Goal: Task Accomplishment & Management: Manage account settings

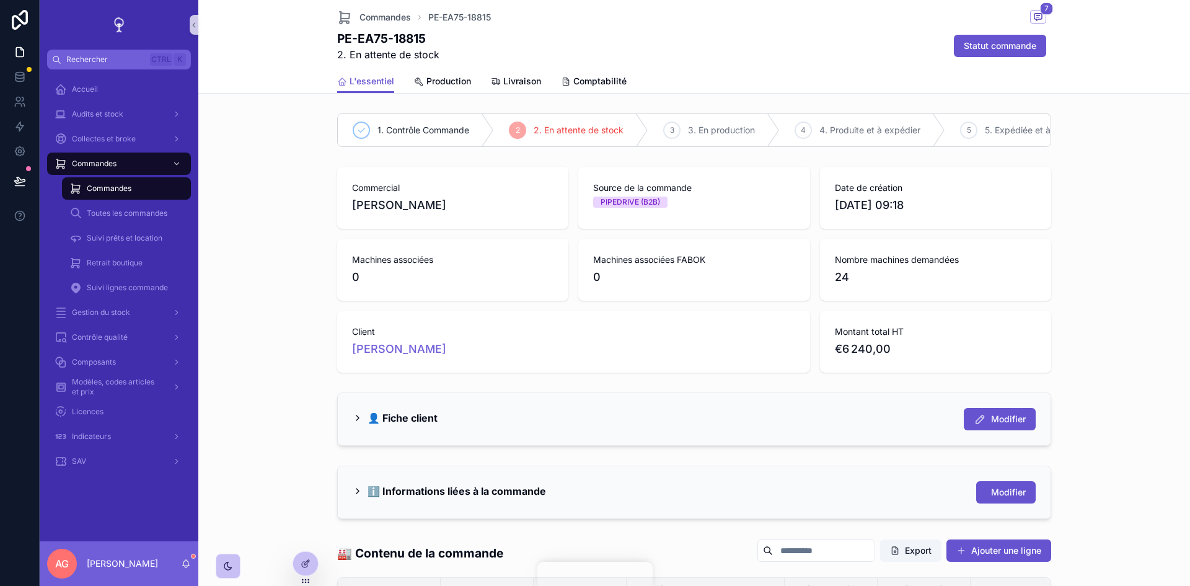
scroll to position [380, 0]
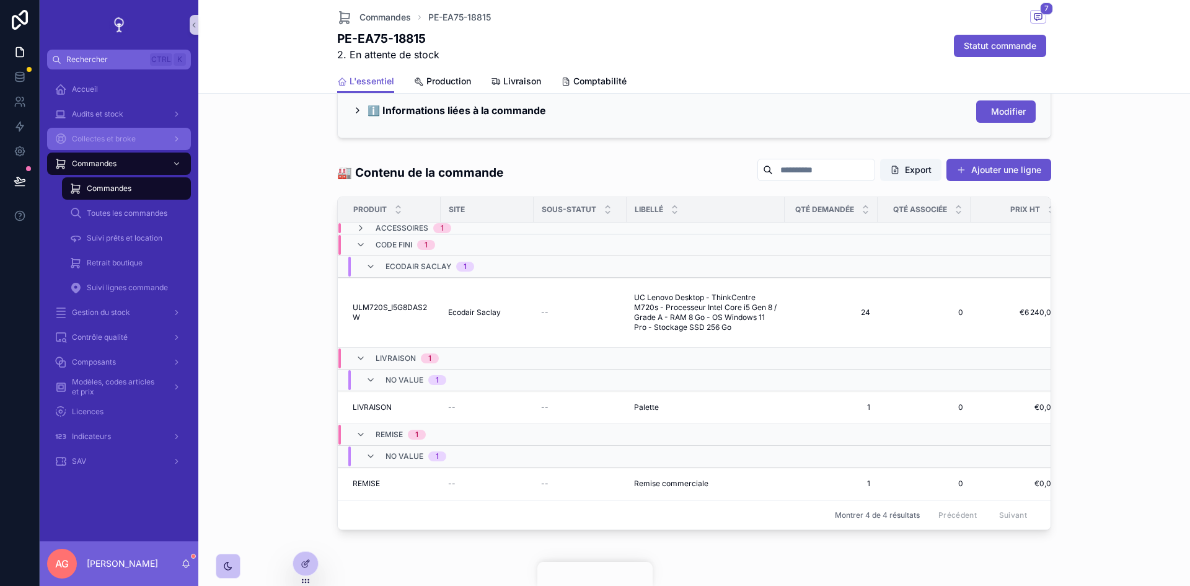
click at [107, 139] on span "Collectes et broke" at bounding box center [104, 139] width 64 height 10
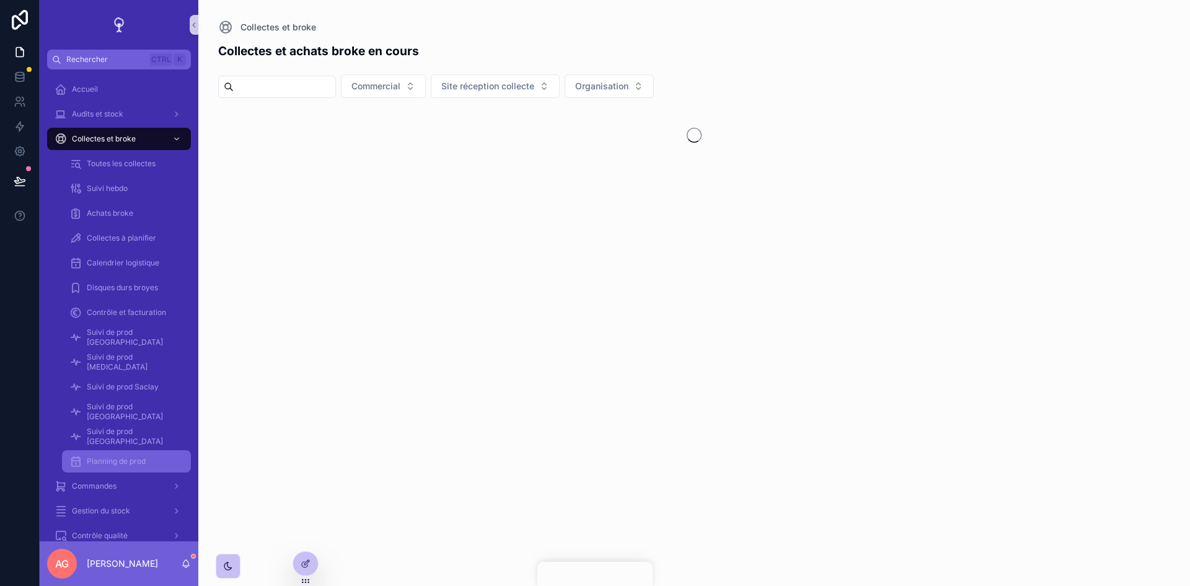
click at [132, 458] on span "Planning de prod" at bounding box center [116, 461] width 59 height 10
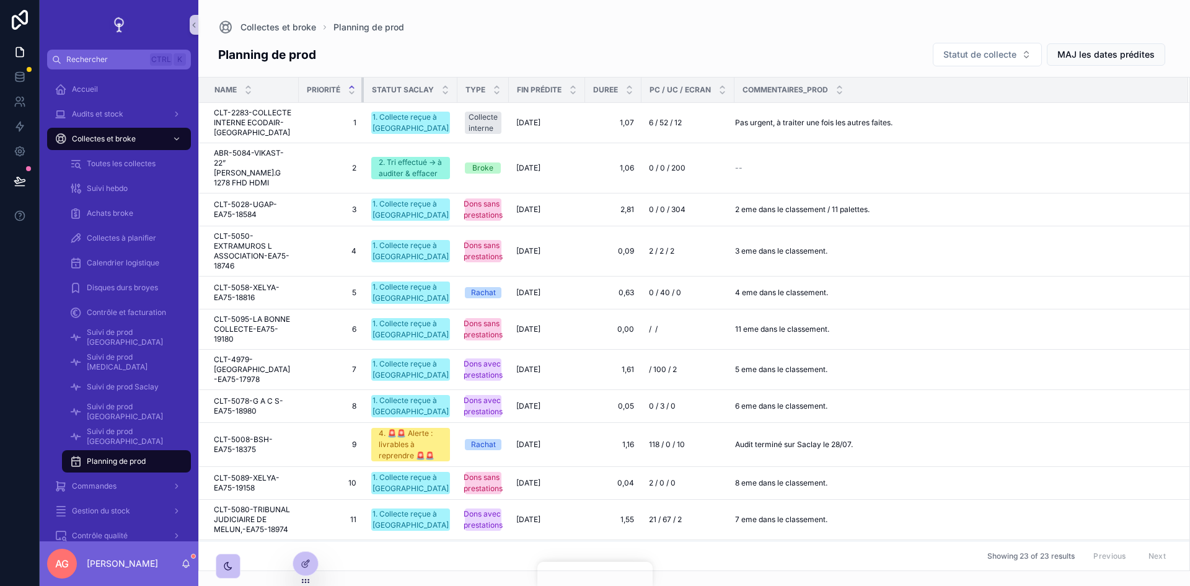
drag, startPoint x: 362, startPoint y: 91, endPoint x: 335, endPoint y: 94, distance: 28.0
click at [335, 94] on th "Priorité" at bounding box center [331, 89] width 65 height 25
drag, startPoint x: 363, startPoint y: 90, endPoint x: 337, endPoint y: 91, distance: 26.1
click at [337, 91] on th "Priorité" at bounding box center [331, 89] width 65 height 25
click at [577, 87] on div "Fin prédite" at bounding box center [546, 90] width 75 height 24
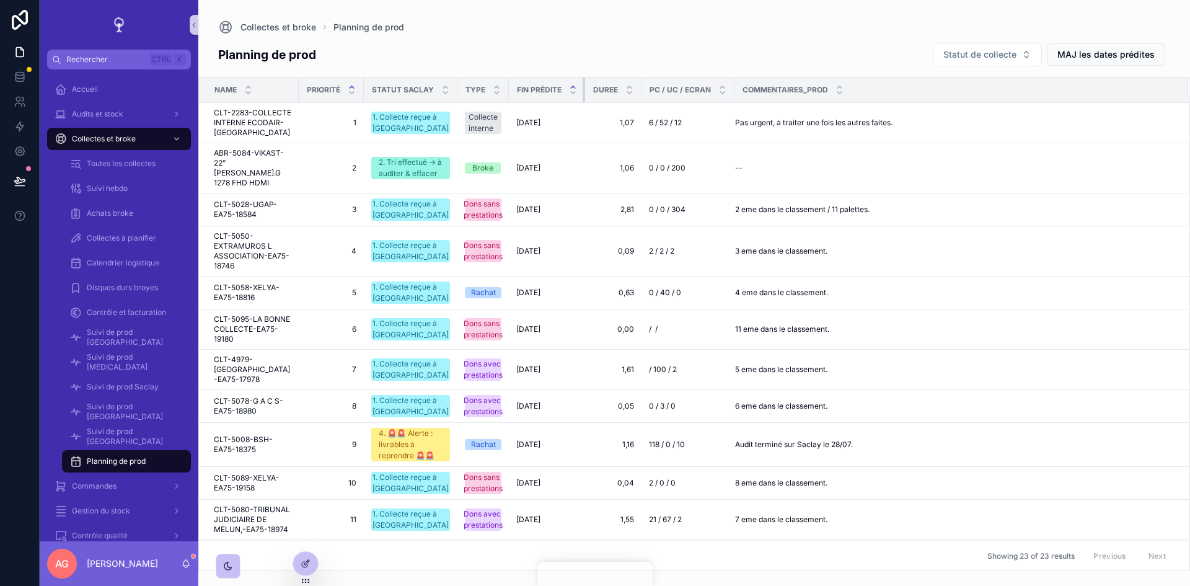
drag, startPoint x: 582, startPoint y: 87, endPoint x: 570, endPoint y: 88, distance: 12.5
click at [570, 88] on th "Fin prédite" at bounding box center [547, 89] width 76 height 25
drag, startPoint x: 639, startPoint y: 90, endPoint x: 623, endPoint y: 91, distance: 16.2
click at [623, 91] on th "Duree" at bounding box center [613, 89] width 56 height 25
drag, startPoint x: 734, startPoint y: 84, endPoint x: 696, endPoint y: 87, distance: 37.9
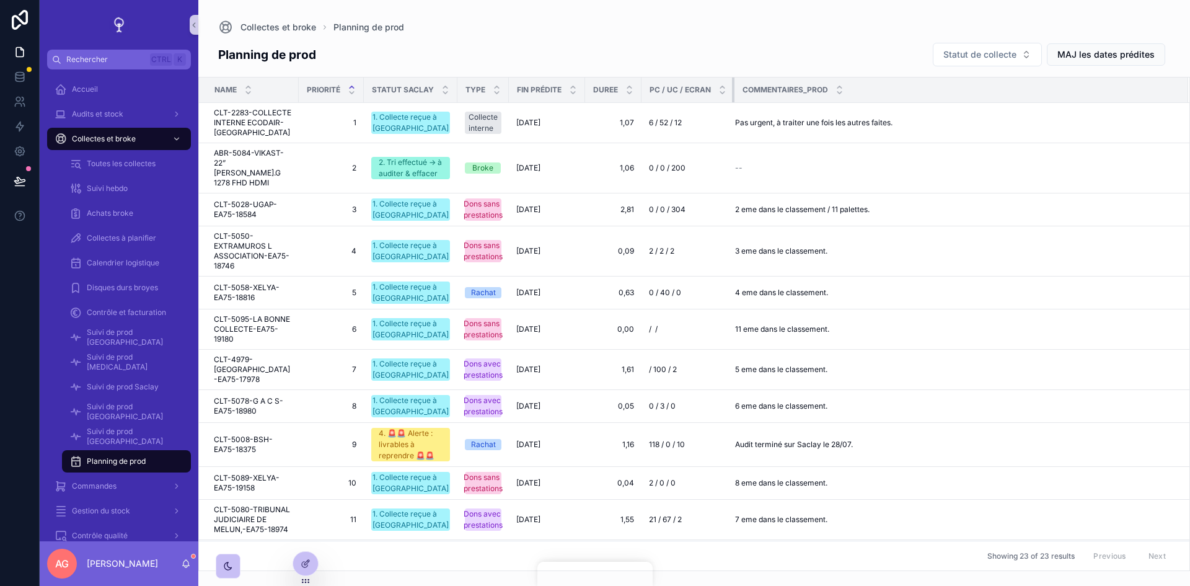
click at [696, 87] on th "PC / UC / Ecran" at bounding box center [687, 89] width 93 height 25
click at [310, 561] on div at bounding box center [305, 563] width 25 height 24
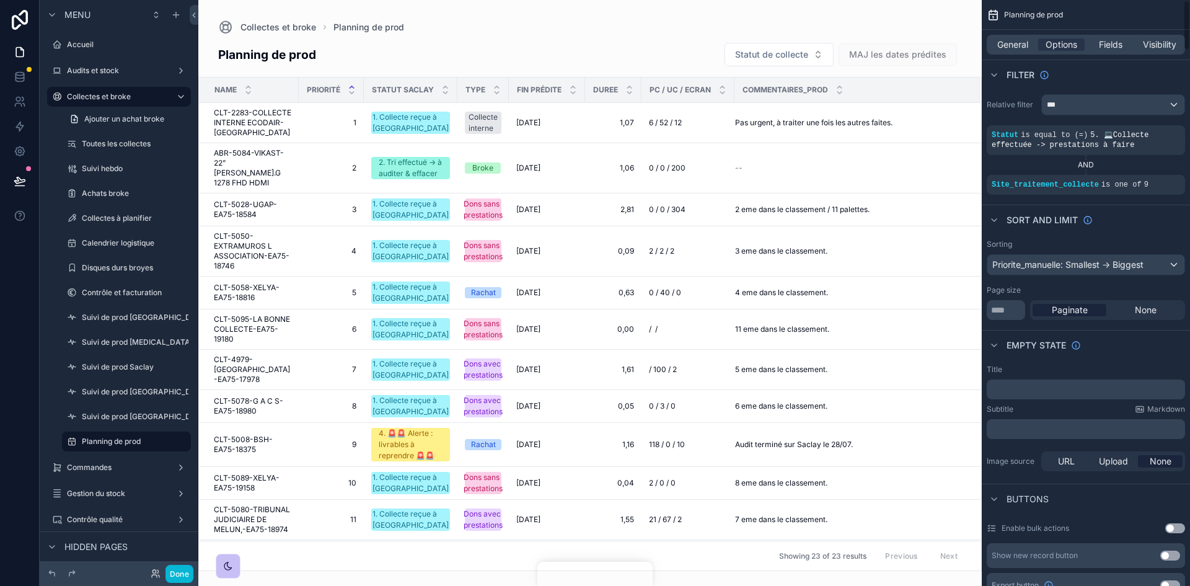
click at [841, 29] on div "scrollable content" at bounding box center [589, 293] width 783 height 586
click at [818, 56] on button "Statut de collecte" at bounding box center [778, 55] width 109 height 24
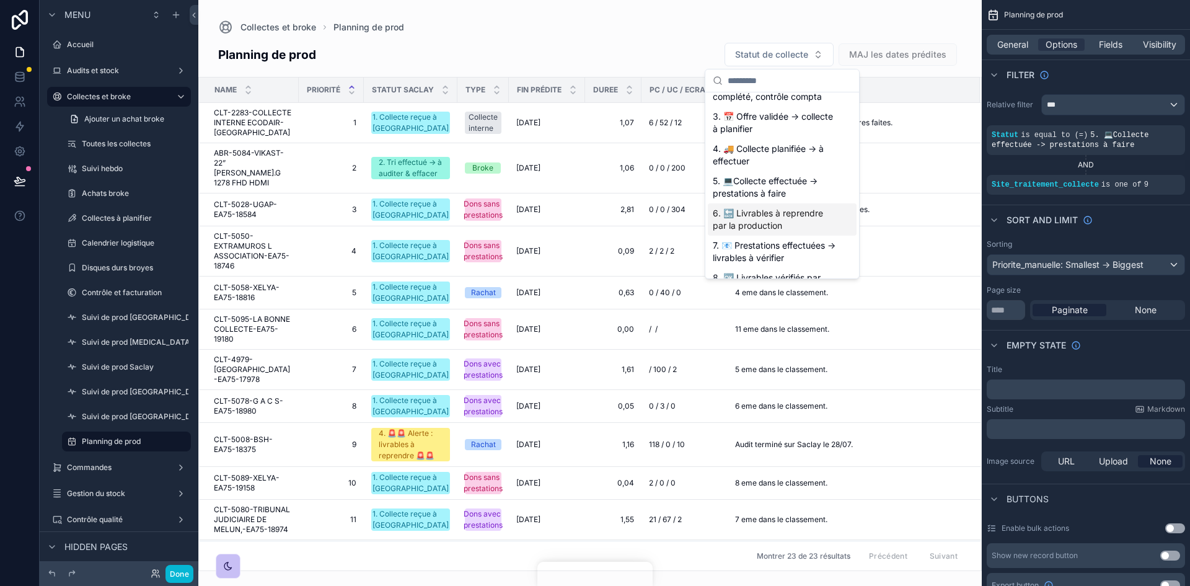
scroll to position [62, 0]
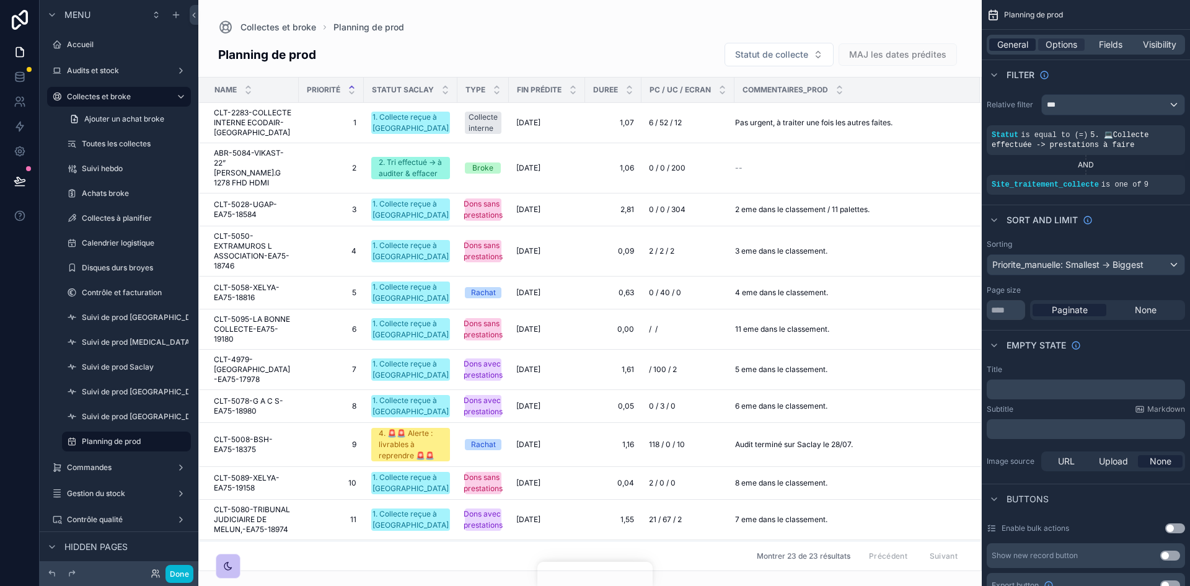
click at [1026, 41] on span "General" at bounding box center [1012, 44] width 31 height 12
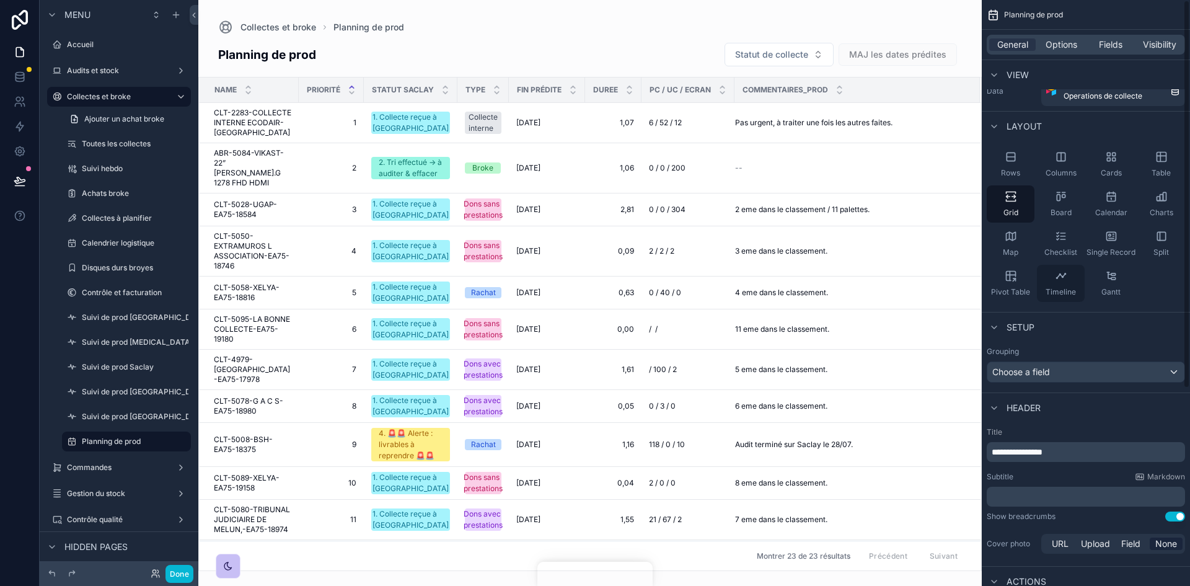
scroll to position [0, 0]
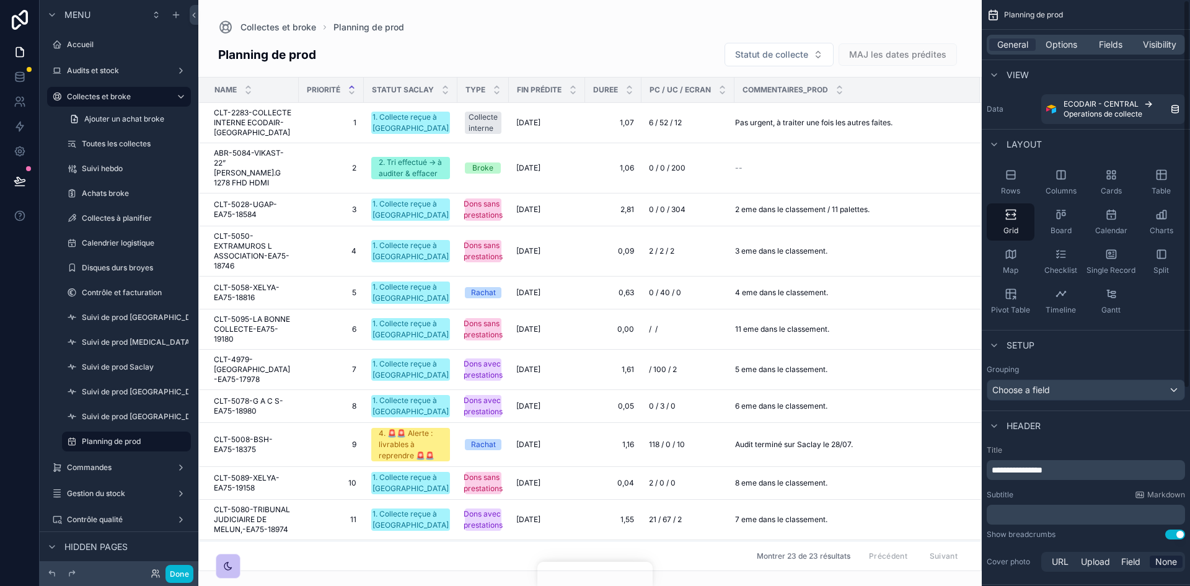
click at [1058, 35] on div "General Options Fields Visibility" at bounding box center [1085, 45] width 198 height 20
click at [1063, 46] on span "Options" at bounding box center [1061, 44] width 32 height 12
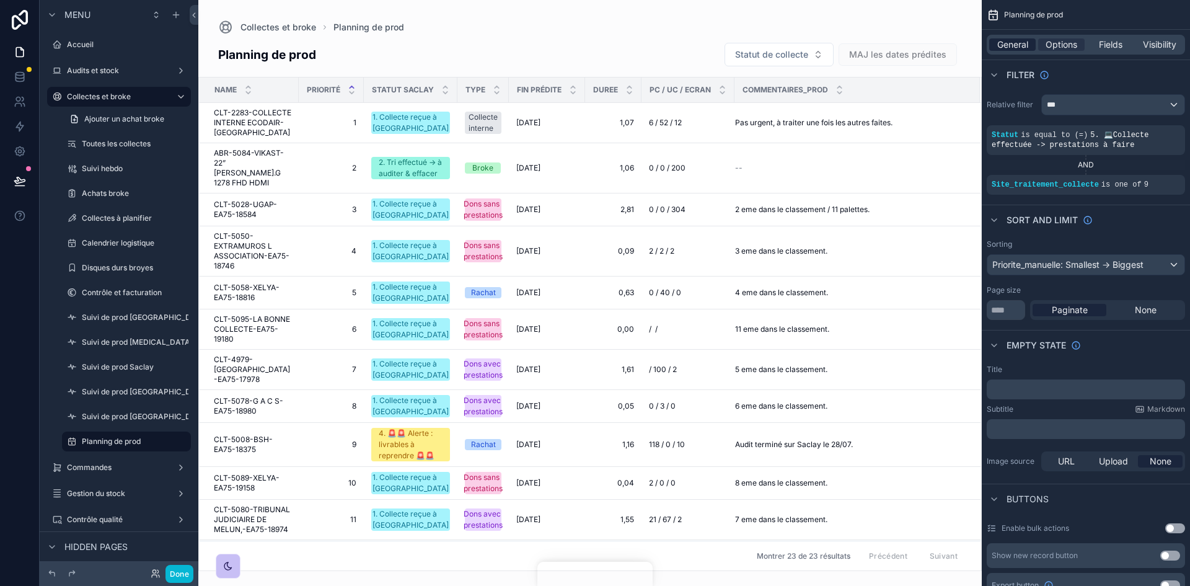
click at [1004, 50] on span "General" at bounding box center [1012, 44] width 31 height 12
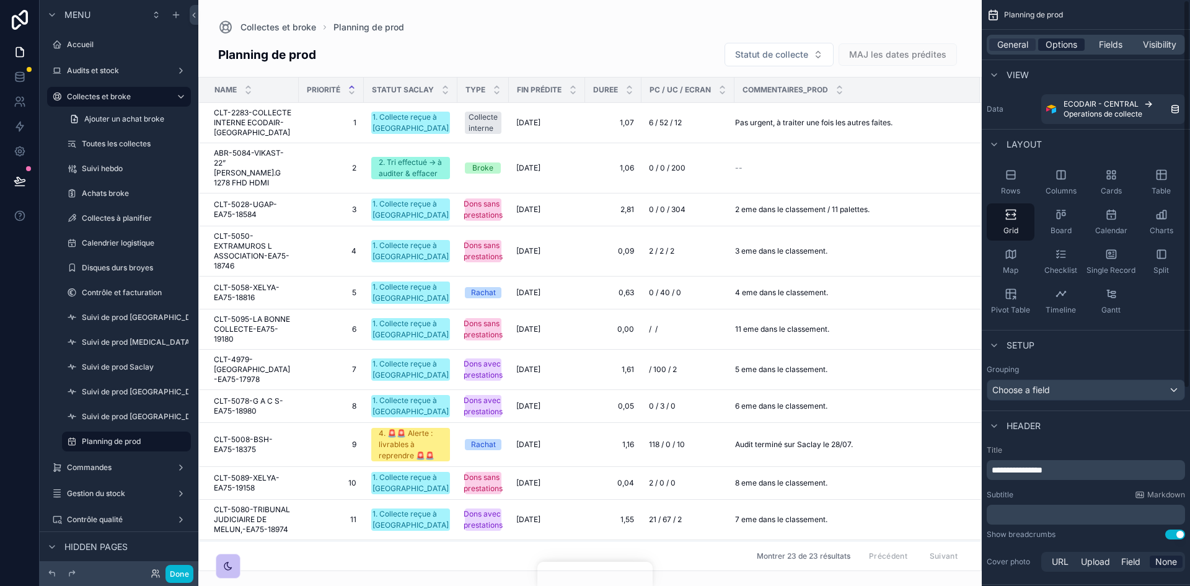
click at [1057, 43] on span "Options" at bounding box center [1061, 44] width 32 height 12
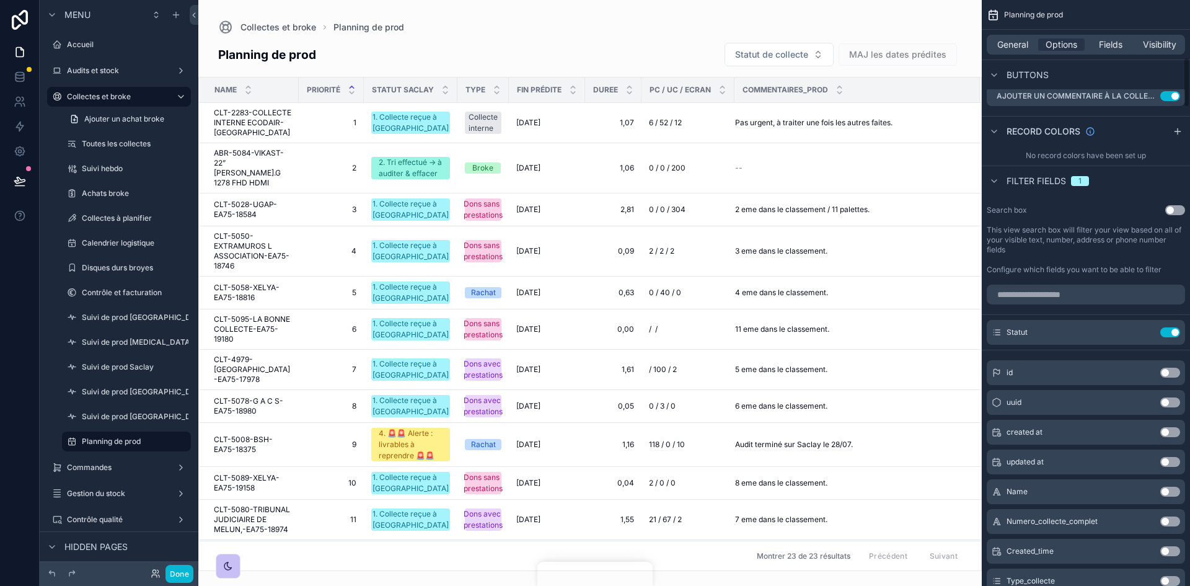
scroll to position [682, 0]
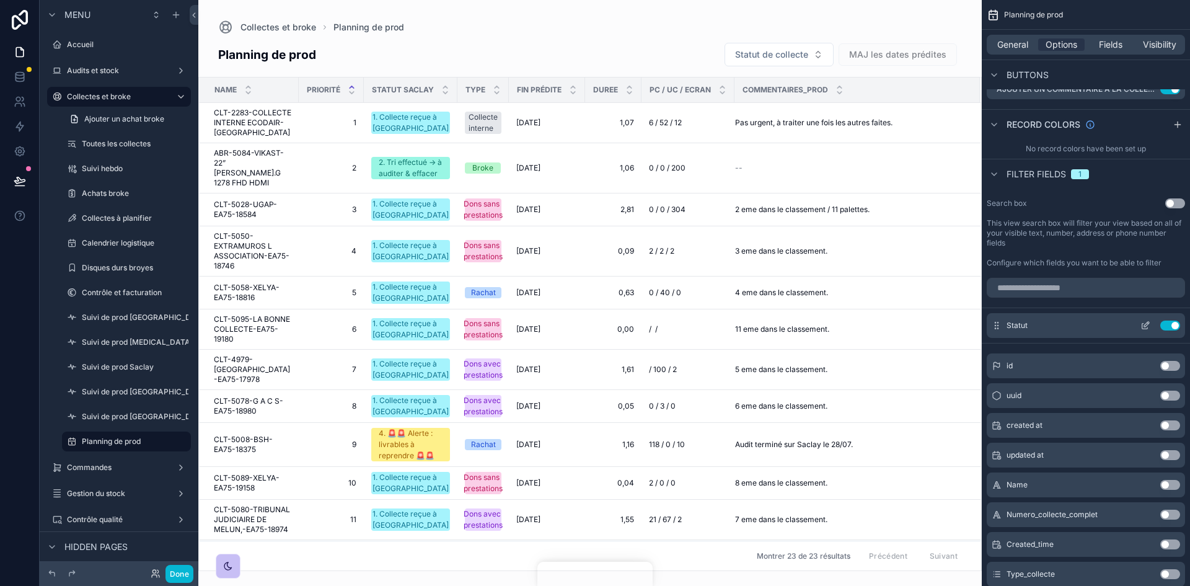
click at [1175, 326] on button "Use setting" at bounding box center [1170, 325] width 20 height 10
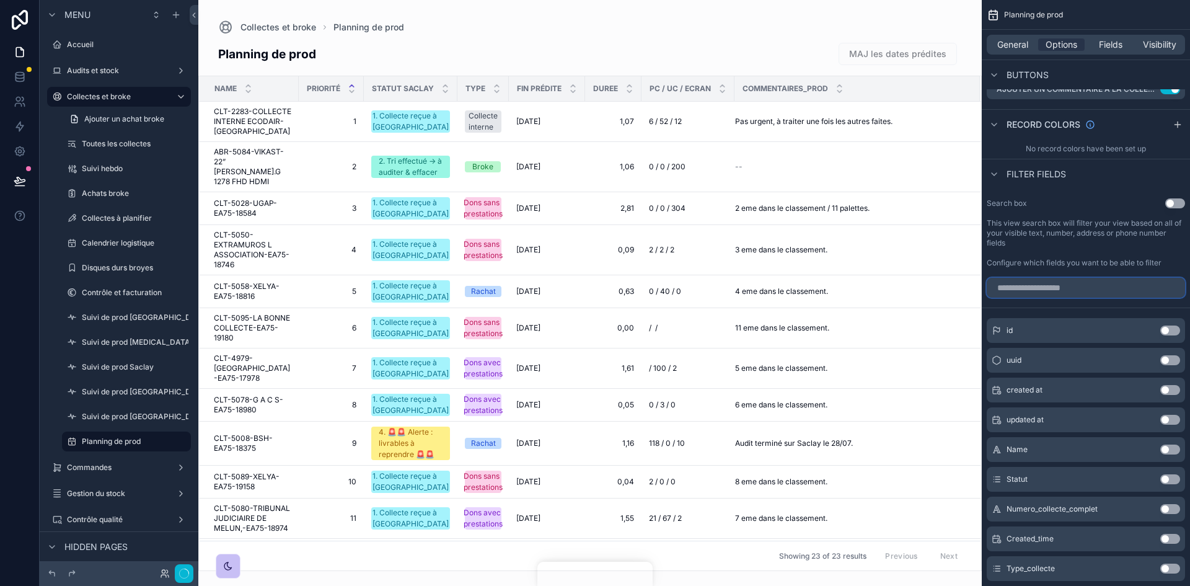
click at [1016, 283] on input "scrollable content" at bounding box center [1085, 288] width 198 height 20
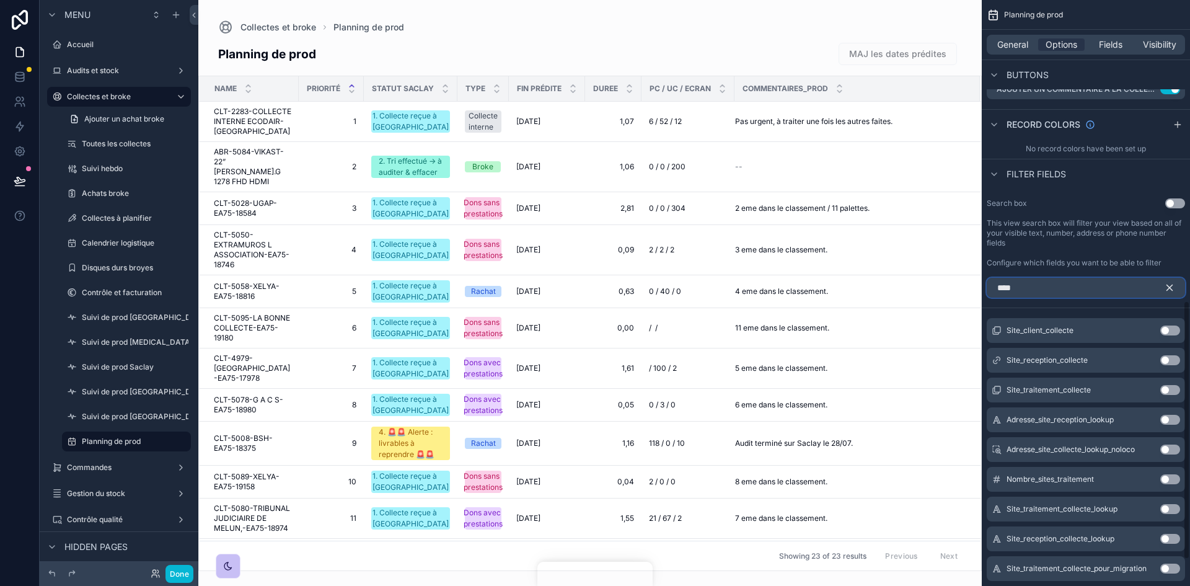
type input "****"
click at [1169, 387] on button "Use setting" at bounding box center [1170, 390] width 20 height 10
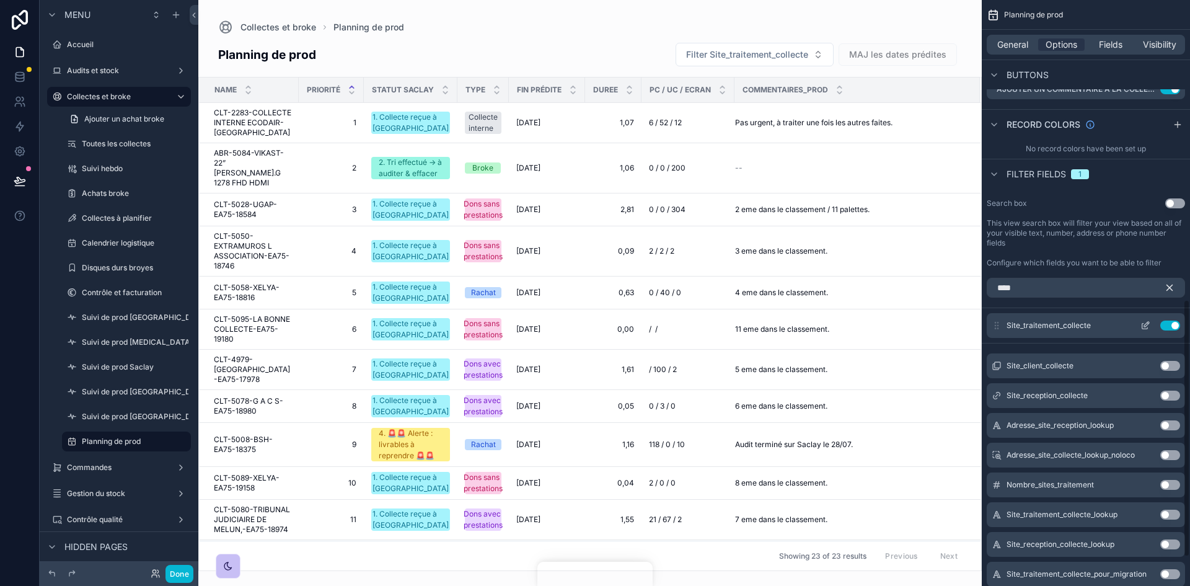
click at [1144, 322] on icon "scrollable content" at bounding box center [1145, 325] width 10 height 10
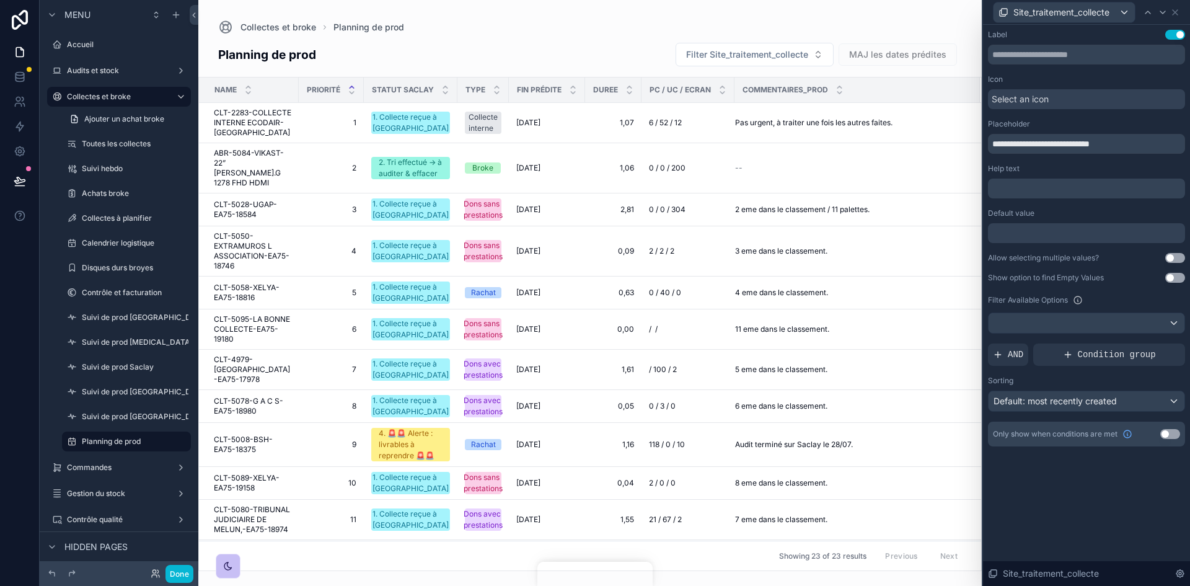
click at [1043, 233] on div at bounding box center [1086, 233] width 197 height 20
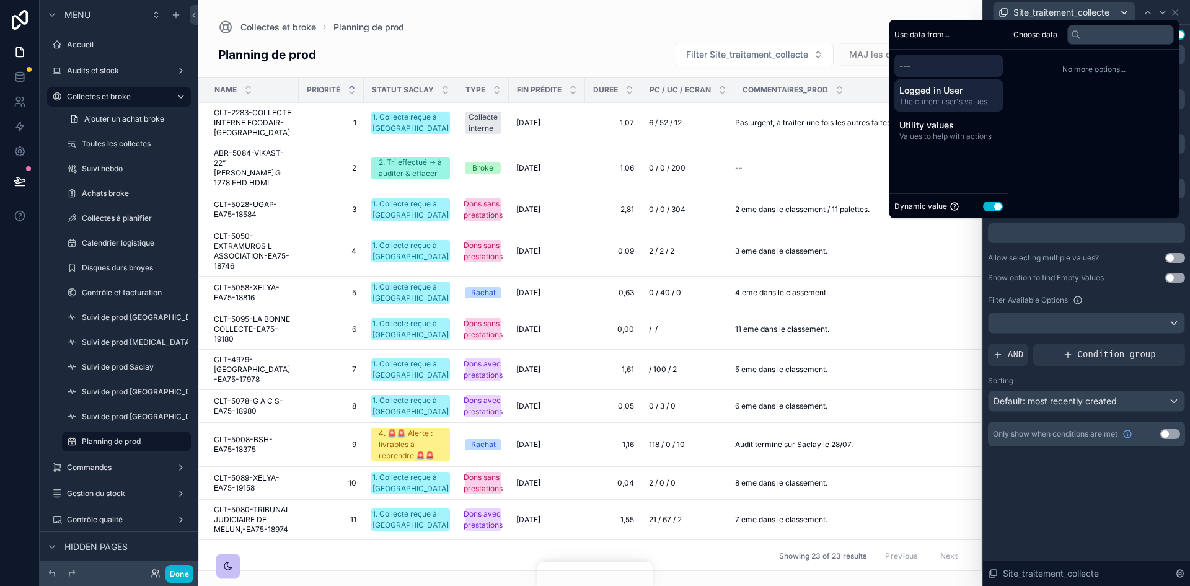
click at [934, 97] on span "The current user's values" at bounding box center [948, 102] width 99 height 10
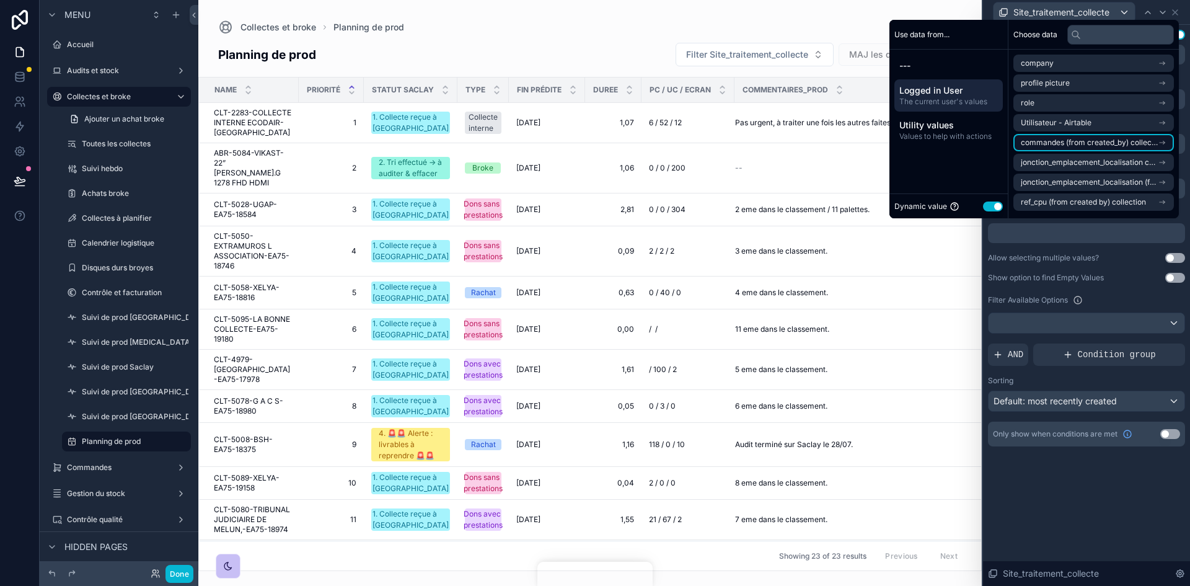
scroll to position [747, 0]
click at [1050, 64] on li "company" at bounding box center [1093, 63] width 160 height 17
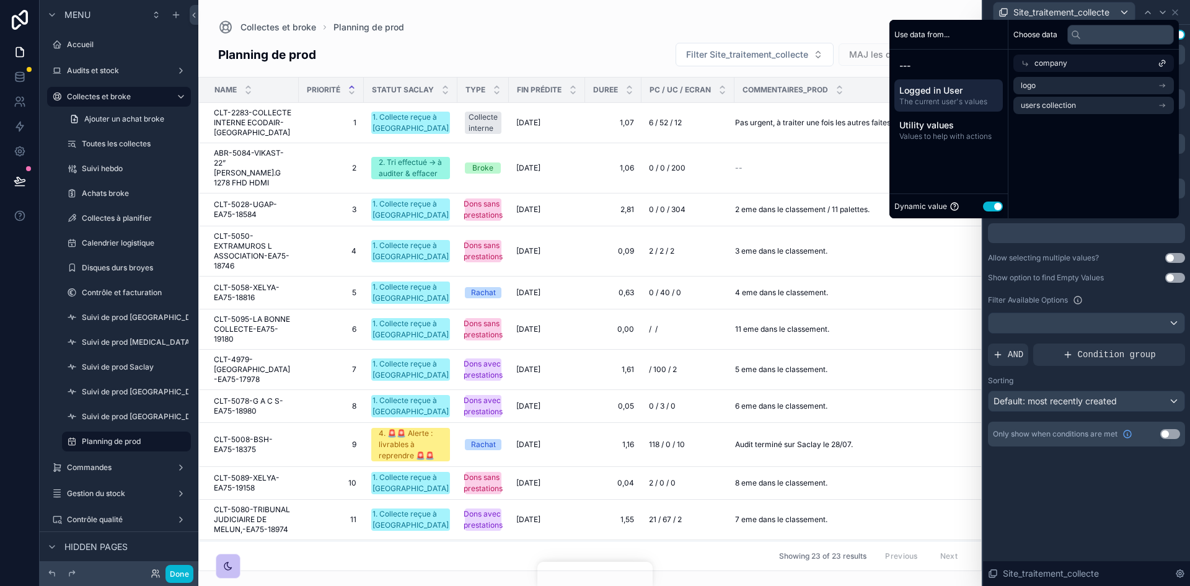
click at [1016, 56] on div "company" at bounding box center [1093, 63] width 160 height 17
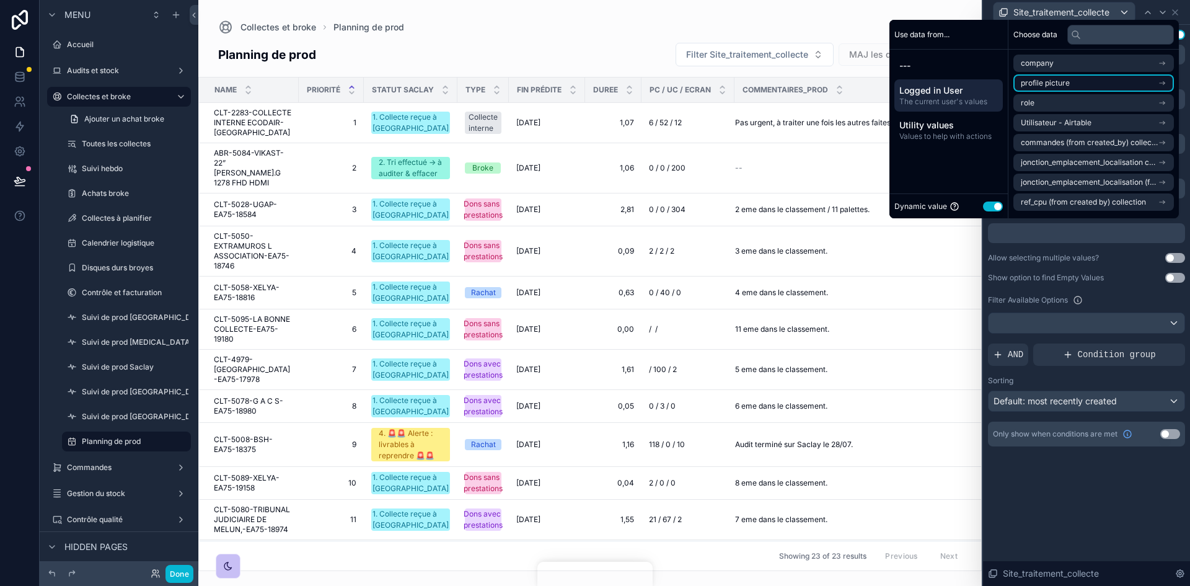
click at [1044, 84] on span "profile picture" at bounding box center [1044, 83] width 49 height 10
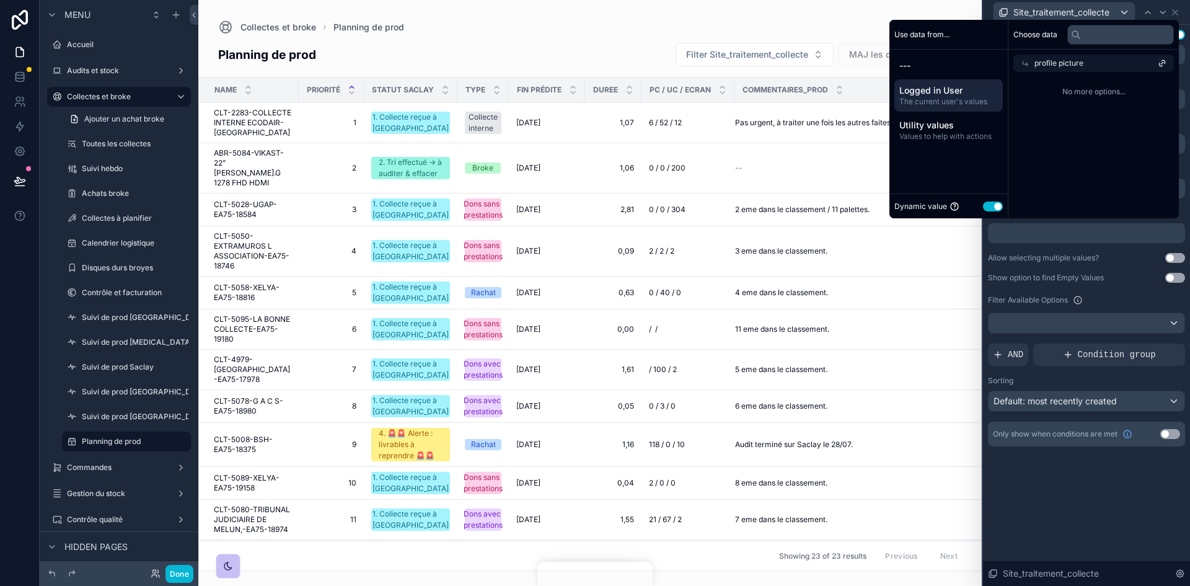
click at [1013, 57] on div "profile picture" at bounding box center [1093, 63] width 160 height 17
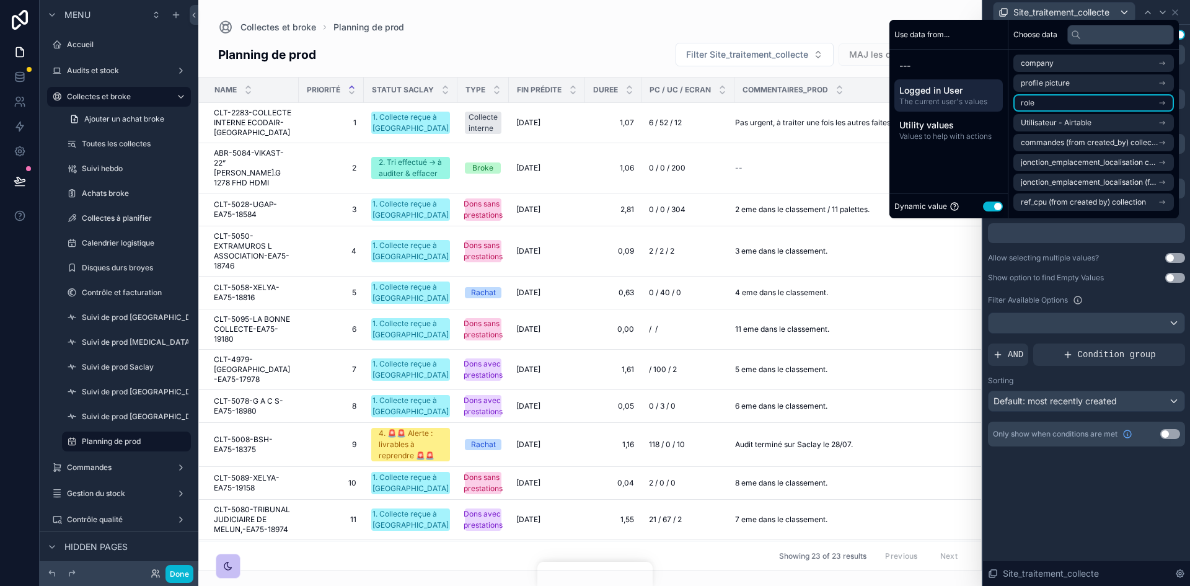
click at [1038, 95] on li "role" at bounding box center [1093, 102] width 160 height 17
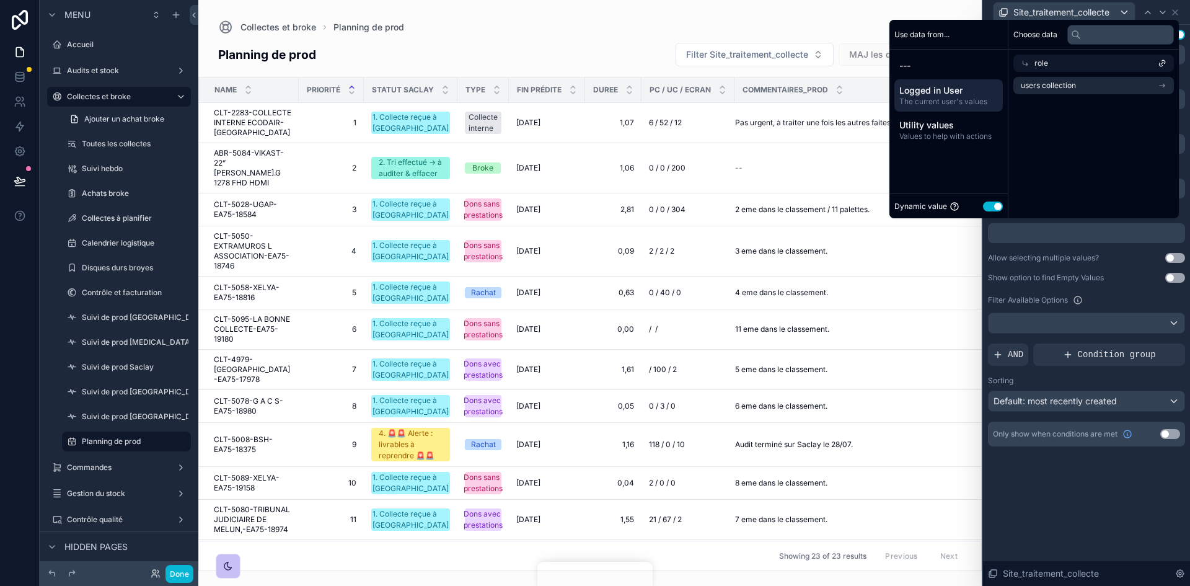
click at [1016, 58] on div "role" at bounding box center [1093, 63] width 160 height 17
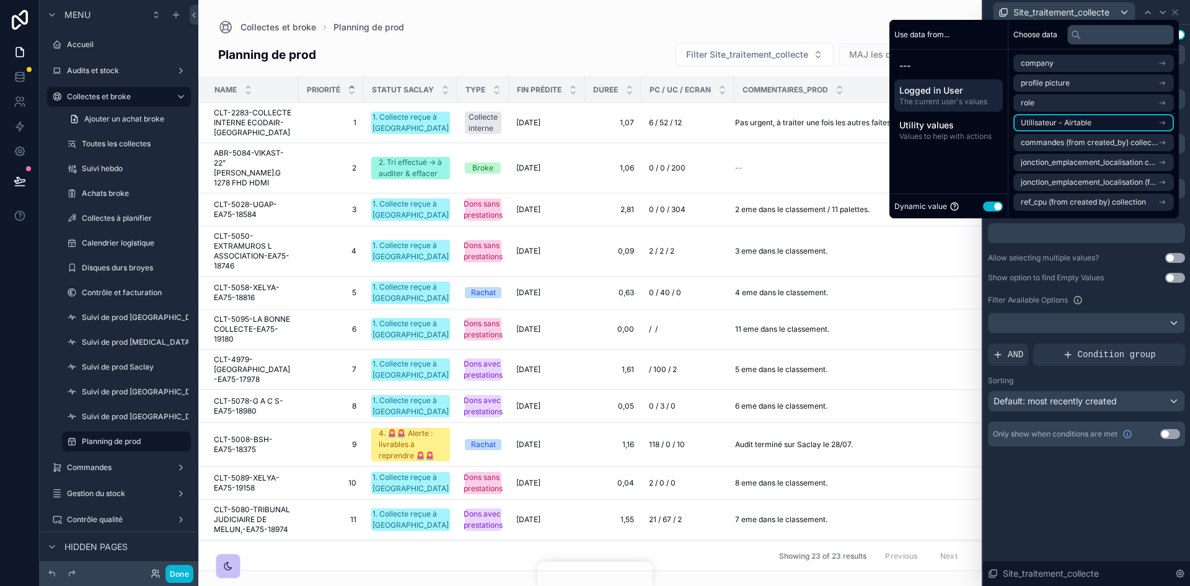
click at [1039, 120] on span "Utilisateur - Airtable" at bounding box center [1055, 123] width 71 height 10
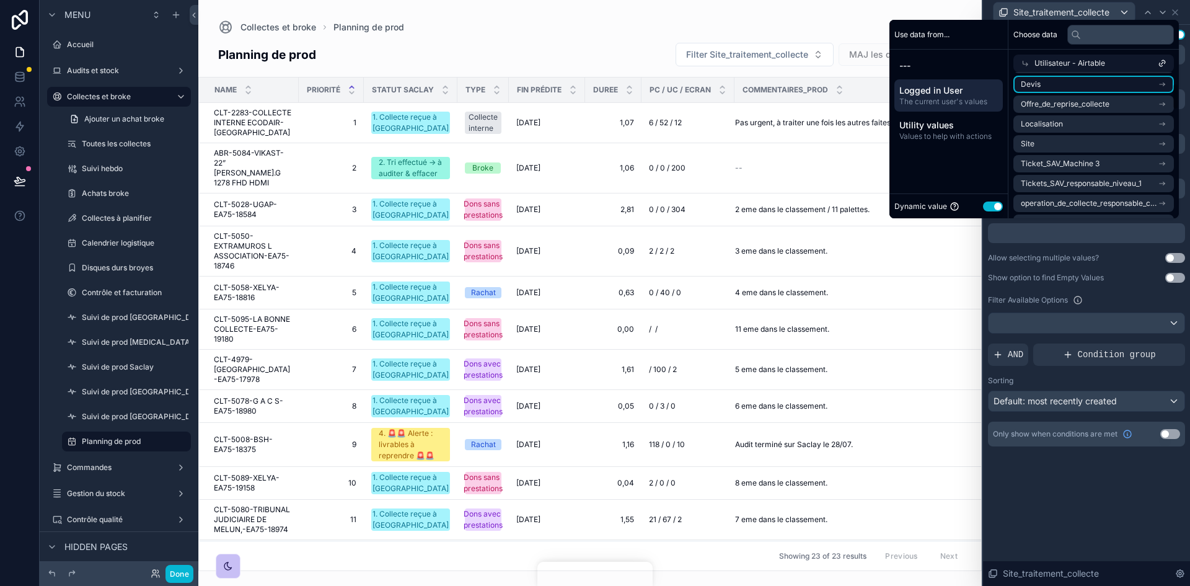
scroll to position [62, 0]
click at [1049, 124] on li "Site" at bounding box center [1093, 122] width 160 height 17
click at [1069, 87] on div "Site" at bounding box center [1093, 82] width 160 height 17
click at [1073, 117] on li "Site" at bounding box center [1093, 122] width 160 height 17
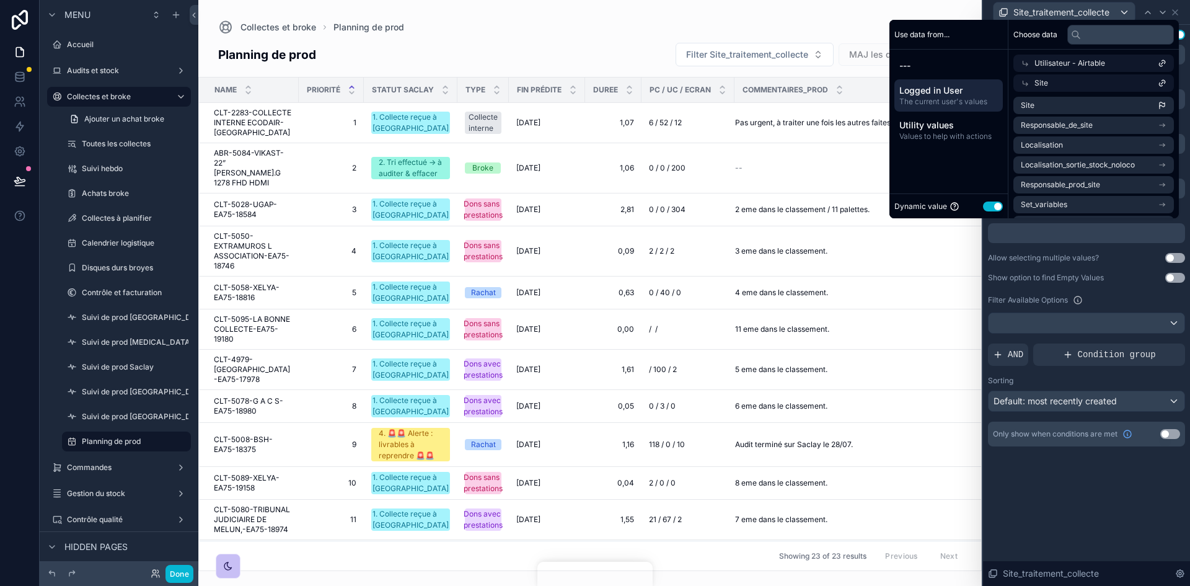
click at [991, 205] on button "Use setting" at bounding box center [993, 206] width 20 height 10
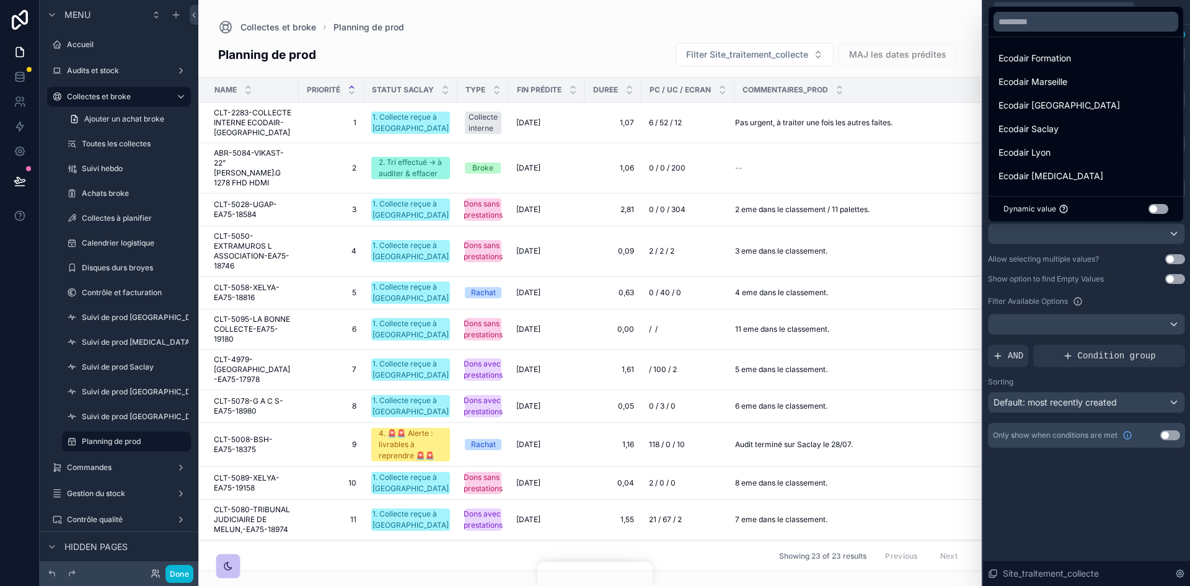
click at [1159, 211] on button "Use setting" at bounding box center [1158, 209] width 20 height 10
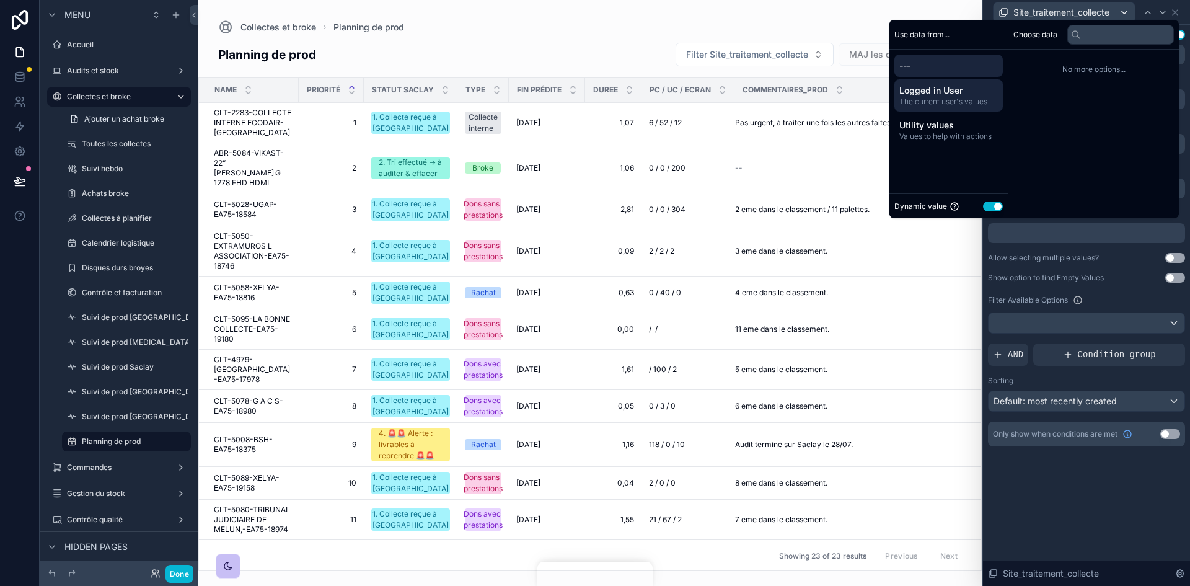
click at [941, 92] on span "Logged in User" at bounding box center [948, 90] width 99 height 12
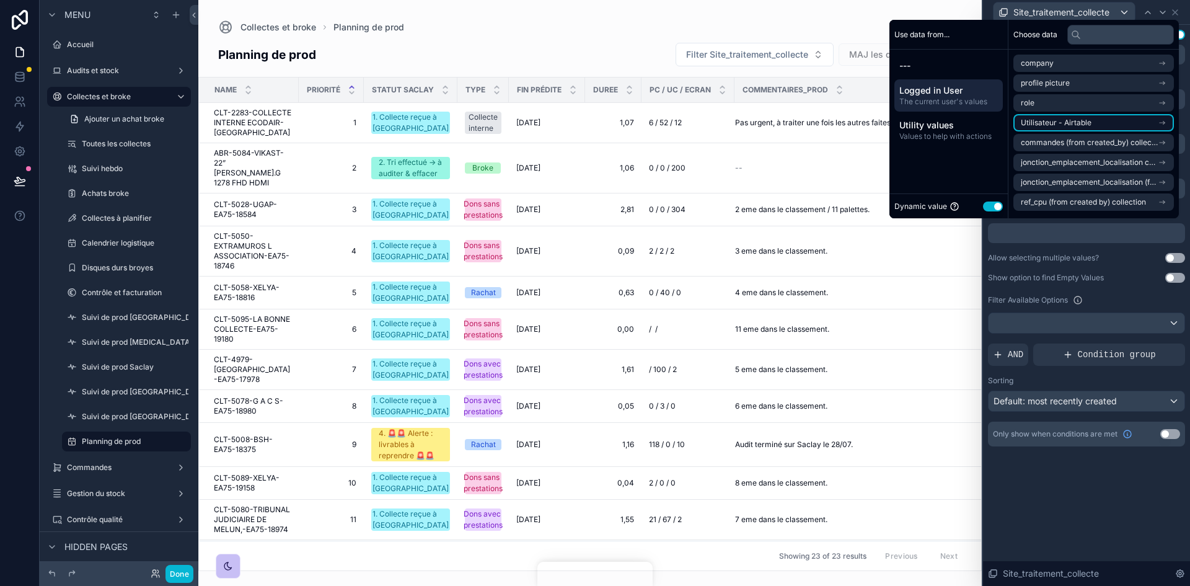
click at [1061, 123] on span "Utilisateur - Airtable" at bounding box center [1055, 123] width 71 height 10
click at [1087, 35] on input "text" at bounding box center [1120, 35] width 107 height 20
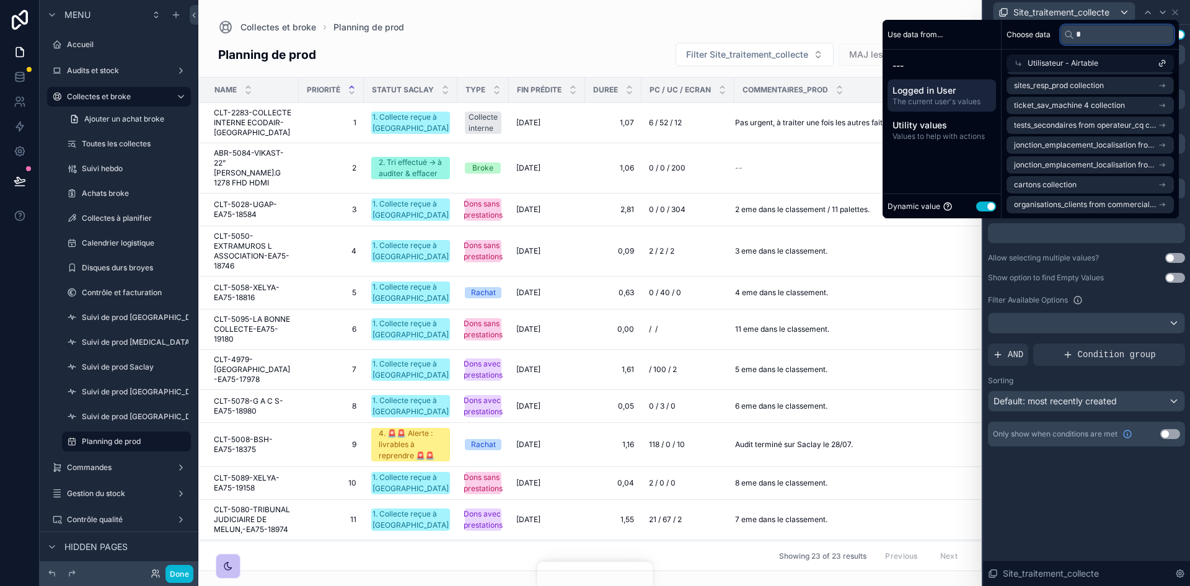
scroll to position [0, 0]
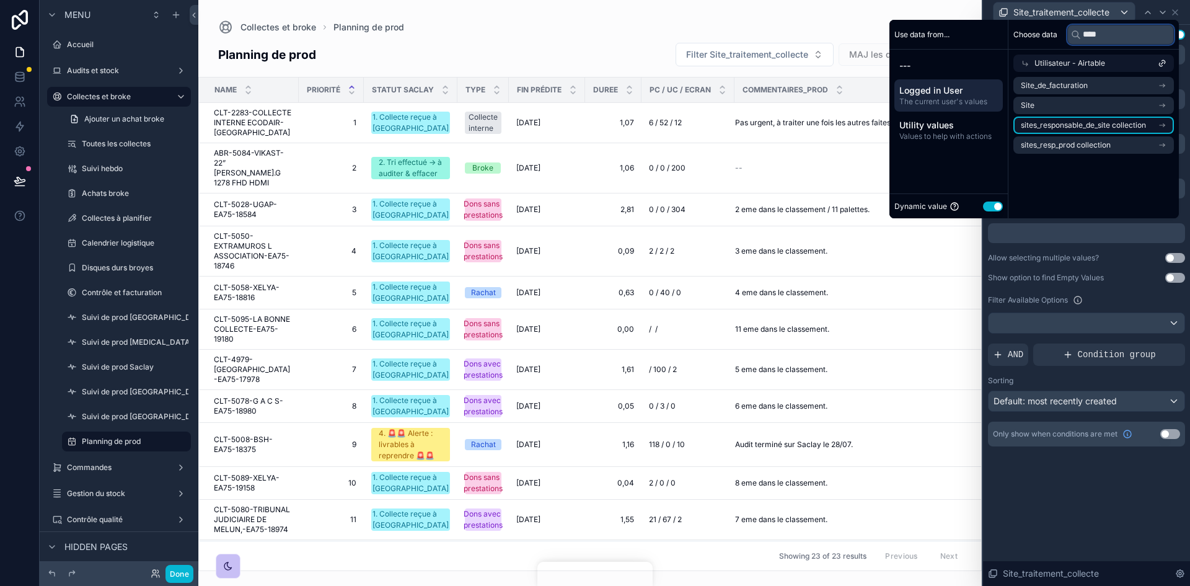
type input "****"
click at [1064, 123] on span "sites_responsable_de_site collection" at bounding box center [1082, 125] width 125 height 10
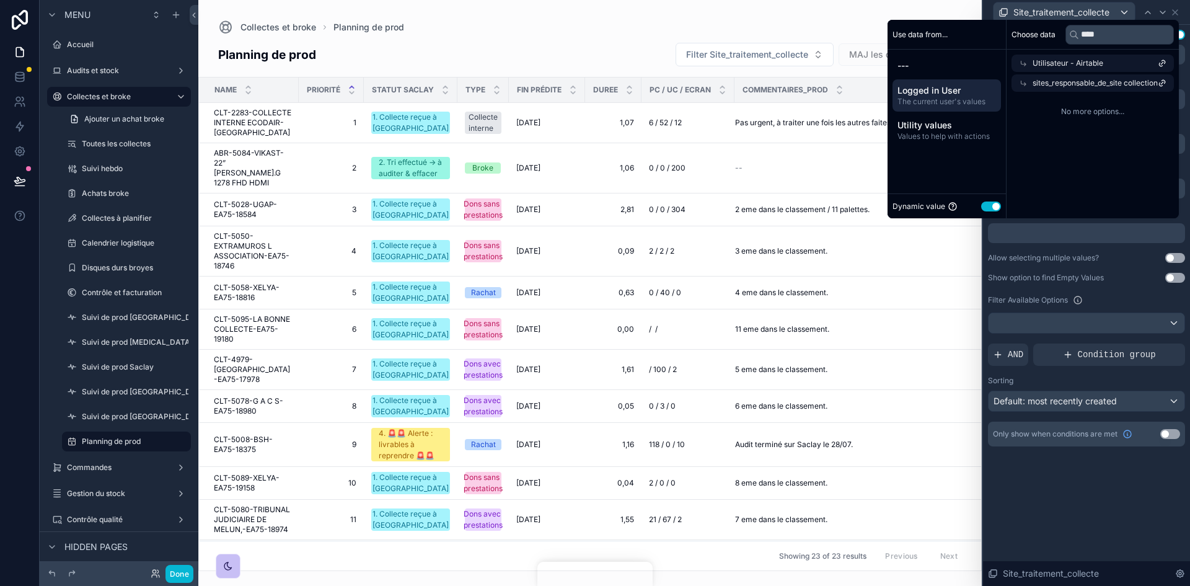
click at [1019, 81] on icon at bounding box center [1023, 83] width 9 height 9
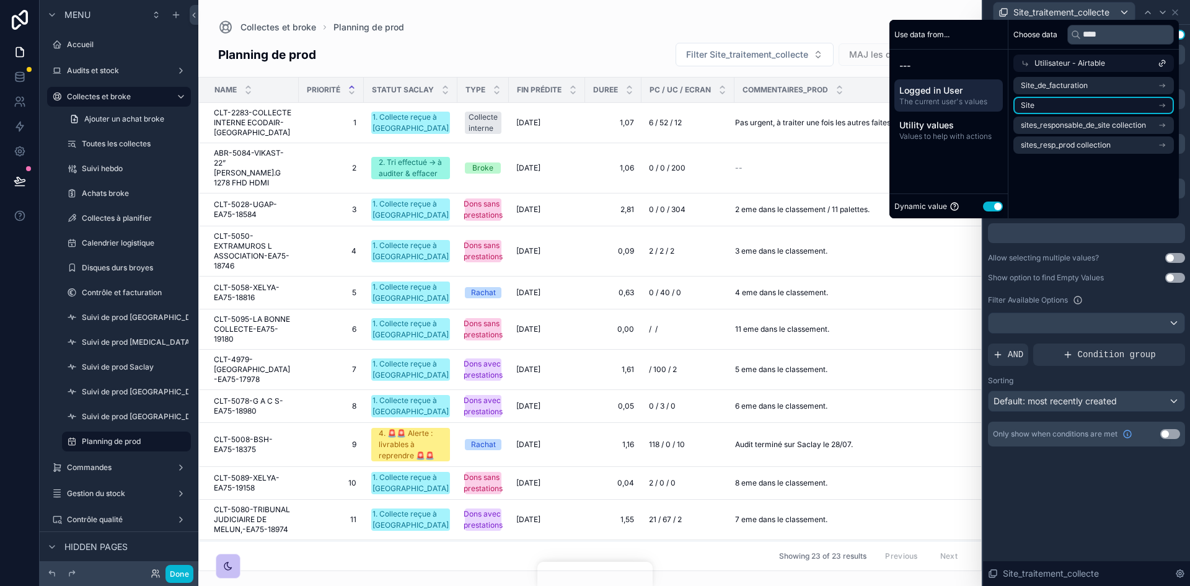
click at [1050, 103] on li "Site" at bounding box center [1093, 105] width 160 height 17
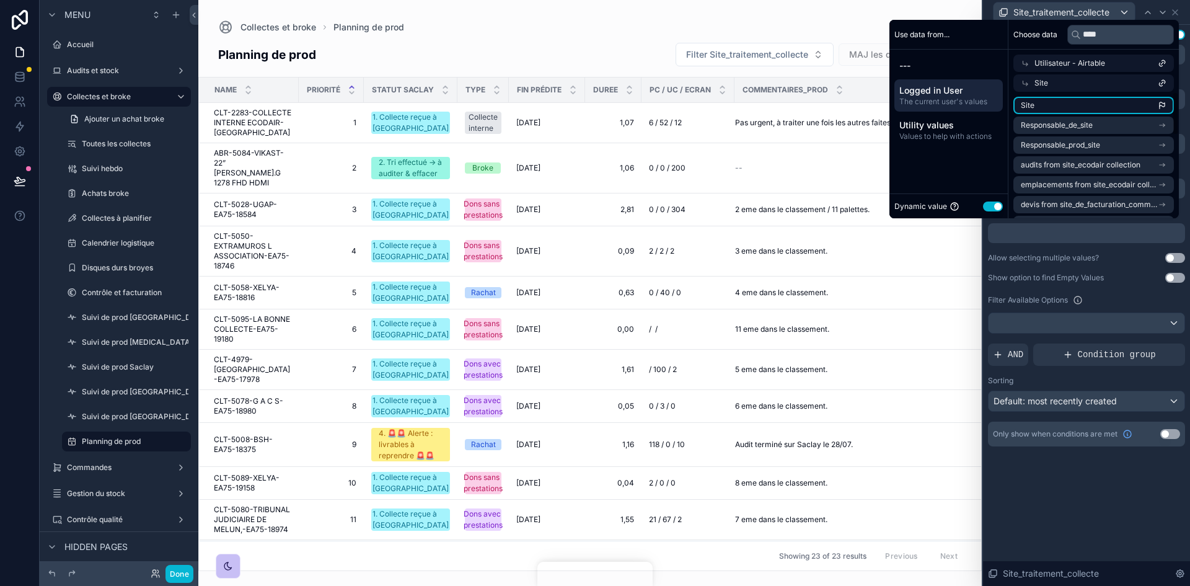
click at [1070, 111] on li "Site" at bounding box center [1093, 105] width 160 height 17
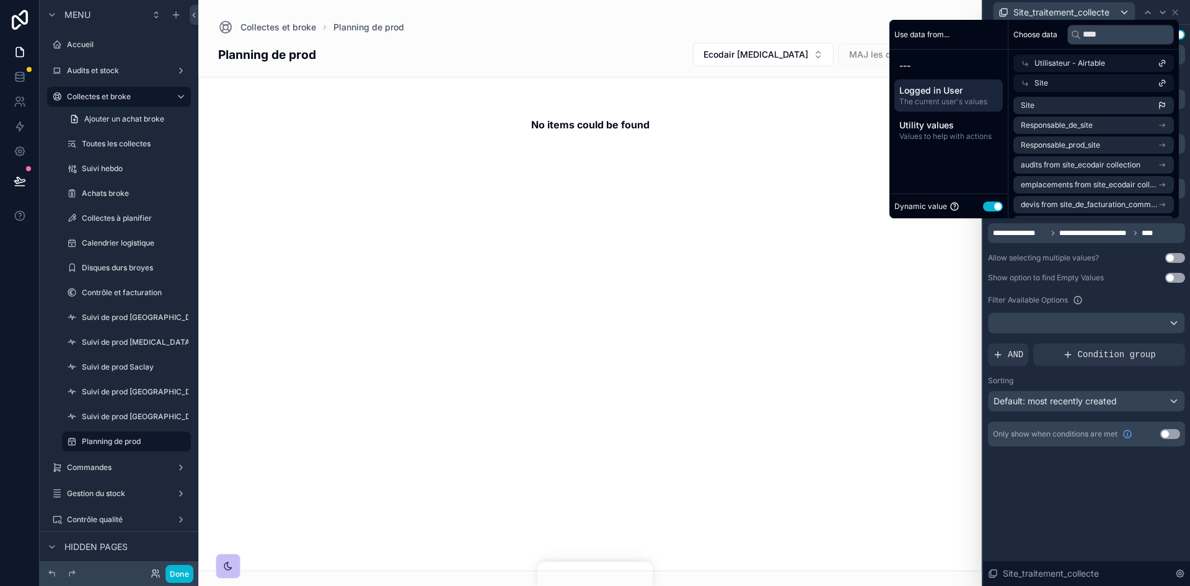
click at [952, 249] on div "No items could be found" at bounding box center [589, 324] width 783 height 494
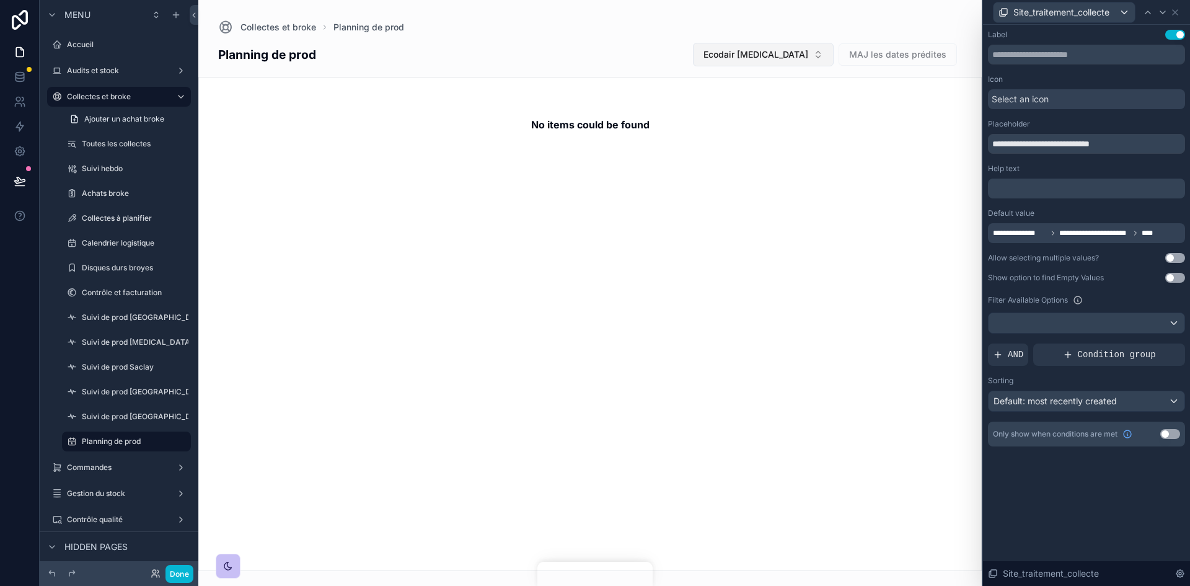
click at [822, 56] on button "Ecodair Cap 18" at bounding box center [763, 55] width 141 height 24
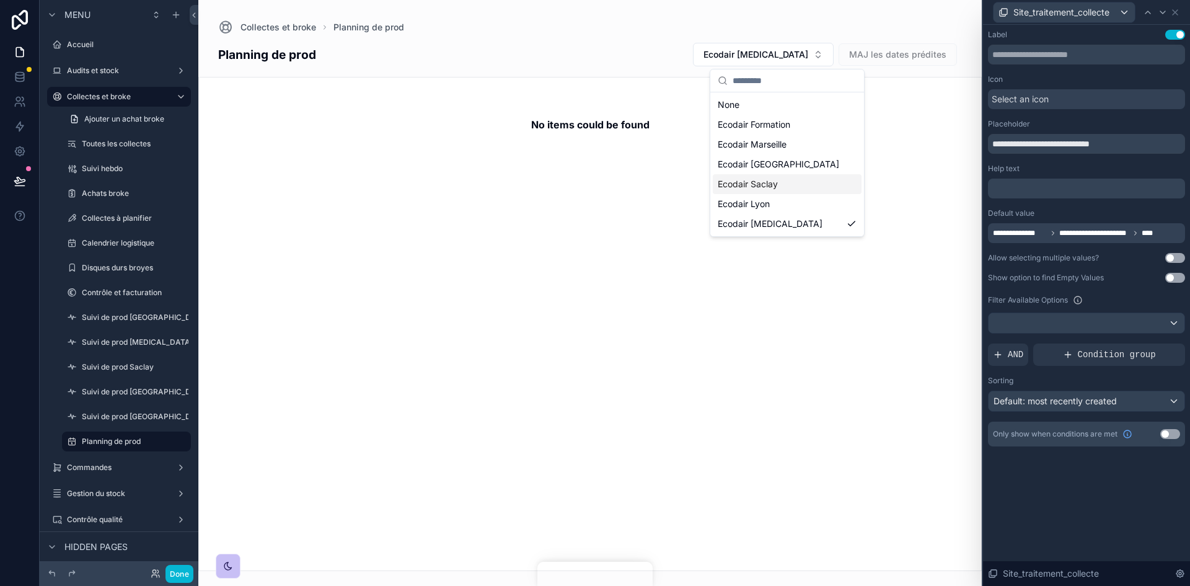
click at [775, 178] on span "Ecodair Saclay" at bounding box center [748, 184] width 60 height 12
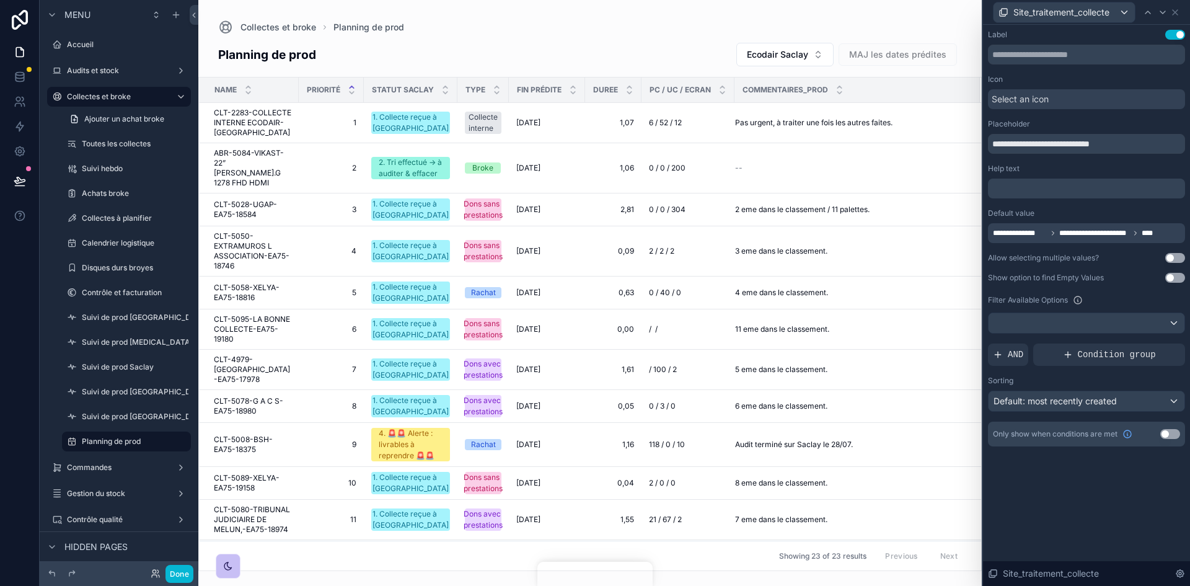
click at [161, 569] on div "Done" at bounding box center [169, 573] width 50 height 18
click at [152, 573] on icon at bounding box center [156, 573] width 10 height 10
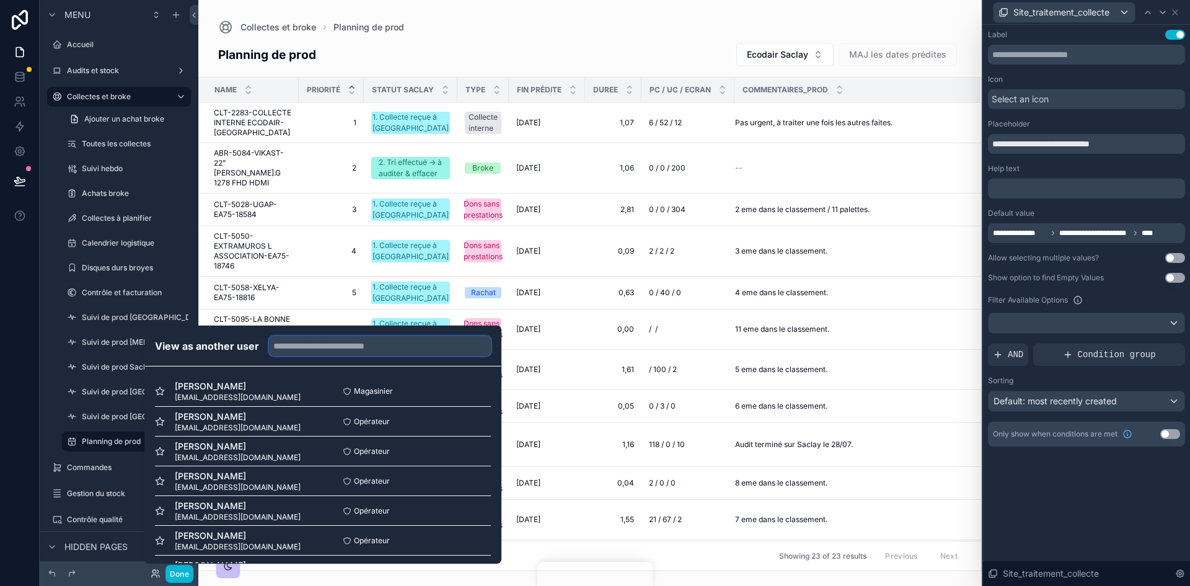
click at [312, 347] on input "text" at bounding box center [380, 346] width 222 height 20
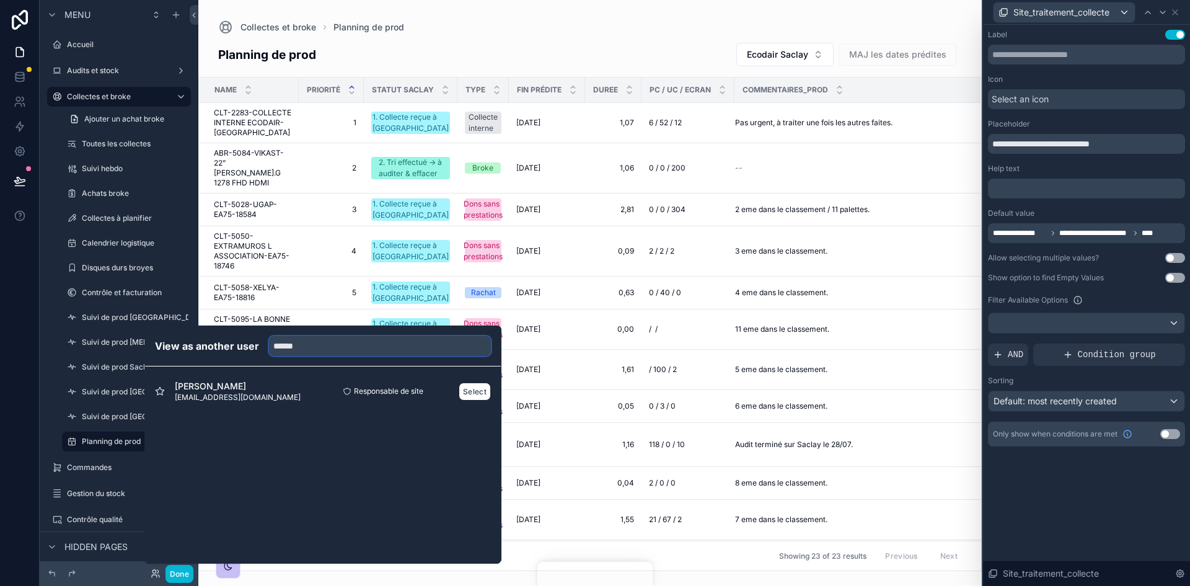
type input "******"
click at [253, 392] on span "[PERSON_NAME]" at bounding box center [238, 386] width 126 height 12
click at [470, 389] on button "Select" at bounding box center [475, 391] width 32 height 18
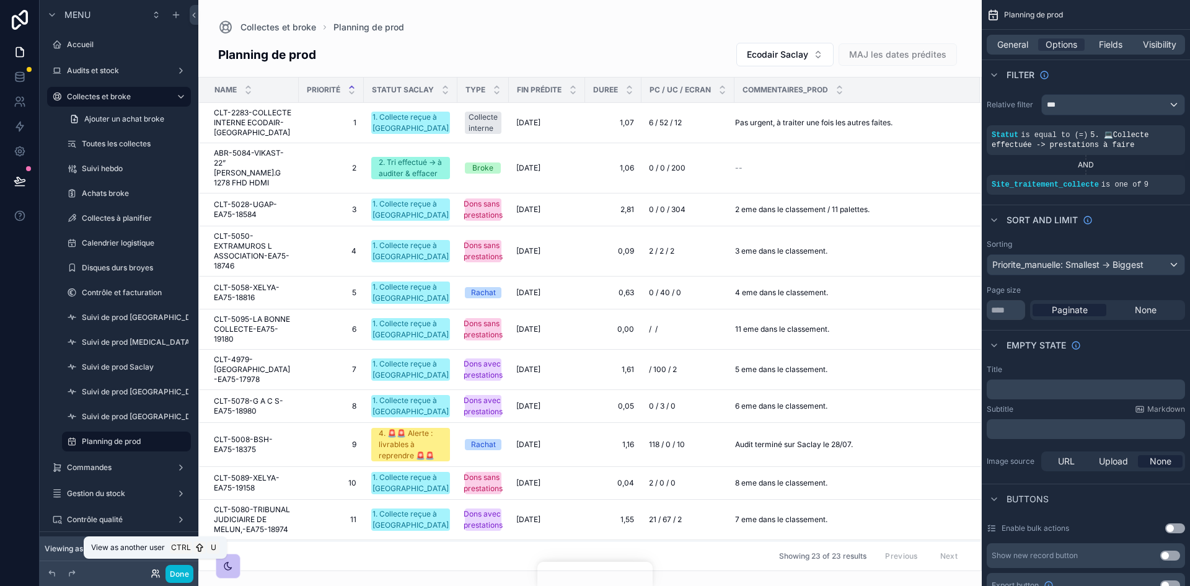
click at [152, 574] on icon at bounding box center [156, 573] width 10 height 10
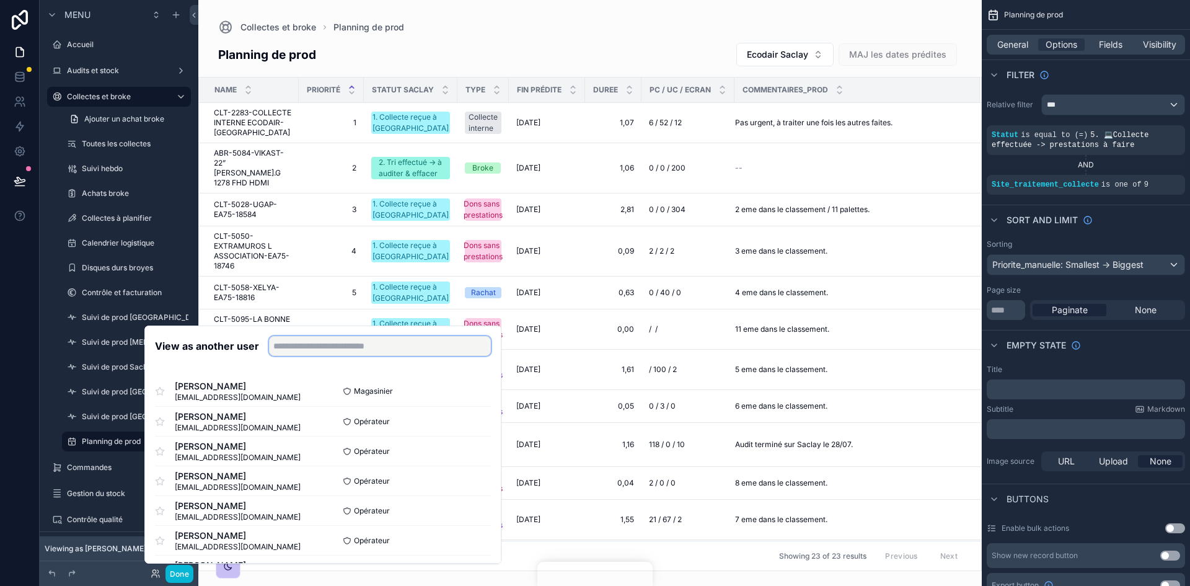
click at [299, 351] on input "text" at bounding box center [380, 346] width 222 height 20
type input "******"
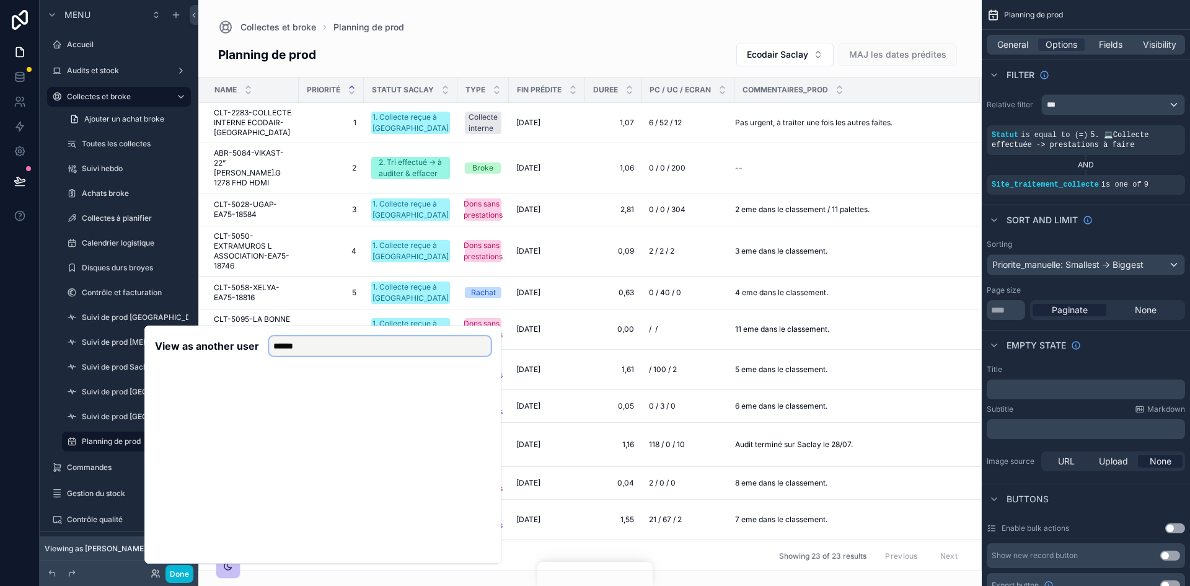
drag, startPoint x: 304, startPoint y: 346, endPoint x: 253, endPoint y: 349, distance: 50.9
click at [253, 349] on div "View as another user ******" at bounding box center [323, 346] width 336 height 20
click at [281, 348] on input "******" at bounding box center [380, 346] width 222 height 20
type input "******"
click at [470, 390] on button "Select" at bounding box center [475, 391] width 32 height 18
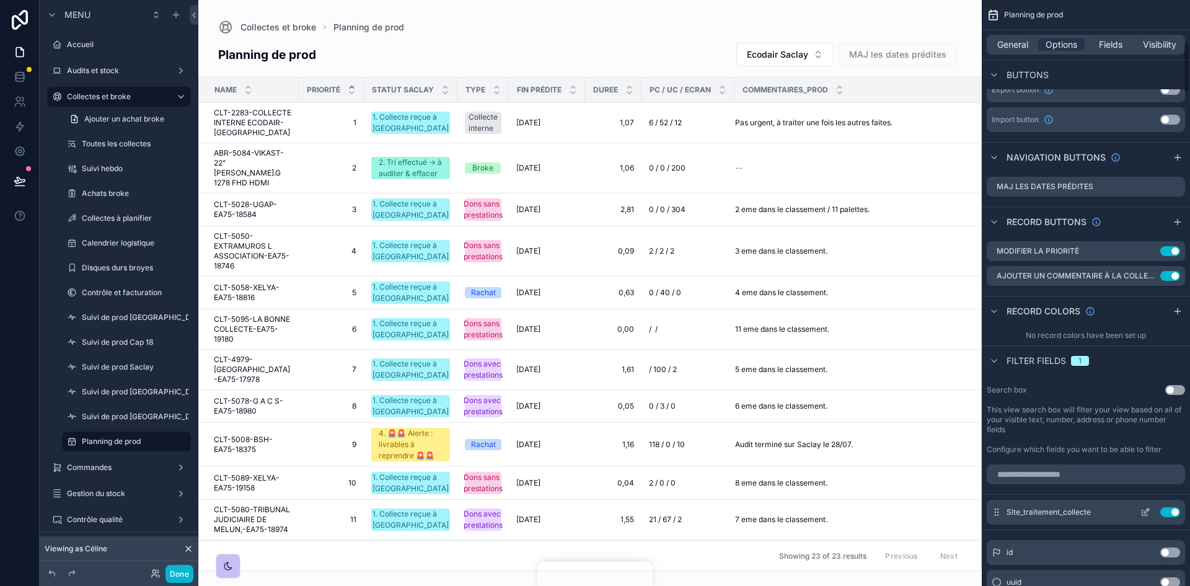
scroll to position [496, 0]
click at [1141, 509] on icon "scrollable content" at bounding box center [1145, 511] width 10 height 10
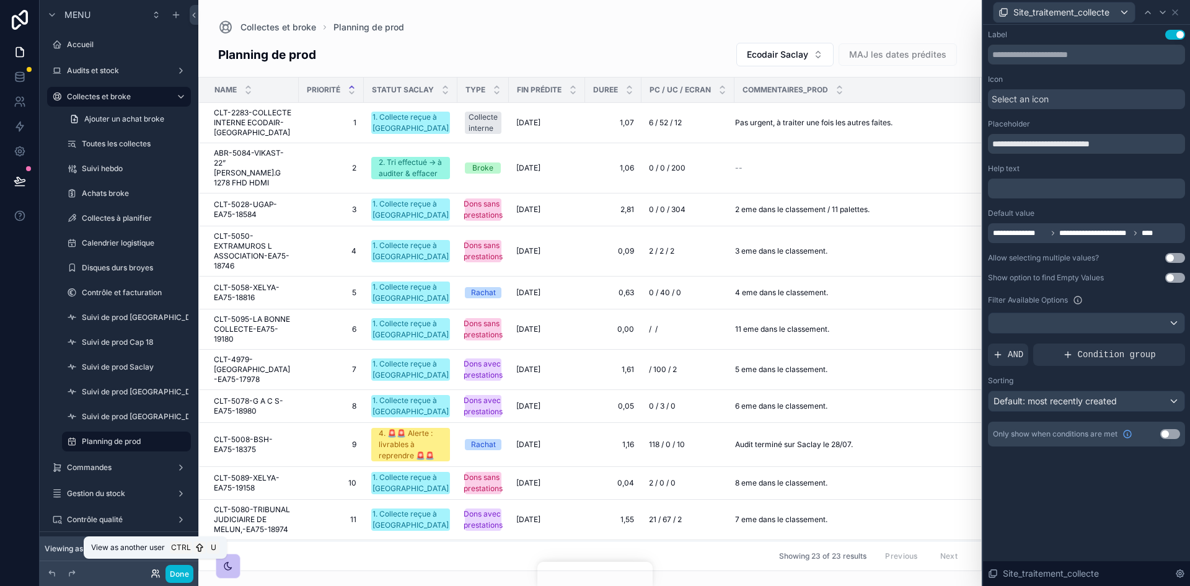
click at [157, 576] on icon at bounding box center [154, 575] width 5 height 2
click at [402, 141] on td "1. Collecte reçue à [GEOGRAPHIC_DATA]" at bounding box center [411, 123] width 94 height 40
click at [86, 172] on label "Suivi hebdo" at bounding box center [124, 169] width 84 height 10
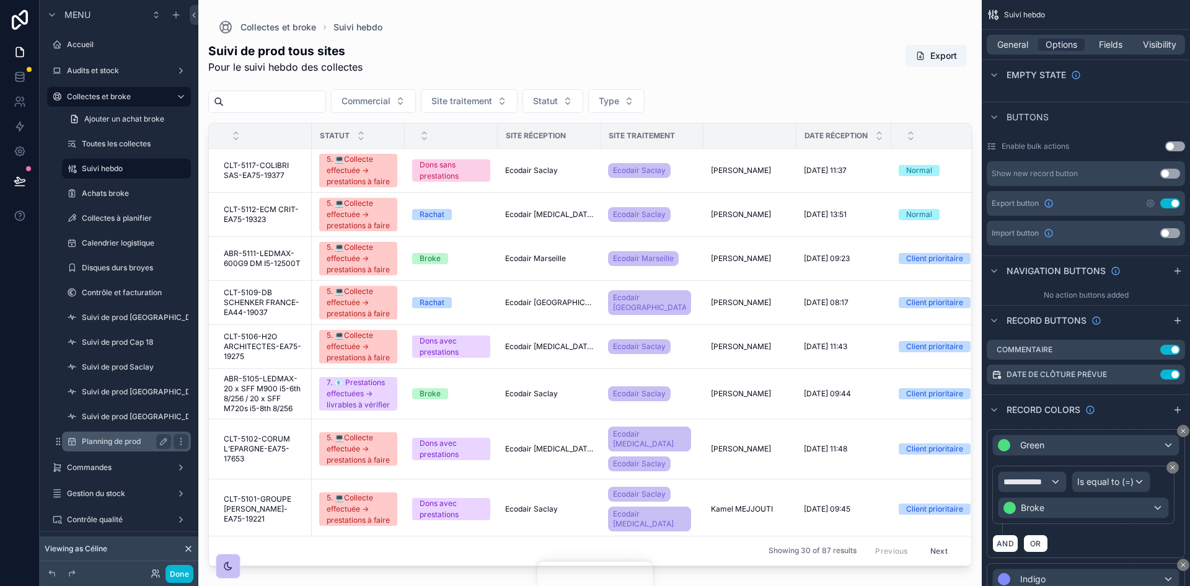
click at [99, 436] on label "Planning de prod" at bounding box center [124, 441] width 84 height 10
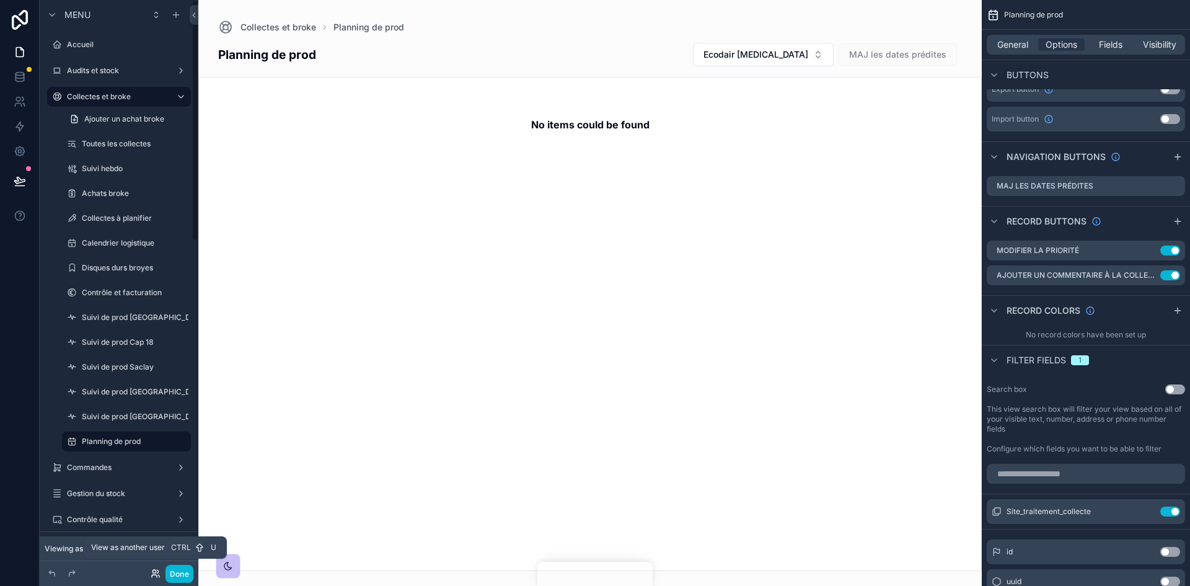
click at [153, 573] on icon at bounding box center [153, 570] width 3 height 3
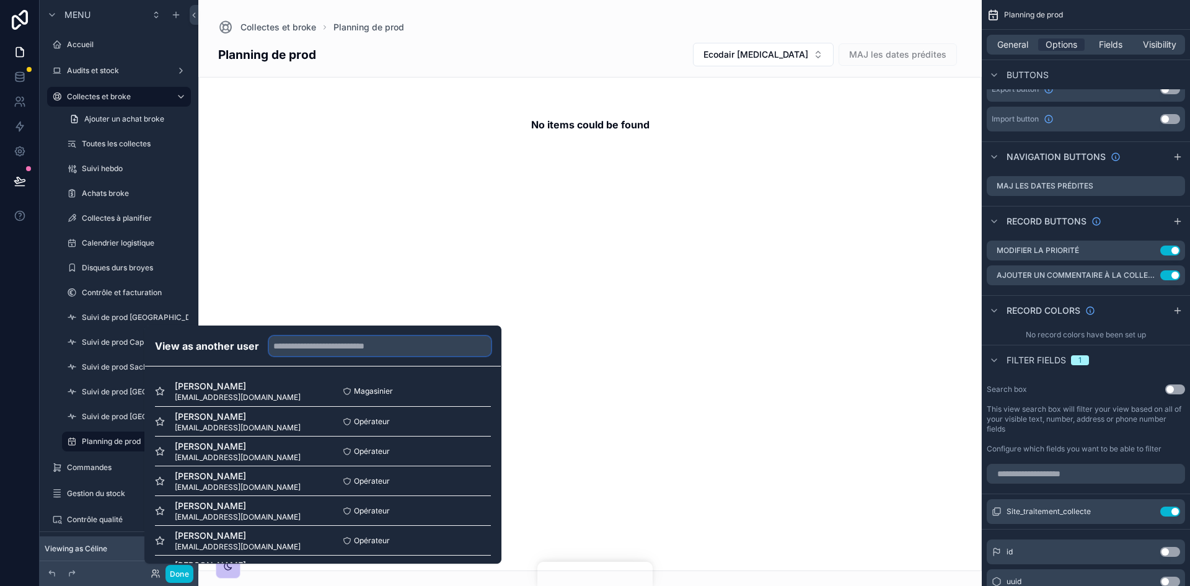
click at [301, 349] on input "text" at bounding box center [380, 346] width 222 height 20
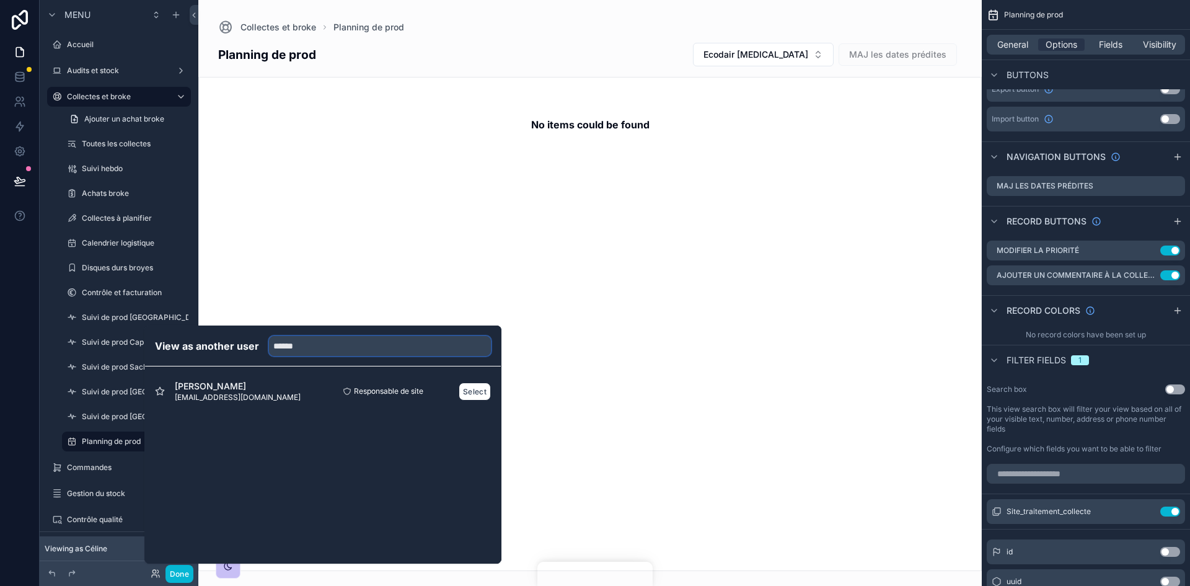
type input "******"
click at [269, 388] on span "Arnaud DELLA GASPERA" at bounding box center [238, 386] width 126 height 12
click at [470, 390] on button "Select" at bounding box center [475, 391] width 32 height 18
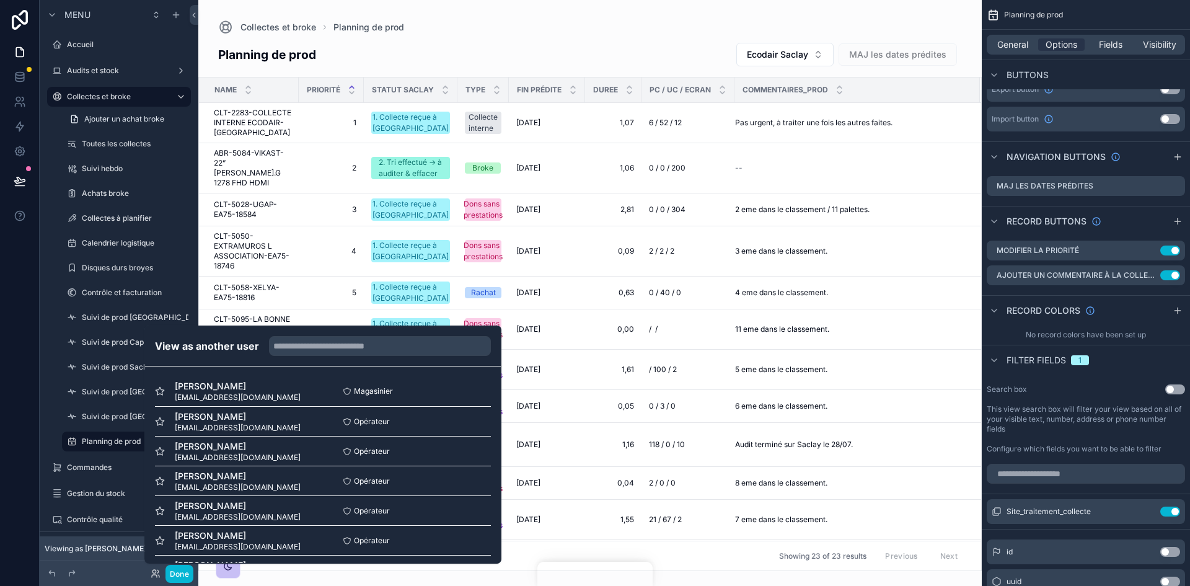
click at [557, 30] on div "Collectes et broke Planning de prod" at bounding box center [590, 27] width 744 height 15
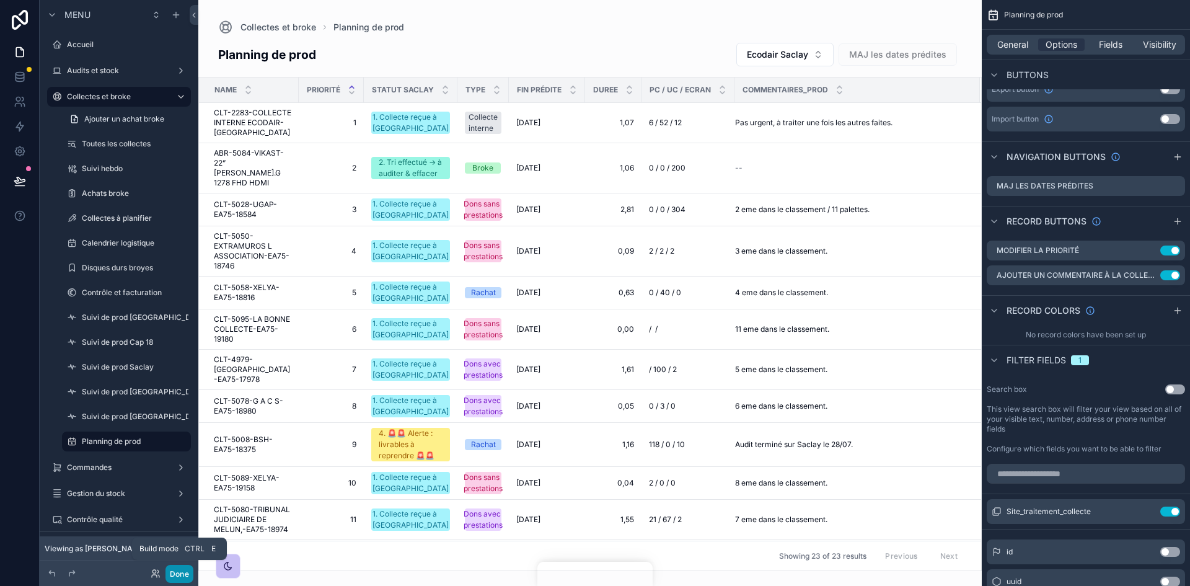
click at [183, 574] on button "Done" at bounding box center [179, 573] width 28 height 18
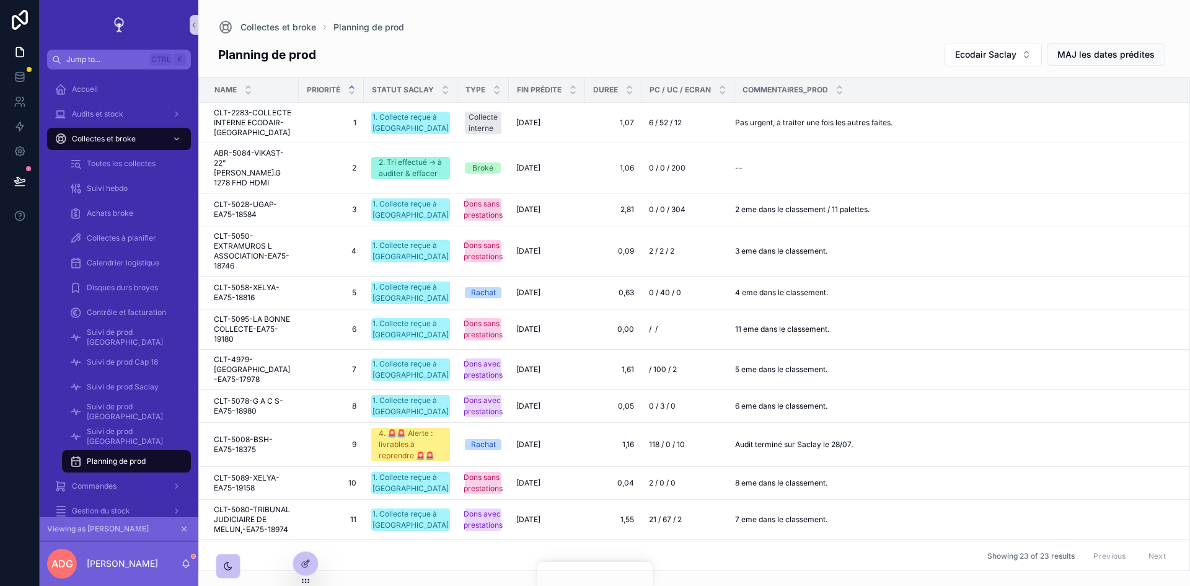
click at [718, 60] on div "Planning de prod Ecodair Saclay MAJ les dates prédites" at bounding box center [694, 54] width 952 height 25
drag, startPoint x: 183, startPoint y: 528, endPoint x: 252, endPoint y: 548, distance: 71.6
click at [183, 528] on icon "scrollable content" at bounding box center [184, 529] width 4 height 4
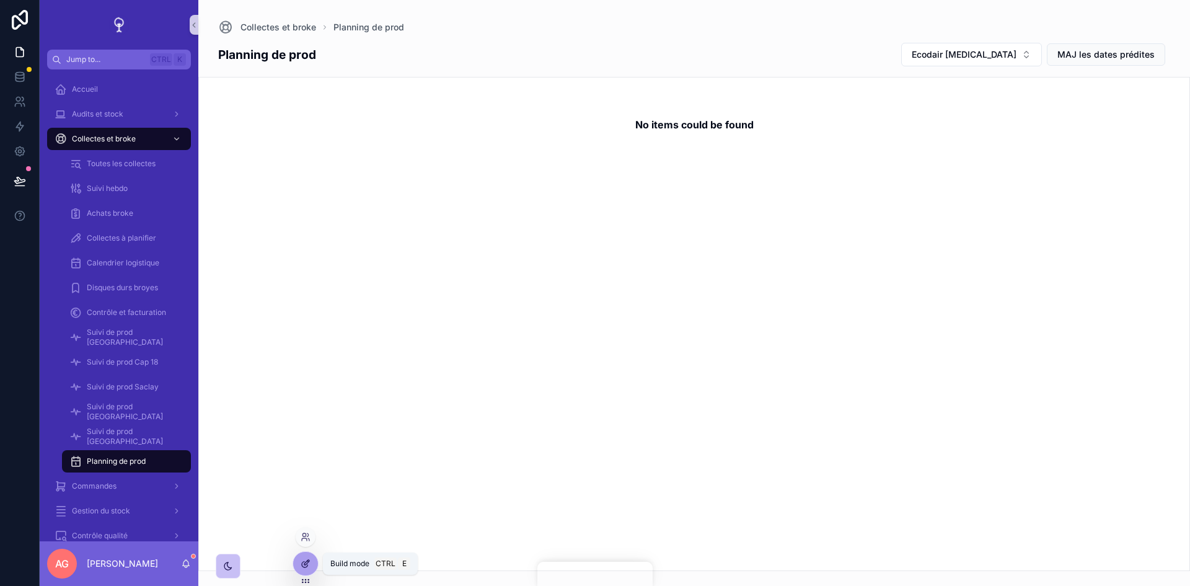
click at [311, 563] on div at bounding box center [305, 563] width 25 height 24
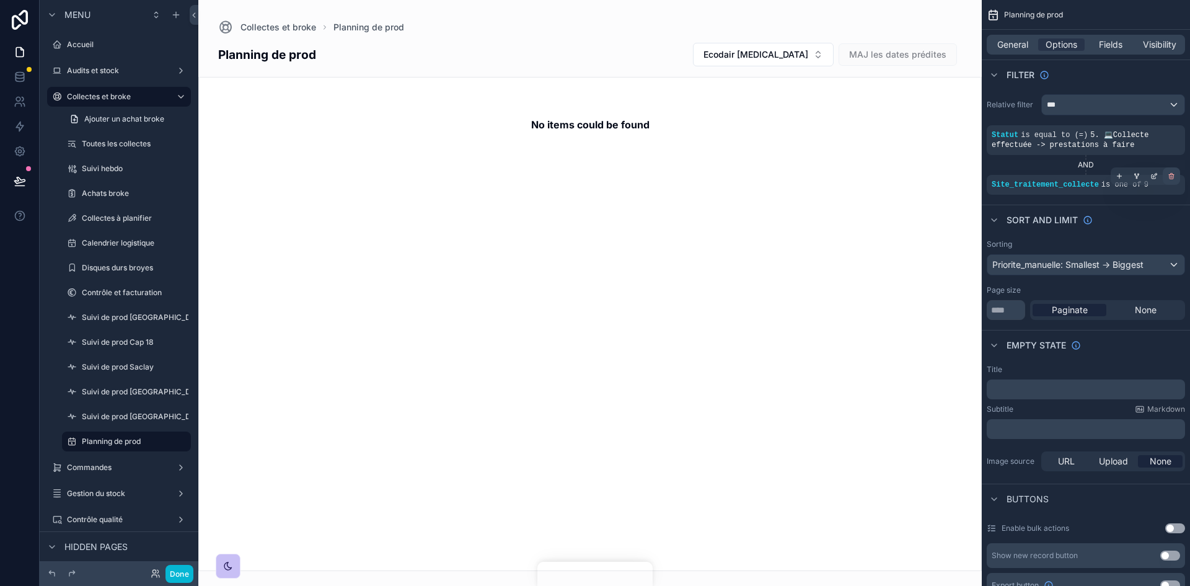
click at [1174, 177] on icon "scrollable content" at bounding box center [1170, 175] width 7 height 7
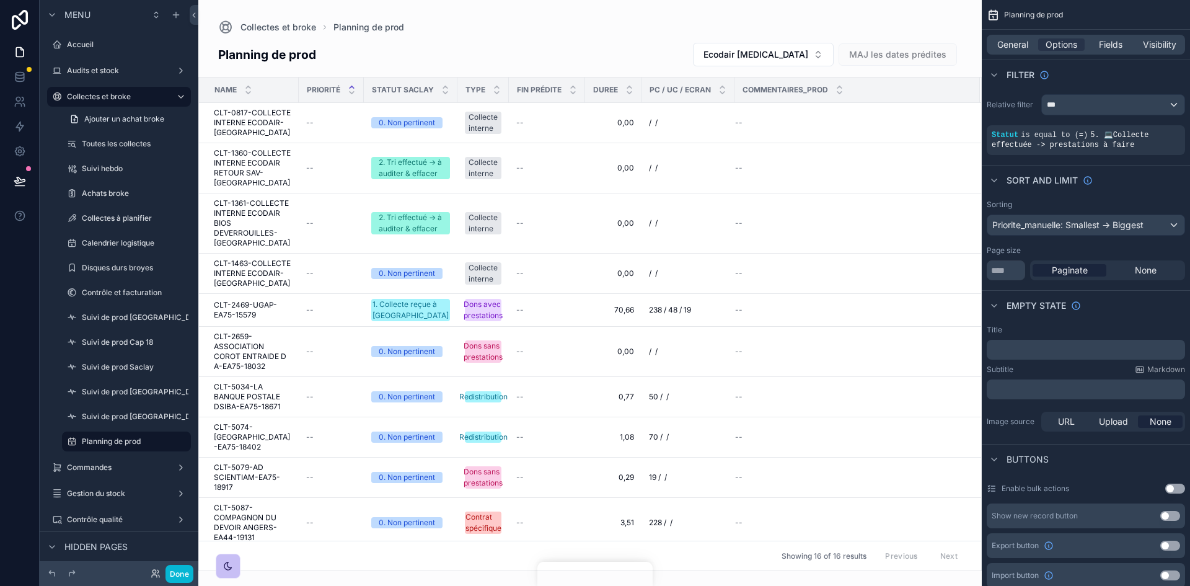
click at [822, 59] on div "scrollable content" at bounding box center [589, 293] width 783 height 586
click at [825, 59] on button "Ecodair Cap 18" at bounding box center [763, 55] width 141 height 24
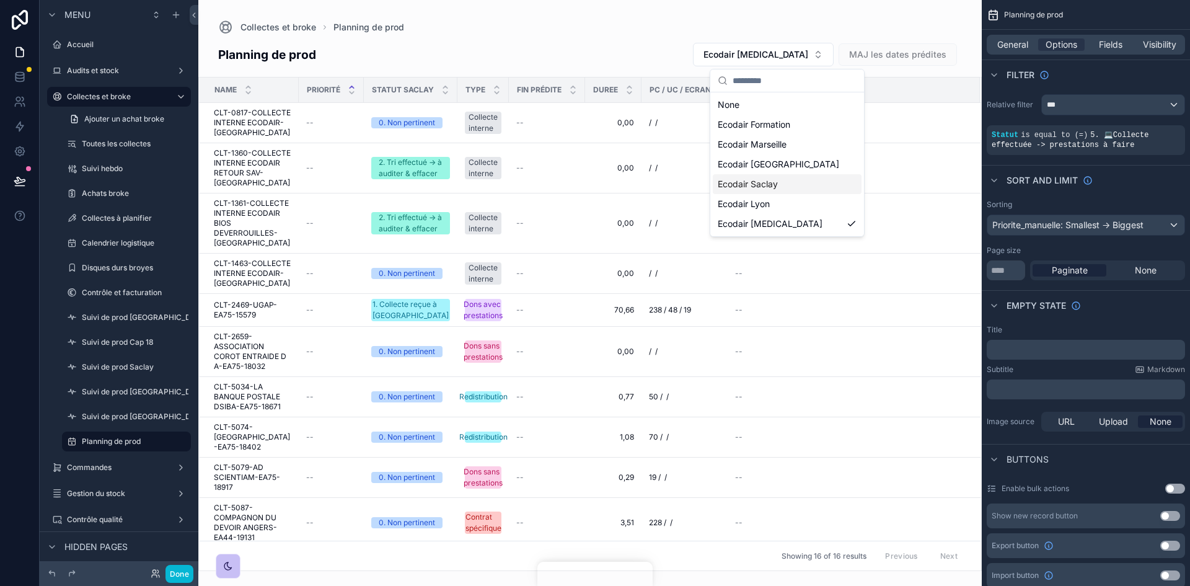
click at [762, 178] on span "Ecodair Saclay" at bounding box center [748, 184] width 60 height 12
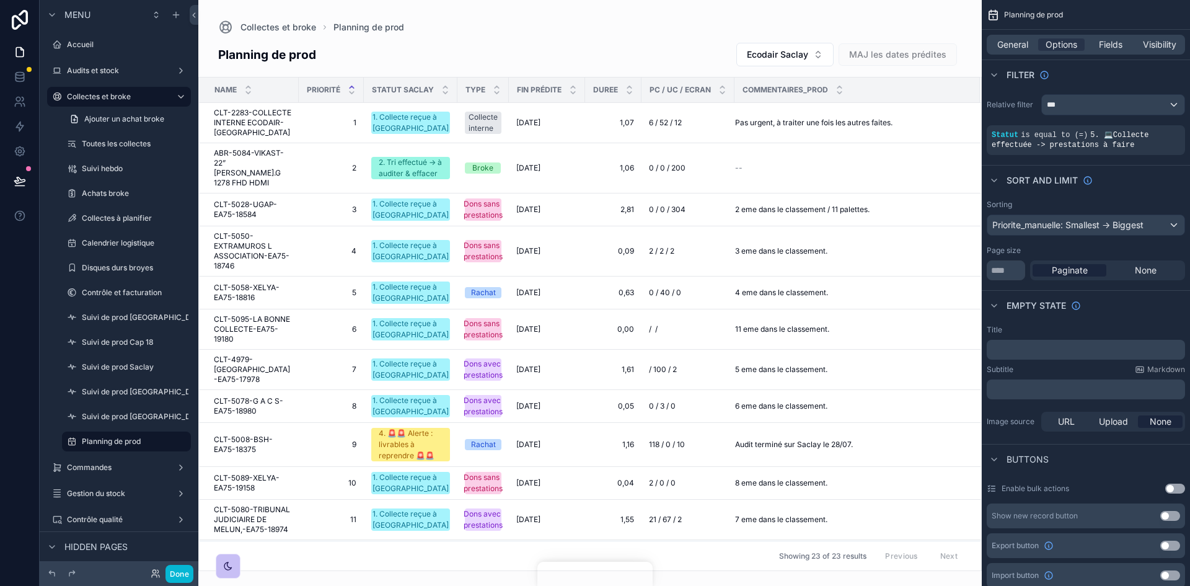
click at [79, 322] on div "Collectes et broke Ajouter un achat broke Toutes les collectes Suivi hebdo Acha…" at bounding box center [119, 268] width 159 height 368
click at [18, 127] on icon at bounding box center [19, 126] width 7 height 9
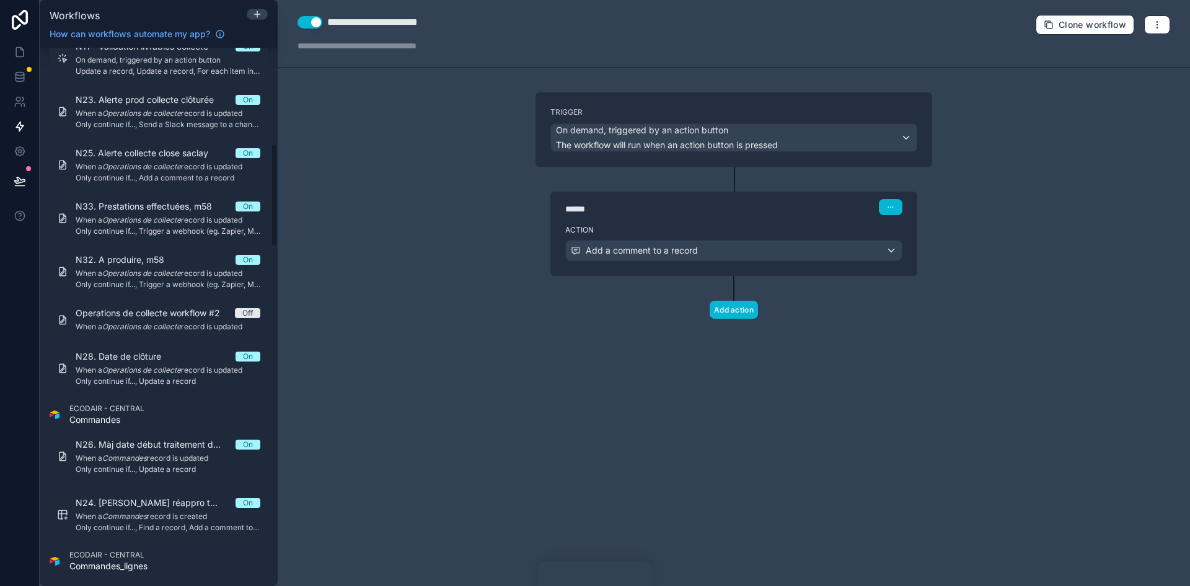
scroll to position [496, 0]
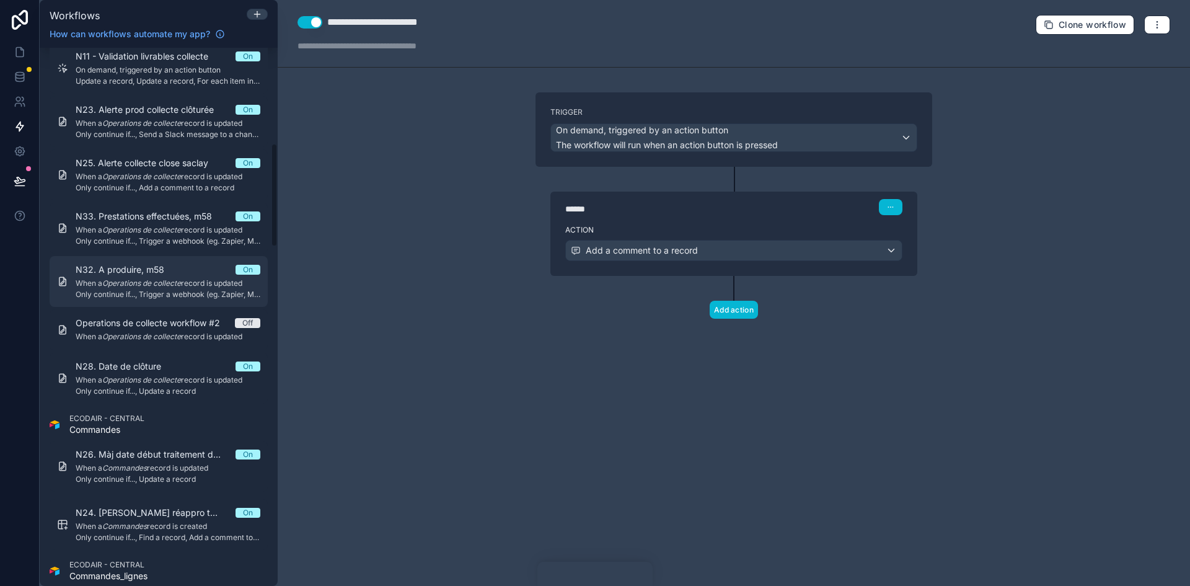
click at [157, 276] on div "N32. A produire, m58 On When a Operations de collecte record is updated Only co…" at bounding box center [168, 281] width 185 height 36
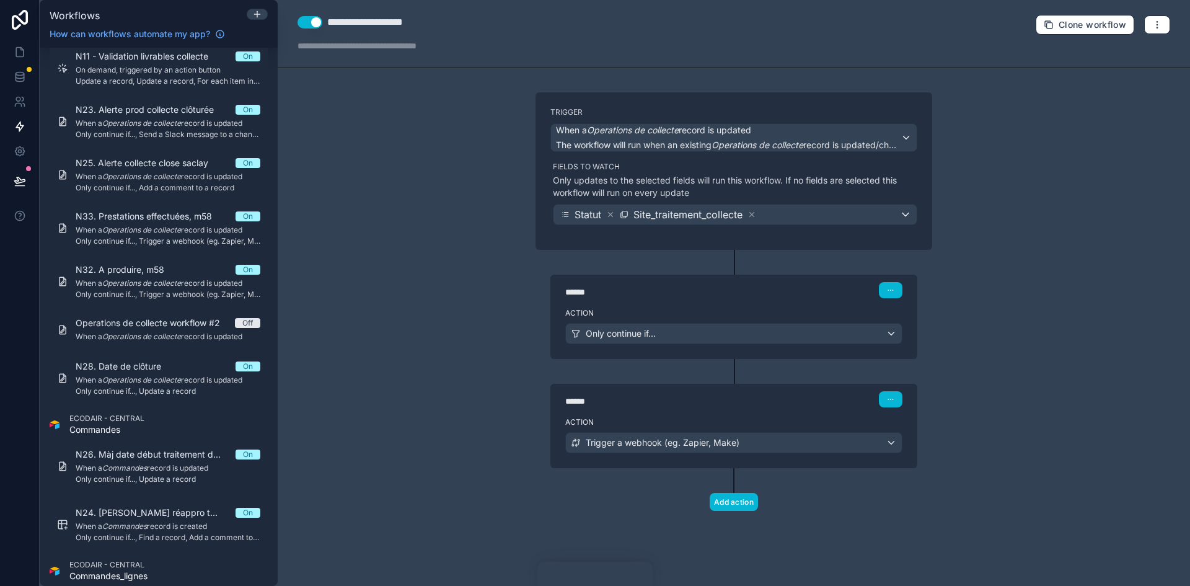
click at [671, 291] on div "******" at bounding box center [658, 292] width 186 height 12
click at [692, 307] on div "Action Only continue if..." at bounding box center [733, 331] width 367 height 56
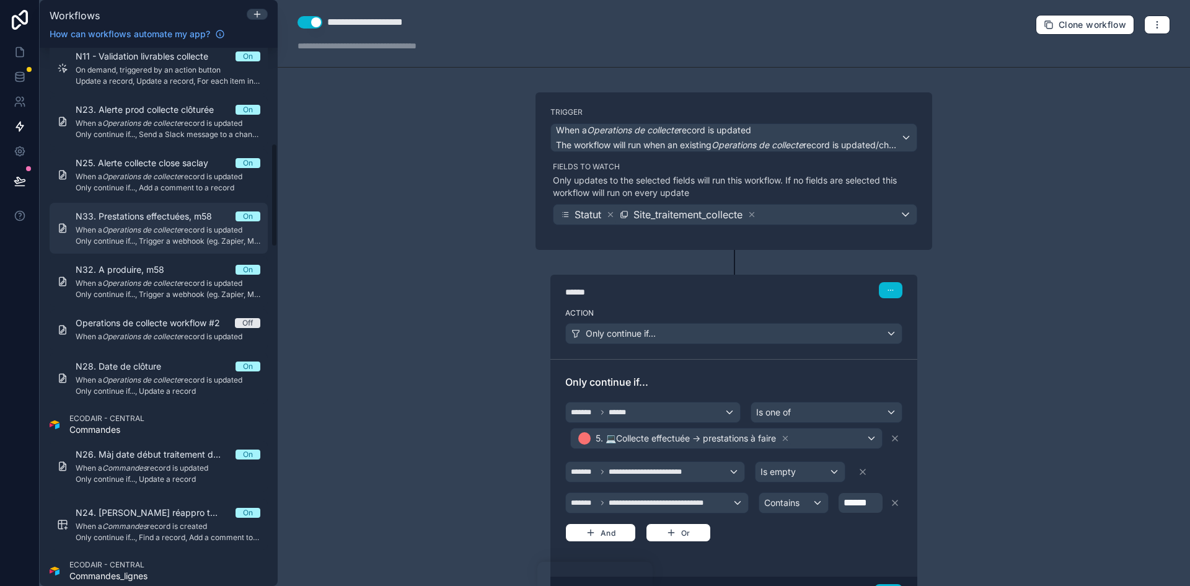
click at [116, 231] on em "Operations de collecte" at bounding box center [141, 229] width 79 height 9
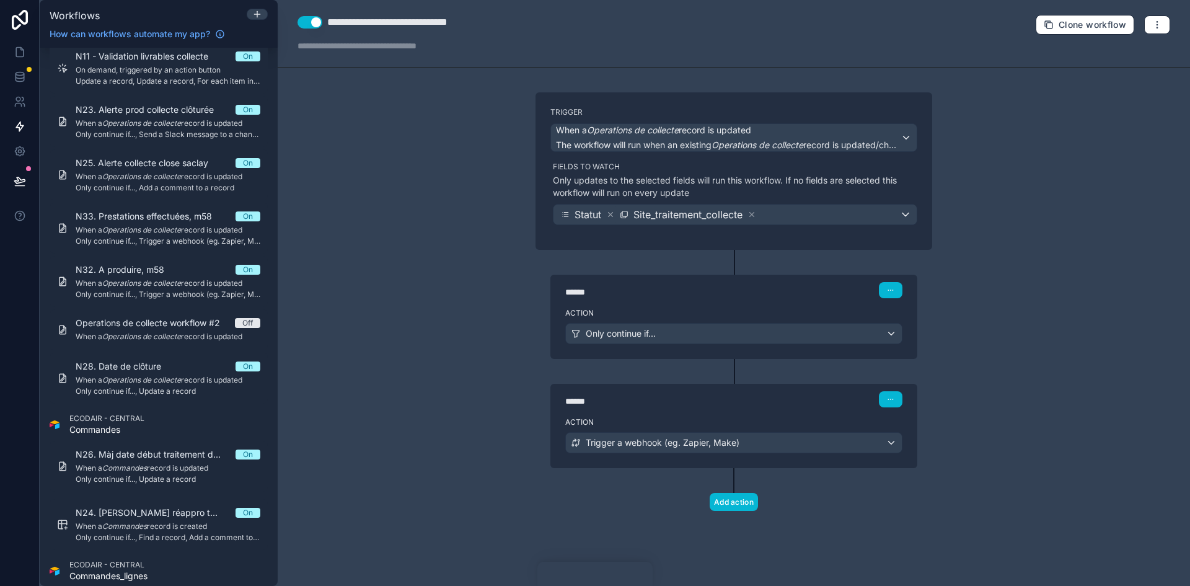
click at [698, 304] on div "Action Only continue if..." at bounding box center [733, 331] width 367 height 56
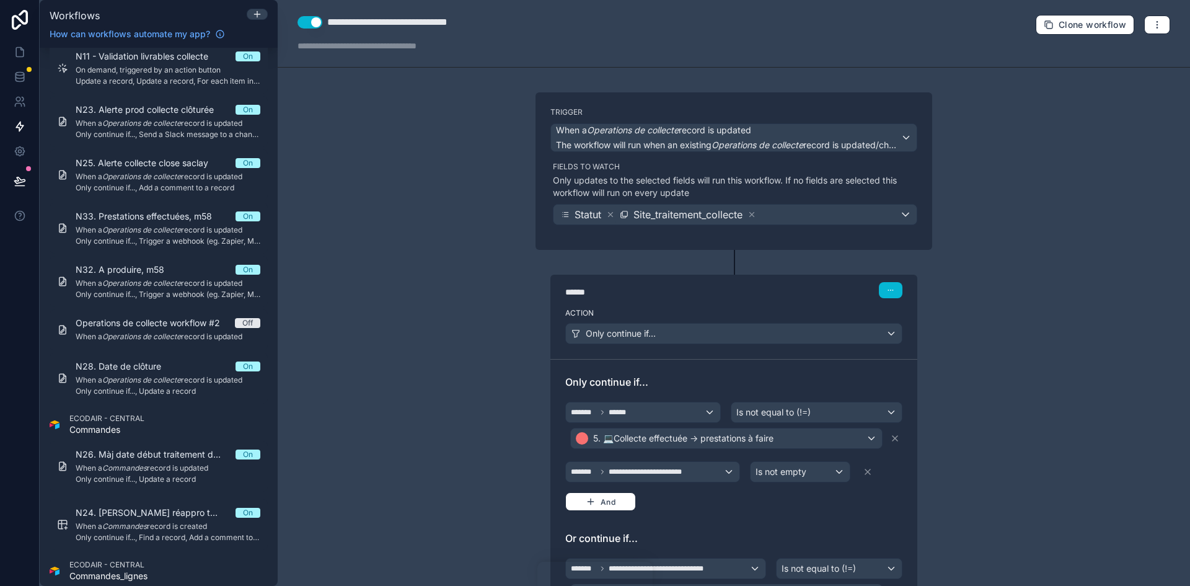
scroll to position [124, 0]
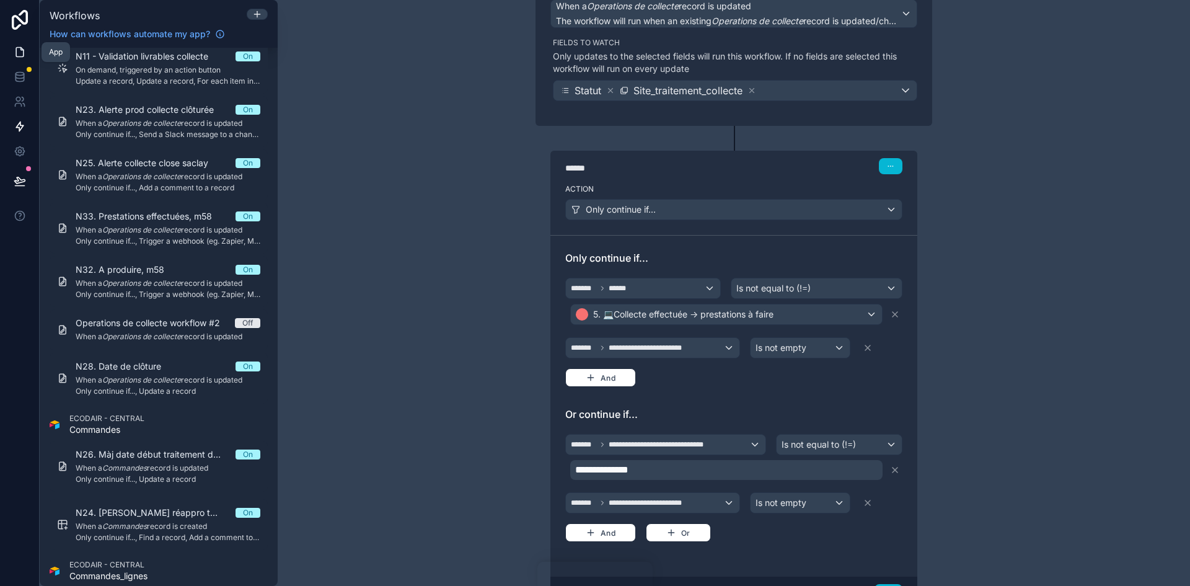
click at [18, 48] on icon at bounding box center [20, 52] width 12 height 12
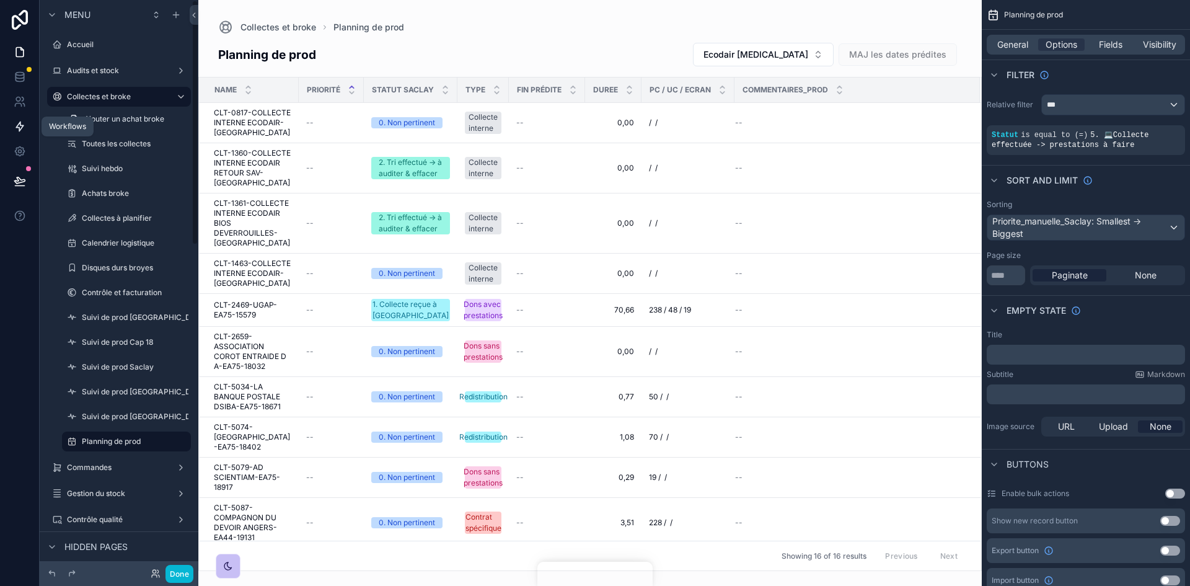
click at [20, 123] on icon at bounding box center [19, 126] width 7 height 9
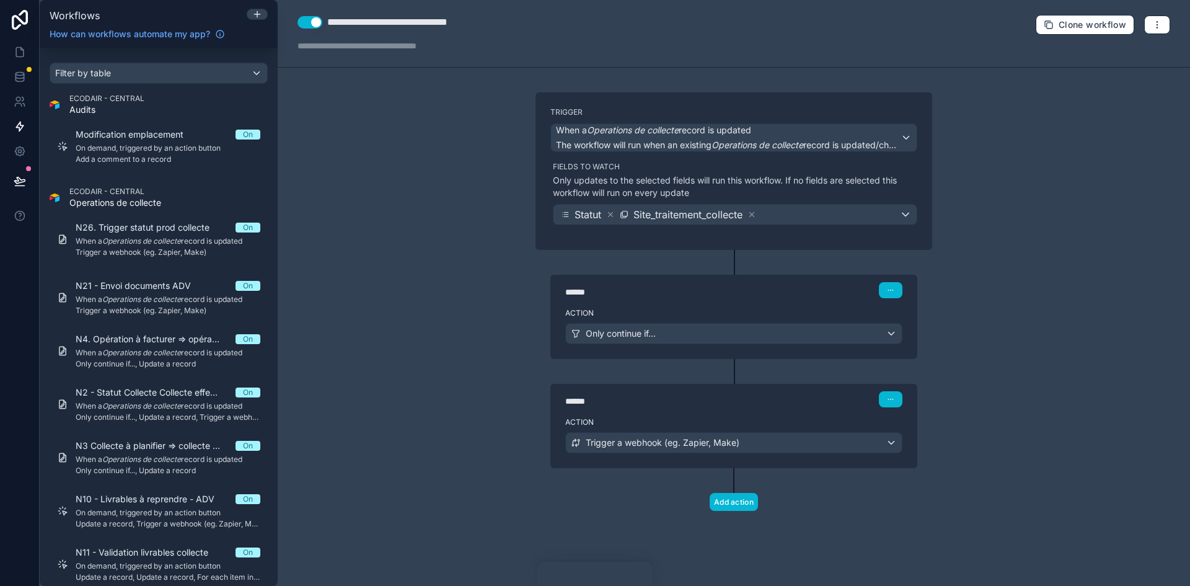
click at [776, 299] on div "****** Step 1" at bounding box center [733, 288] width 367 height 29
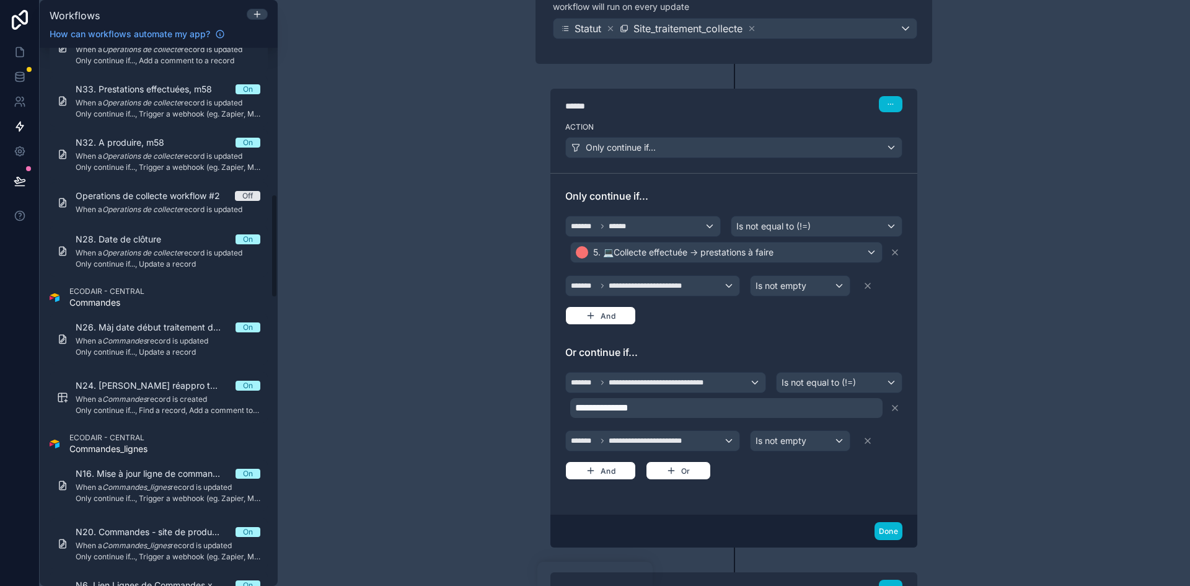
scroll to position [620, 0]
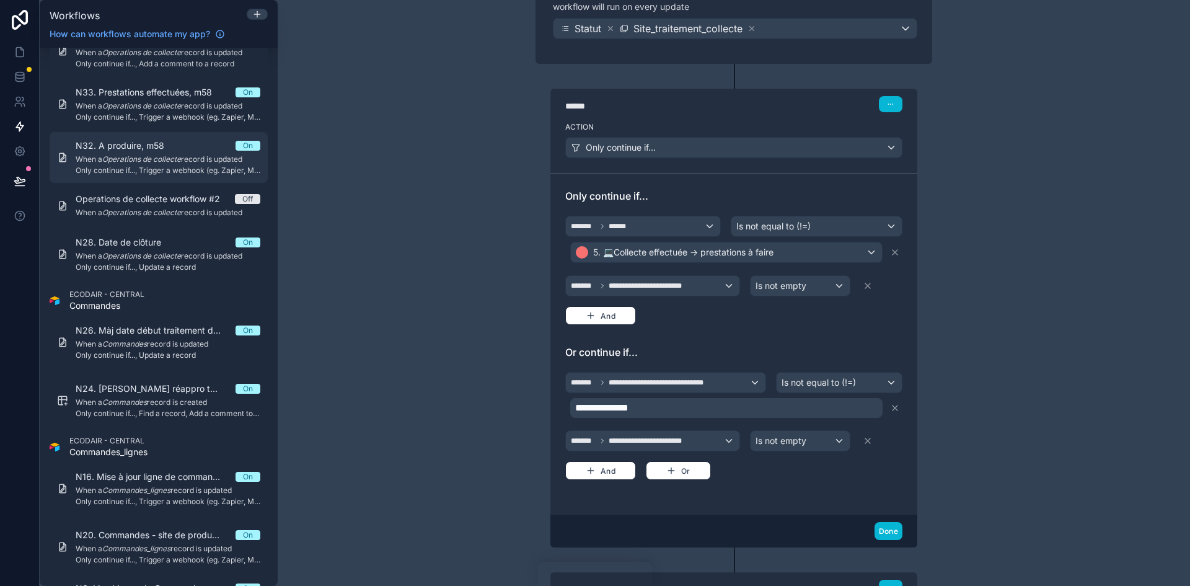
click at [161, 150] on span "N32. A produire, m58" at bounding box center [127, 145] width 103 height 12
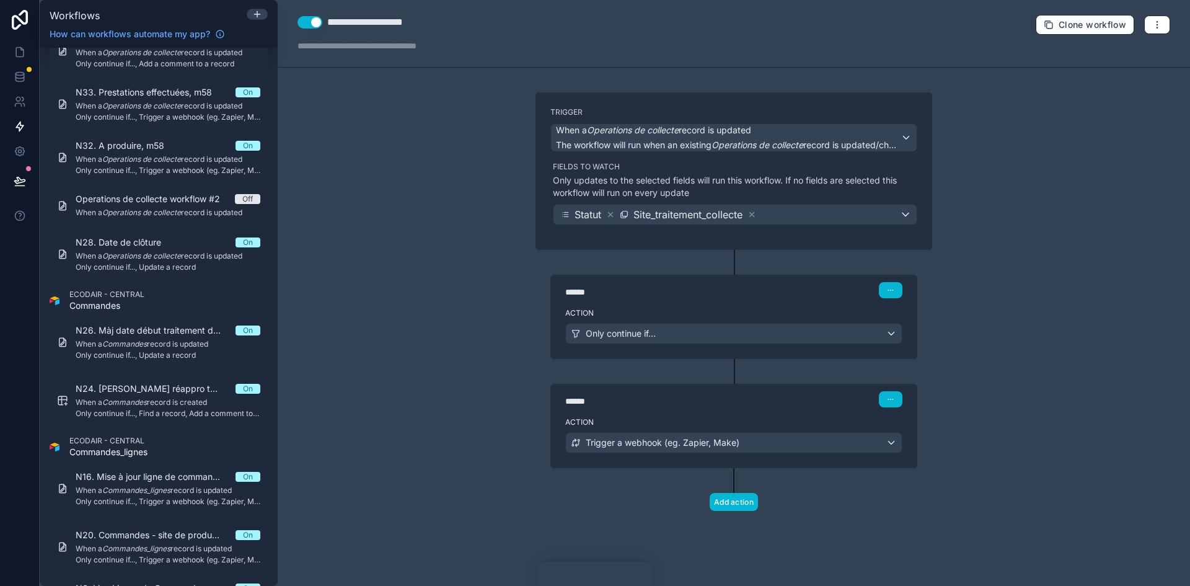
click at [730, 294] on div "******" at bounding box center [658, 292] width 186 height 12
click at [663, 315] on label "Action" at bounding box center [733, 313] width 337 height 10
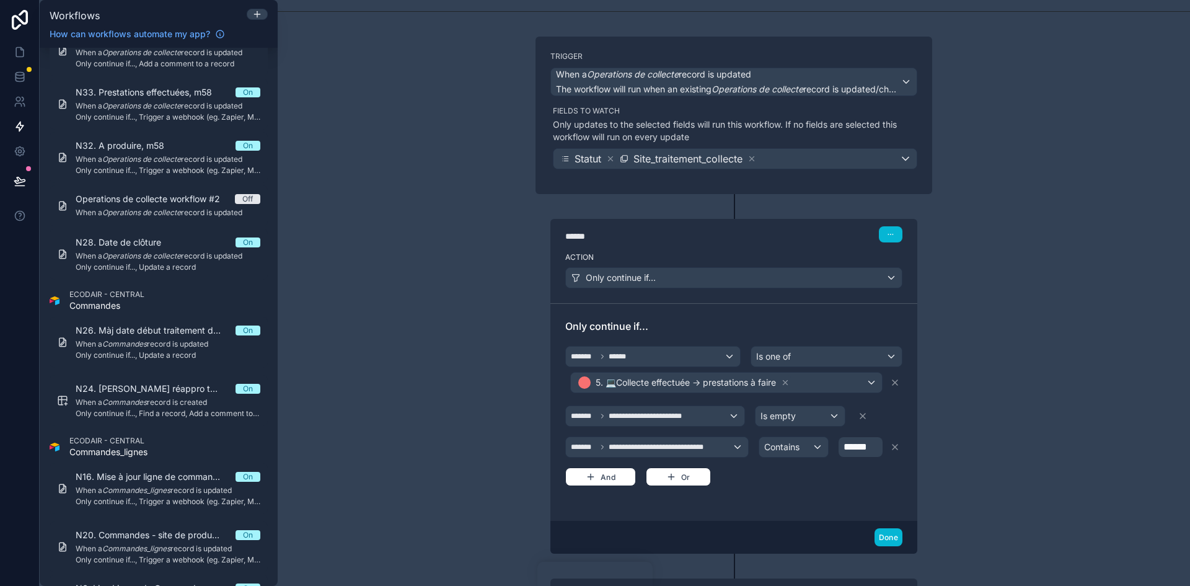
scroll to position [124, 0]
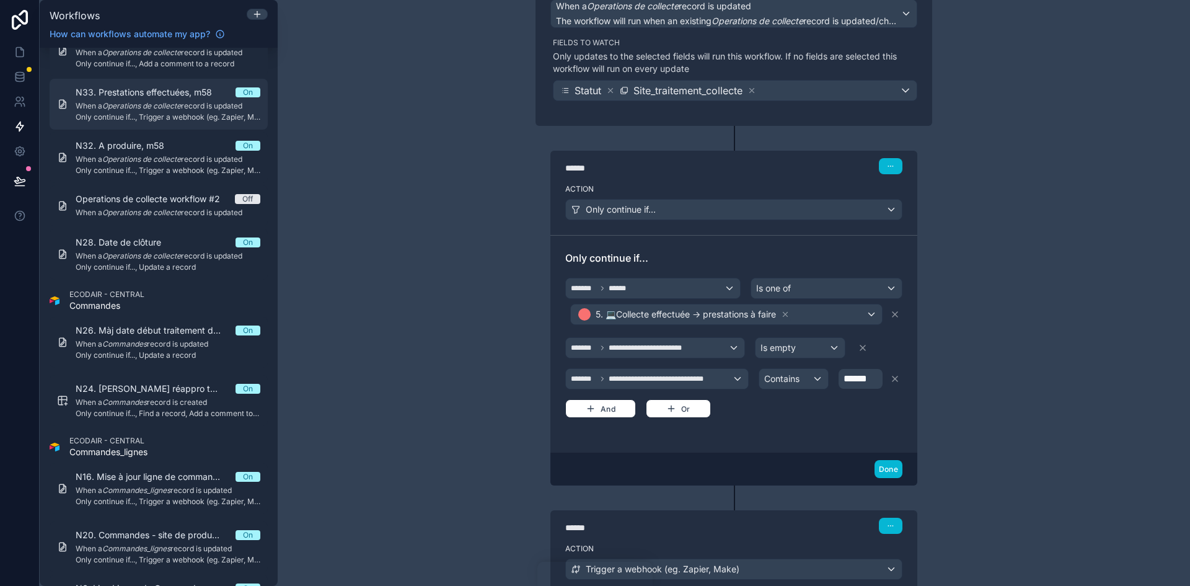
click at [126, 92] on span "N33. Prestations effectuées, m58" at bounding box center [151, 92] width 151 height 12
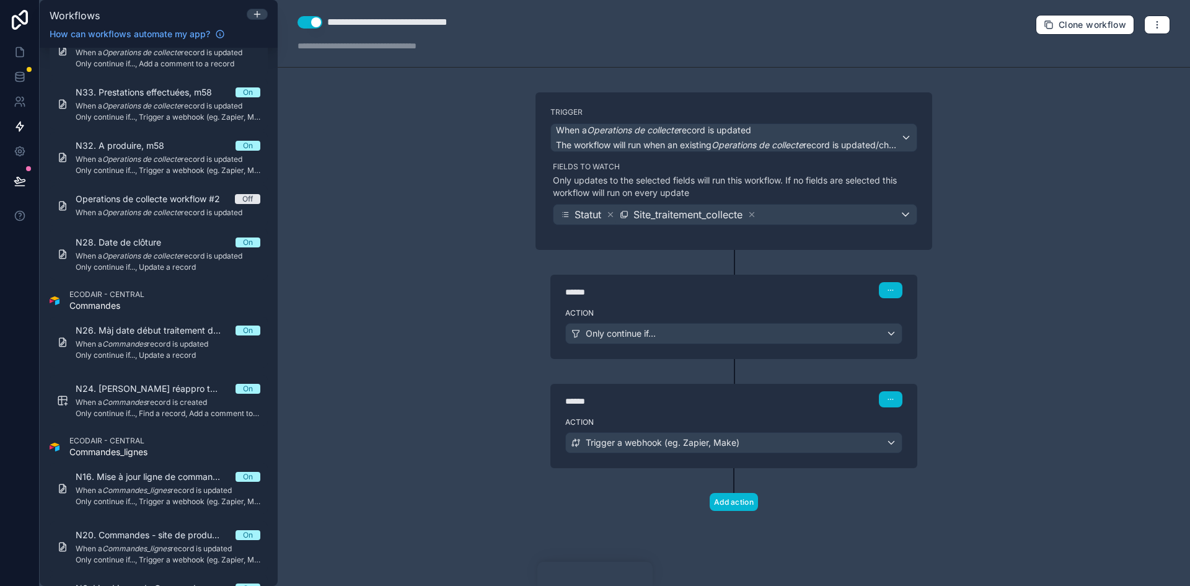
click at [677, 289] on div "******" at bounding box center [658, 292] width 186 height 12
click at [706, 304] on div "Action Only continue if..." at bounding box center [733, 331] width 367 height 56
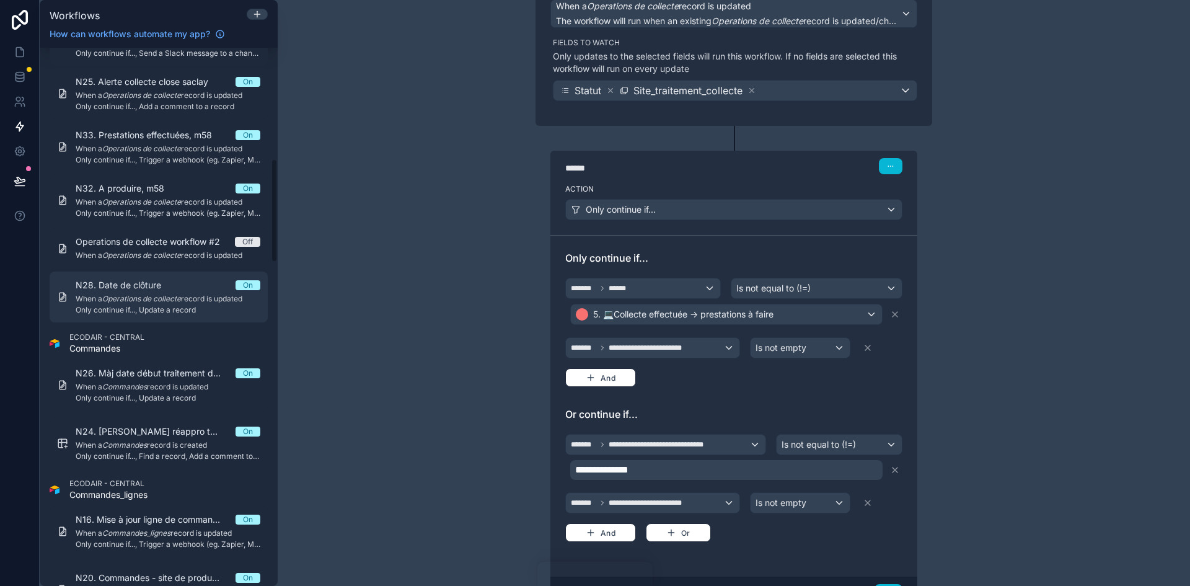
scroll to position [558, 0]
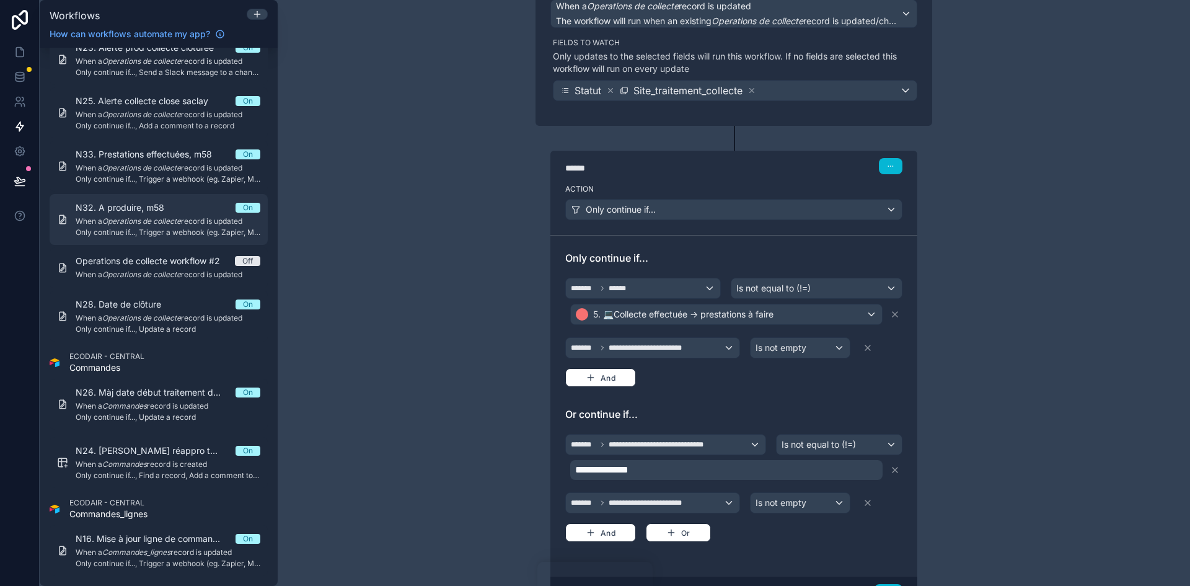
click at [162, 216] on div "N32. A produire, m58 On When a Operations de collecte record is updated Only co…" at bounding box center [168, 219] width 185 height 36
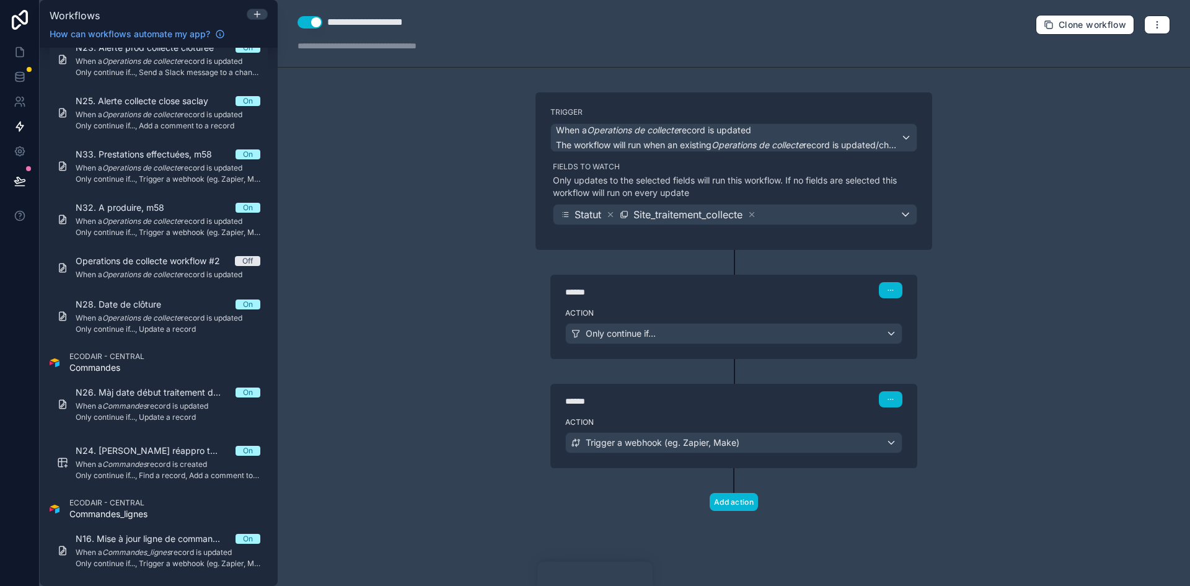
click at [719, 301] on div "****** Step 1" at bounding box center [733, 288] width 367 height 29
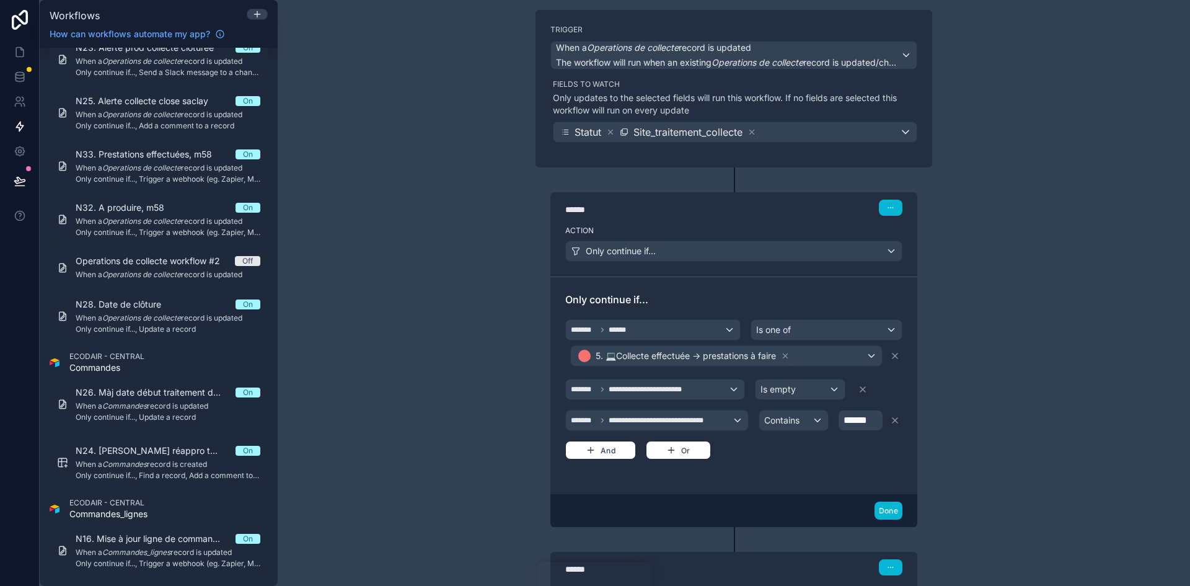
scroll to position [62, 0]
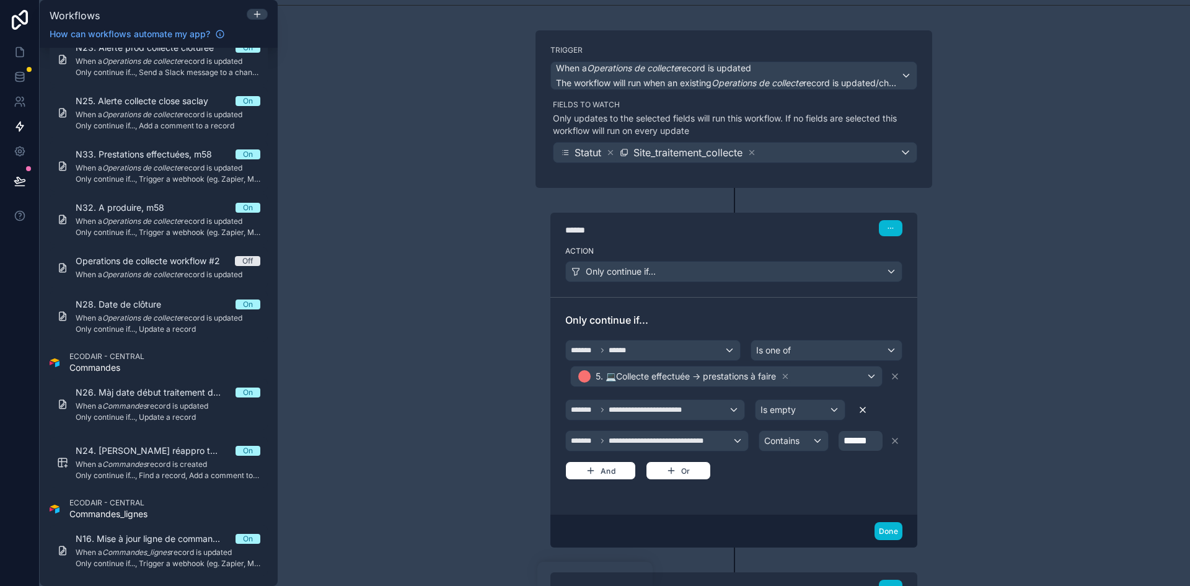
click at [858, 408] on icon at bounding box center [863, 410] width 10 height 10
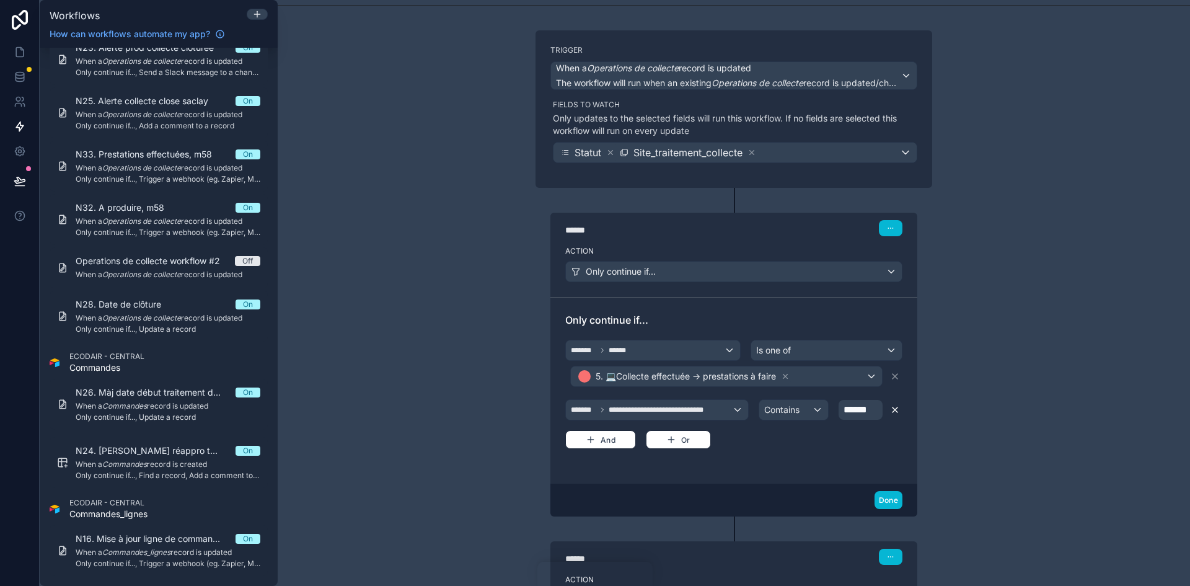
click at [893, 409] on icon at bounding box center [895, 410] width 10 height 10
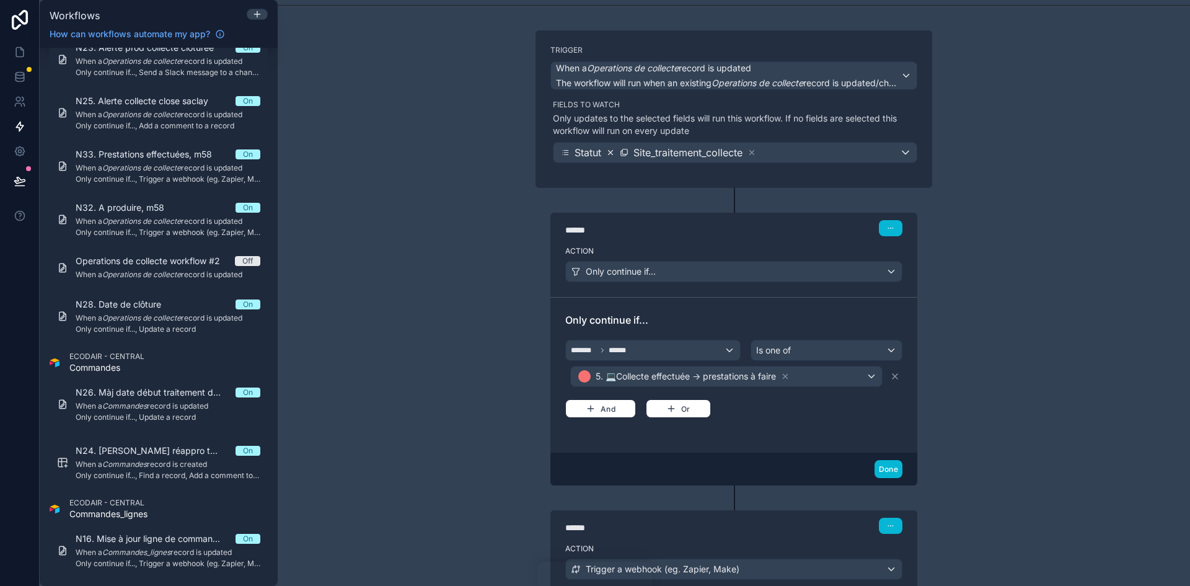
click at [607, 151] on icon at bounding box center [610, 152] width 9 height 9
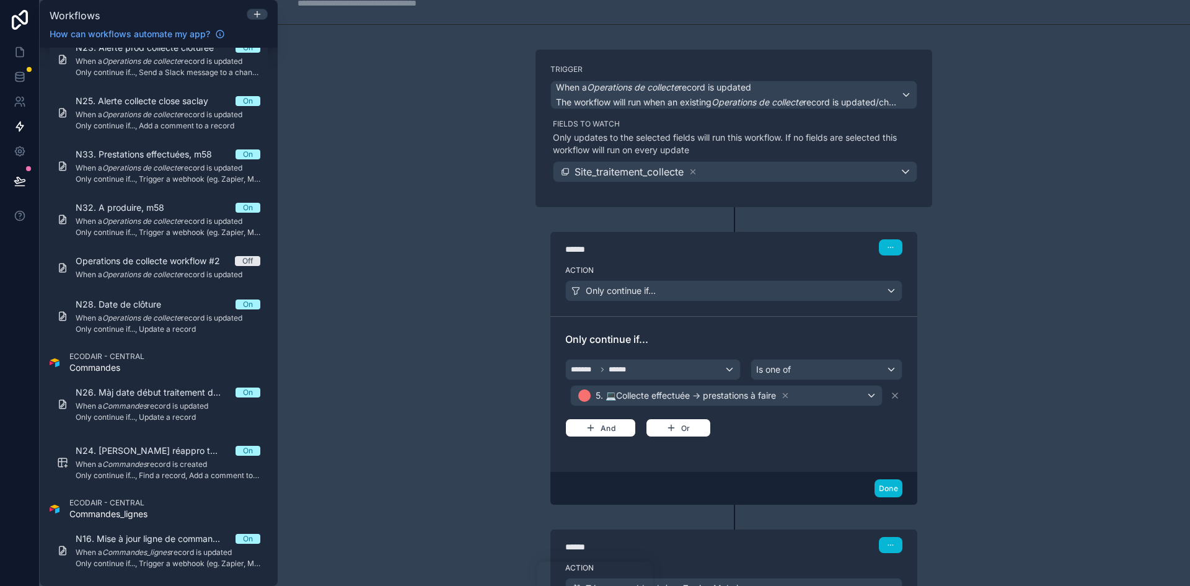
scroll to position [0, 0]
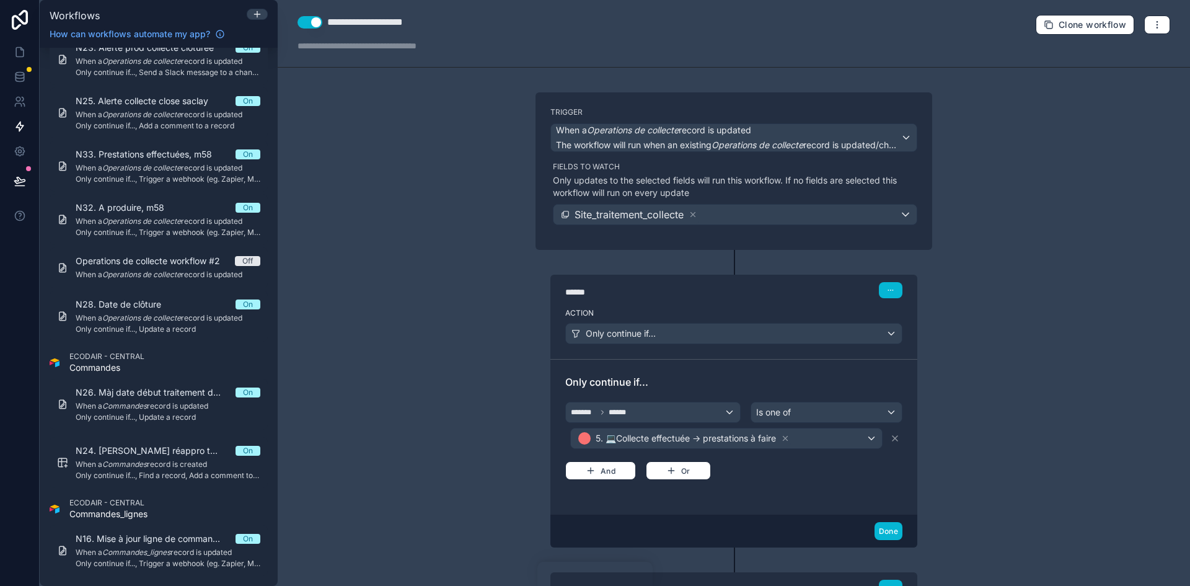
click at [422, 19] on div "**********" at bounding box center [382, 22] width 110 height 15
drag, startPoint x: 431, startPoint y: 20, endPoint x: 353, endPoint y: 19, distance: 78.1
click at [353, 19] on div "**********" at bounding box center [382, 22] width 110 height 15
click at [714, 209] on div "Site_traitement_collecte" at bounding box center [734, 214] width 363 height 20
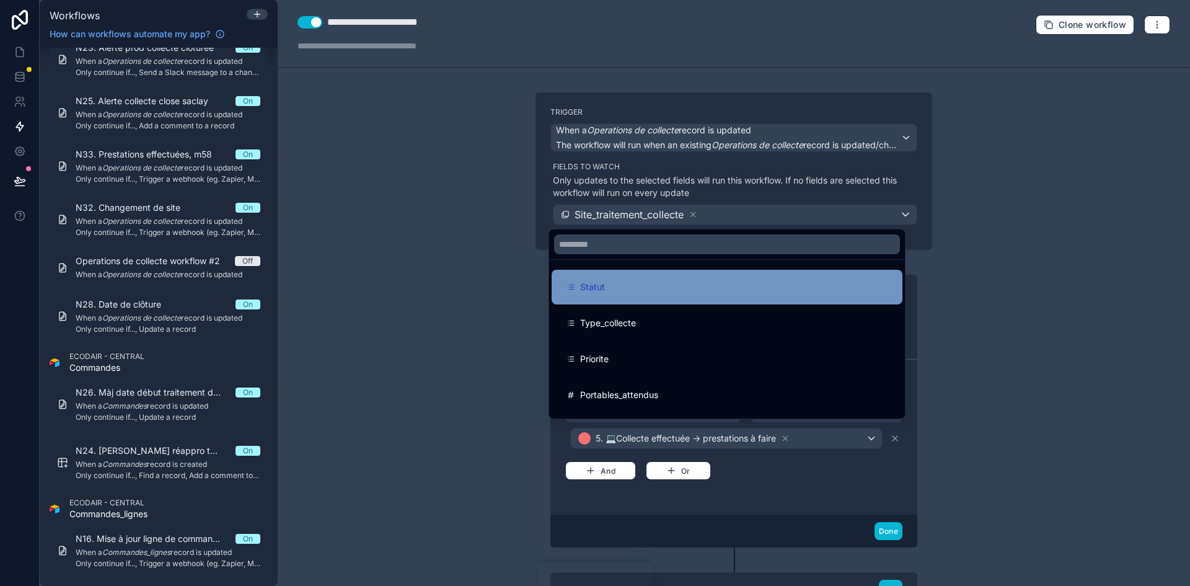
click at [613, 292] on div "Statut" at bounding box center [726, 286] width 321 height 15
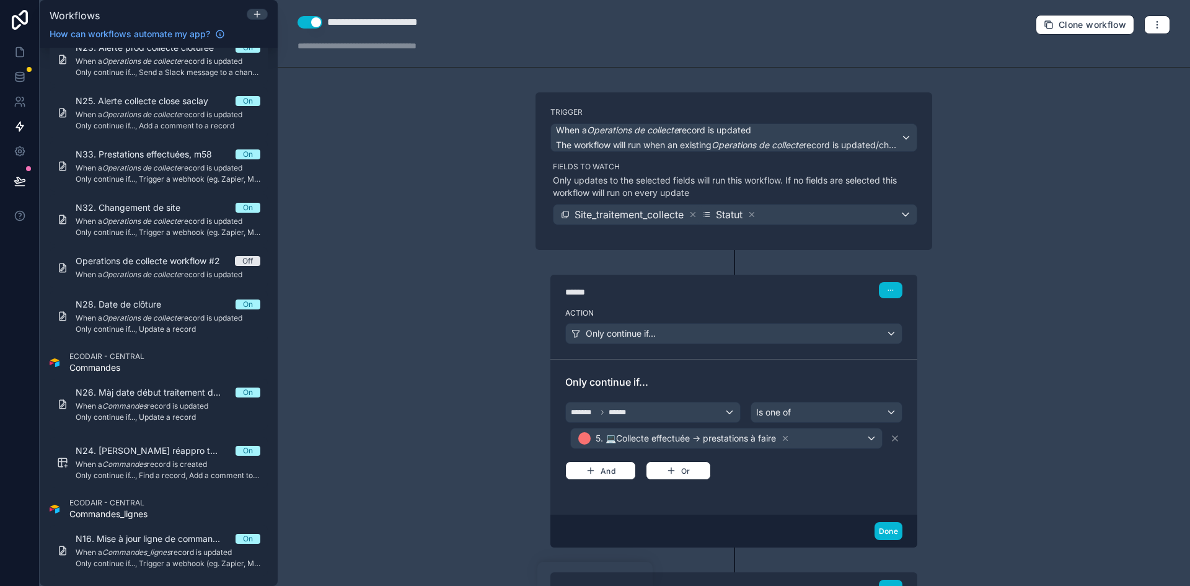
click at [450, 22] on div "**********" at bounding box center [393, 22] width 132 height 15
drag, startPoint x: 471, startPoint y: 20, endPoint x: 354, endPoint y: 15, distance: 117.2
click at [354, 15] on div "**********" at bounding box center [401, 22] width 149 height 15
click at [449, 151] on div "**********" at bounding box center [734, 293] width 912 height 586
click at [503, 22] on div "**********" at bounding box center [419, 22] width 185 height 15
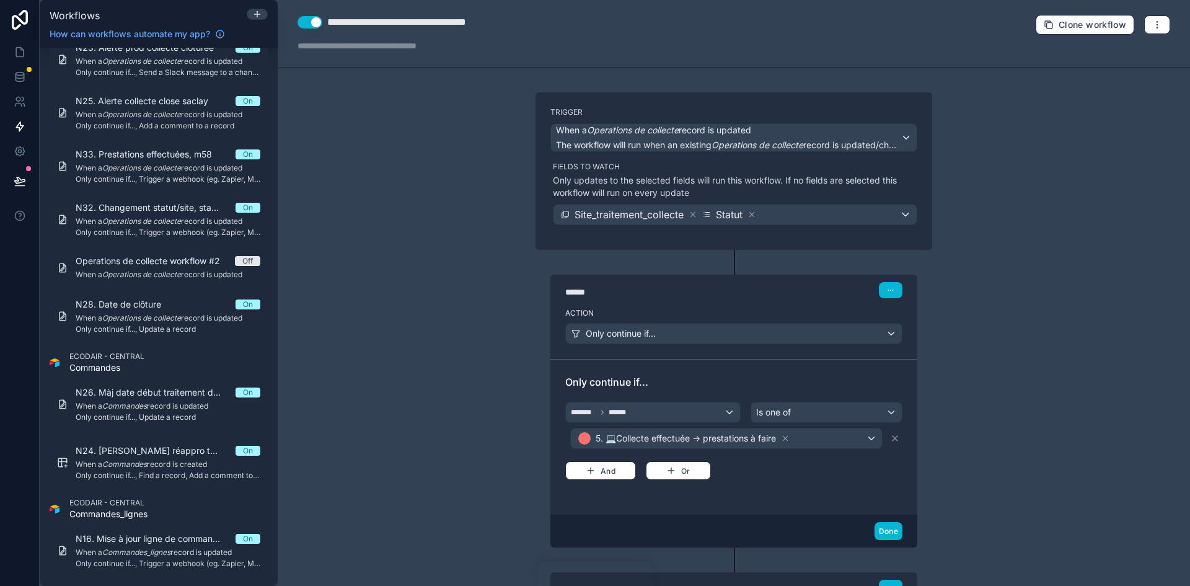
type div "**********"
click at [126, 162] on div "N33. Prestations effectuées, m58 On When a Operations de collecte record is upd…" at bounding box center [168, 166] width 185 height 36
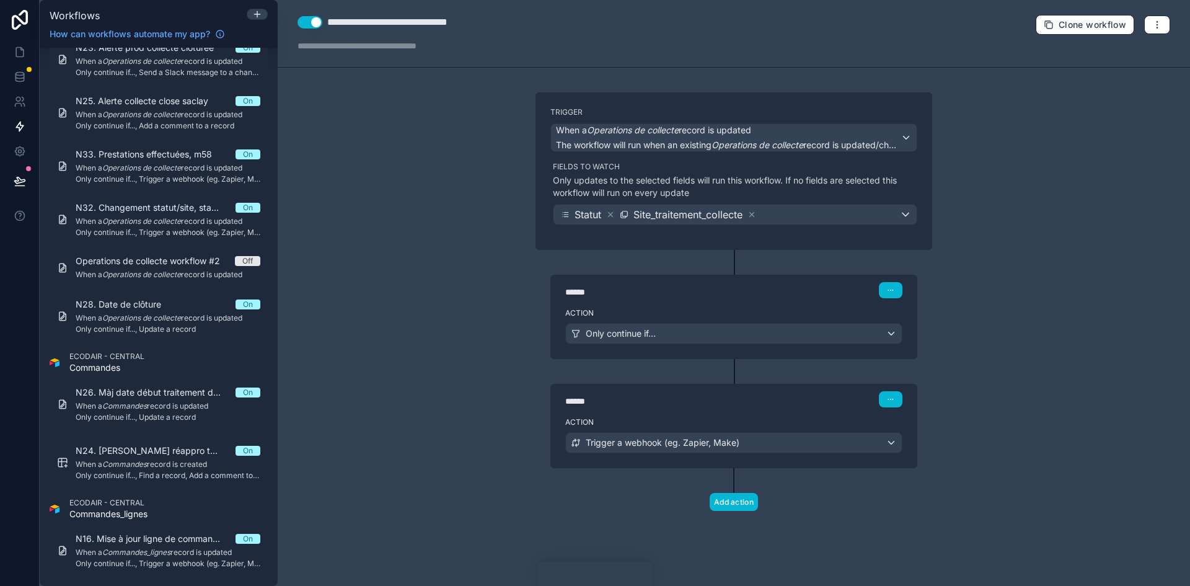
click at [687, 302] on div "****** Step 1" at bounding box center [733, 288] width 367 height 29
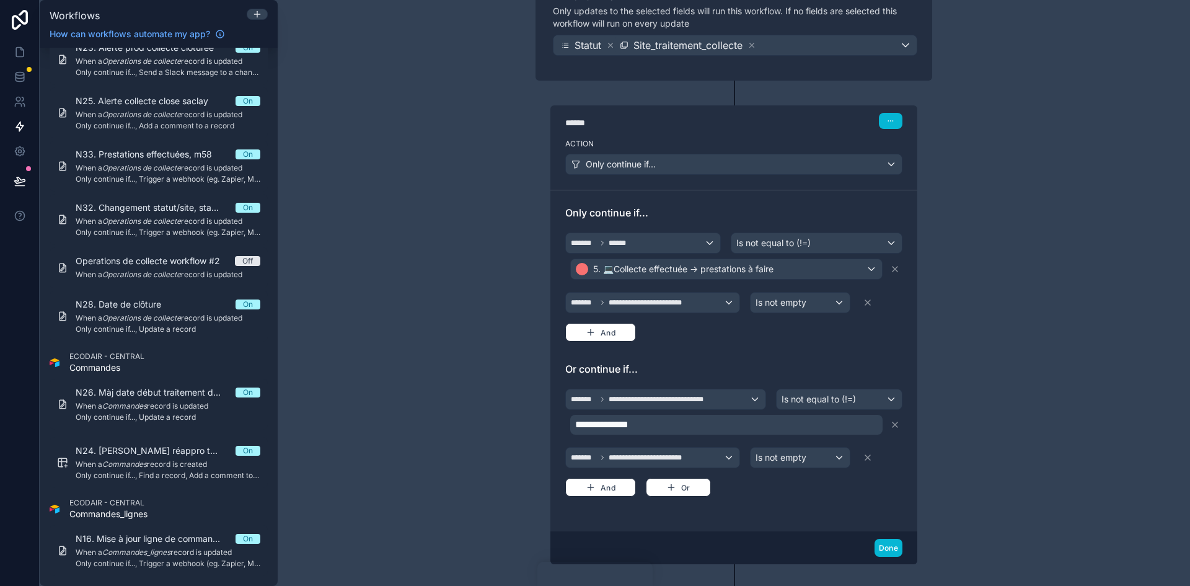
scroll to position [186, 0]
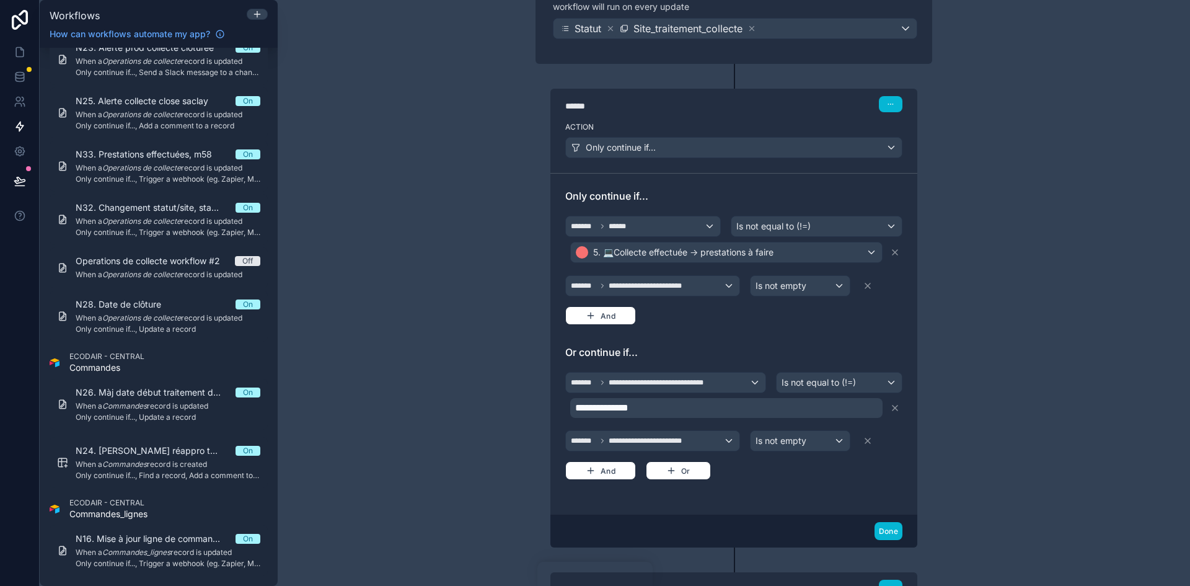
drag, startPoint x: 895, startPoint y: 402, endPoint x: 887, endPoint y: 411, distance: 12.3
click at [895, 402] on button at bounding box center [894, 408] width 15 height 20
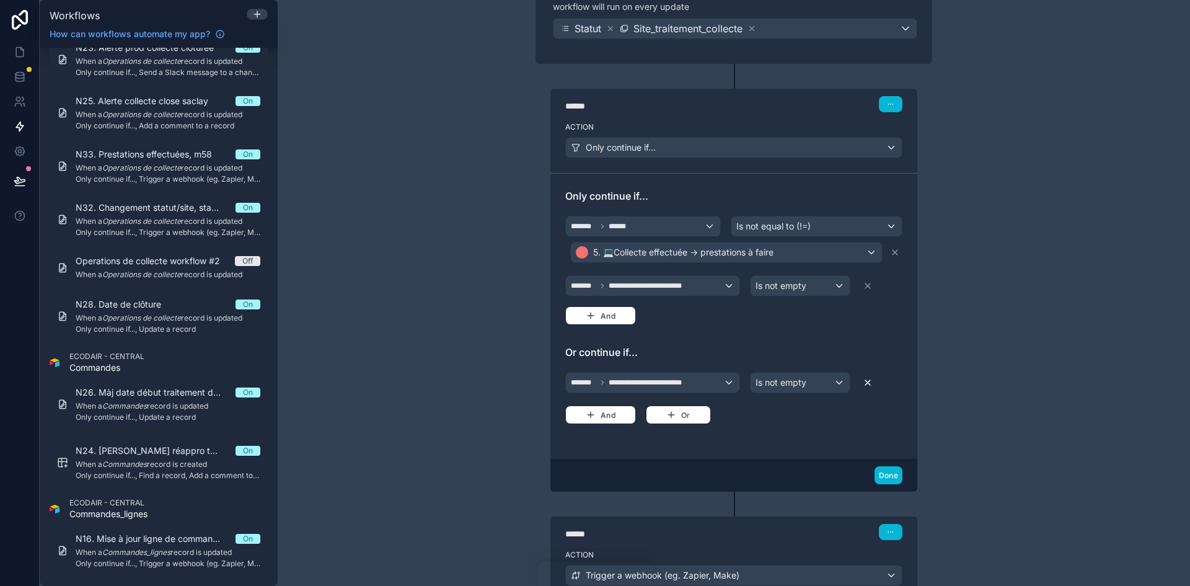
click at [862, 379] on icon at bounding box center [867, 382] width 10 height 10
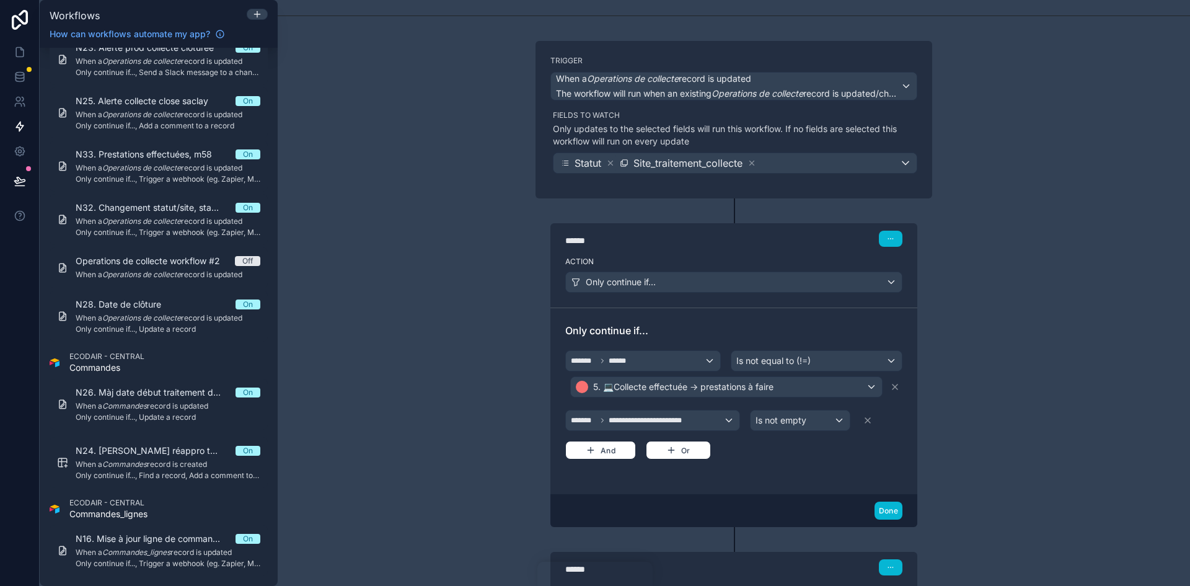
scroll to position [0, 0]
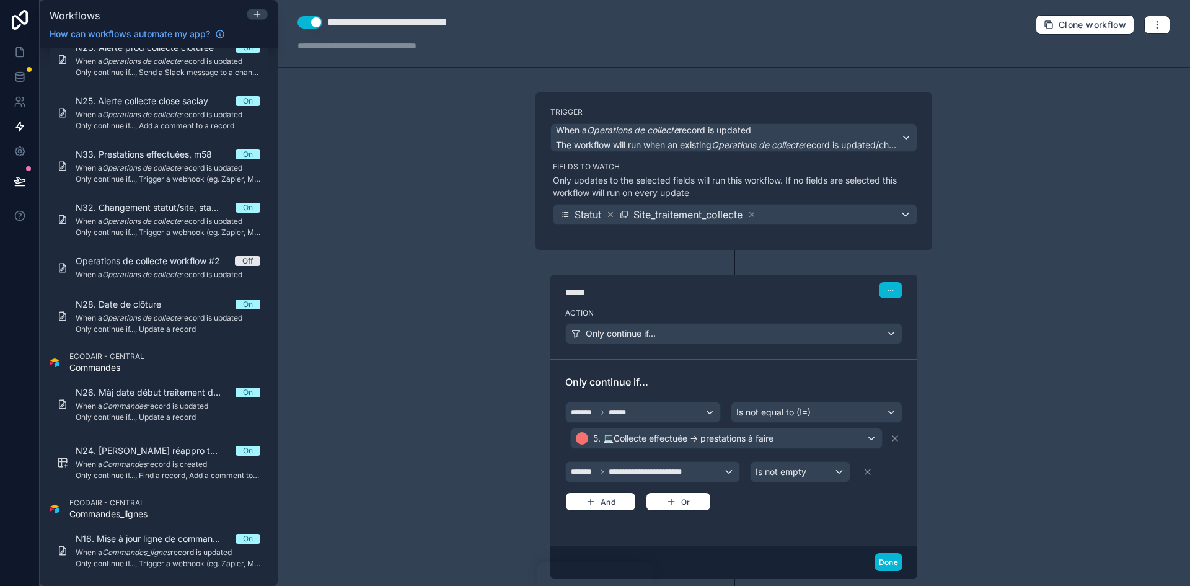
click at [314, 22] on button "Use setting" at bounding box center [309, 22] width 25 height 12
click at [137, 209] on span "N32. Changement statut/site, statut 5 > M58" at bounding box center [156, 207] width 160 height 12
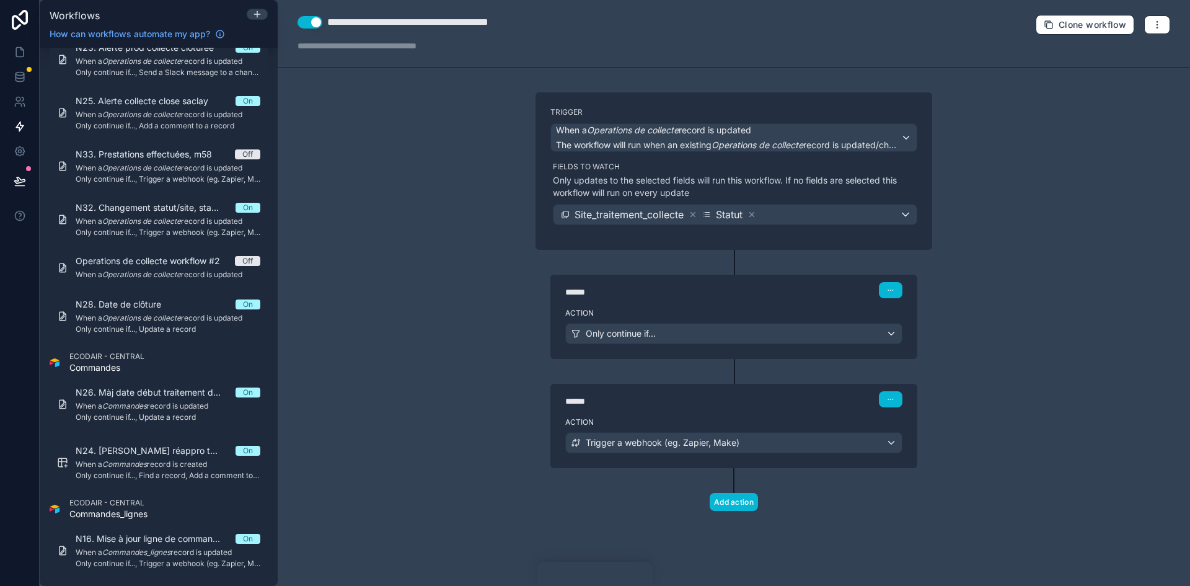
click at [805, 309] on label "Action" at bounding box center [733, 313] width 337 height 10
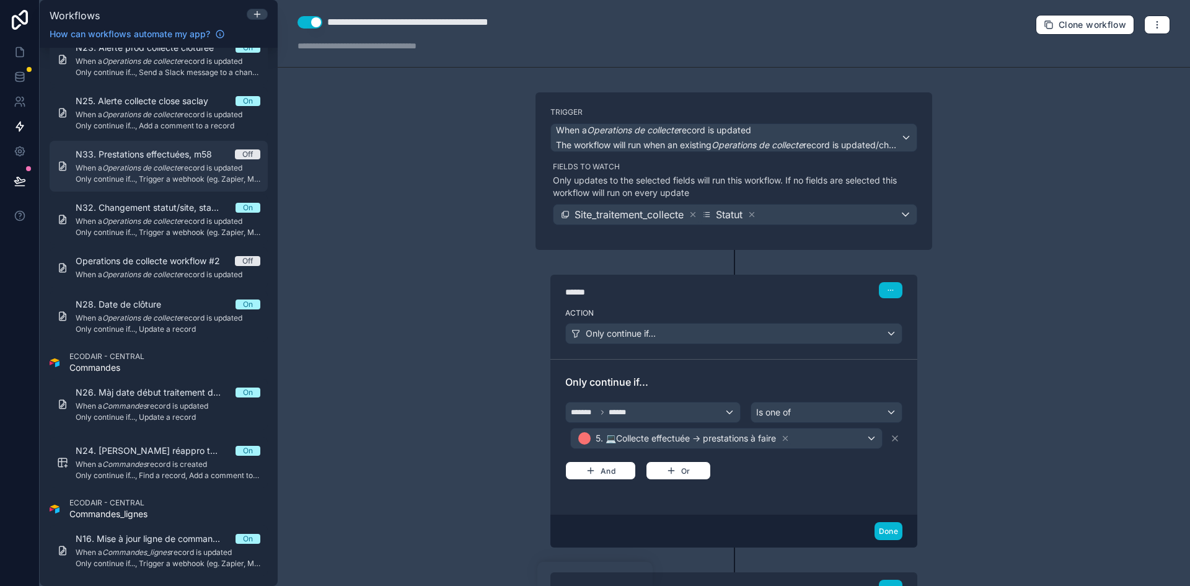
click at [144, 165] on em "Operations de collecte" at bounding box center [141, 167] width 79 height 9
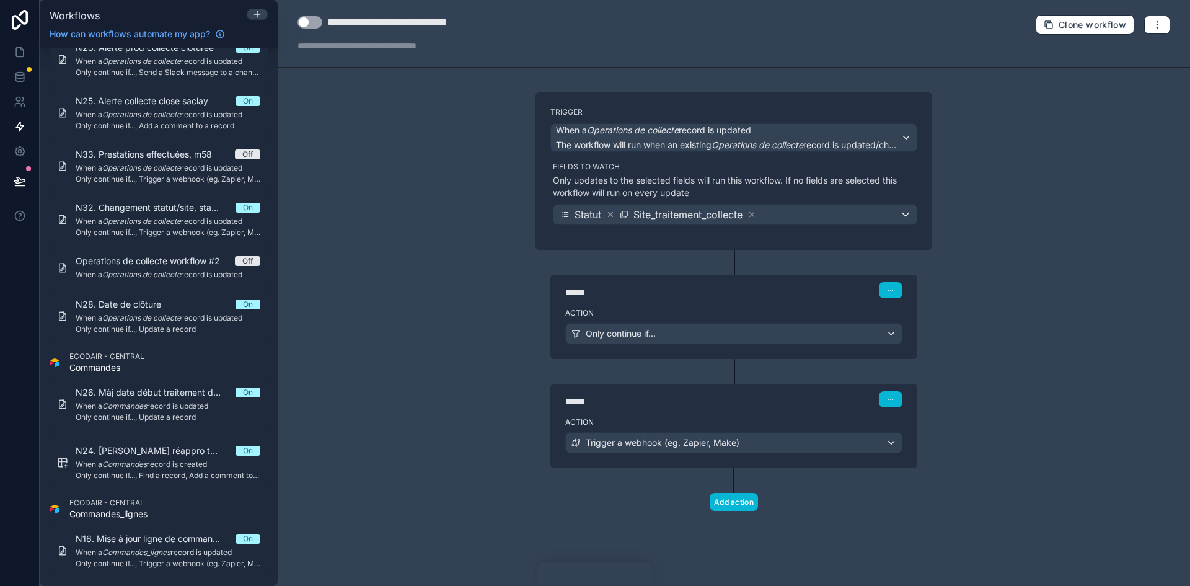
click at [302, 20] on button "Use setting" at bounding box center [309, 22] width 25 height 12
click at [695, 294] on div "******" at bounding box center [658, 292] width 186 height 12
click at [786, 314] on label "Action" at bounding box center [733, 313] width 337 height 10
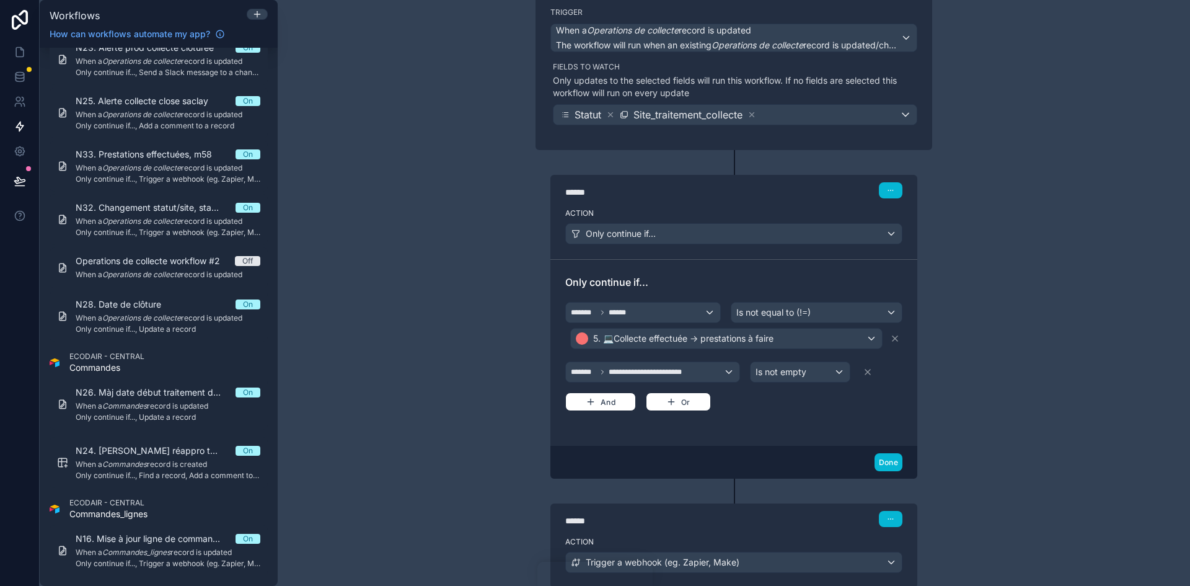
scroll to position [124, 0]
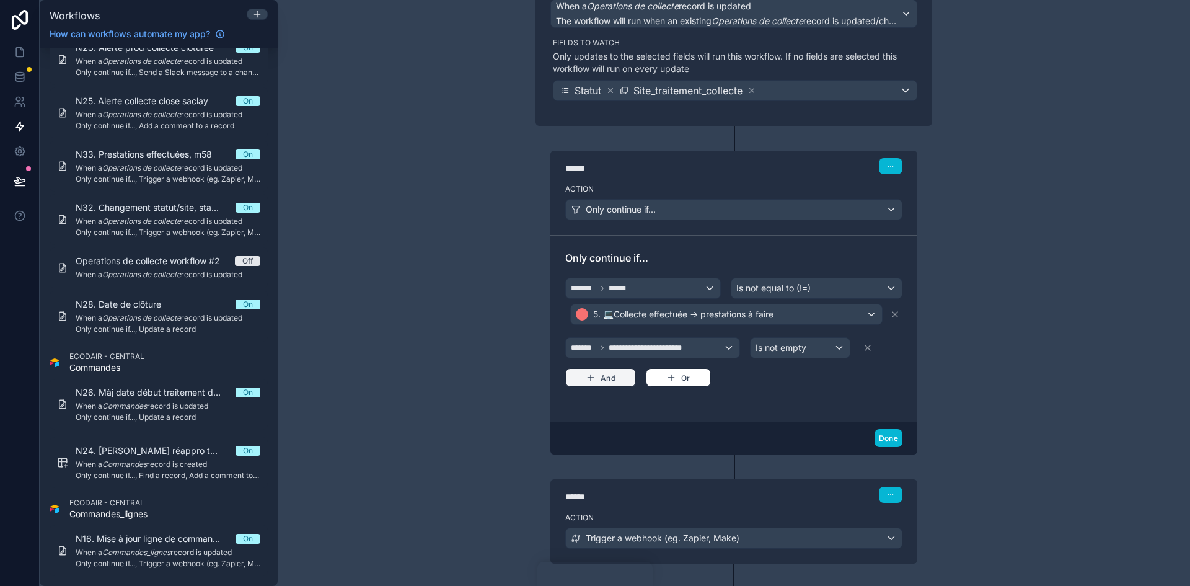
click at [587, 378] on icon "button" at bounding box center [591, 377] width 10 height 10
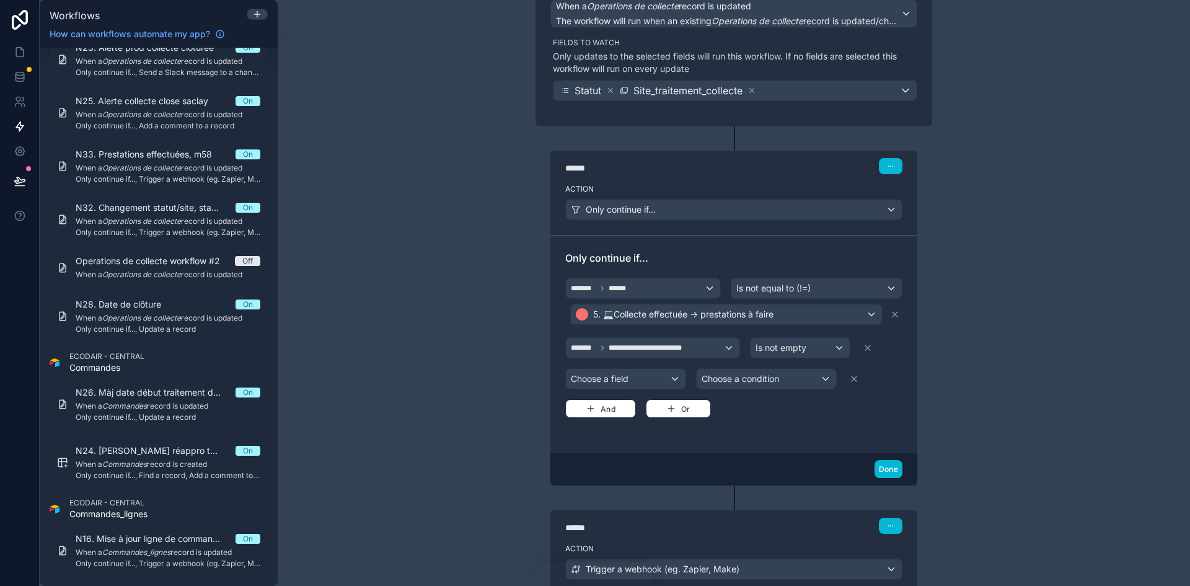
click at [680, 398] on div "**********" at bounding box center [733, 346] width 337 height 143
click at [679, 413] on button "Or" at bounding box center [678, 408] width 65 height 19
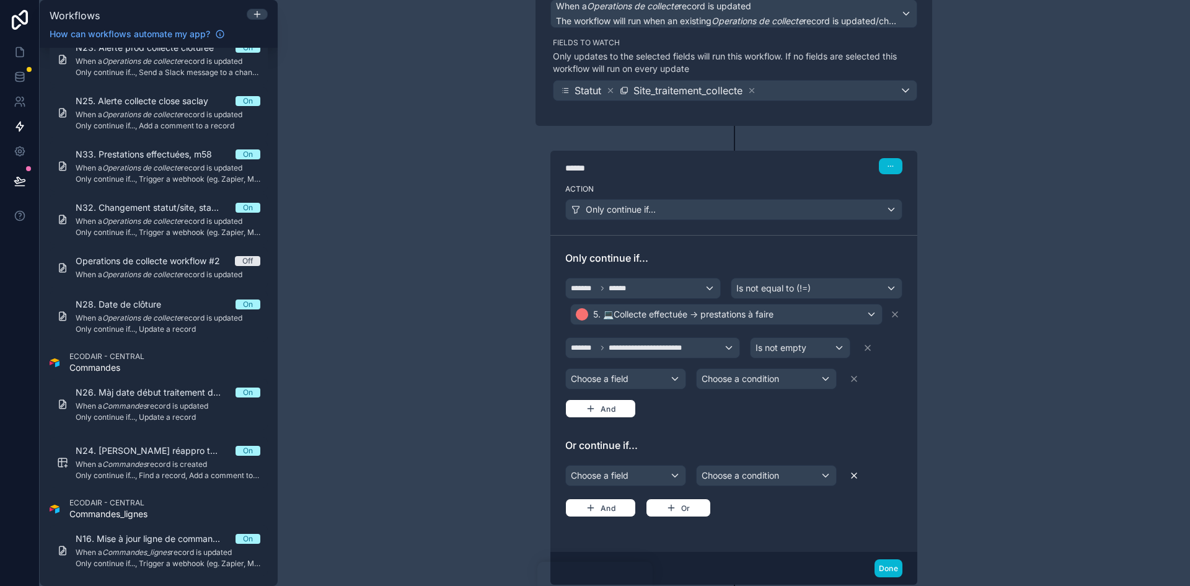
click at [849, 471] on icon at bounding box center [854, 475] width 10 height 10
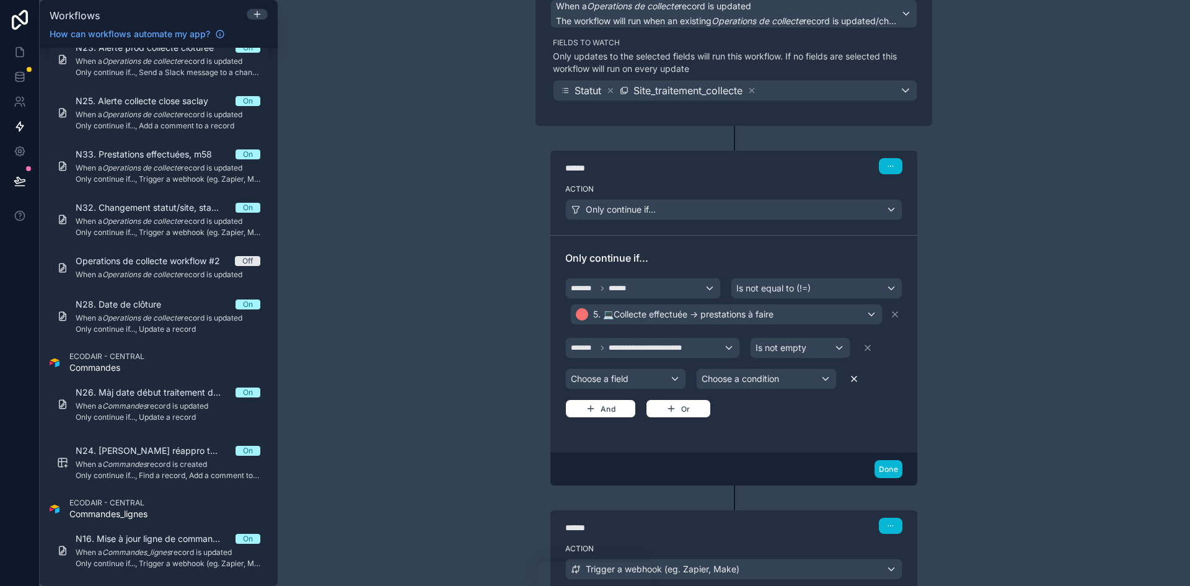
click at [849, 379] on icon at bounding box center [854, 379] width 10 height 10
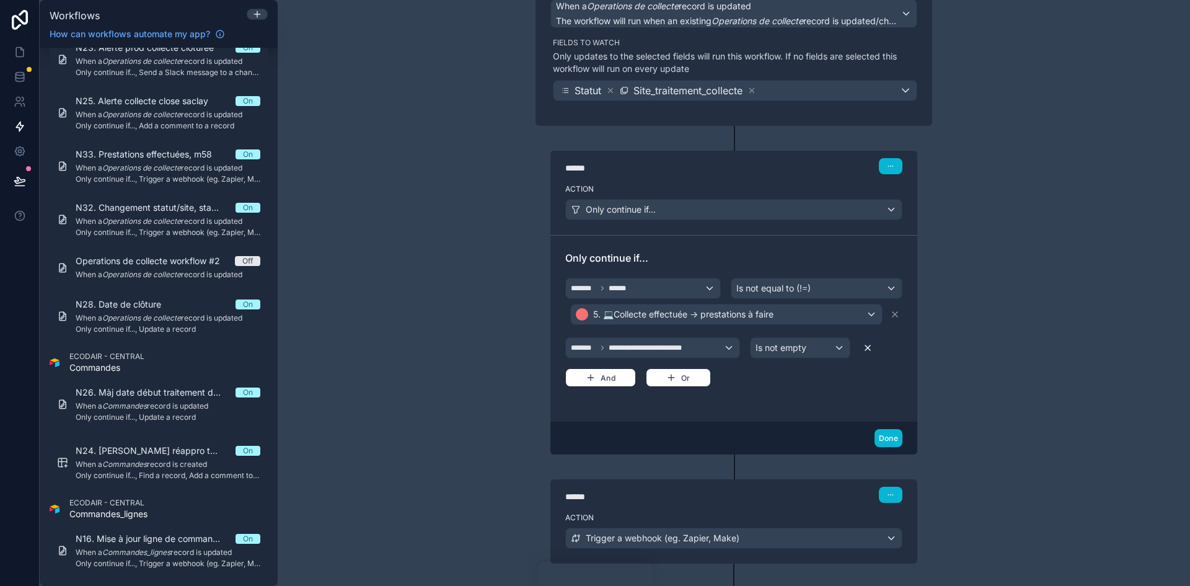
click at [860, 341] on button at bounding box center [867, 348] width 15 height 20
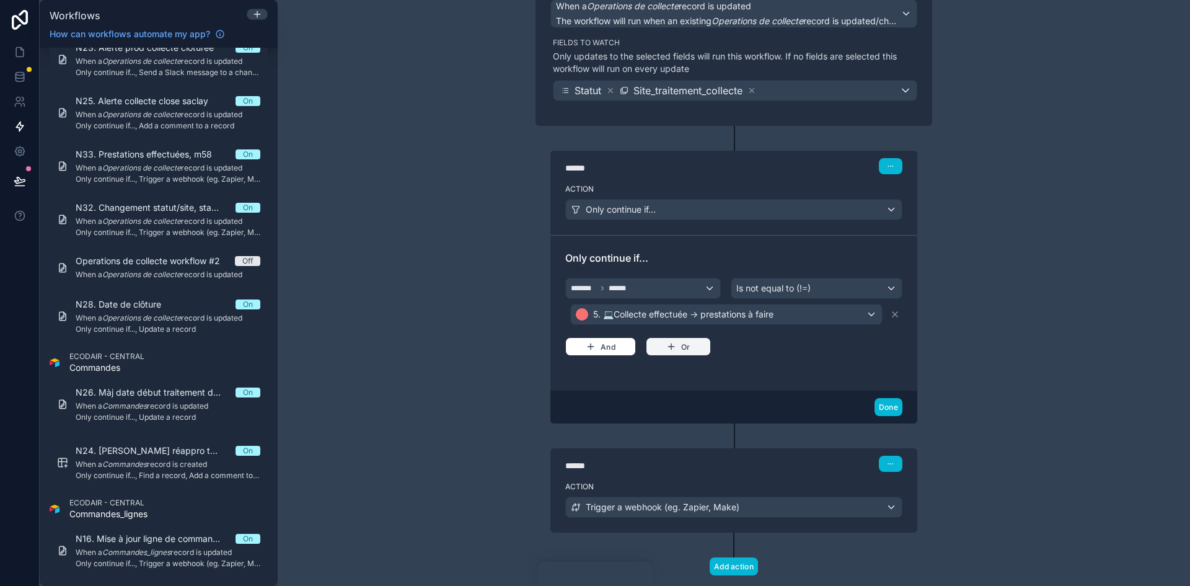
click at [670, 341] on icon "button" at bounding box center [671, 346] width 10 height 10
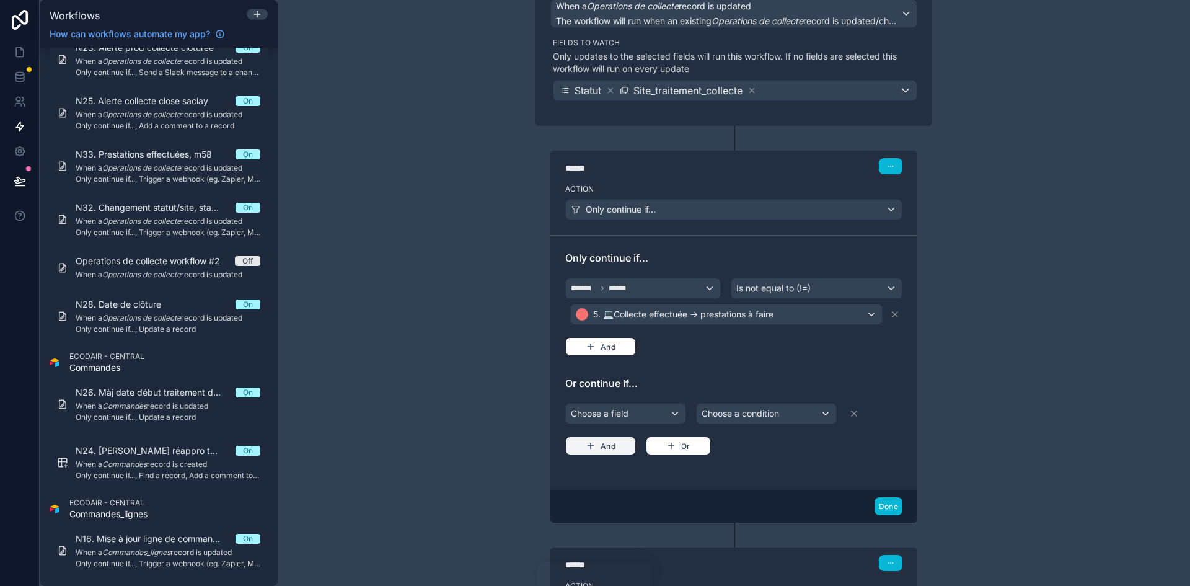
click at [608, 444] on button "And" at bounding box center [600, 445] width 71 height 19
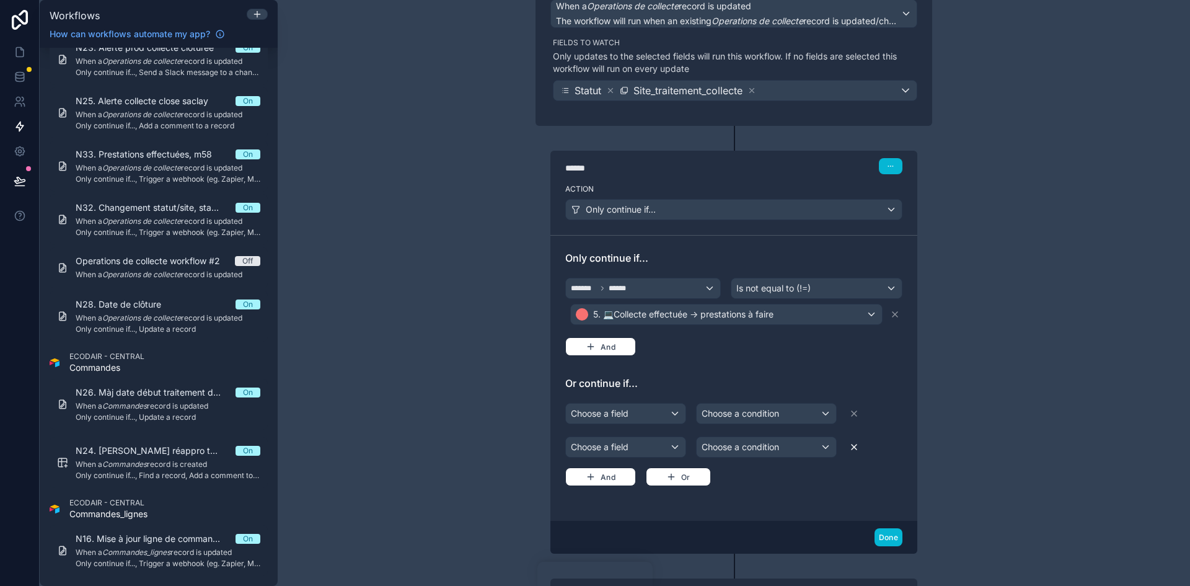
click at [850, 451] on icon at bounding box center [854, 447] width 10 height 10
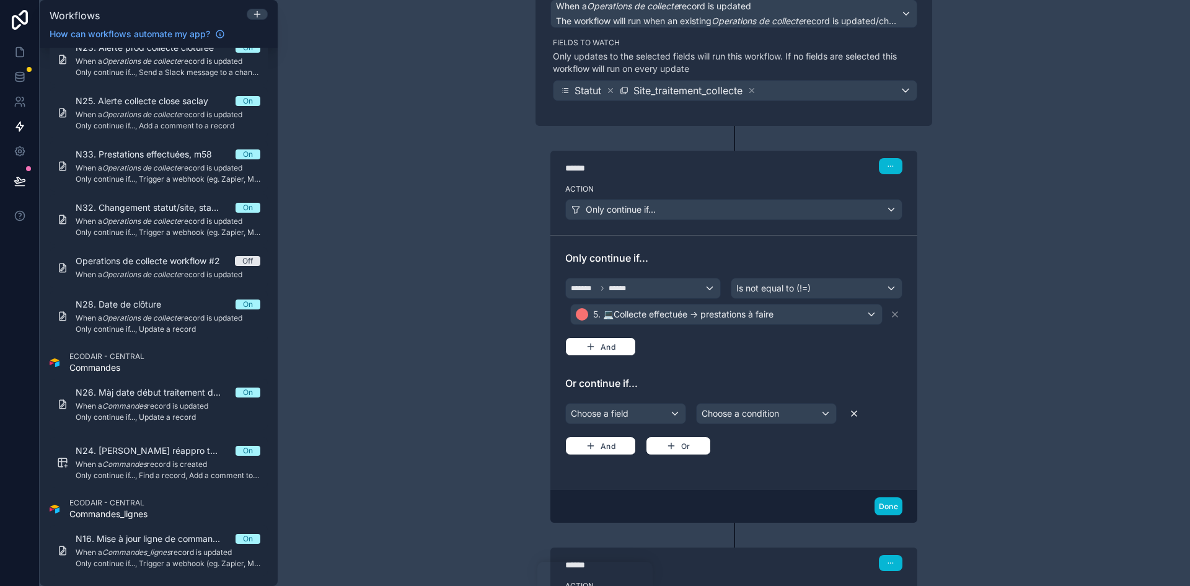
click at [849, 413] on icon at bounding box center [854, 413] width 10 height 10
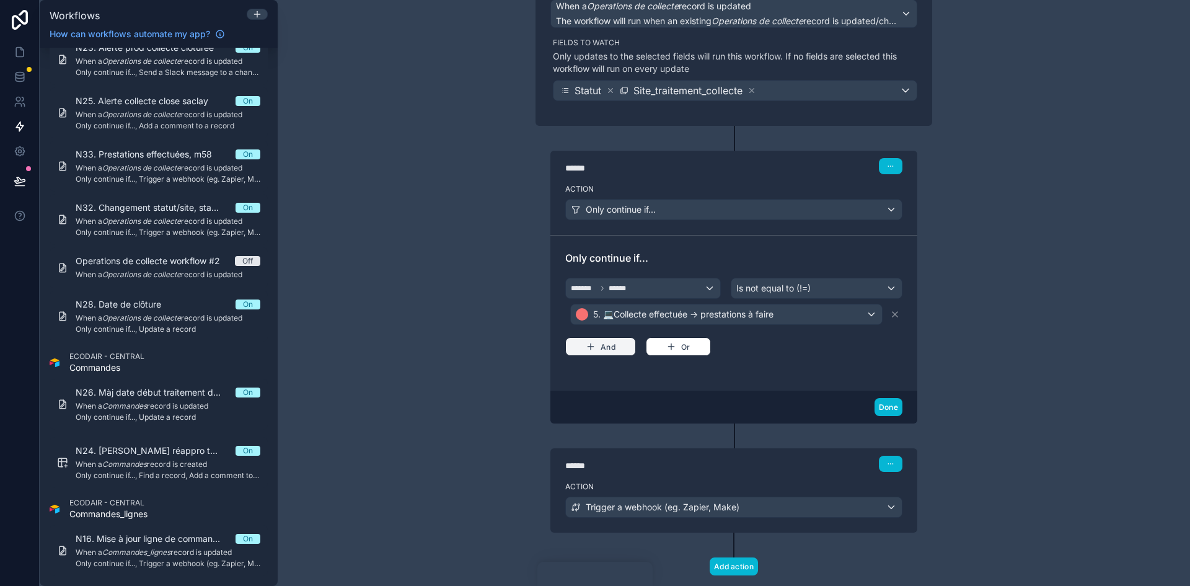
click at [609, 343] on button "And" at bounding box center [600, 346] width 71 height 19
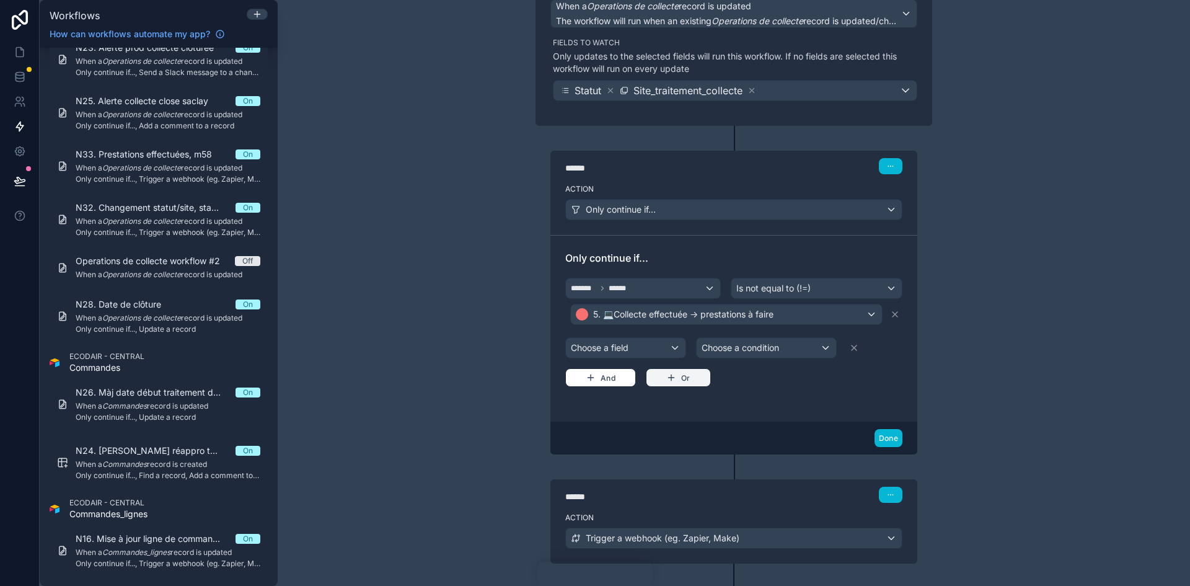
click at [679, 377] on button "Or" at bounding box center [678, 377] width 65 height 19
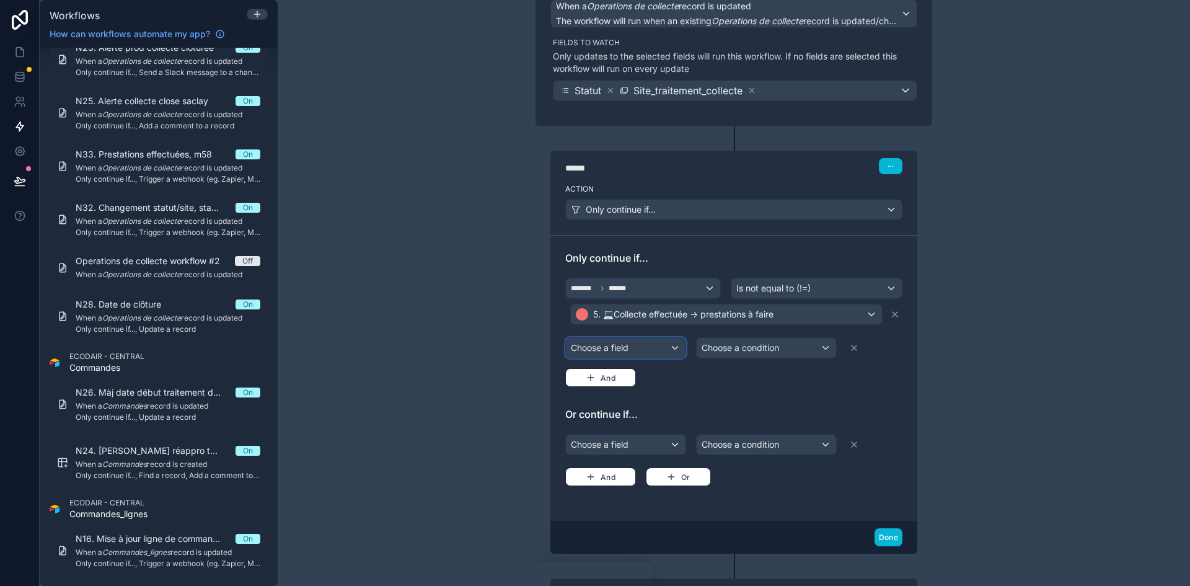
click at [666, 346] on div "Choose a field" at bounding box center [626, 348] width 120 height 20
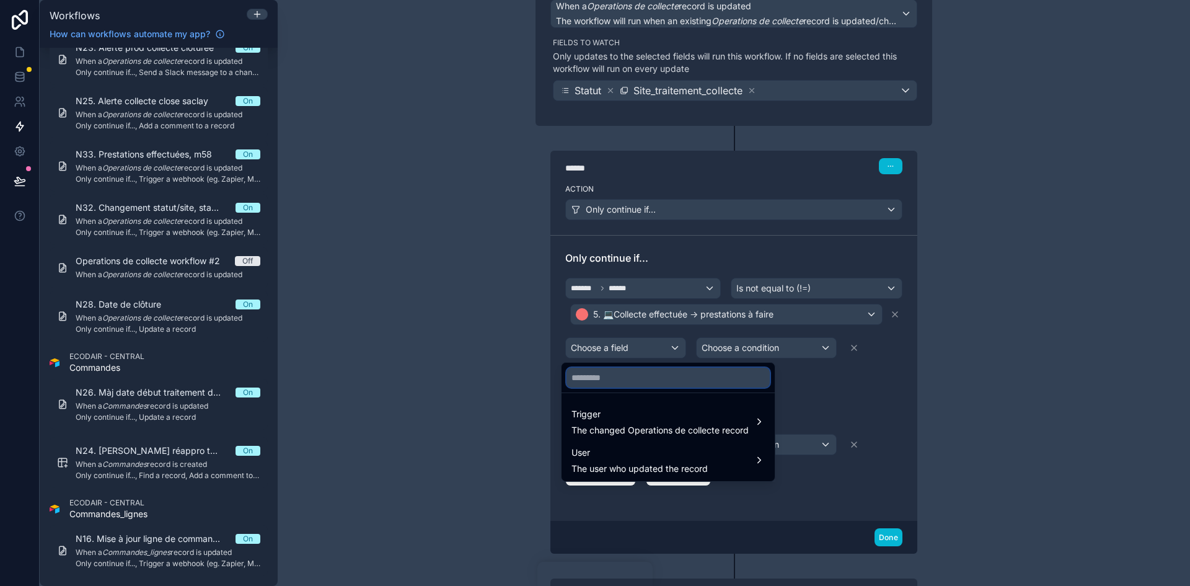
click at [630, 382] on input "text" at bounding box center [667, 377] width 203 height 20
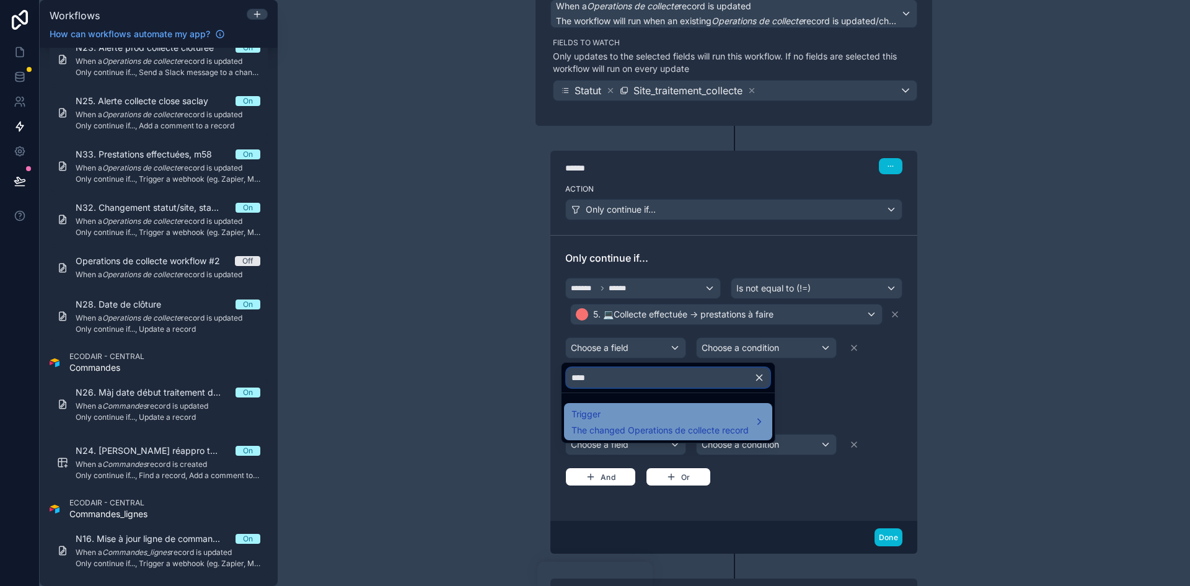
type input "****"
click at [623, 419] on span "Trigger" at bounding box center [659, 413] width 177 height 15
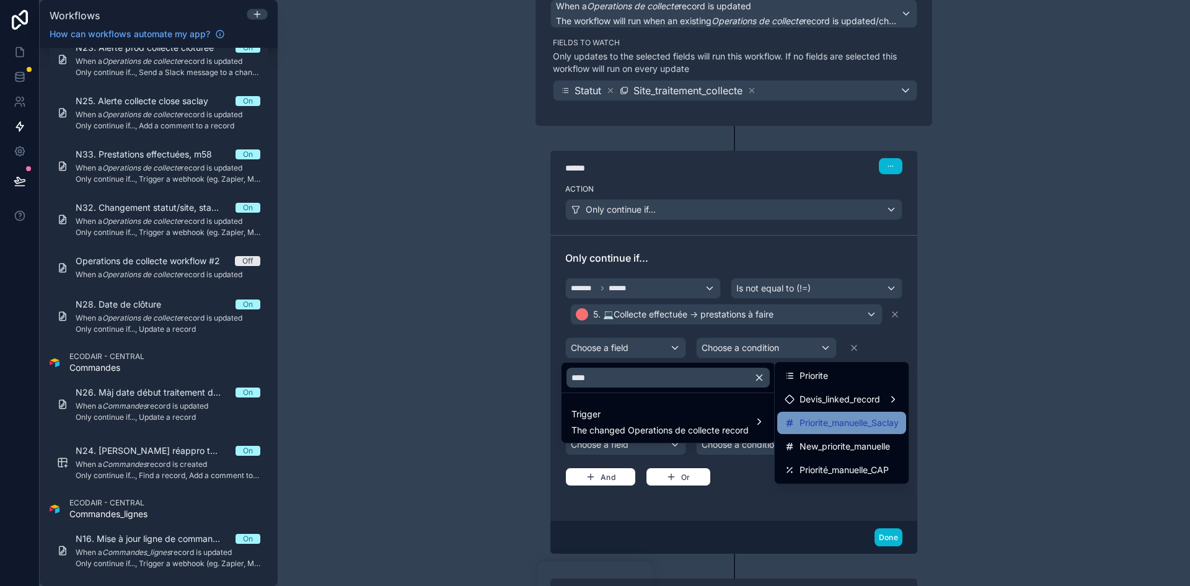
click at [846, 426] on span "Priorite_manuelle_Saclay" at bounding box center [848, 422] width 99 height 15
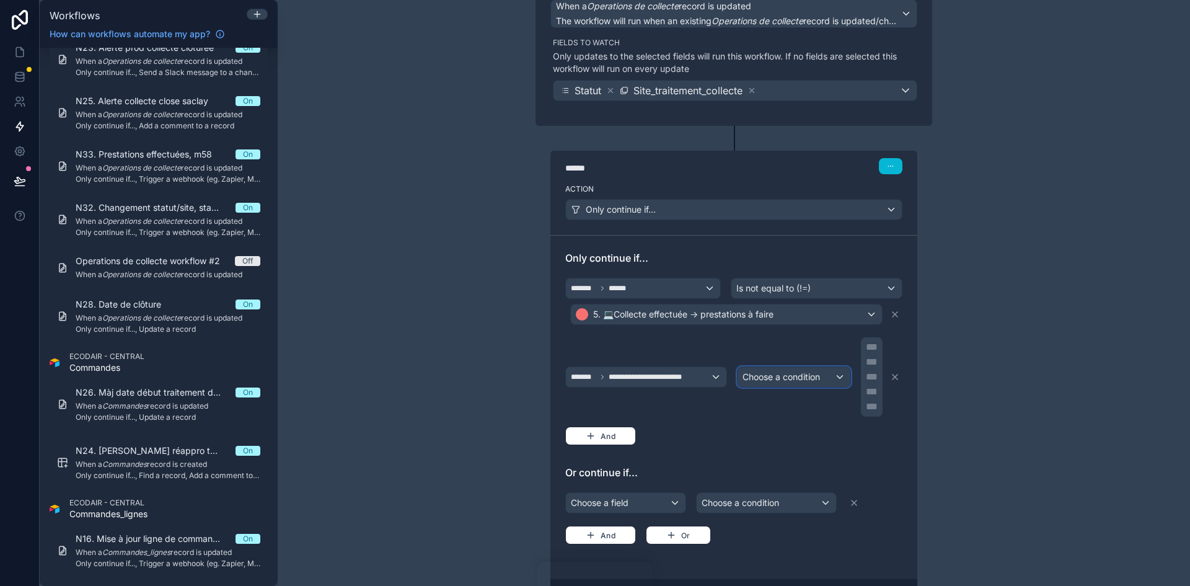
click at [801, 377] on span "Choose a condition" at bounding box center [780, 376] width 77 height 11
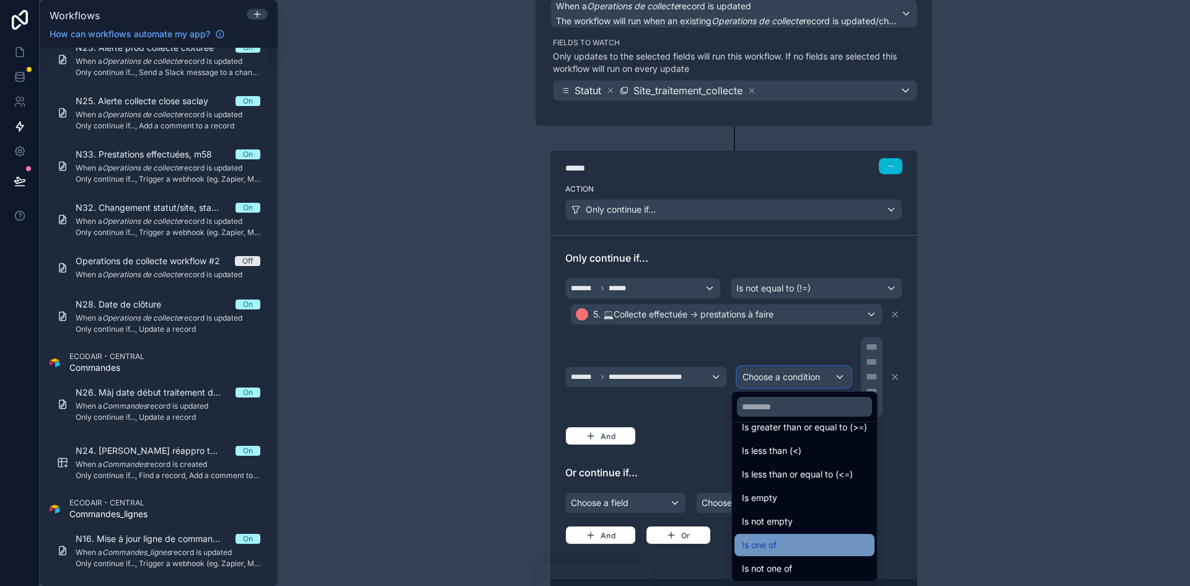
scroll to position [88, 0]
click at [788, 522] on span "Is not empty" at bounding box center [767, 519] width 51 height 15
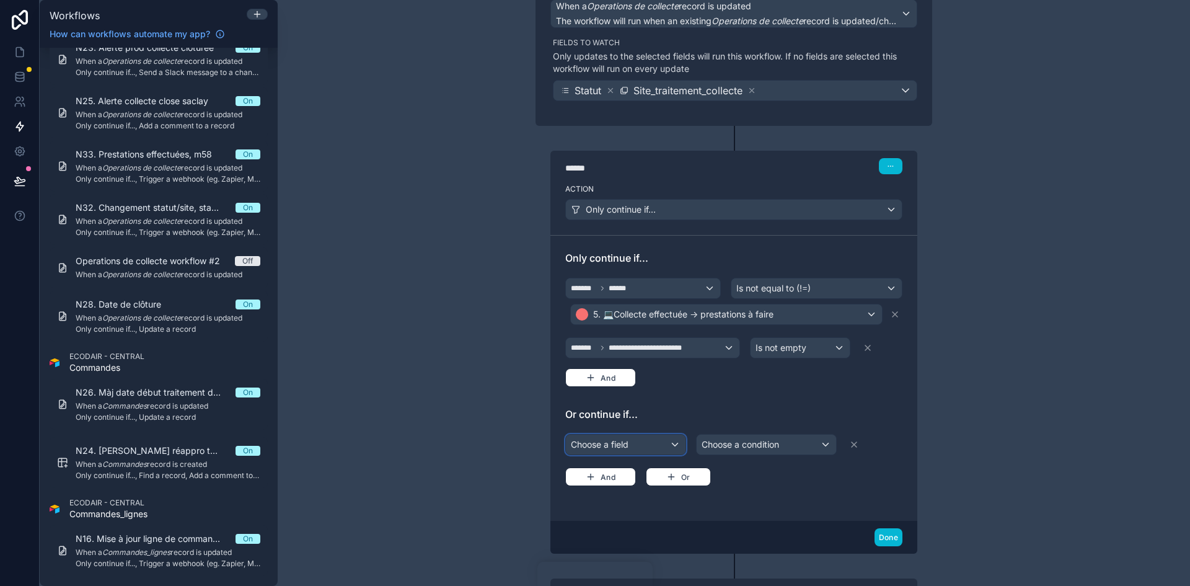
click at [672, 444] on div "Choose a field" at bounding box center [626, 444] width 120 height 20
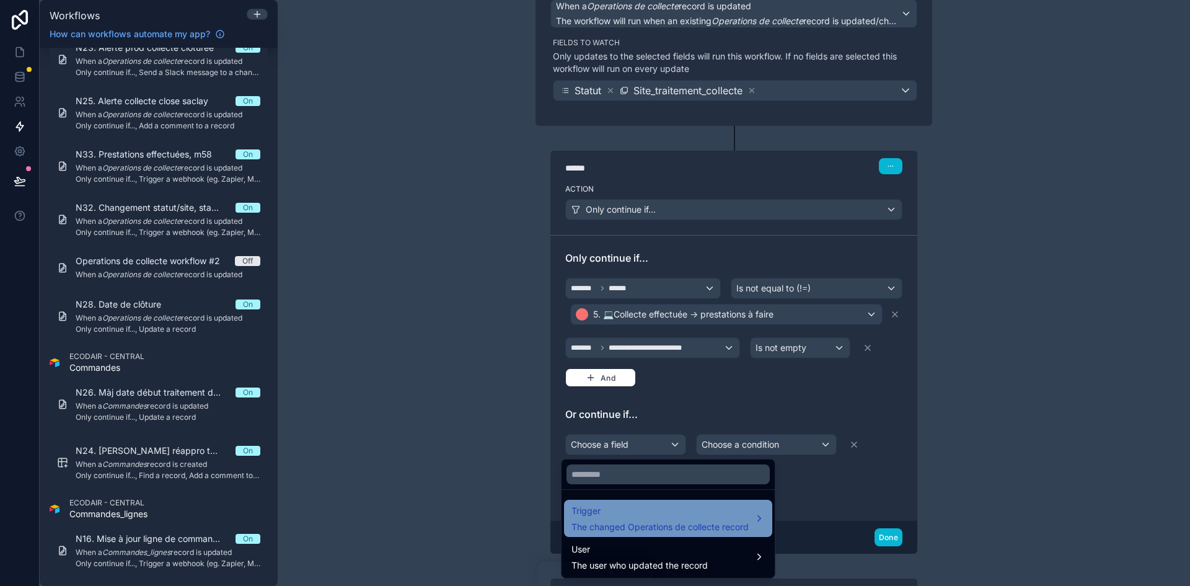
click at [657, 534] on div "Trigger The changed Operations de collecte record" at bounding box center [668, 517] width 208 height 37
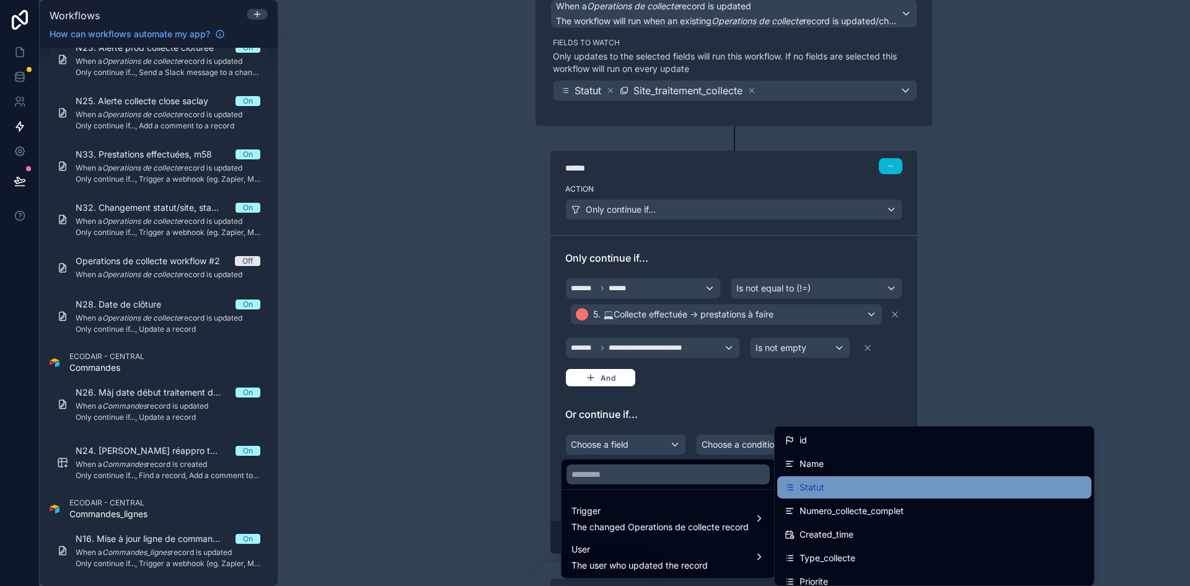
click at [825, 483] on div "Statut" at bounding box center [933, 487] width 299 height 15
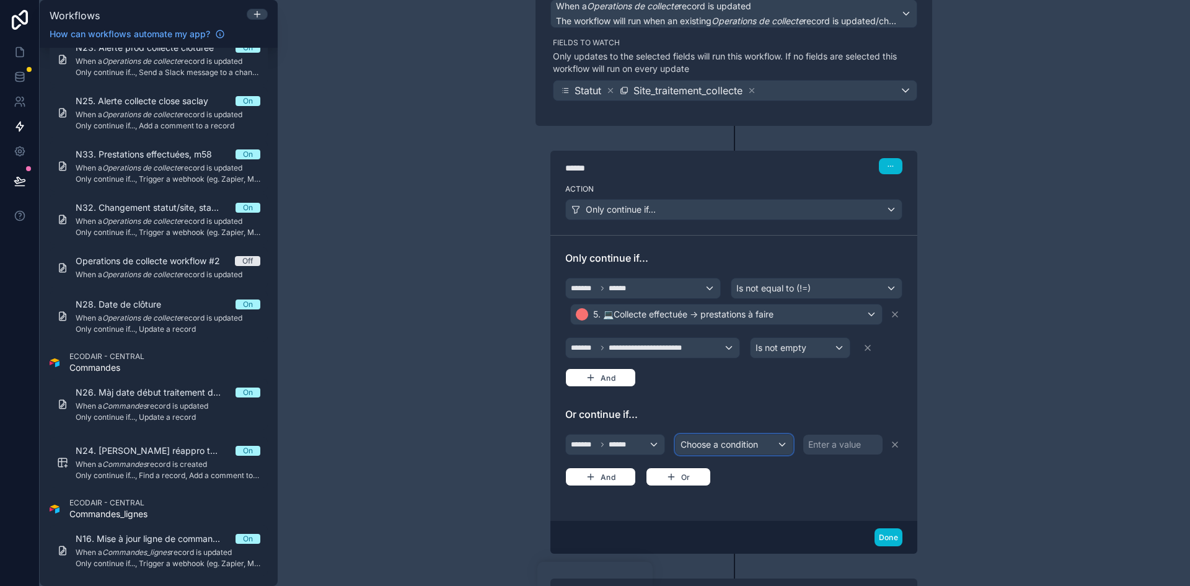
click at [779, 443] on div "Choose a condition" at bounding box center [734, 444] width 118 height 20
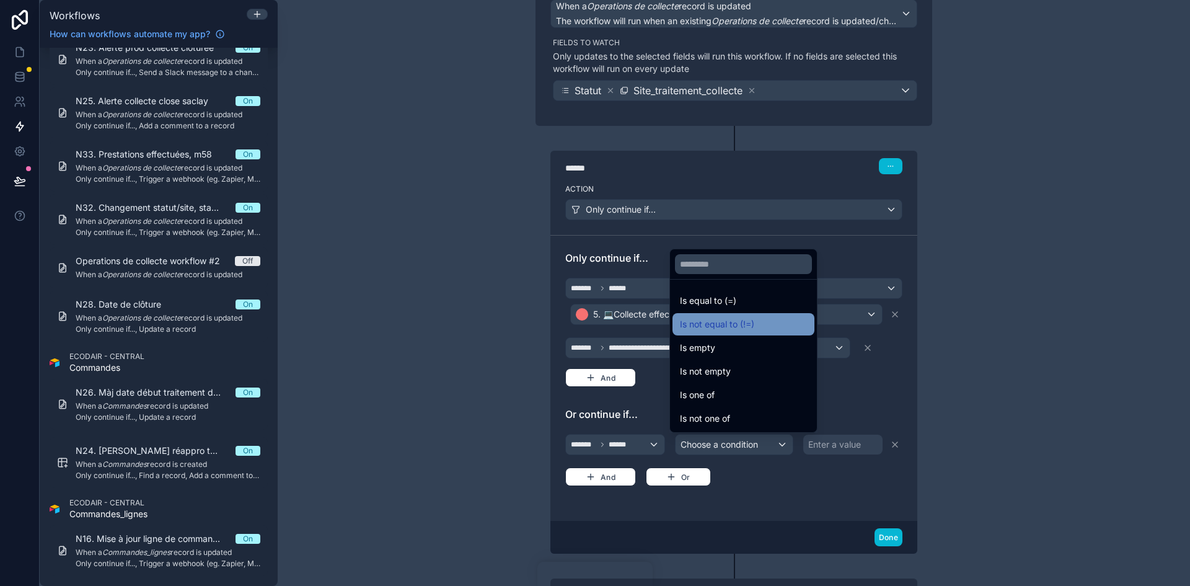
click at [740, 324] on span "Is not equal to (!=)" at bounding box center [717, 324] width 74 height 15
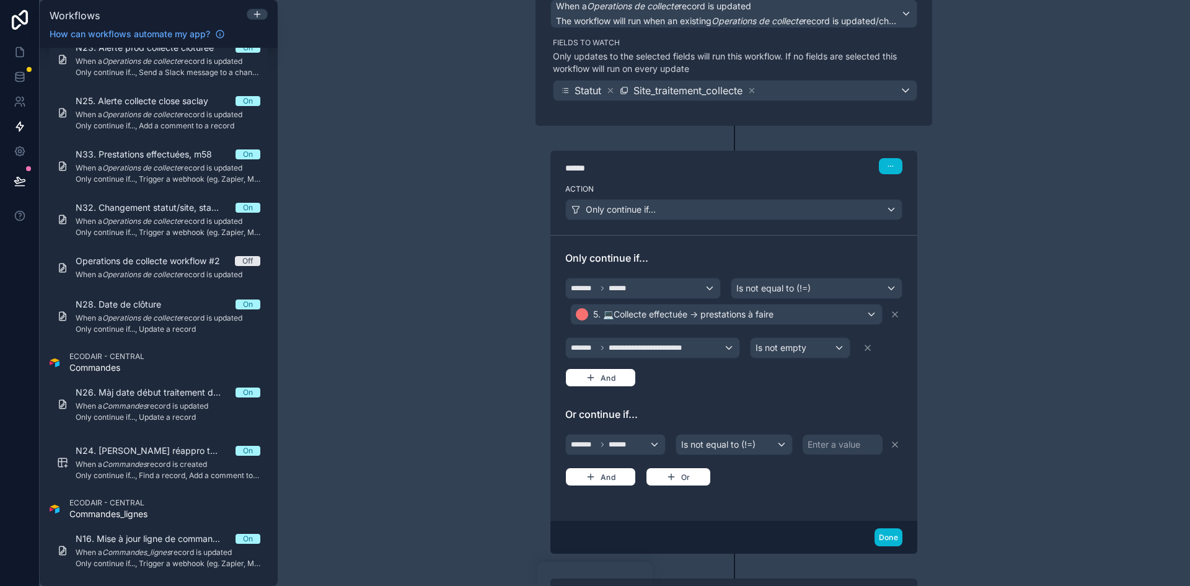
click at [809, 446] on div "Enter a value" at bounding box center [833, 444] width 53 height 12
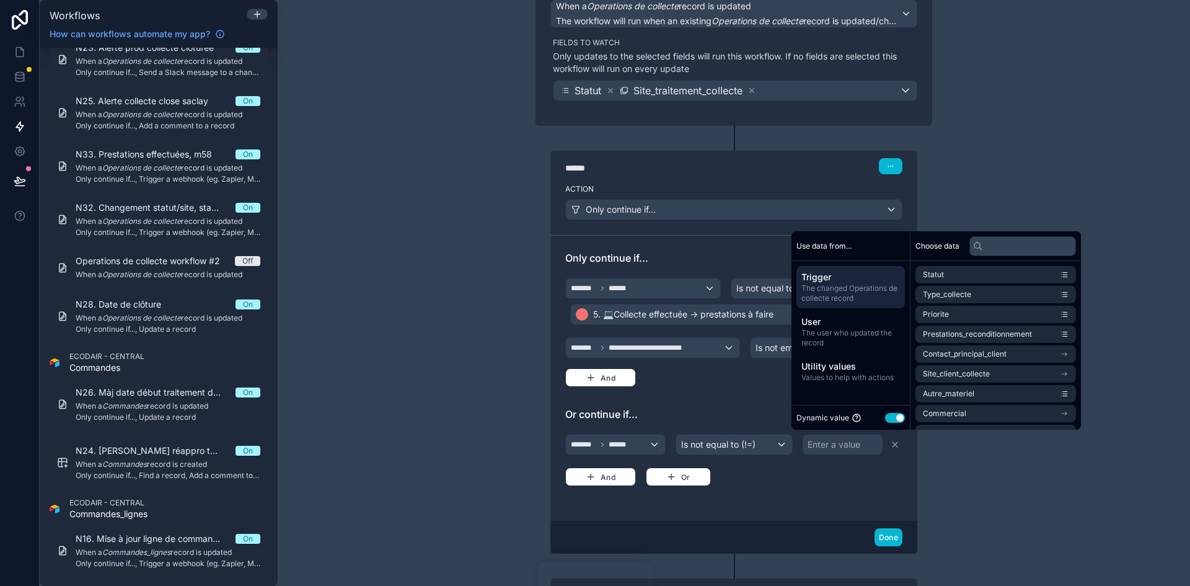
click at [898, 414] on button "Use setting" at bounding box center [895, 418] width 20 height 10
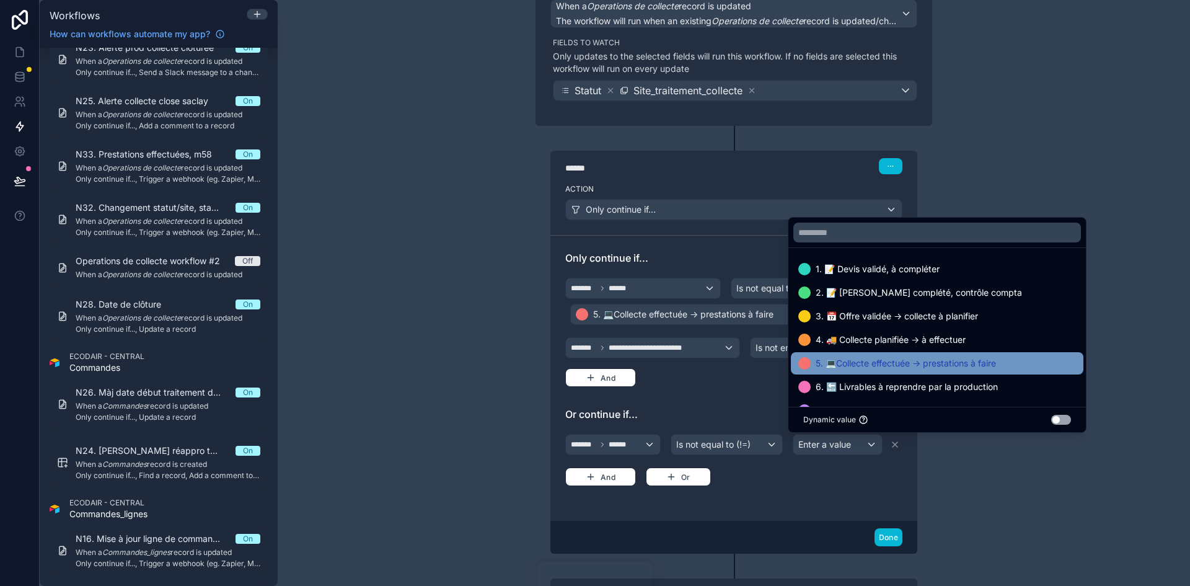
click at [860, 366] on span "5. 💻Collecte effectuée -> prestations à faire" at bounding box center [905, 363] width 180 height 15
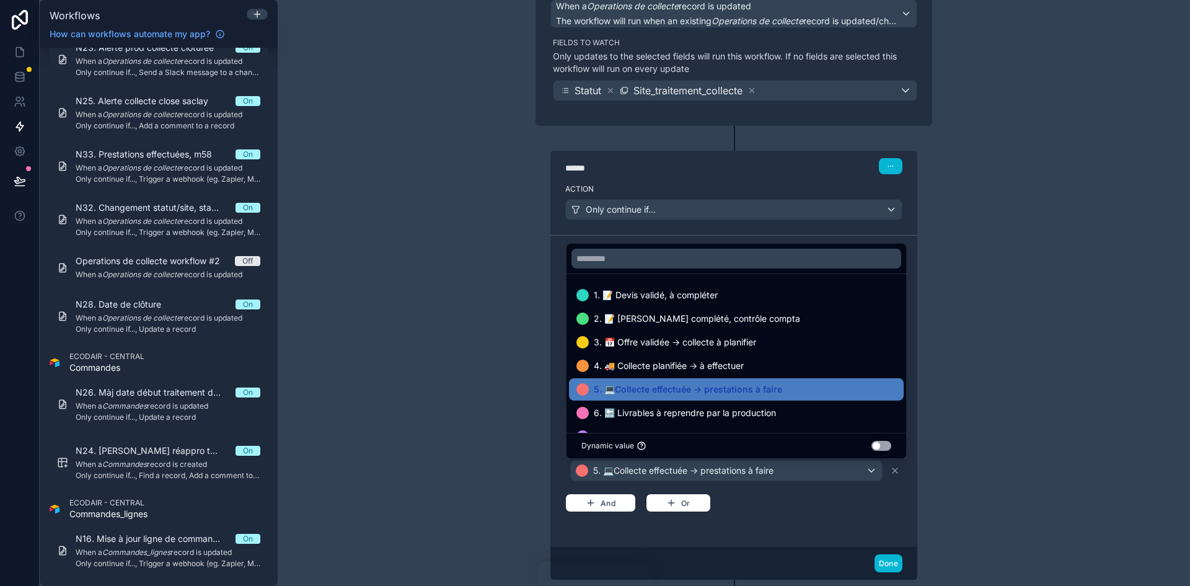
click at [1040, 484] on div "**********" at bounding box center [734, 293] width 912 height 586
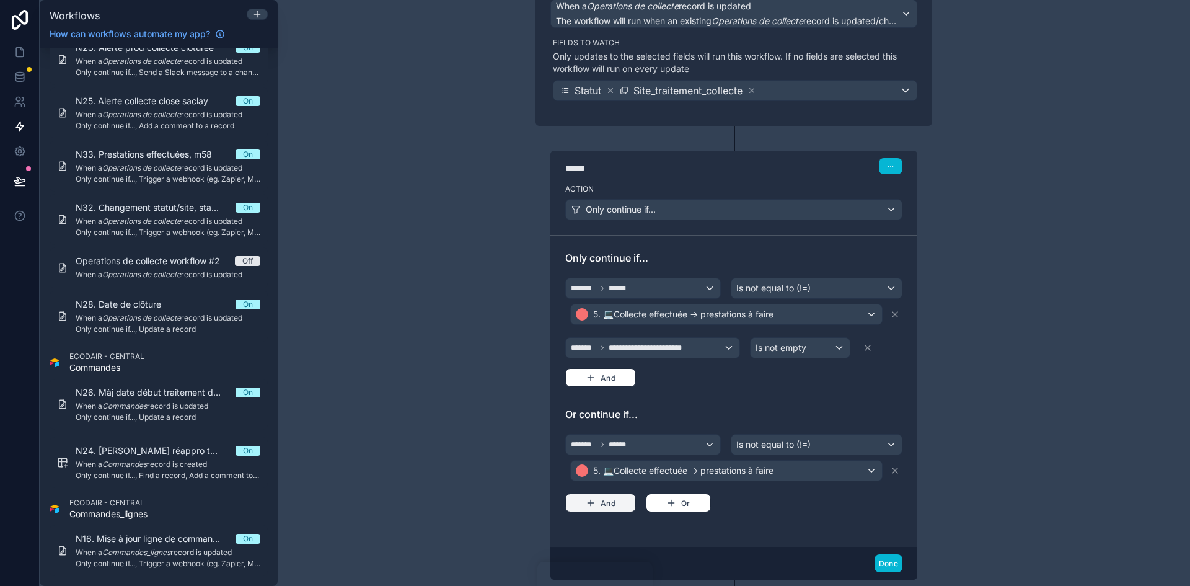
click at [606, 504] on button "And" at bounding box center [600, 502] width 71 height 19
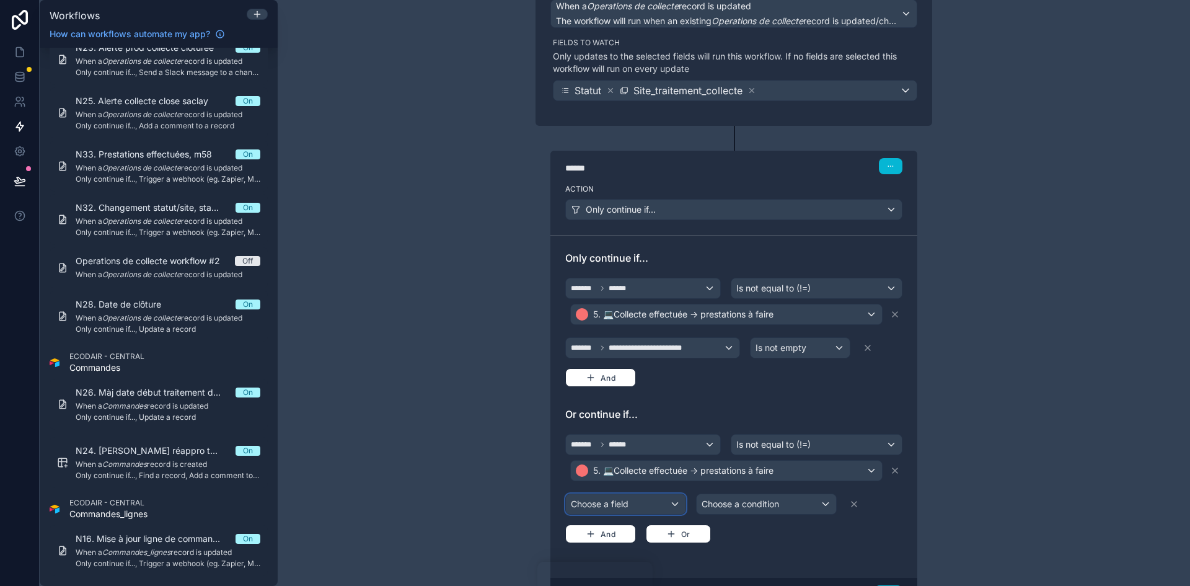
click at [653, 506] on div "Choose a field" at bounding box center [626, 504] width 120 height 20
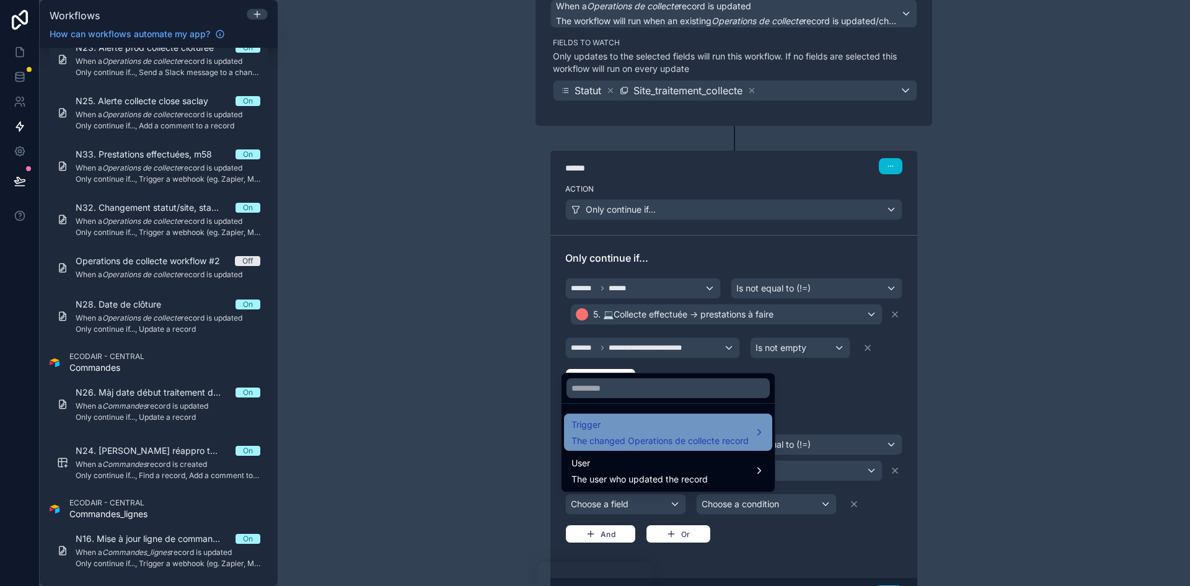
click at [672, 432] on div "Trigger The changed Operations de collecte record" at bounding box center [659, 432] width 177 height 30
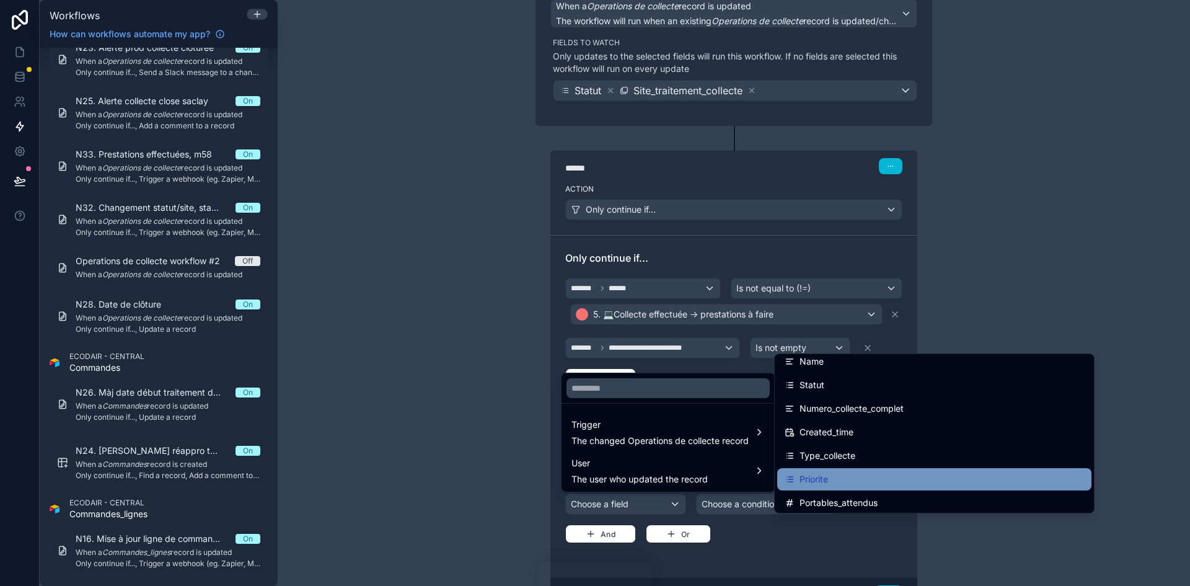
scroll to position [0, 0]
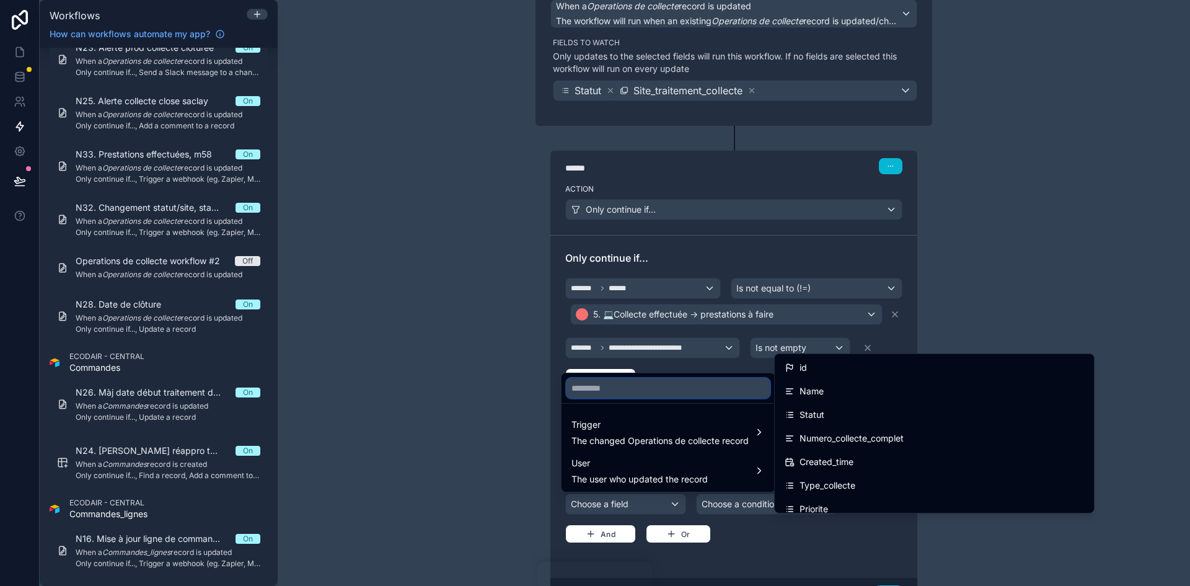
click at [680, 388] on input "text" at bounding box center [667, 388] width 203 height 20
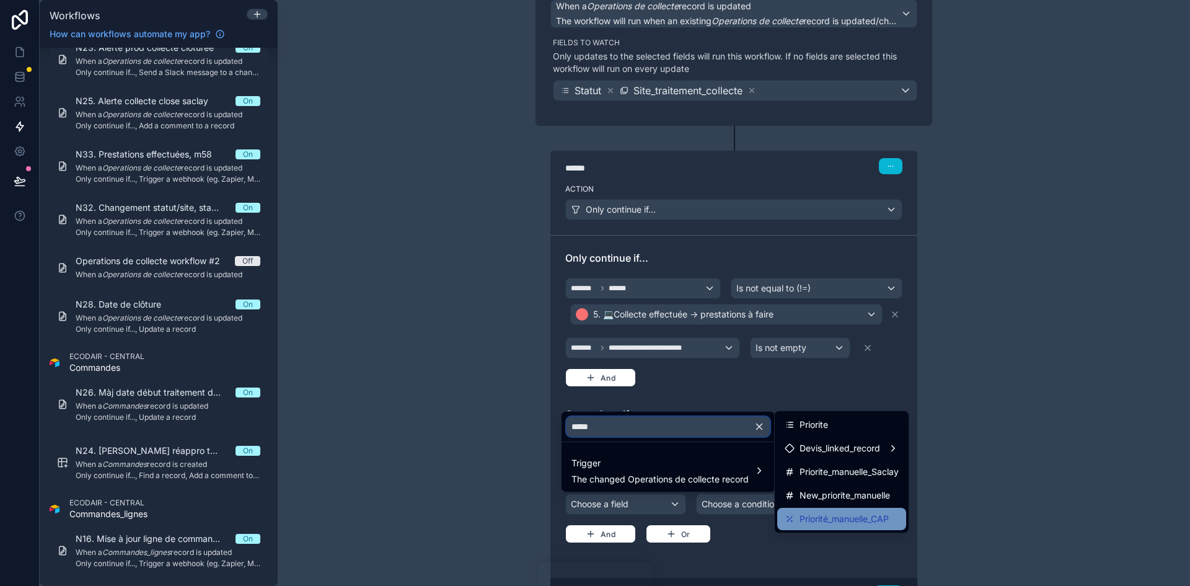
type input "*****"
click at [853, 516] on span "Priorité_manuelle_CAP" at bounding box center [843, 518] width 89 height 15
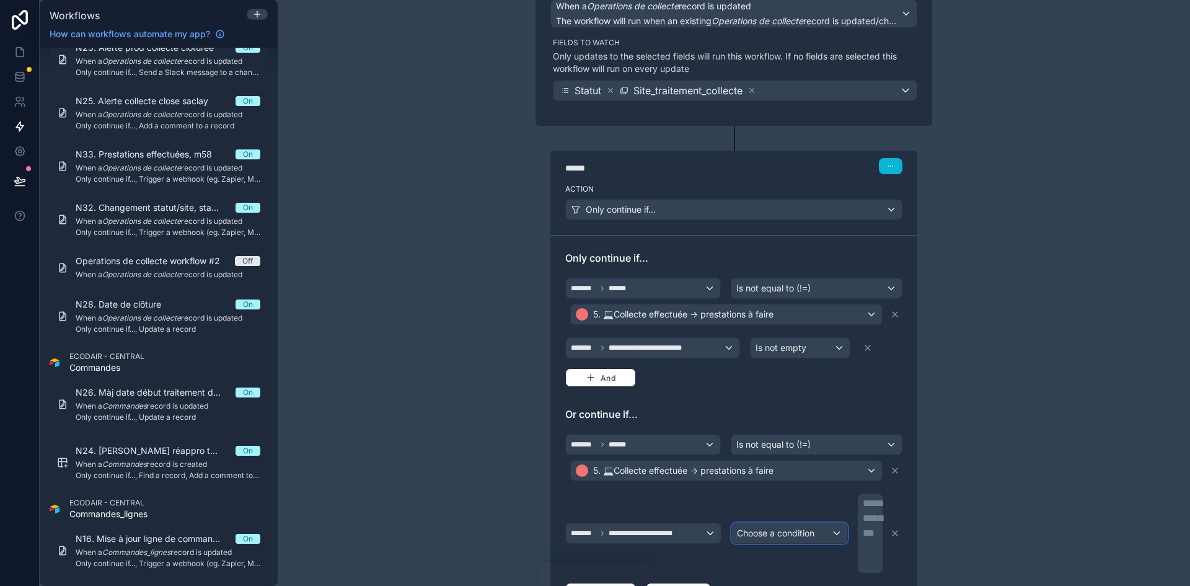
click at [825, 535] on div "Choose a condition" at bounding box center [790, 533] width 116 height 20
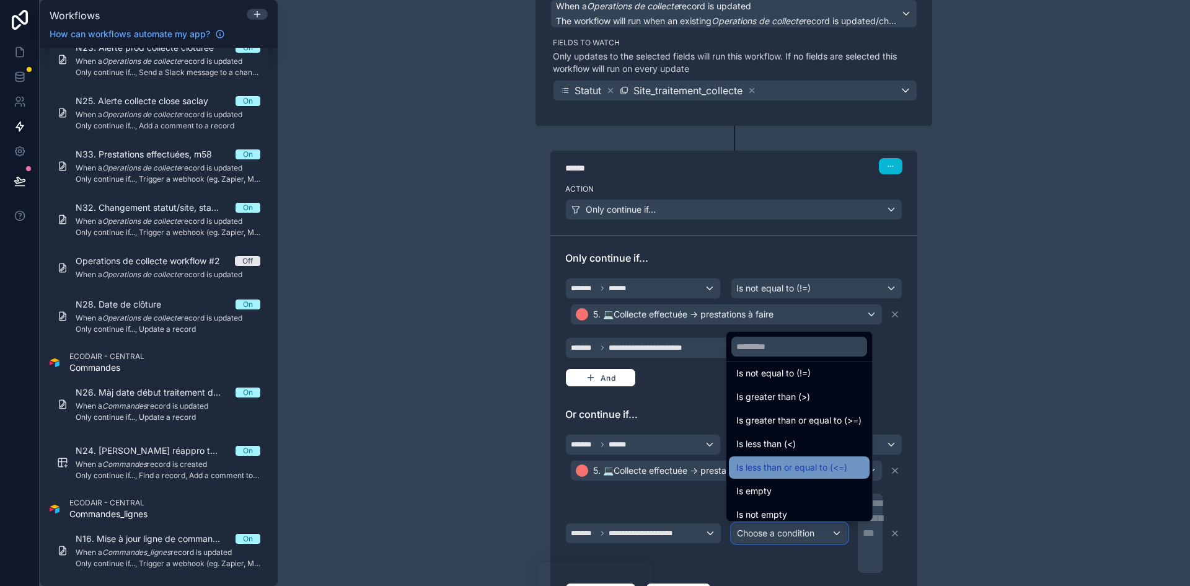
scroll to position [88, 0]
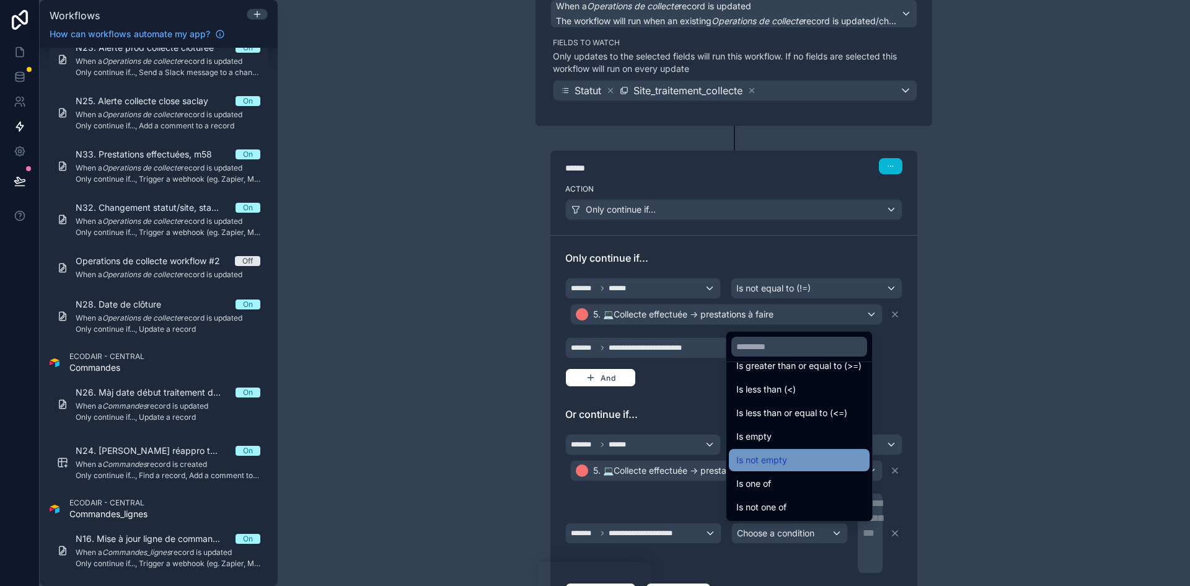
click at [774, 462] on span "Is not empty" at bounding box center [761, 459] width 51 height 15
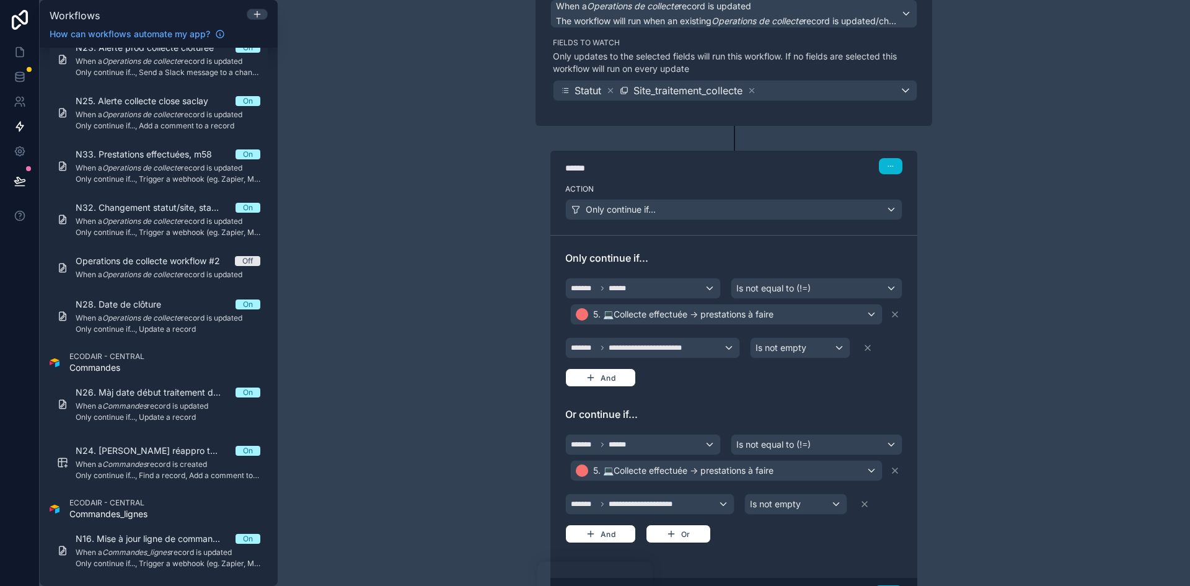
click at [977, 476] on div "**********" at bounding box center [734, 293] width 912 height 586
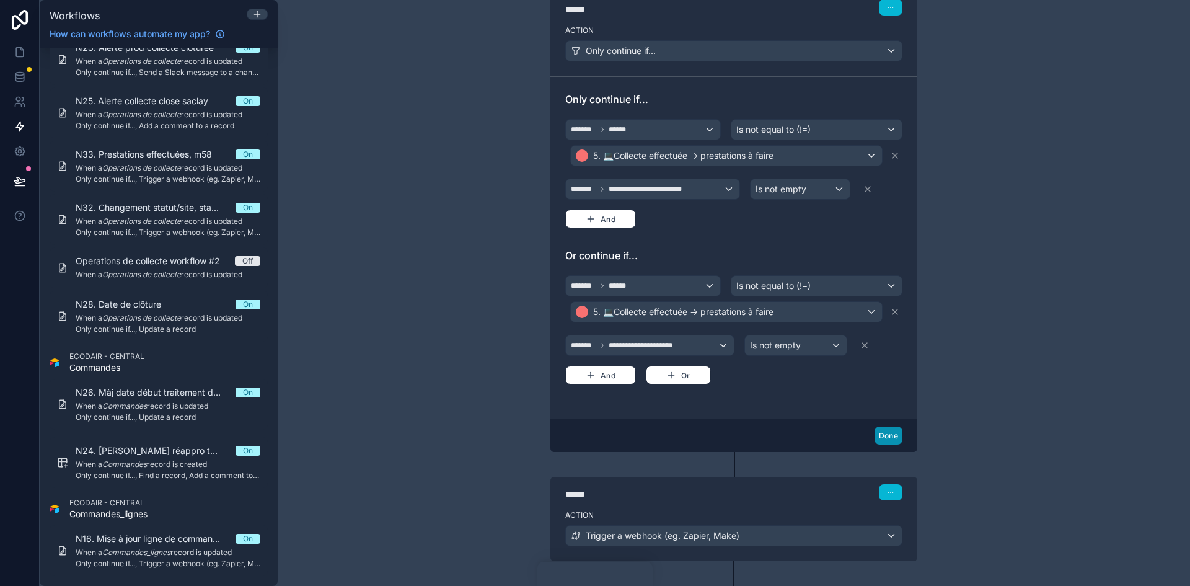
scroll to position [310, 0]
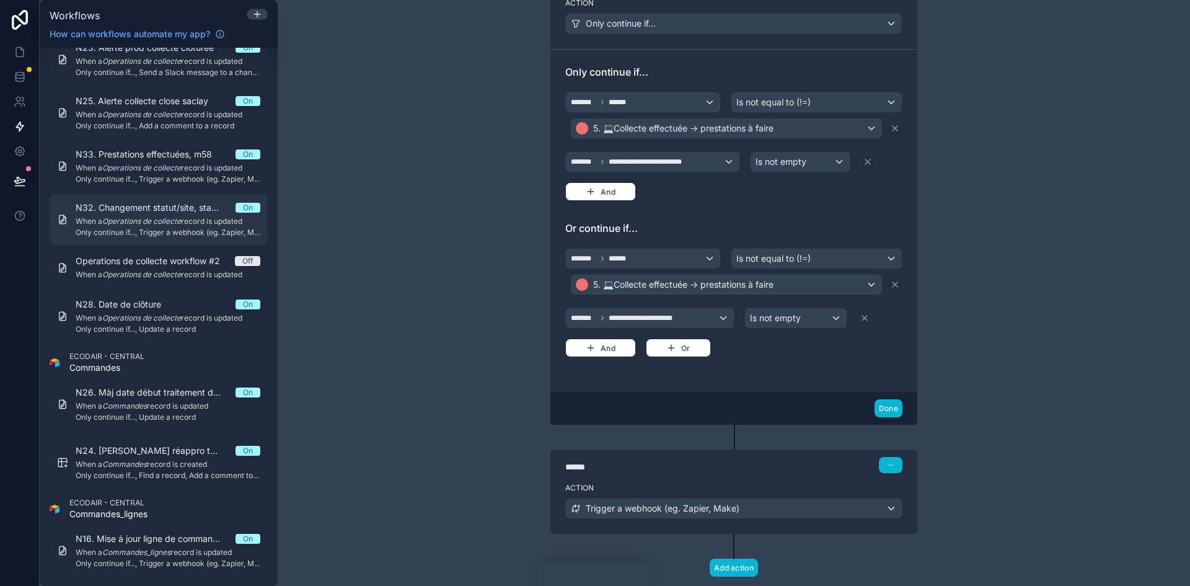
click at [154, 222] on em "Operations de collecte" at bounding box center [141, 220] width 79 height 9
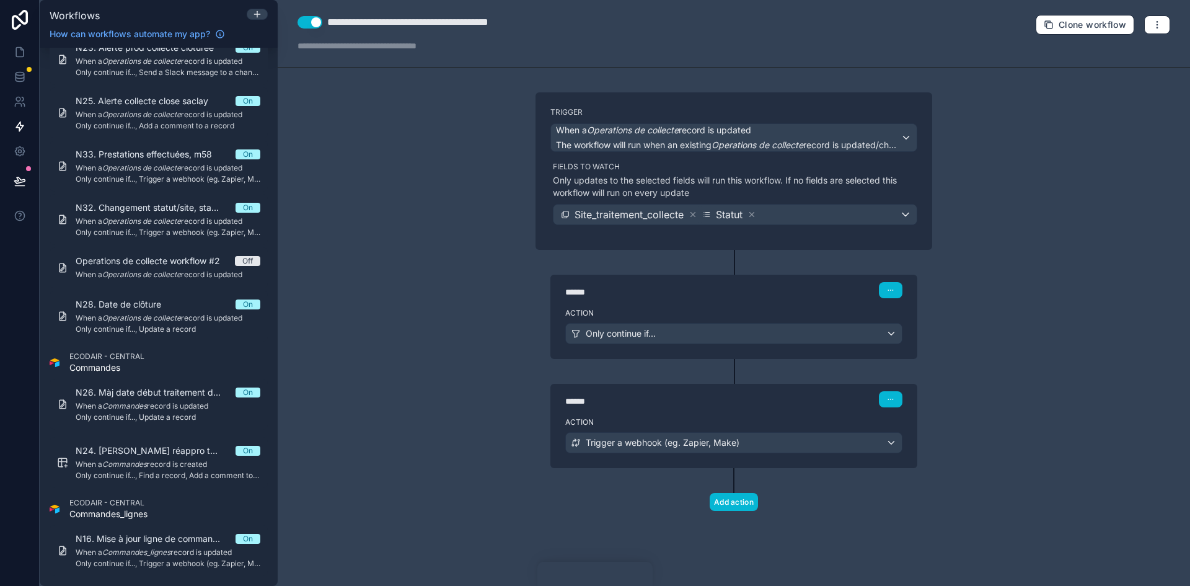
click at [698, 302] on div "****** Step 1" at bounding box center [733, 288] width 367 height 29
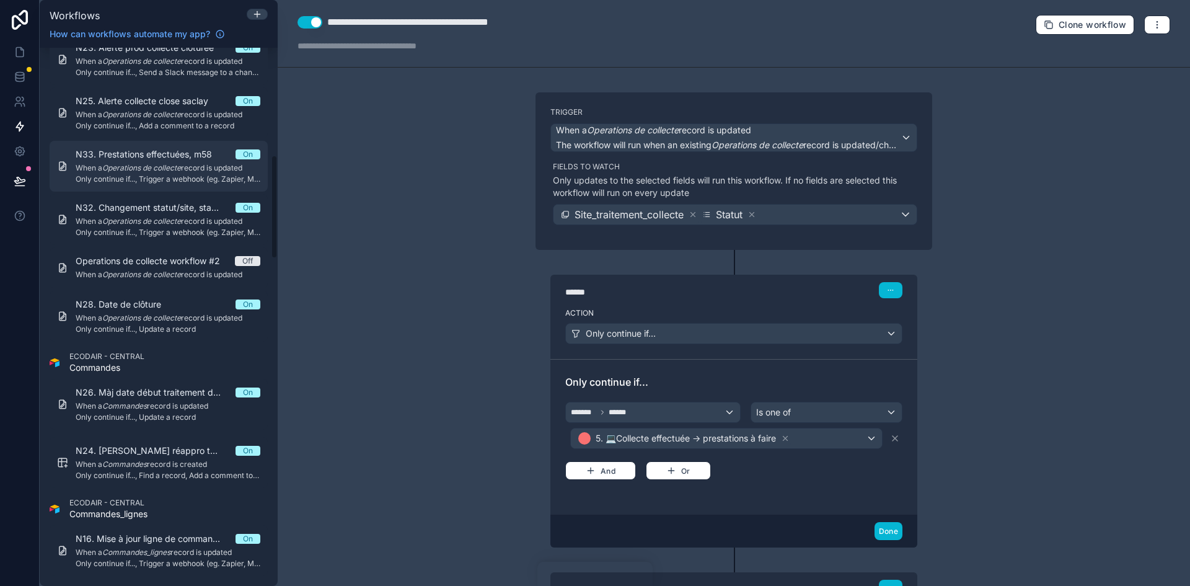
click at [149, 151] on span "N33. Prestations effectuées, m58" at bounding box center [151, 154] width 151 height 12
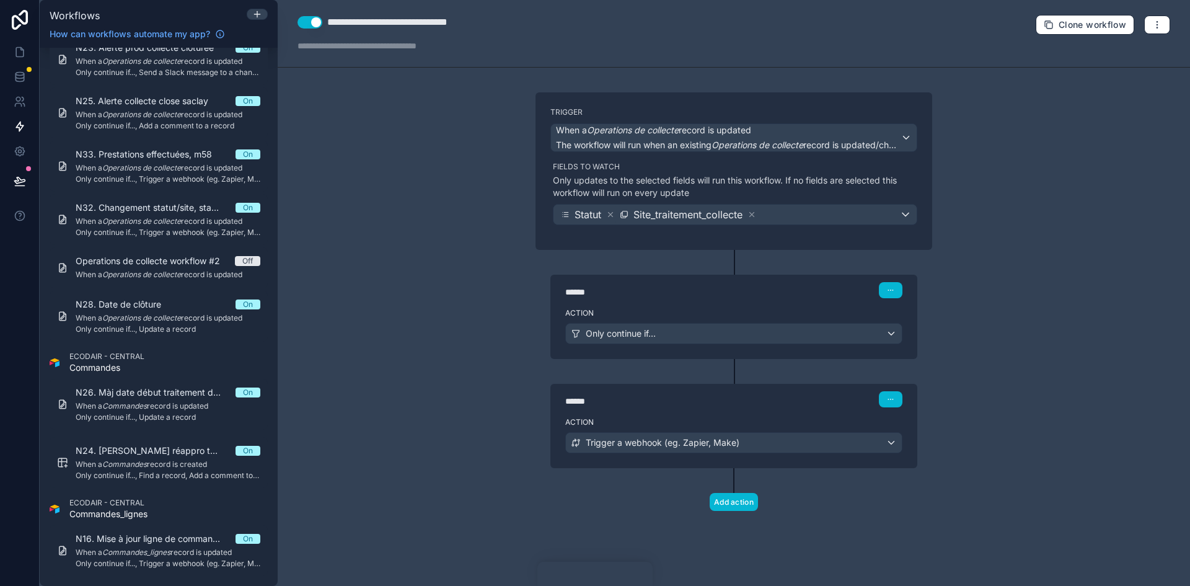
click at [651, 291] on div "******" at bounding box center [658, 292] width 186 height 12
click at [669, 302] on div "****** Step 1" at bounding box center [733, 288] width 367 height 29
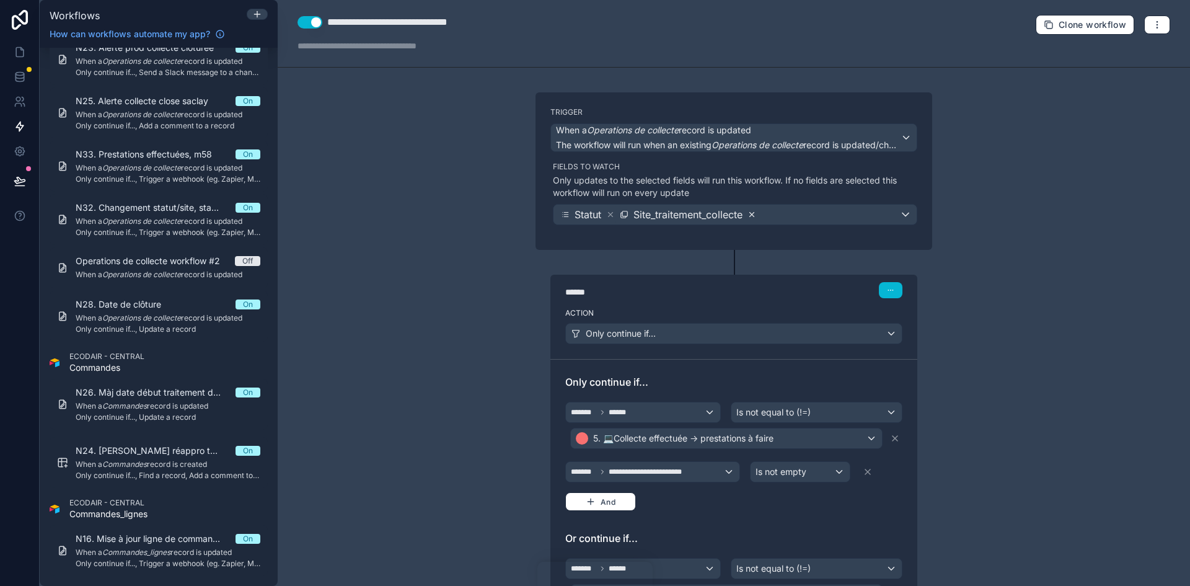
click at [751, 213] on icon at bounding box center [751, 214] width 9 height 9
click at [472, 20] on div "**********" at bounding box center [410, 22] width 167 height 15
type div "**********"
click at [472, 20] on div "**********" at bounding box center [409, 22] width 164 height 15
click at [465, 18] on div "**********" at bounding box center [409, 22] width 164 height 15
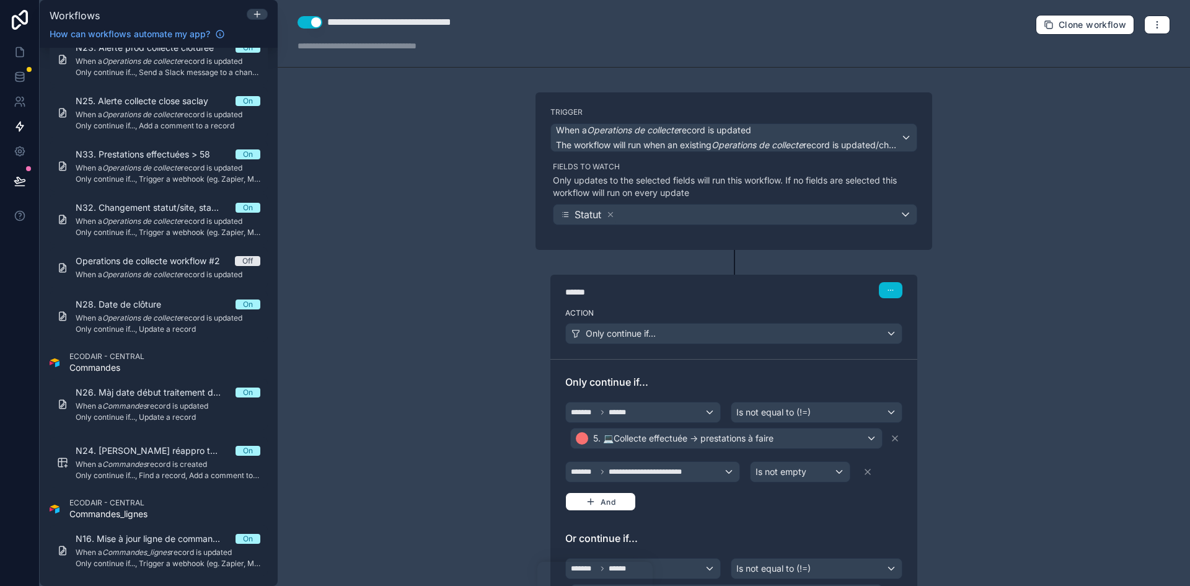
click at [470, 19] on div "**********" at bounding box center [410, 22] width 167 height 15
click at [125, 210] on span "N32. Changement statut/site, statut 5 > M58" at bounding box center [156, 207] width 160 height 12
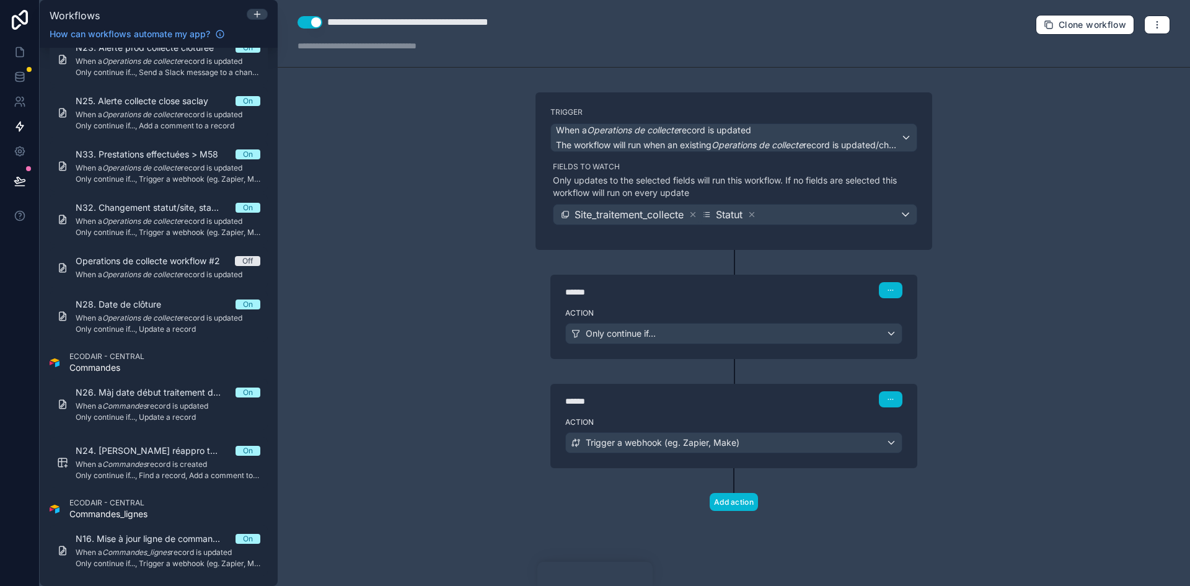
click at [678, 297] on div "******" at bounding box center [658, 292] width 186 height 12
click at [677, 312] on label "Action" at bounding box center [733, 313] width 337 height 10
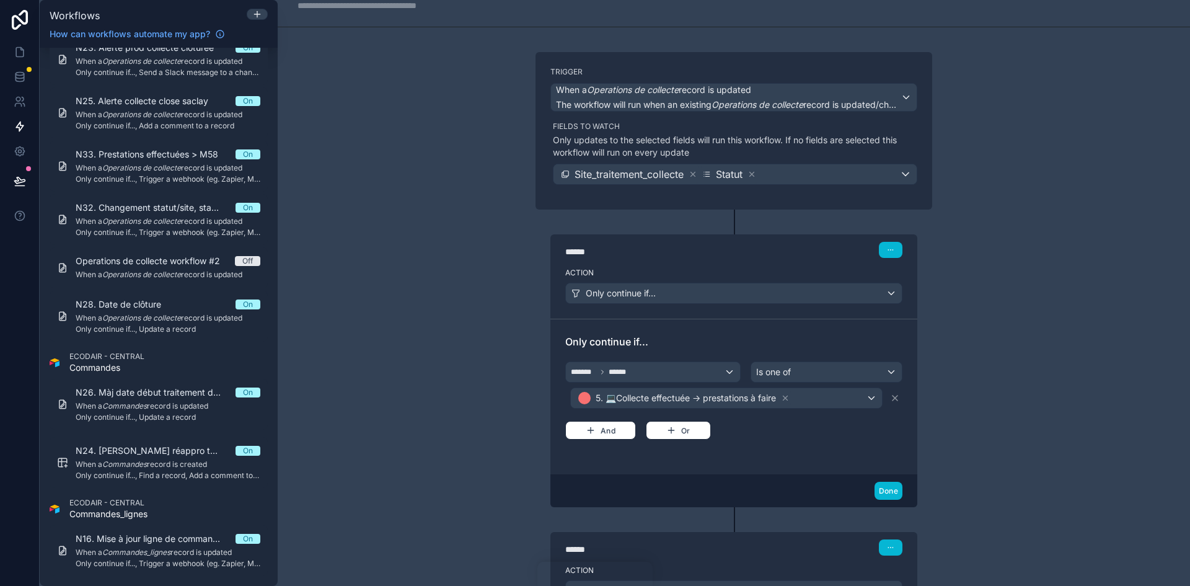
scroll to position [62, 0]
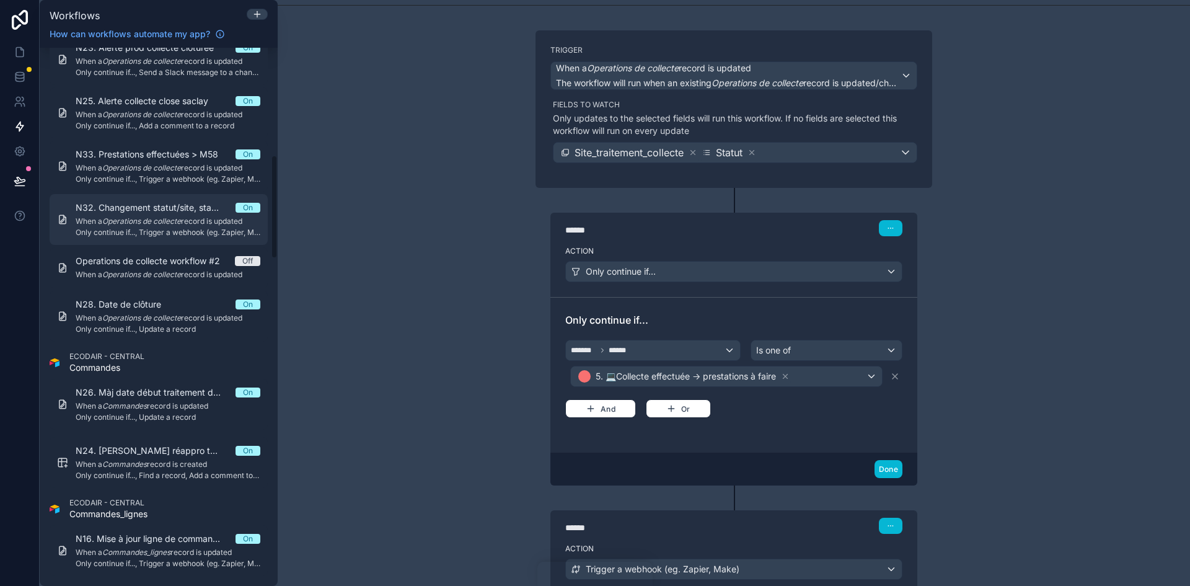
click at [167, 211] on span "N32. Changement statut/site, statut 5 > M58" at bounding box center [156, 207] width 160 height 12
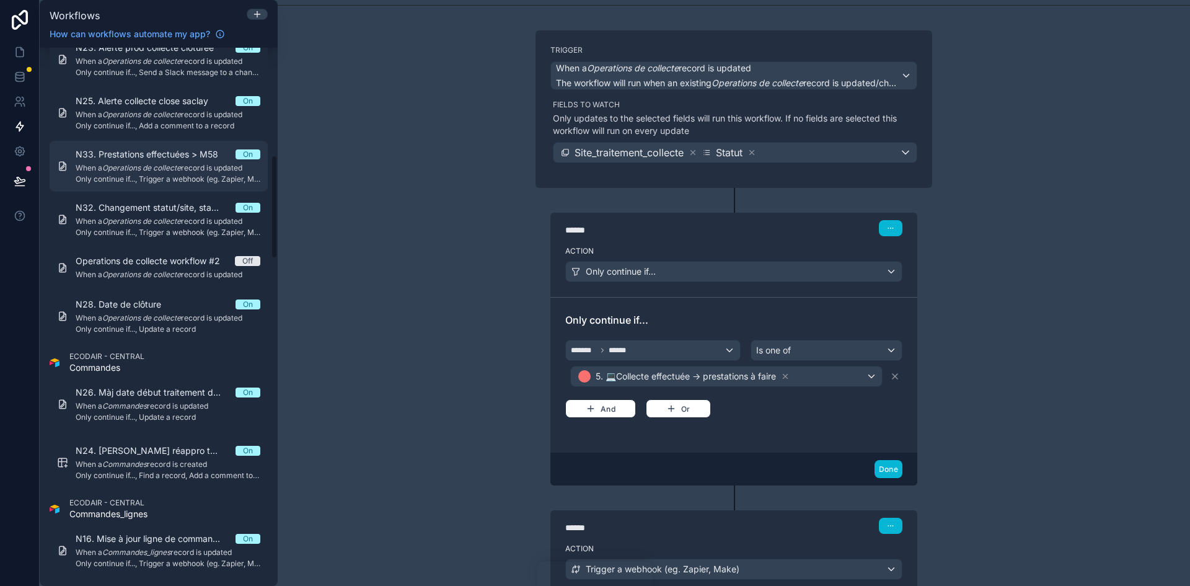
click at [148, 152] on span "N33. Prestations effectuées > M58" at bounding box center [154, 154] width 157 height 12
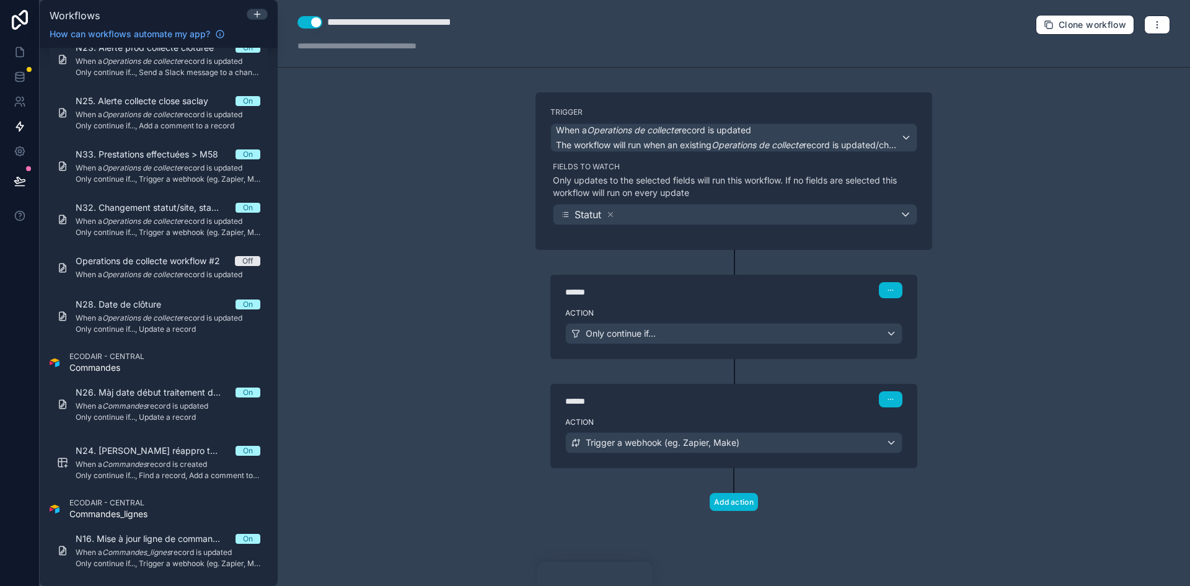
click at [677, 297] on div "******" at bounding box center [658, 292] width 186 height 12
click at [809, 295] on div "****** Step 1" at bounding box center [733, 290] width 337 height 16
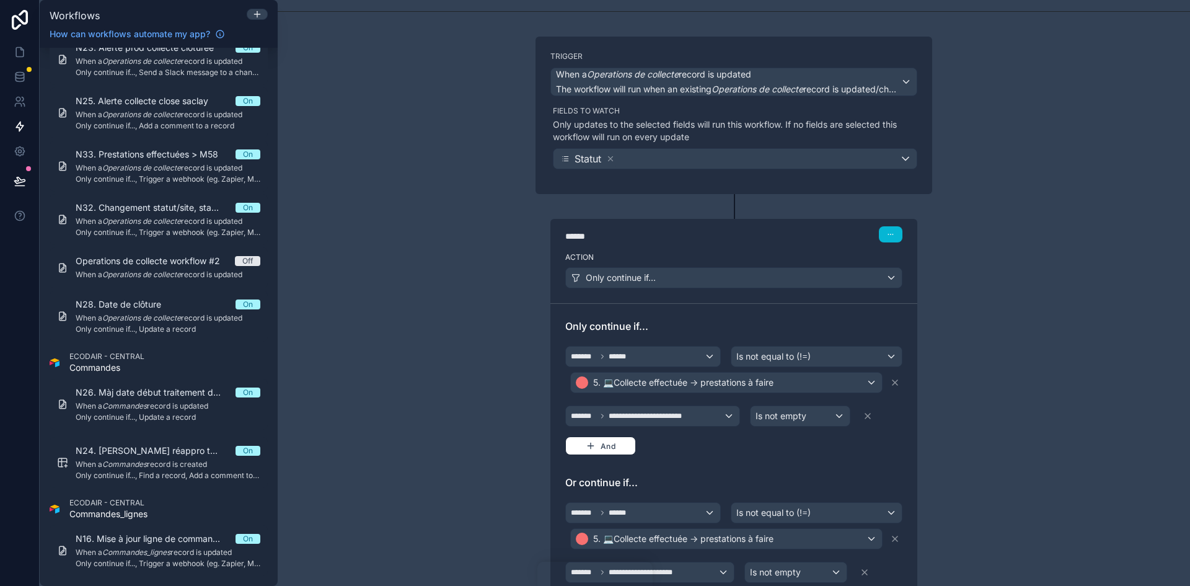
scroll to position [124, 0]
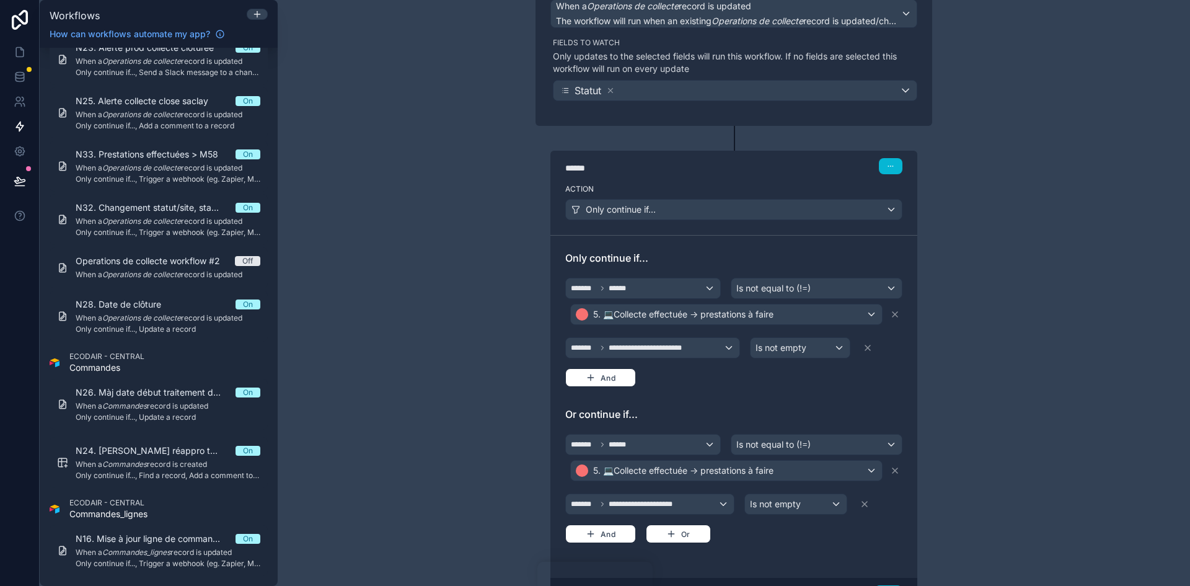
drag, startPoint x: 857, startPoint y: 504, endPoint x: 879, endPoint y: 481, distance: 31.1
click at [859, 504] on icon at bounding box center [864, 504] width 10 height 10
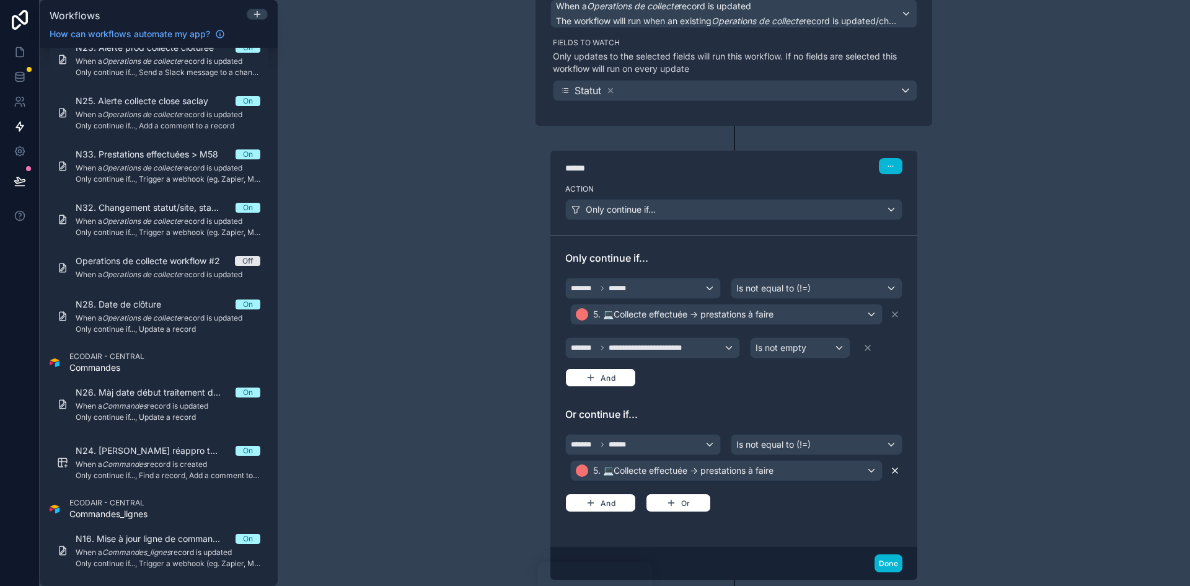
click at [890, 472] on icon at bounding box center [895, 470] width 10 height 10
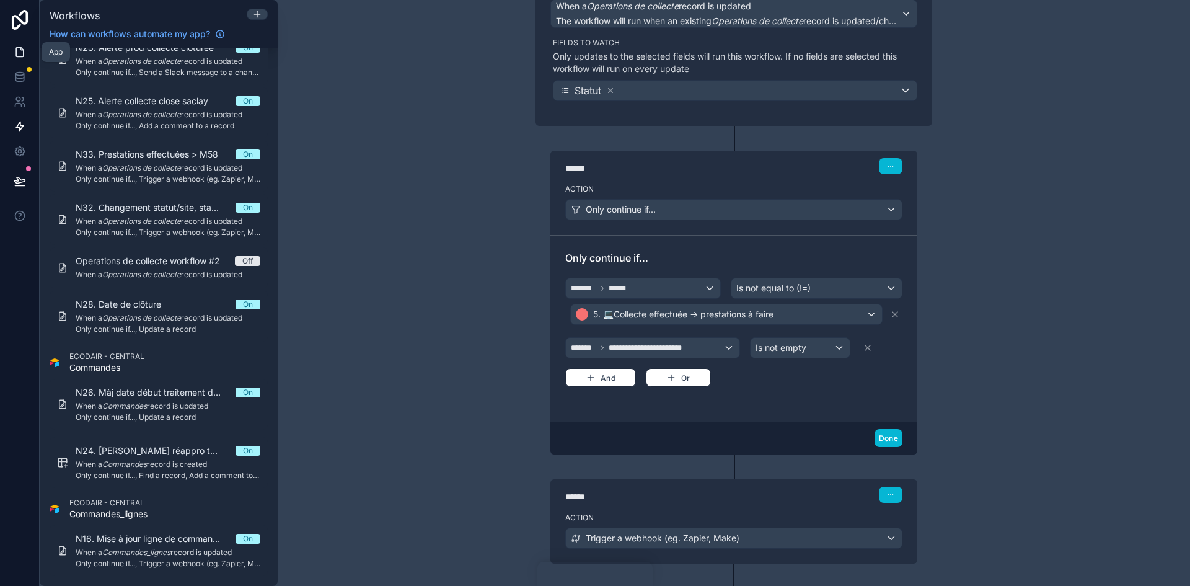
click at [22, 45] on link at bounding box center [19, 52] width 39 height 25
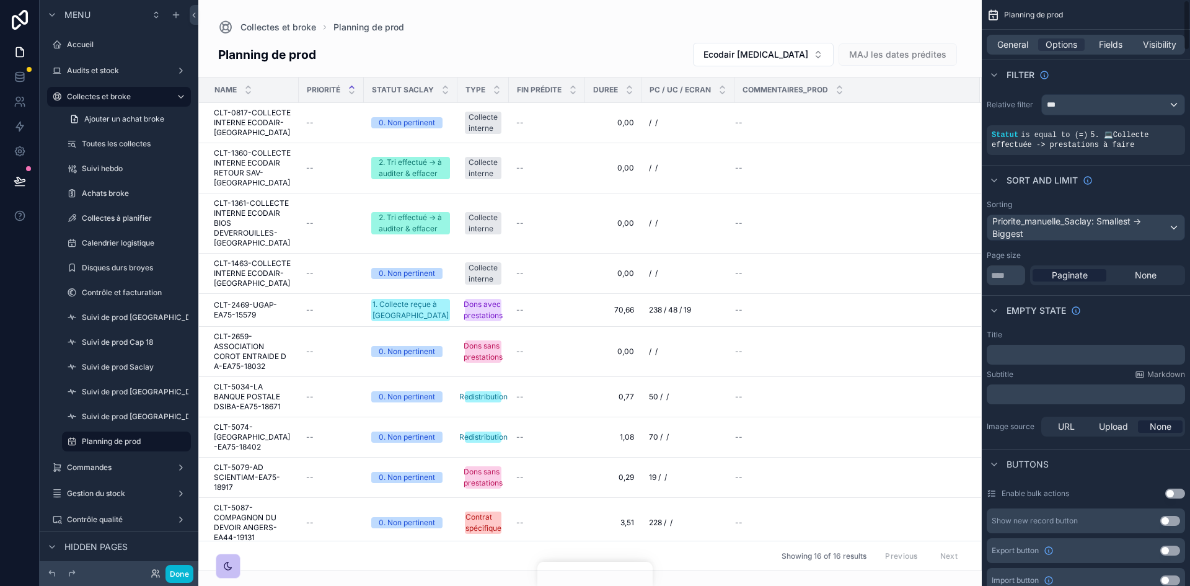
click at [902, 58] on span "MAJ les dates prédites" at bounding box center [897, 54] width 118 height 12
click at [997, 42] on span "General" at bounding box center [1012, 44] width 31 height 12
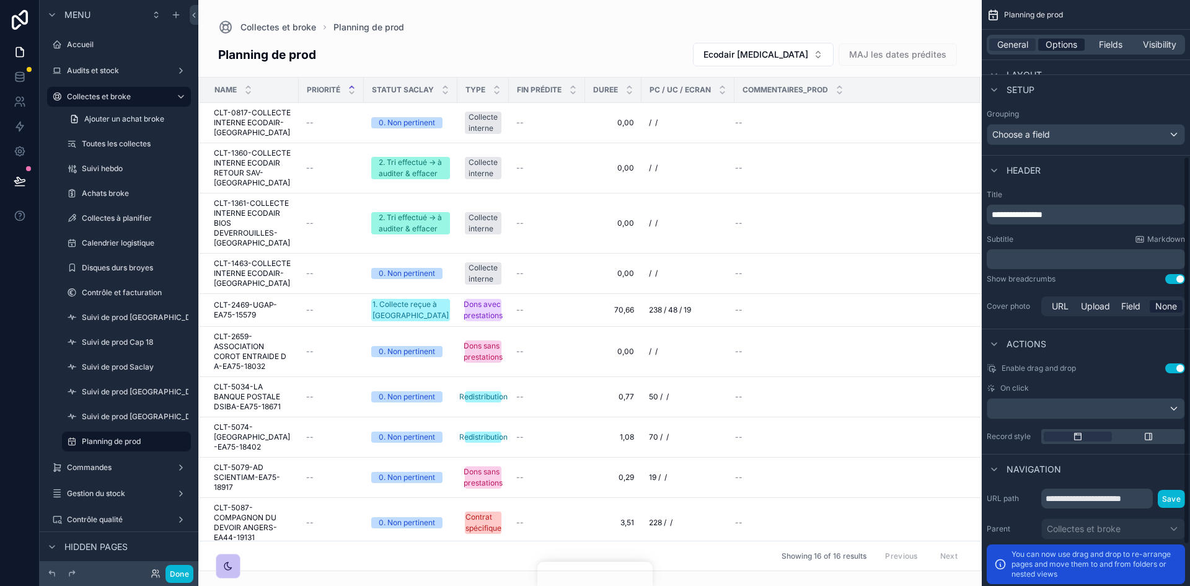
scroll to position [236, 0]
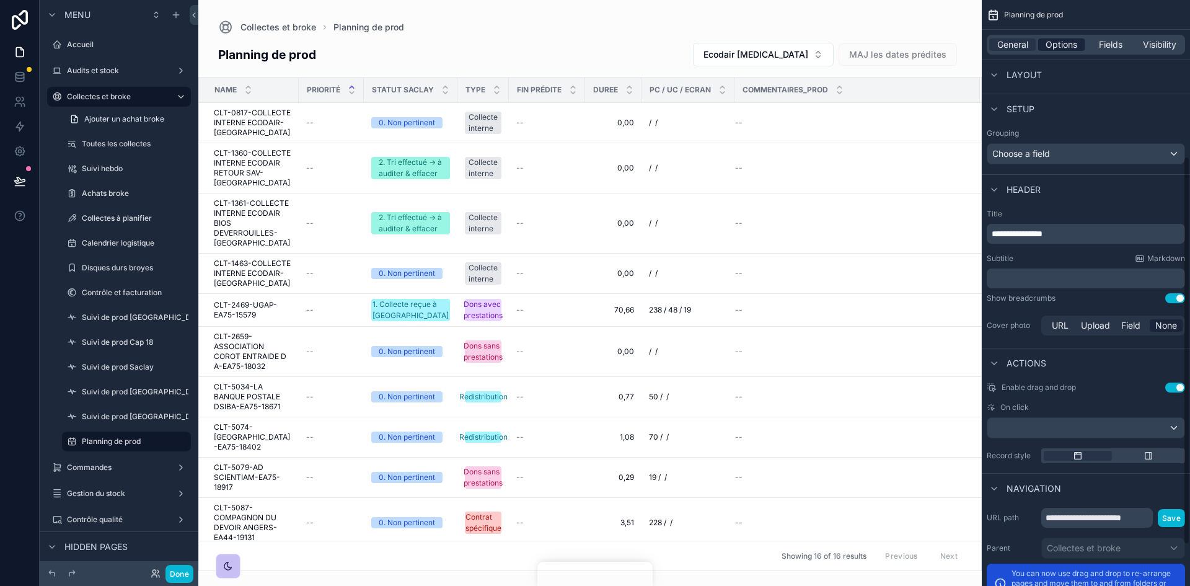
drag, startPoint x: 1050, startPoint y: 34, endPoint x: 1058, endPoint y: 40, distance: 9.7
click at [1053, 34] on div "General Options Fields Visibility" at bounding box center [1085, 45] width 208 height 30
click at [1058, 46] on span "Options" at bounding box center [1061, 44] width 32 height 12
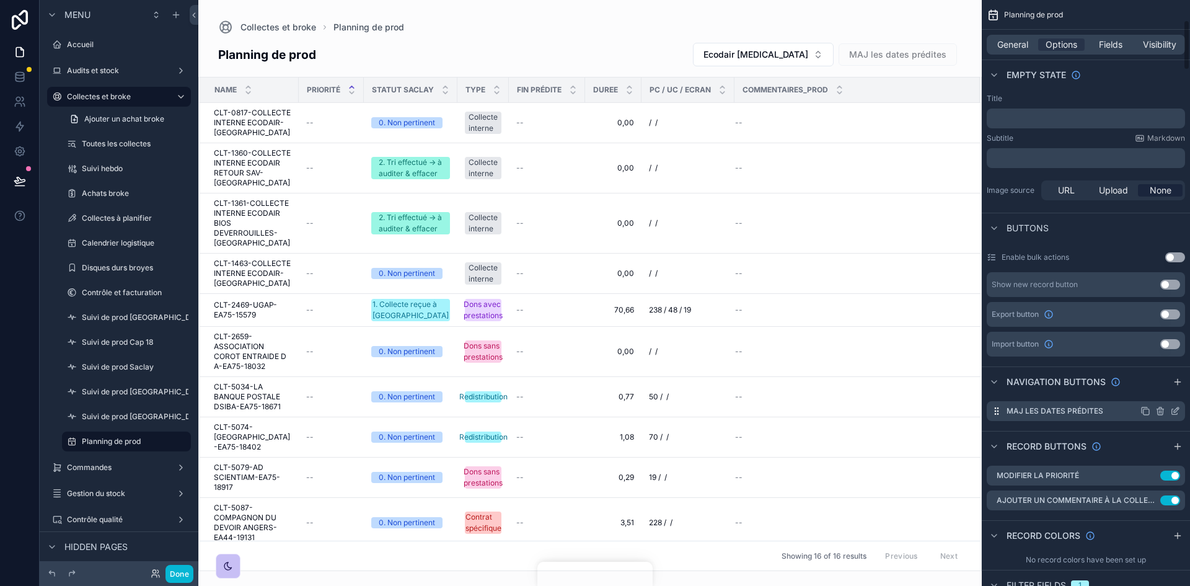
click at [1172, 410] on icon "scrollable content" at bounding box center [1175, 412] width 6 height 6
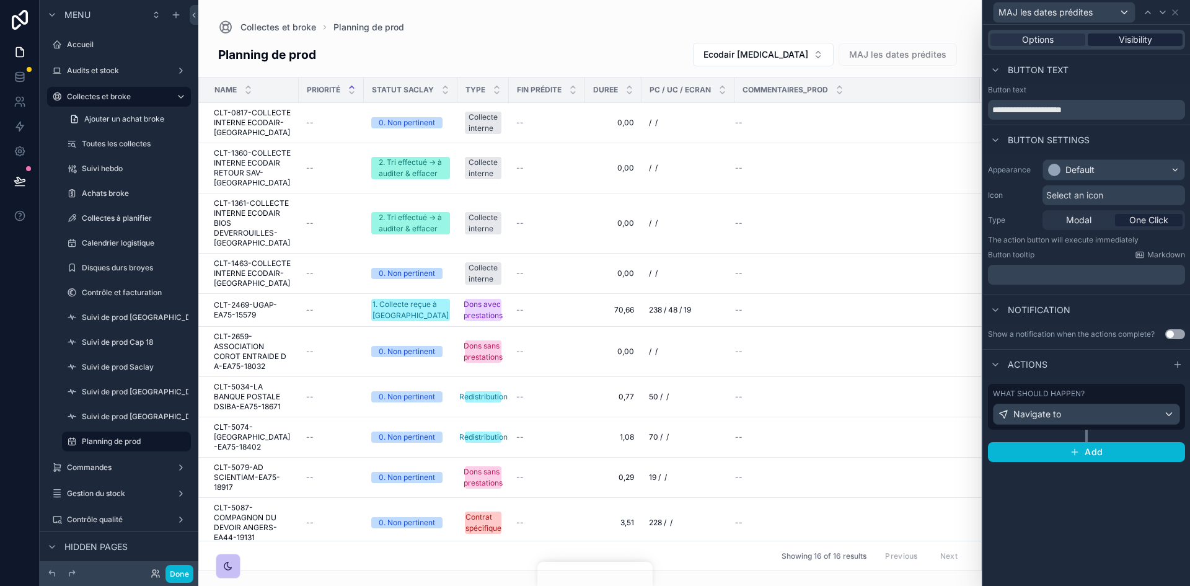
click at [1109, 41] on div "Visibility" at bounding box center [1134, 39] width 95 height 12
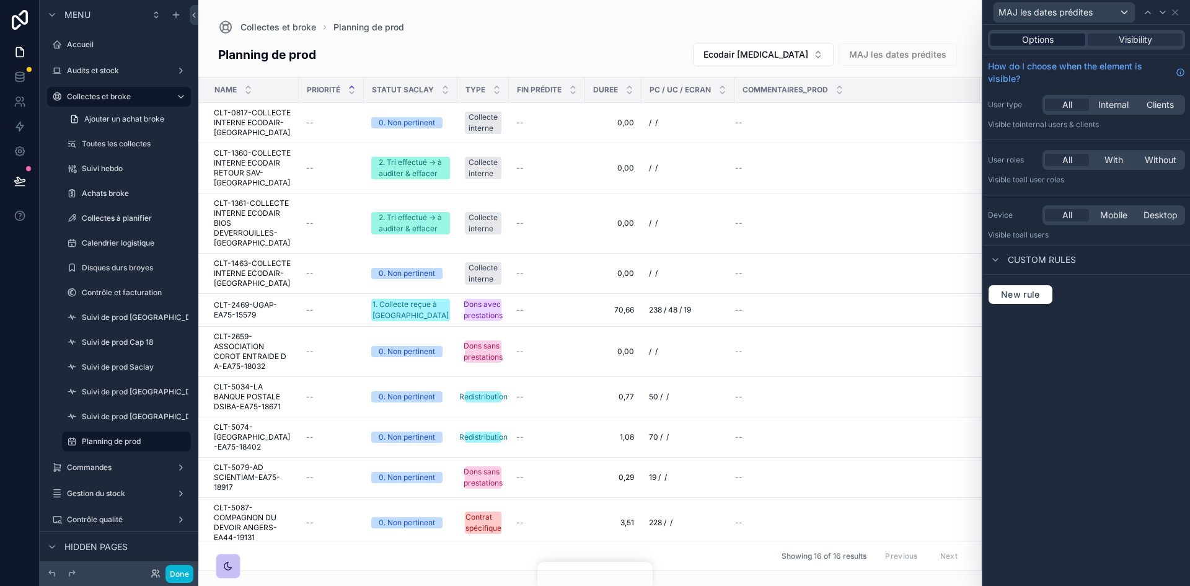
click at [1034, 37] on span "Options" at bounding box center [1038, 39] width 32 height 12
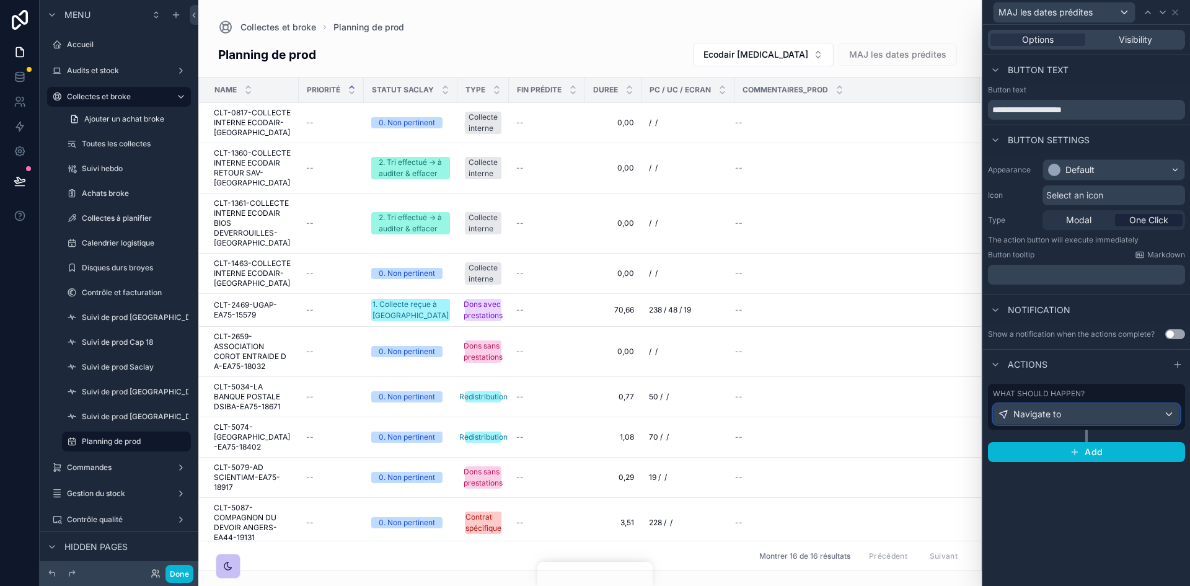
click at [1126, 408] on div "Navigate to" at bounding box center [1086, 414] width 186 height 20
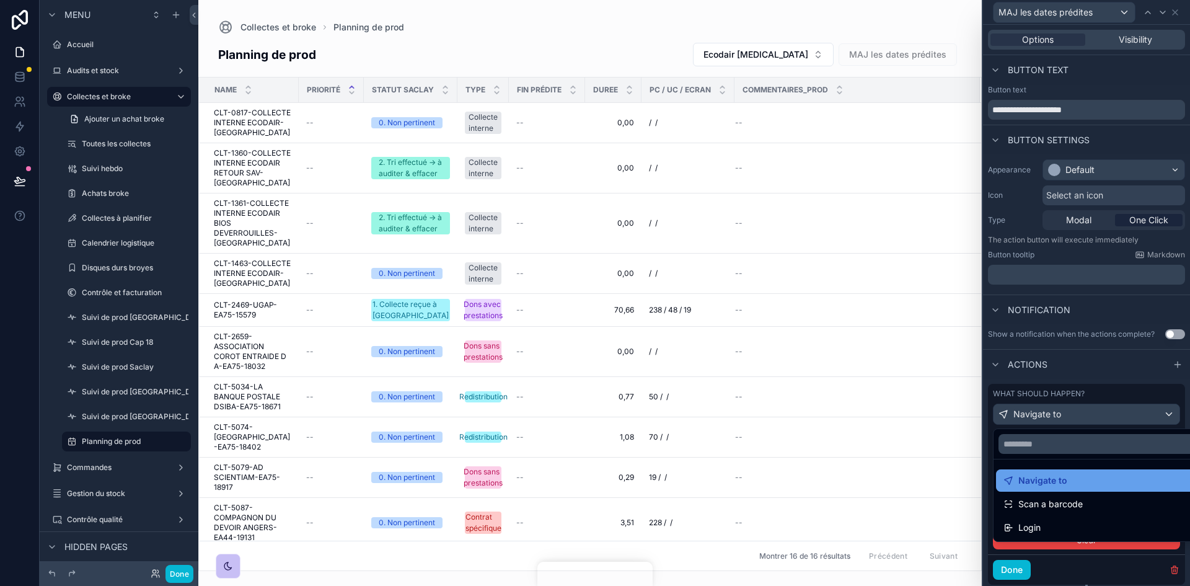
click at [1056, 475] on span "Navigate to" at bounding box center [1042, 480] width 49 height 15
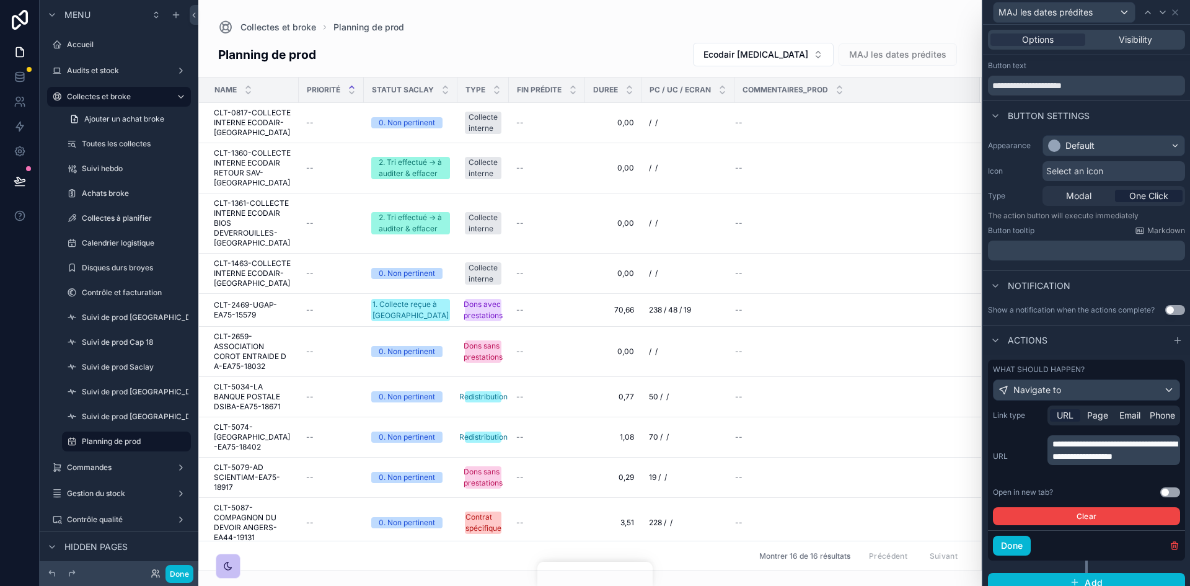
scroll to position [35, 0]
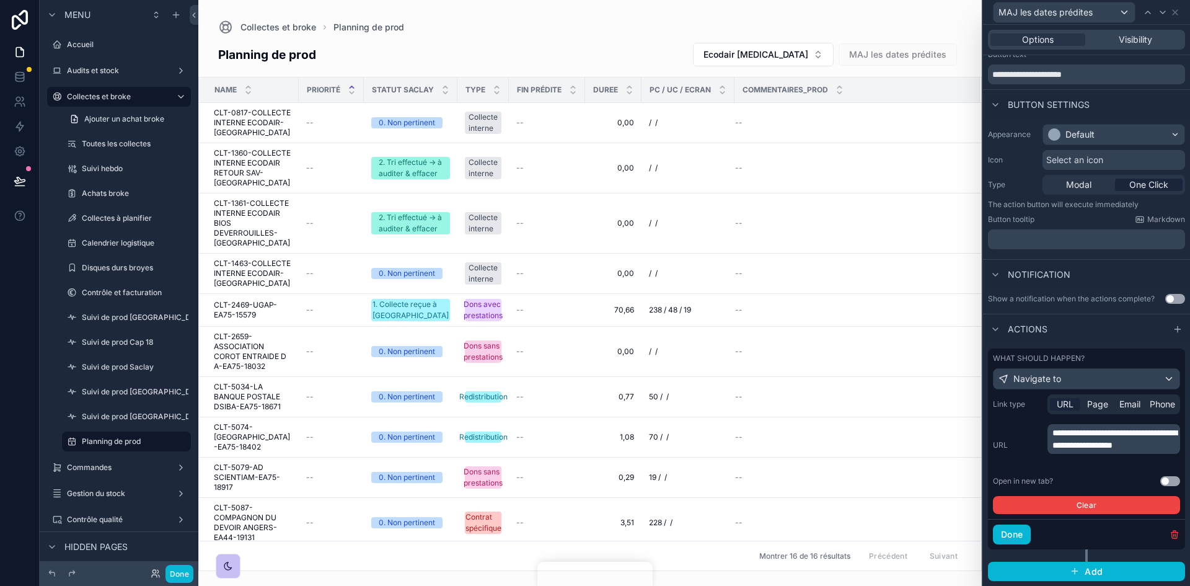
click at [1091, 451] on p "**********" at bounding box center [1114, 438] width 125 height 25
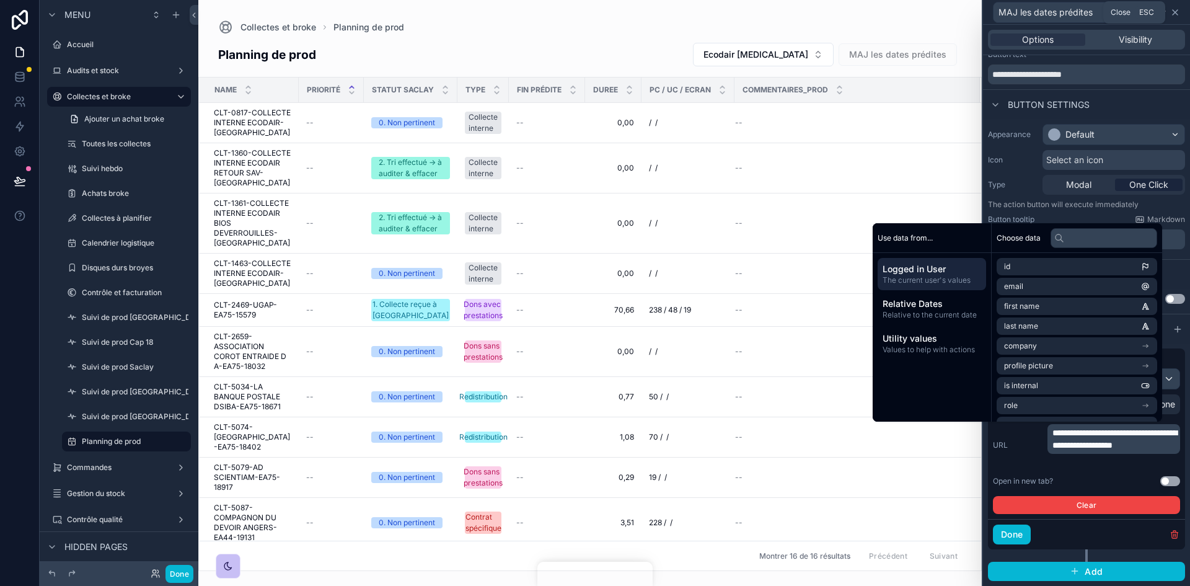
click at [1174, 8] on icon at bounding box center [1175, 12] width 10 height 10
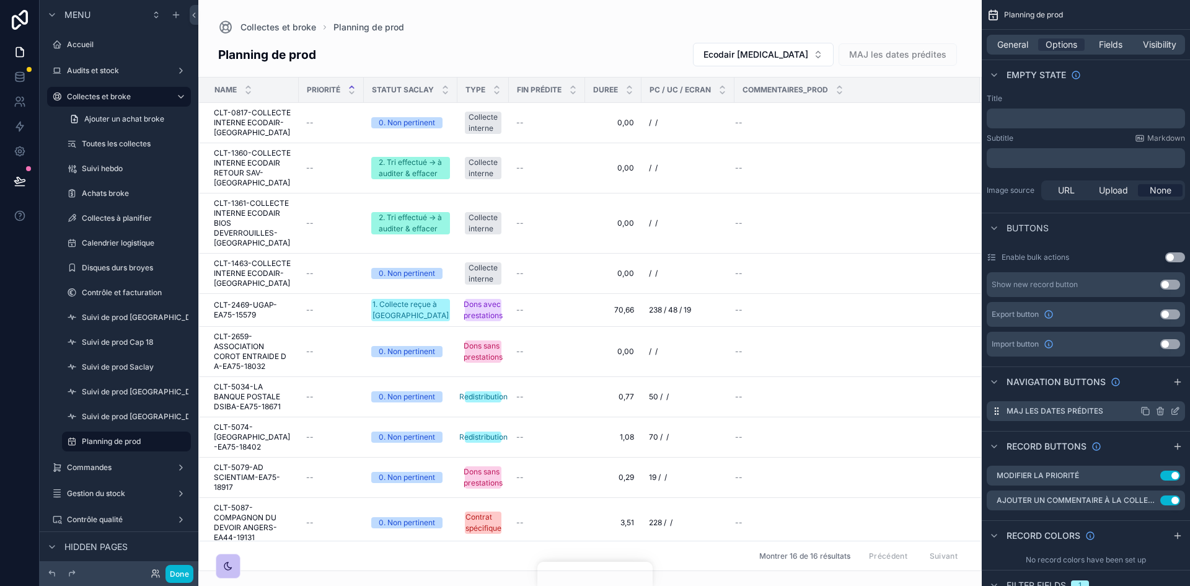
click at [1172, 408] on icon "scrollable content" at bounding box center [1175, 411] width 10 height 10
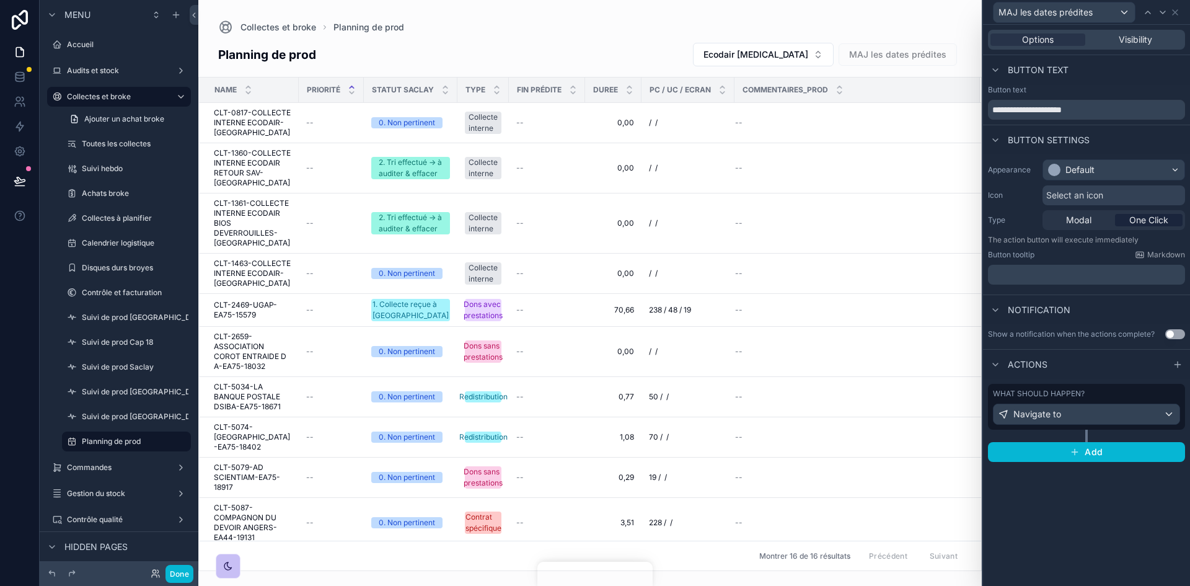
click at [1099, 391] on div "What should happen?" at bounding box center [1086, 393] width 187 height 10
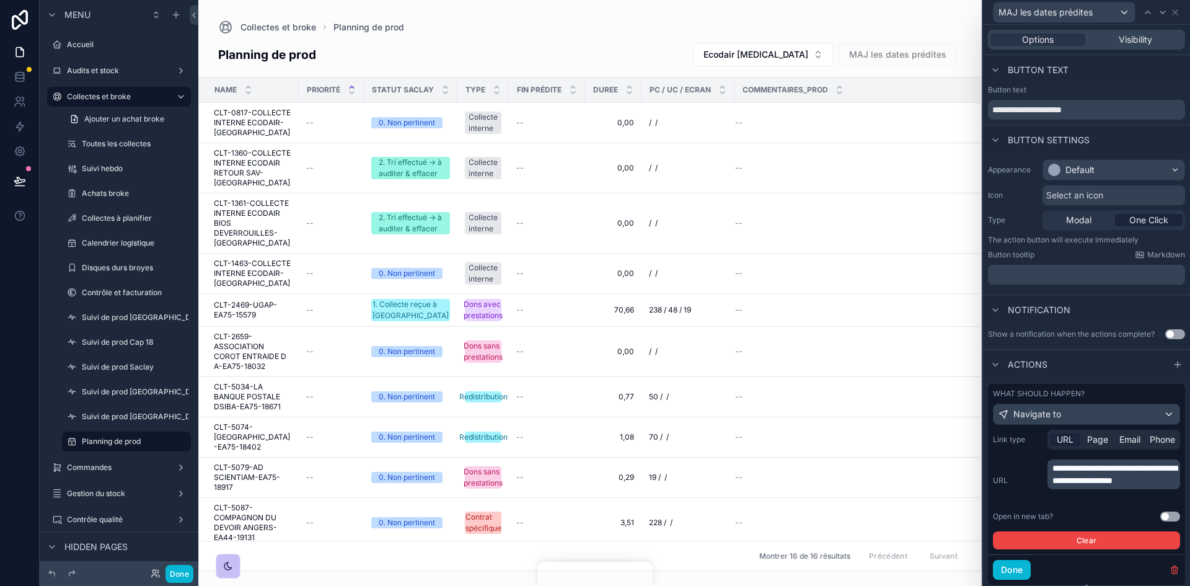
click at [1091, 486] on p "**********" at bounding box center [1114, 474] width 125 height 25
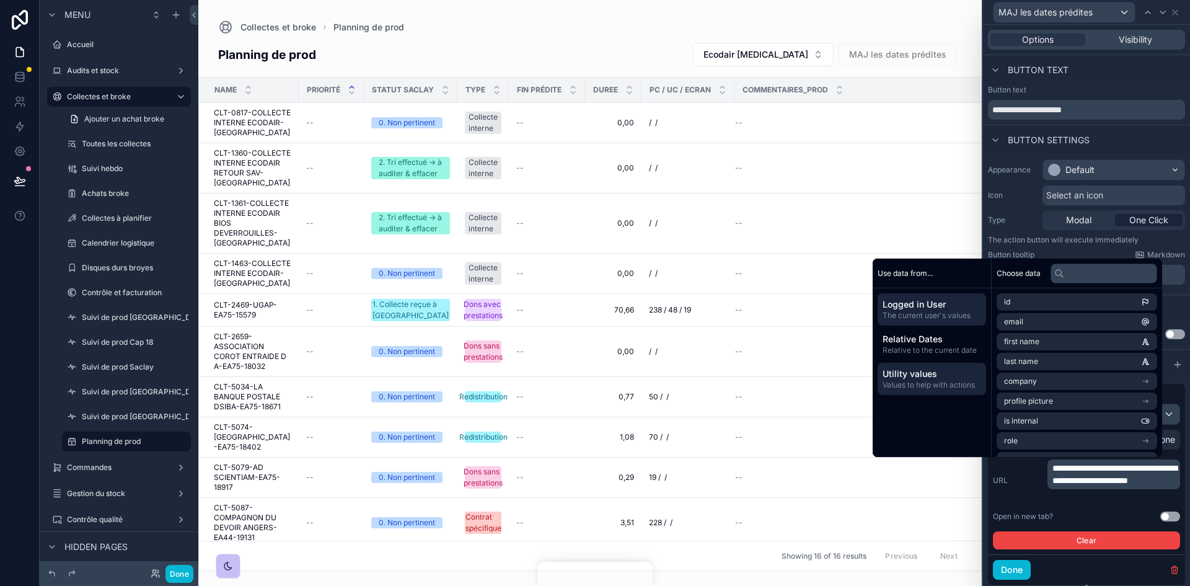
click at [933, 380] on span "Values to help with actions" at bounding box center [931, 385] width 99 height 10
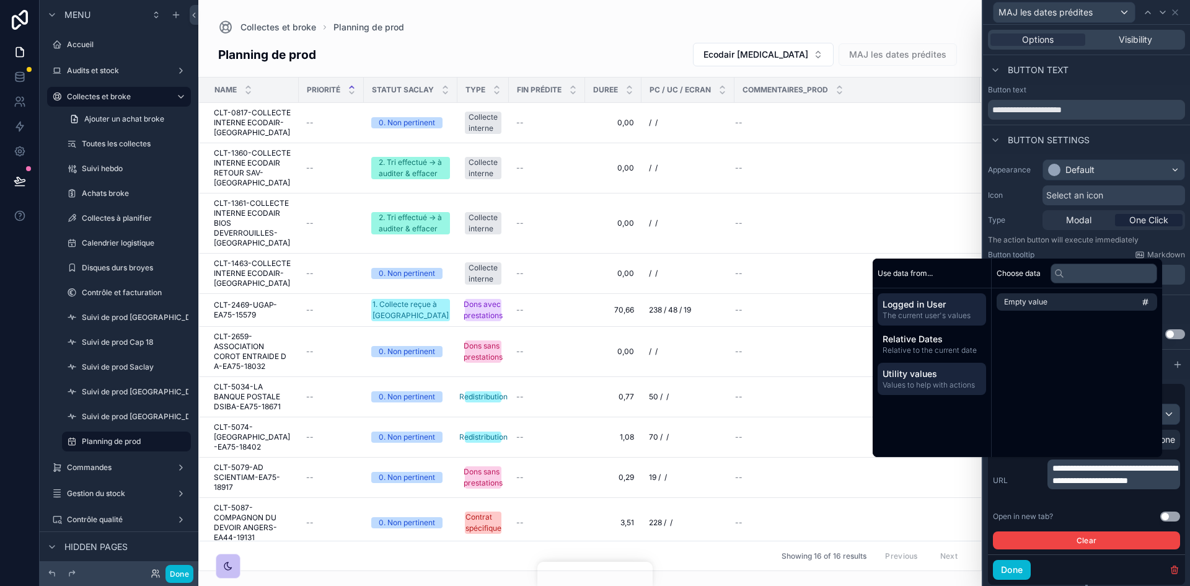
click at [939, 312] on span "The current user's values" at bounding box center [931, 315] width 99 height 10
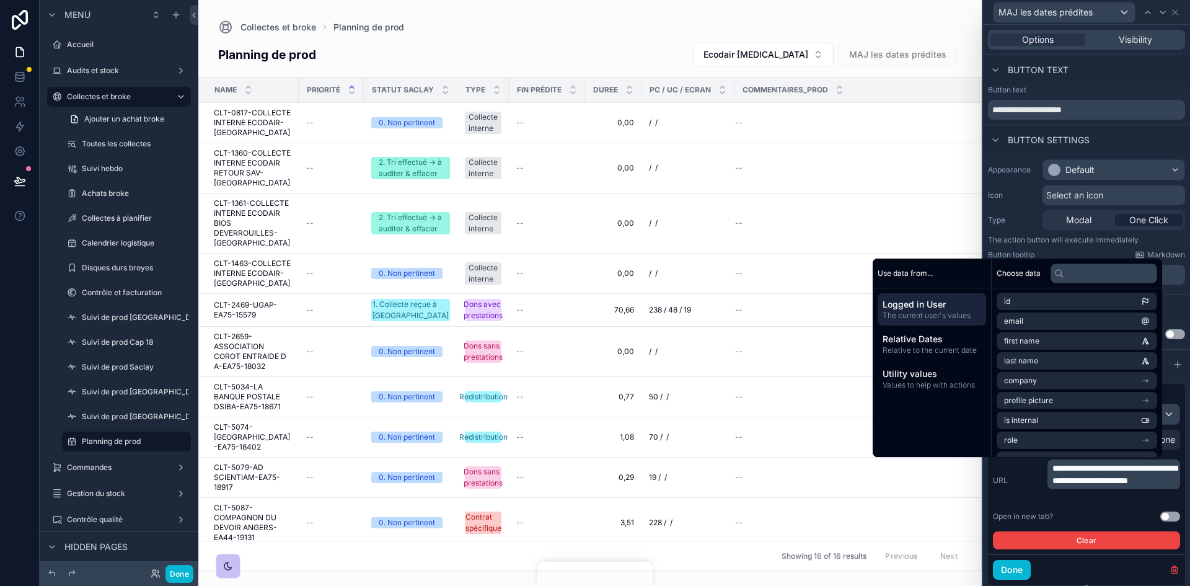
scroll to position [0, 0]
click at [929, 339] on span "Relative Dates" at bounding box center [931, 339] width 99 height 12
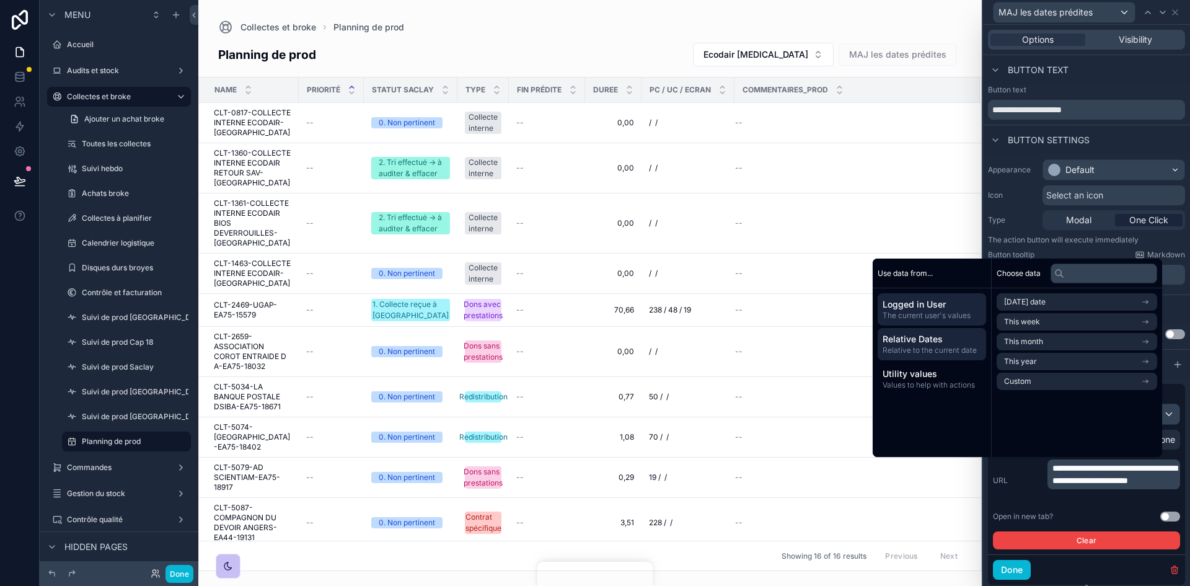
click at [952, 315] on span "The current user's values" at bounding box center [931, 315] width 99 height 10
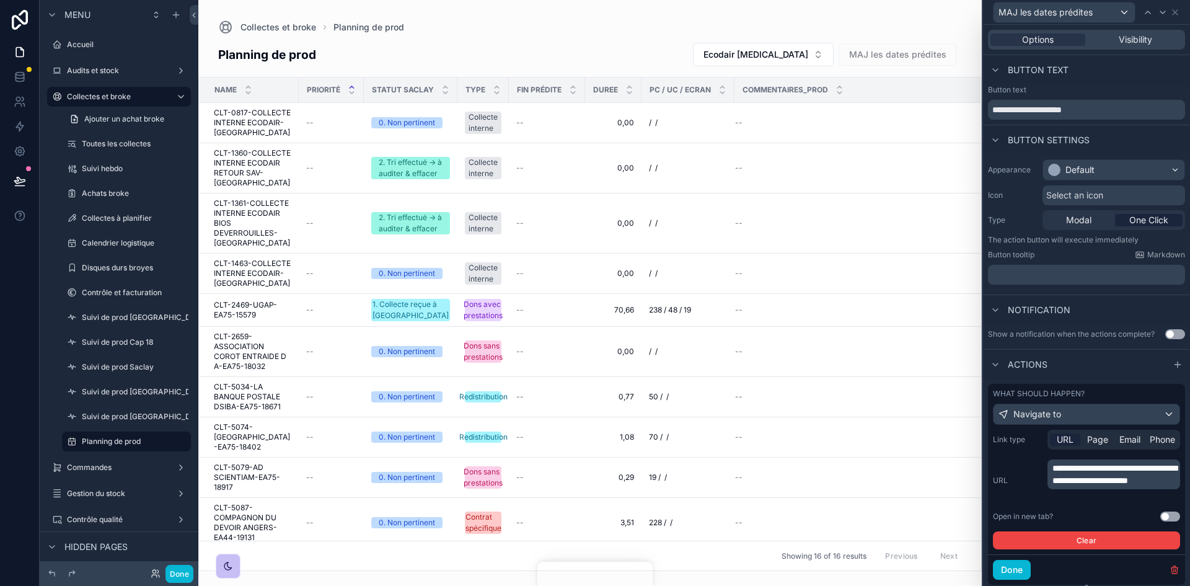
click at [1113, 486] on p "**********" at bounding box center [1114, 474] width 125 height 25
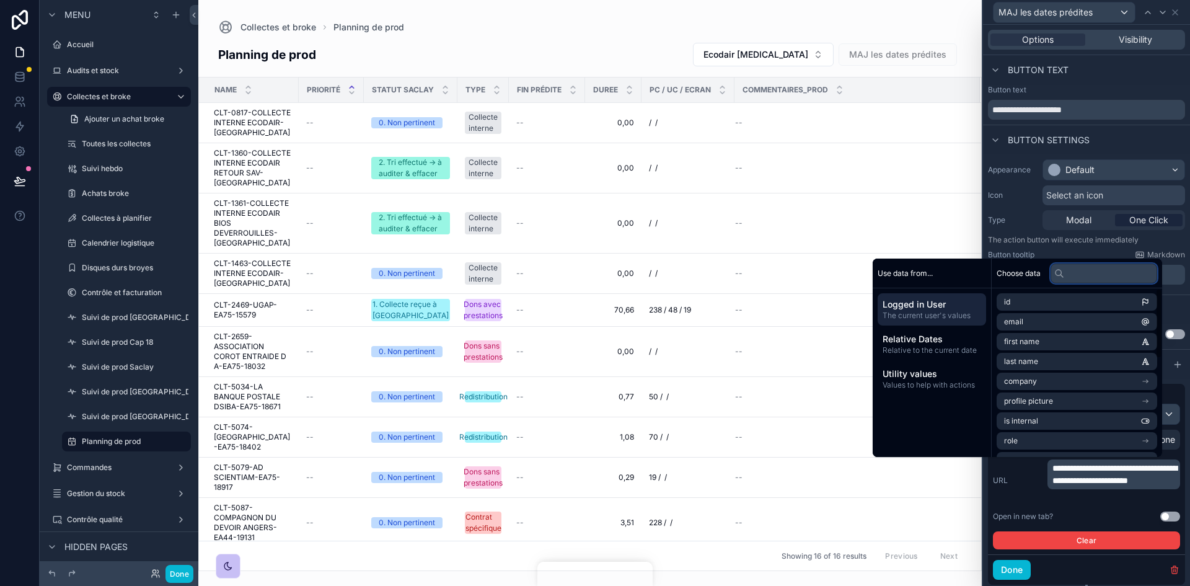
click at [1067, 274] on input "text" at bounding box center [1103, 273] width 107 height 20
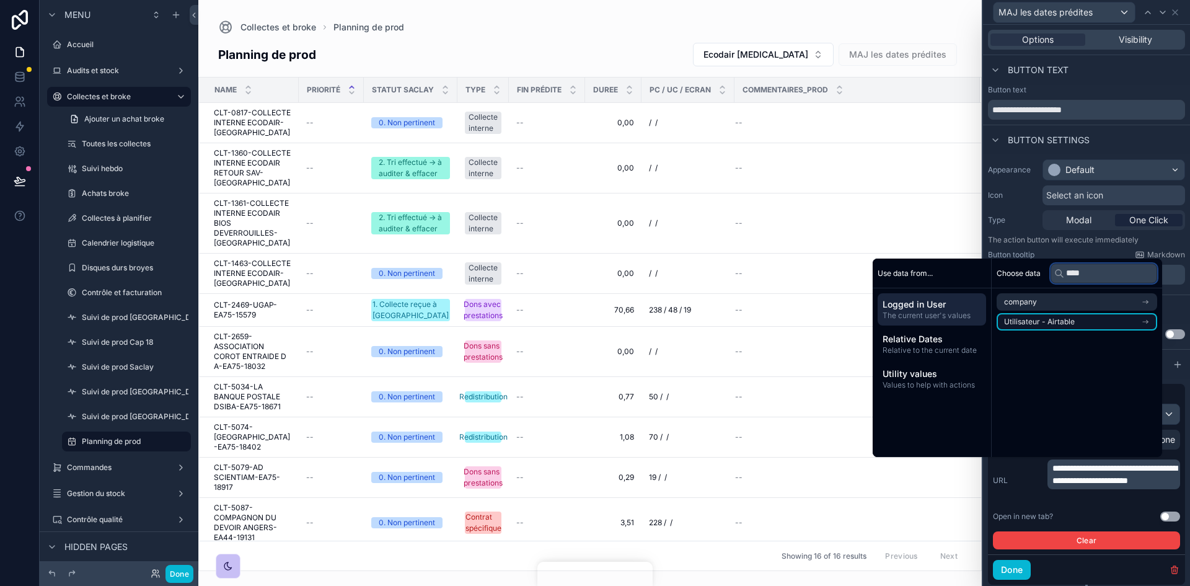
type input "****"
click at [1099, 328] on li "Utilisateur - Airtable" at bounding box center [1076, 321] width 160 height 17
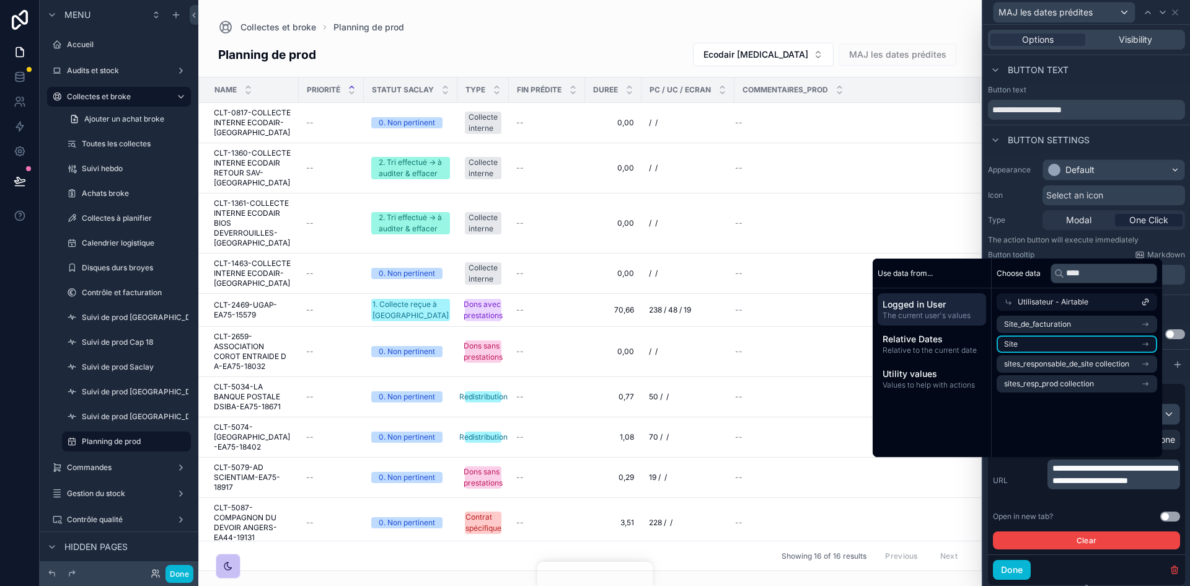
click at [1061, 338] on li "Site" at bounding box center [1076, 343] width 160 height 17
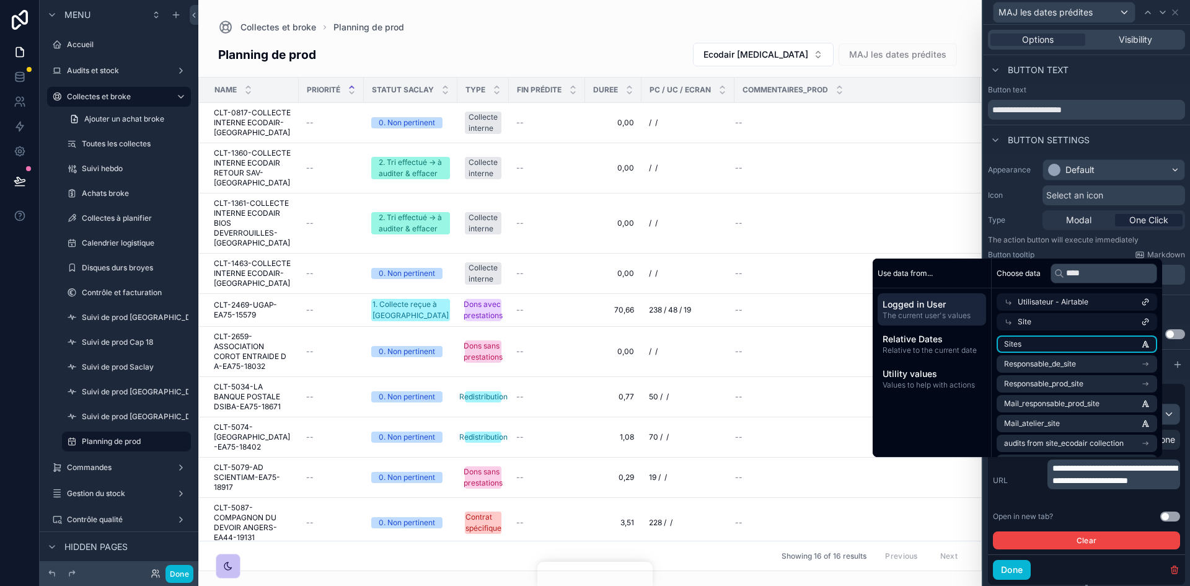
click at [1072, 344] on li "Sites" at bounding box center [1076, 343] width 160 height 17
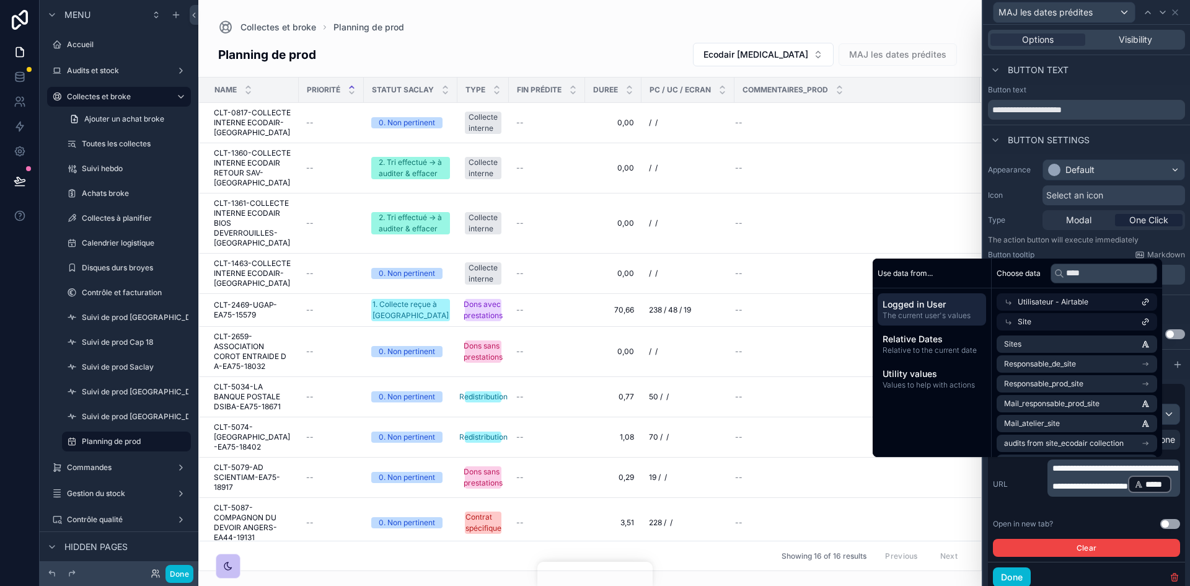
click at [1174, 302] on div "Notification" at bounding box center [1086, 309] width 207 height 30
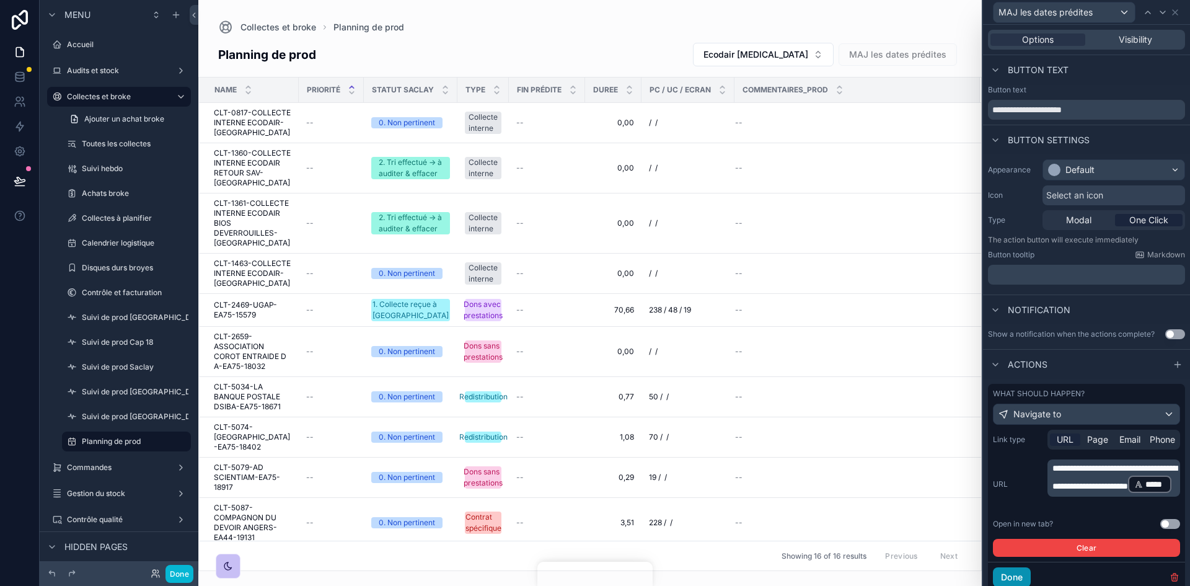
click at [1013, 581] on button "Done" at bounding box center [1012, 577] width 38 height 20
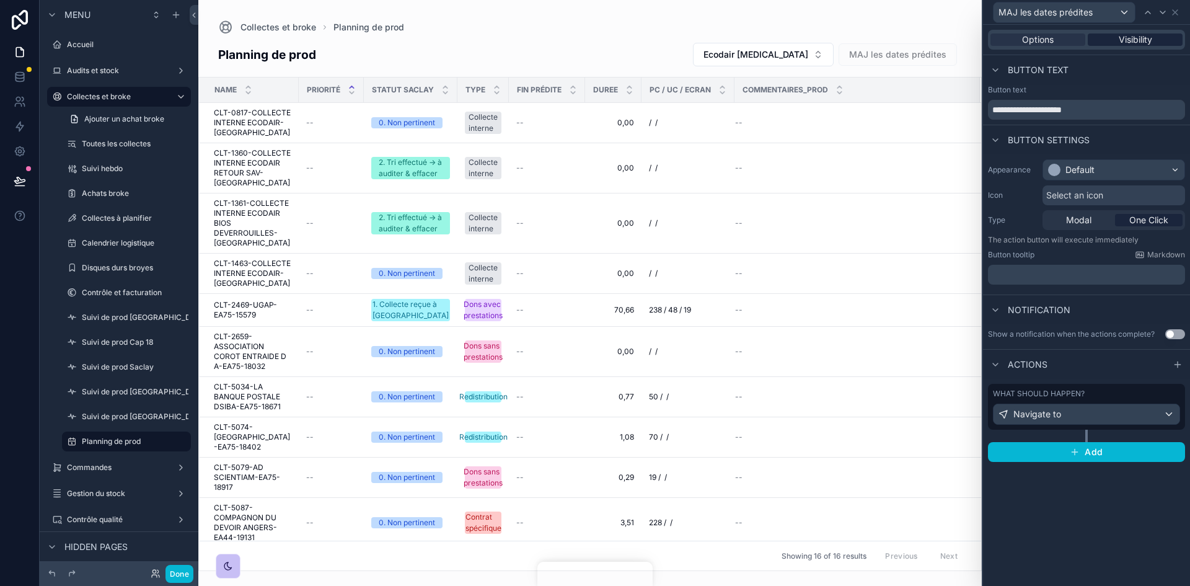
click at [1124, 43] on span "Visibility" at bounding box center [1134, 39] width 33 height 12
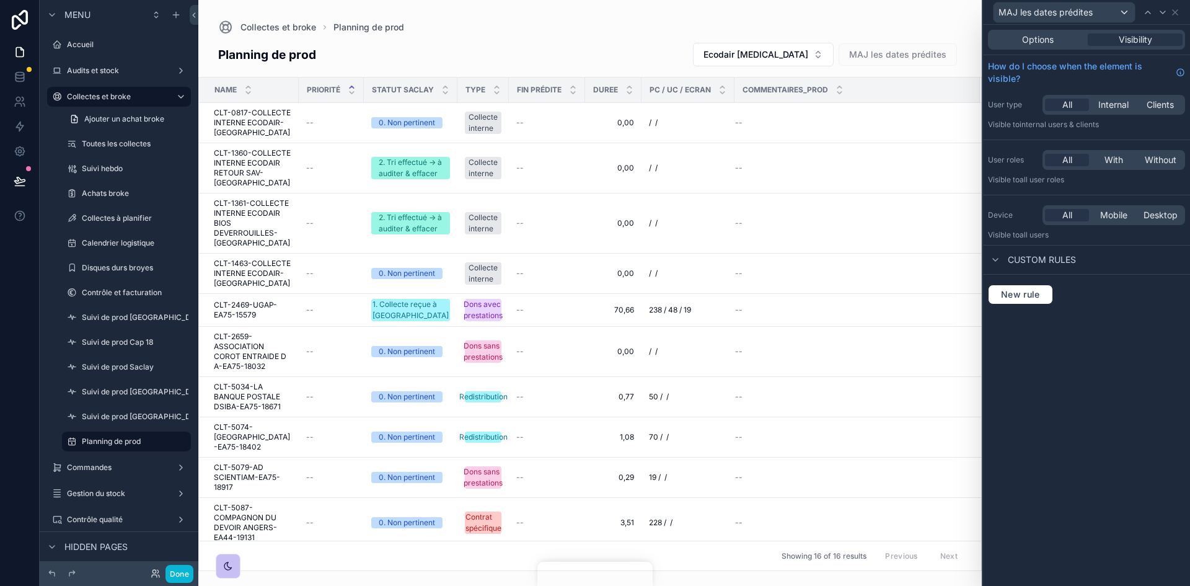
click at [1005, 258] on div "Custom rules" at bounding box center [1032, 259] width 88 height 15
click at [1012, 260] on span "Custom rules" at bounding box center [1041, 259] width 68 height 12
click at [1009, 285] on button "New rule" at bounding box center [1020, 294] width 65 height 20
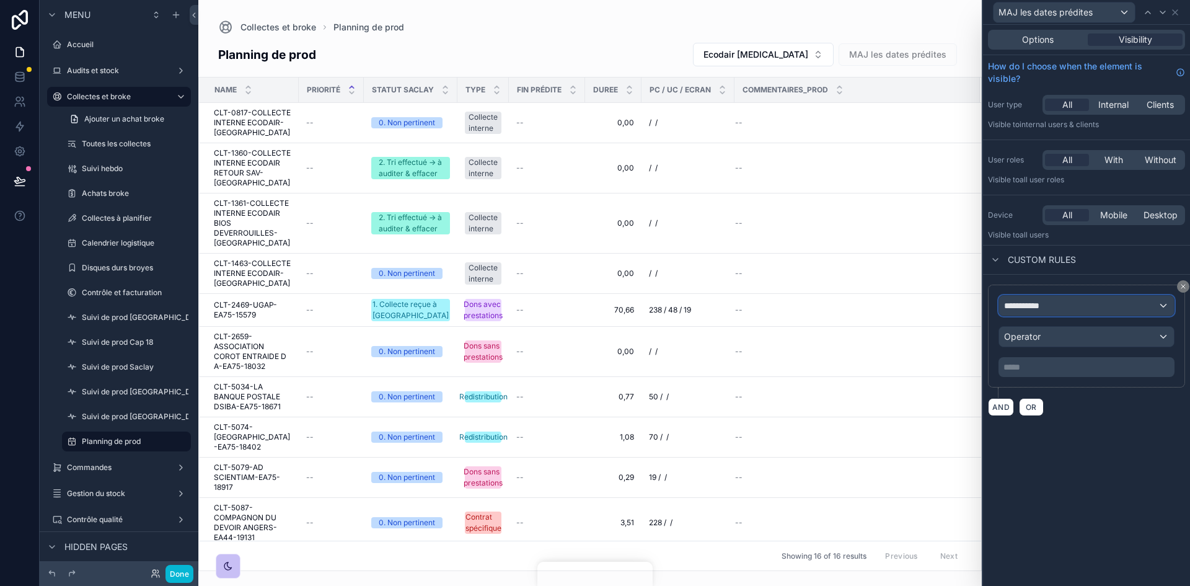
click at [1050, 308] on div "**********" at bounding box center [1086, 306] width 175 height 20
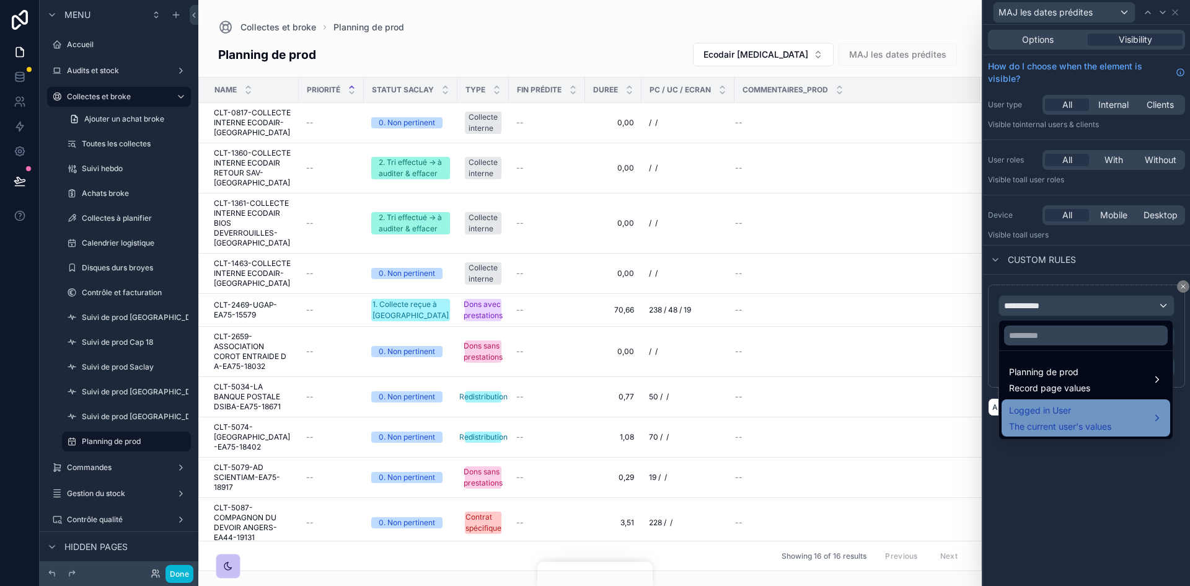
click at [1074, 423] on span "The current user's values" at bounding box center [1060, 426] width 102 height 12
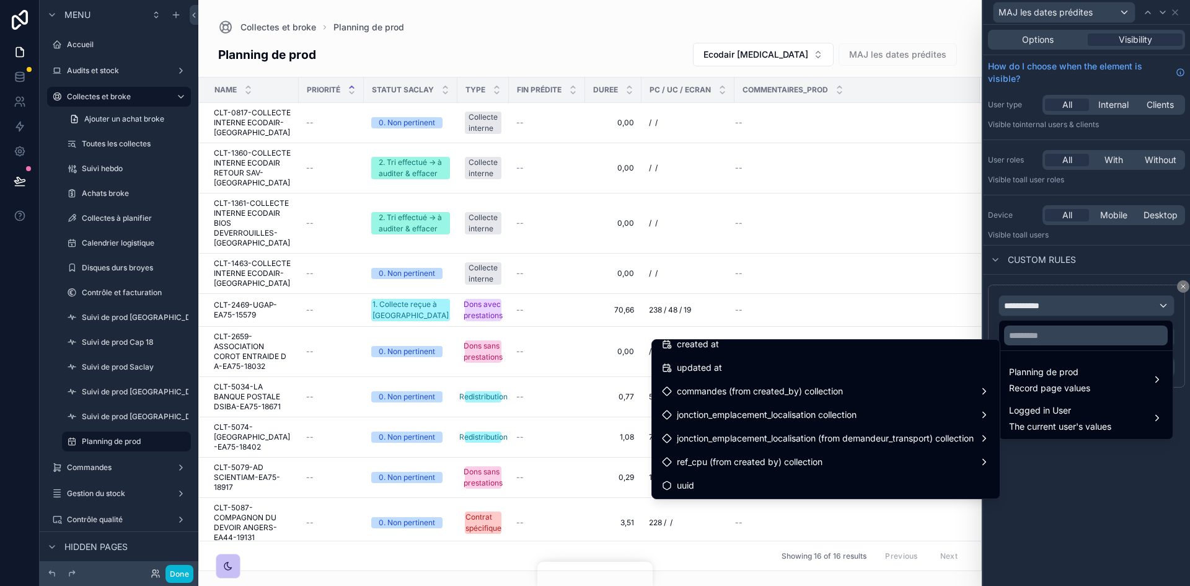
scroll to position [316, 0]
click at [1029, 343] on input "text" at bounding box center [1086, 335] width 164 height 20
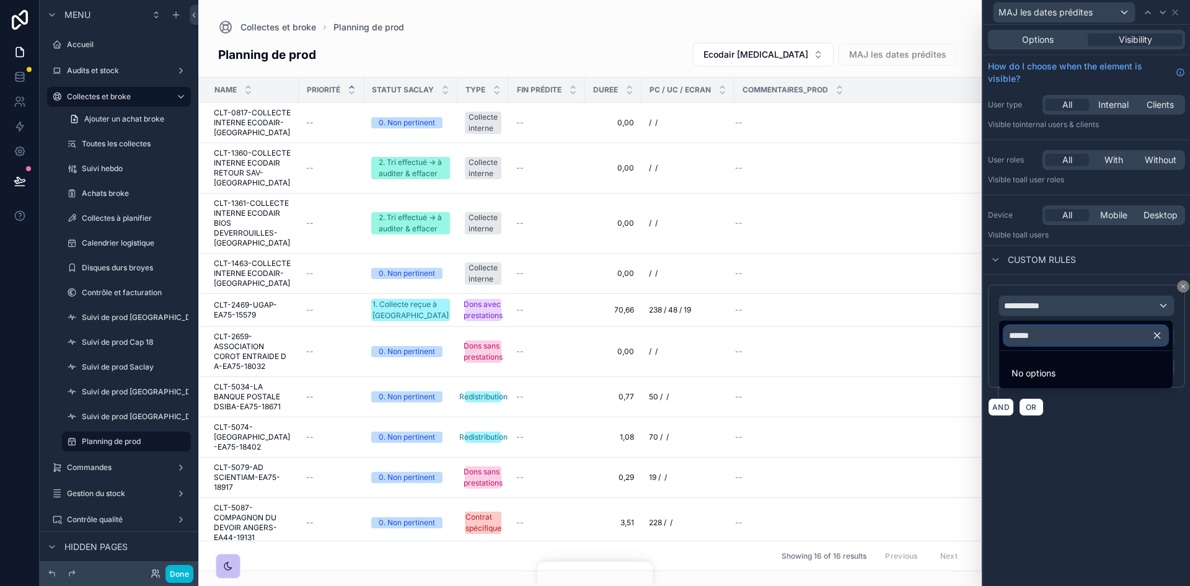
type input "******"
click at [1152, 337] on icon "button" at bounding box center [1156, 335] width 11 height 11
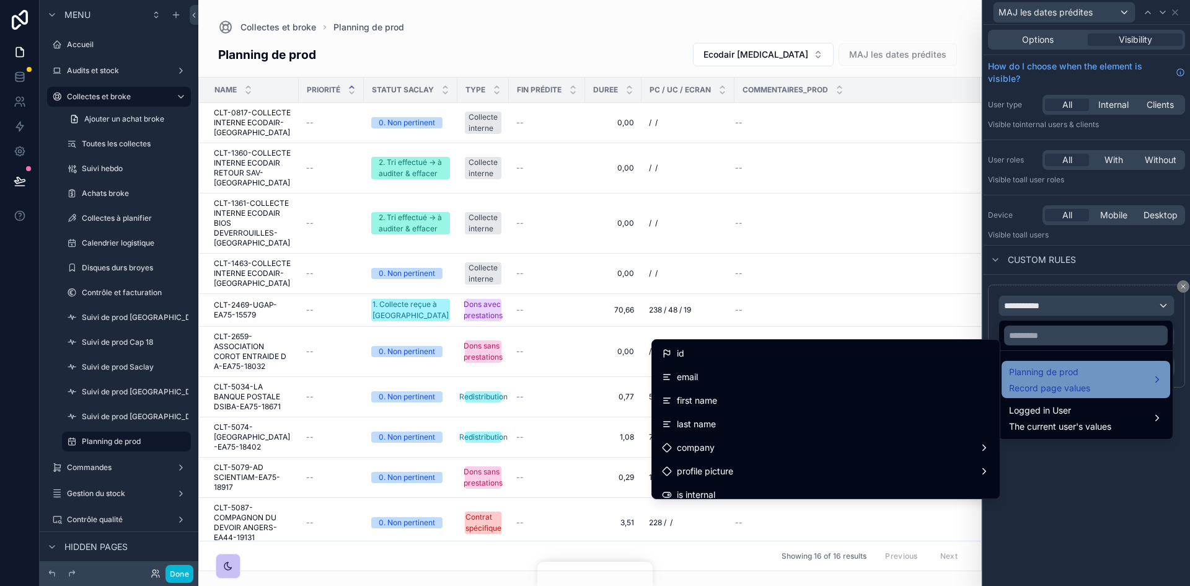
click at [1089, 381] on div "Planning de prod Record page values" at bounding box center [1049, 379] width 81 height 30
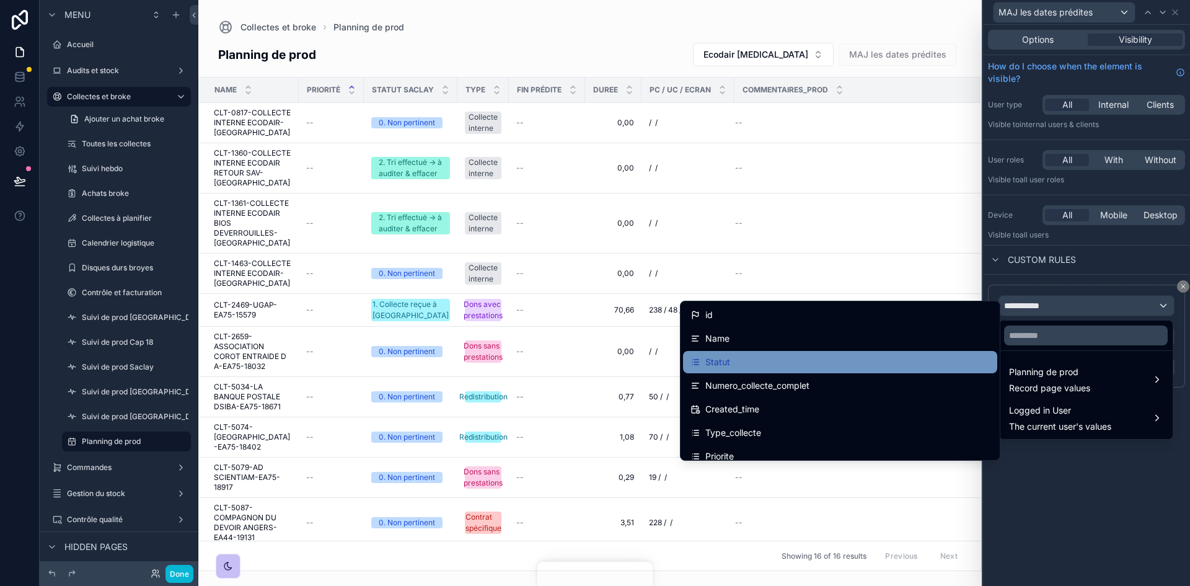
click at [772, 360] on div "Statut" at bounding box center [839, 361] width 299 height 15
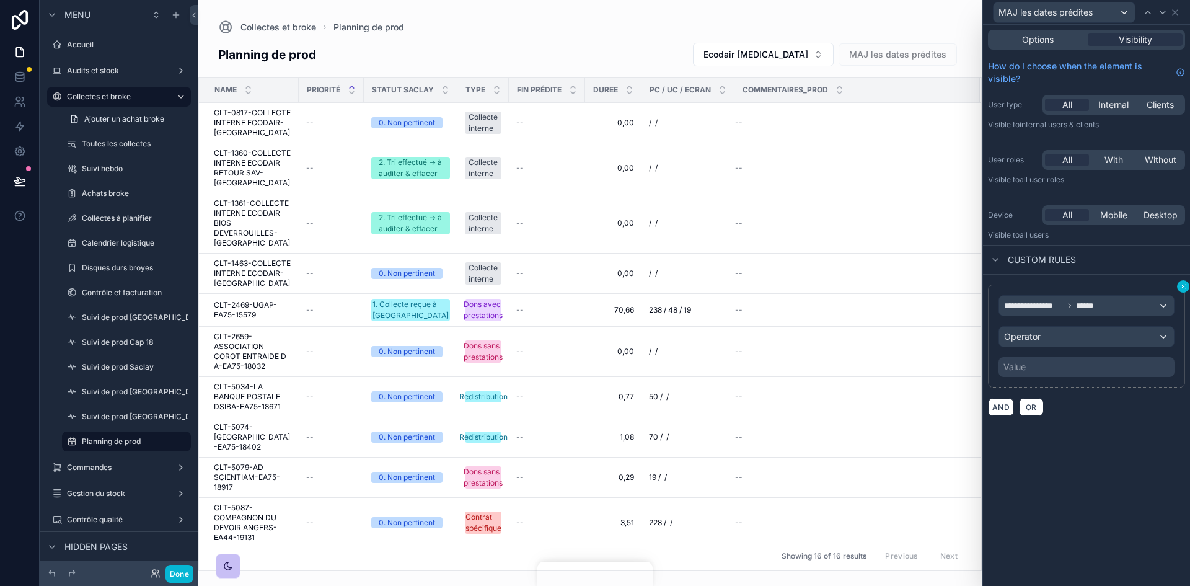
click at [1182, 287] on icon at bounding box center [1182, 286] width 7 height 7
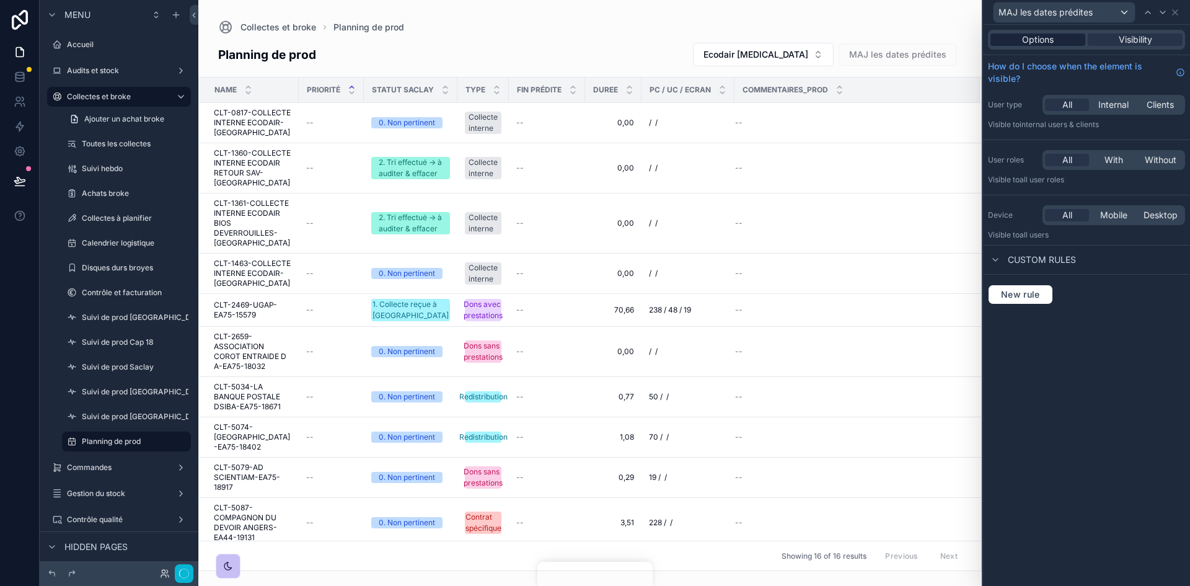
click at [1040, 42] on span "Options" at bounding box center [1038, 39] width 32 height 12
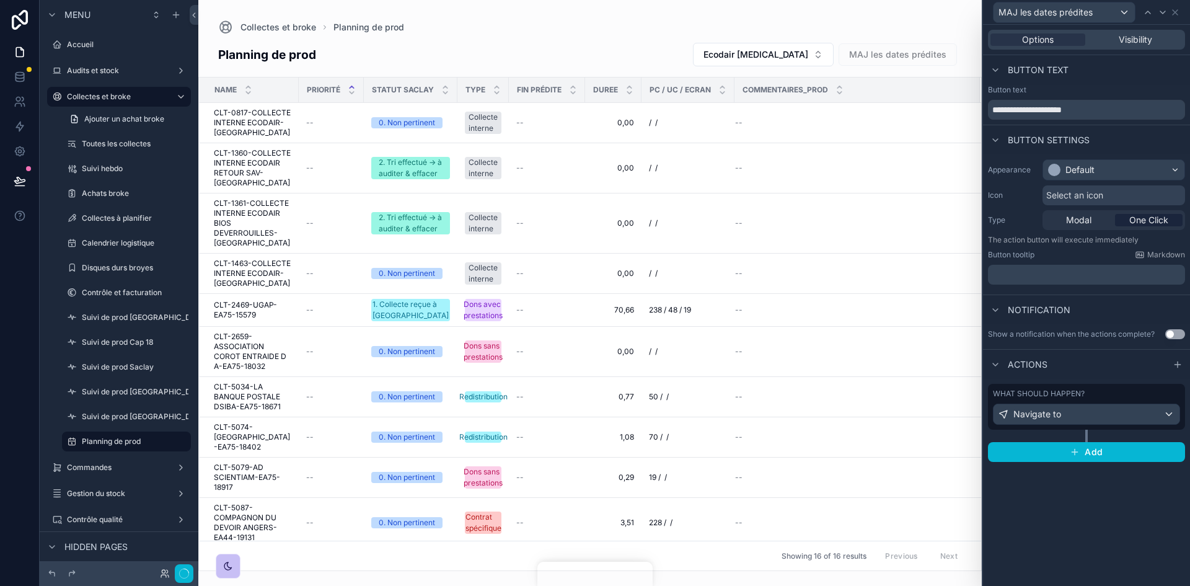
click at [1097, 397] on div "What should happen?" at bounding box center [1086, 393] width 187 height 10
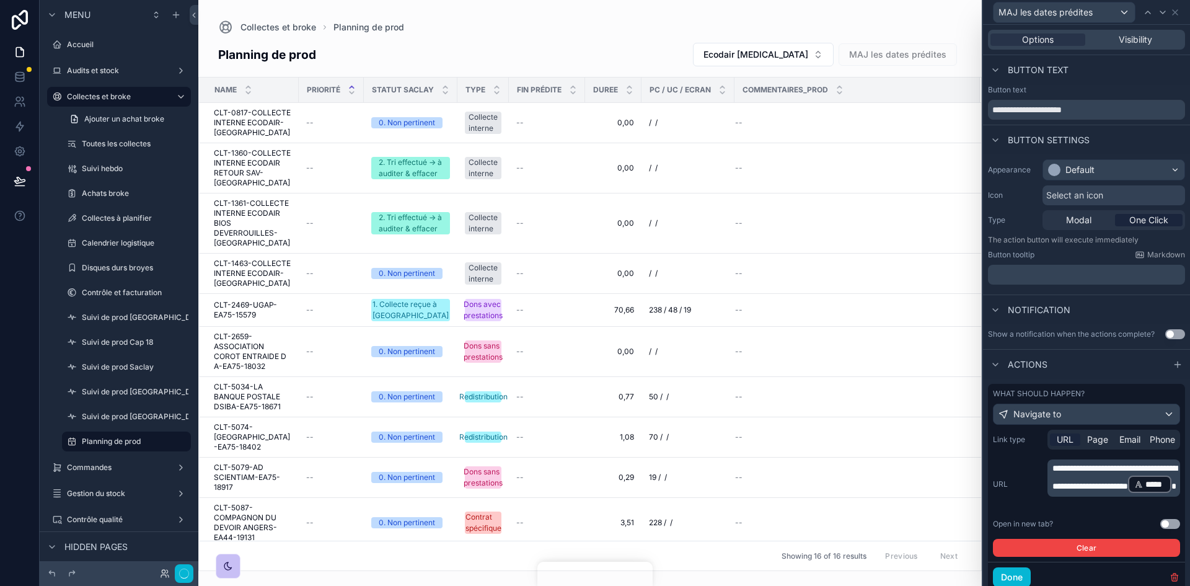
drag, startPoint x: 1146, startPoint y: 496, endPoint x: 1152, endPoint y: 495, distance: 6.8
click at [1148, 494] on p "**********" at bounding box center [1114, 478] width 125 height 32
click at [1152, 494] on p "**********" at bounding box center [1114, 478] width 125 height 32
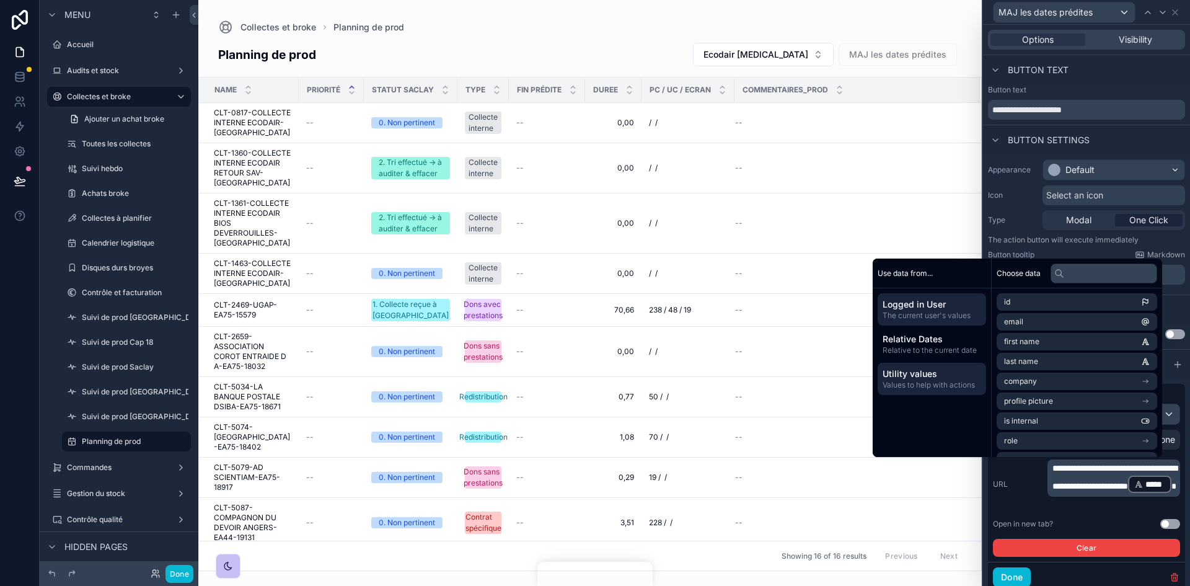
click at [929, 374] on span "Utility values" at bounding box center [931, 373] width 99 height 12
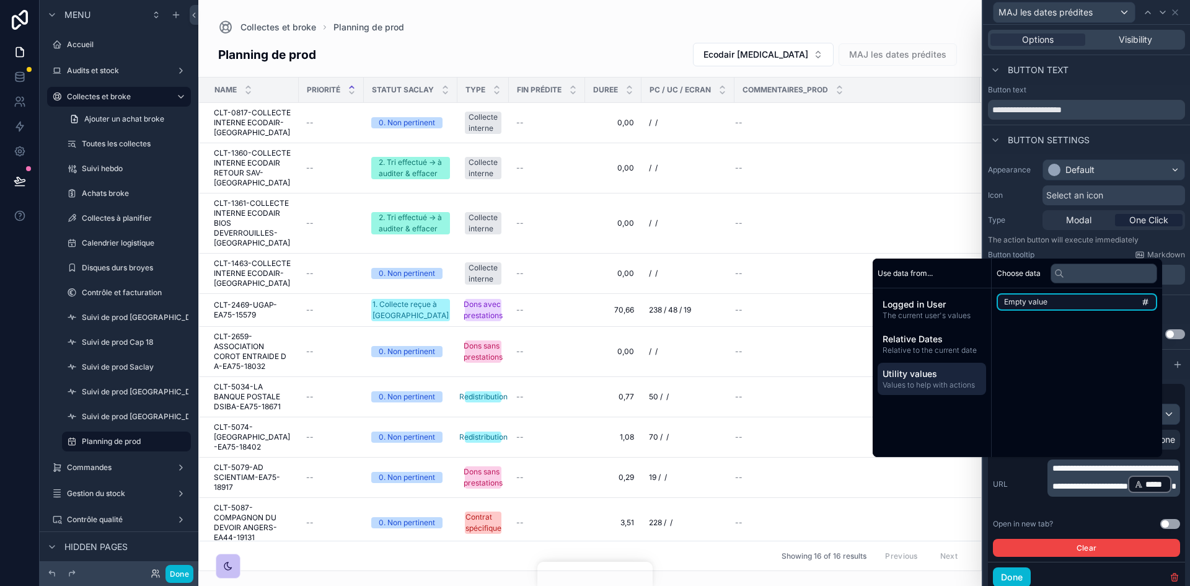
click at [1070, 303] on li "Empty value" at bounding box center [1076, 301] width 160 height 17
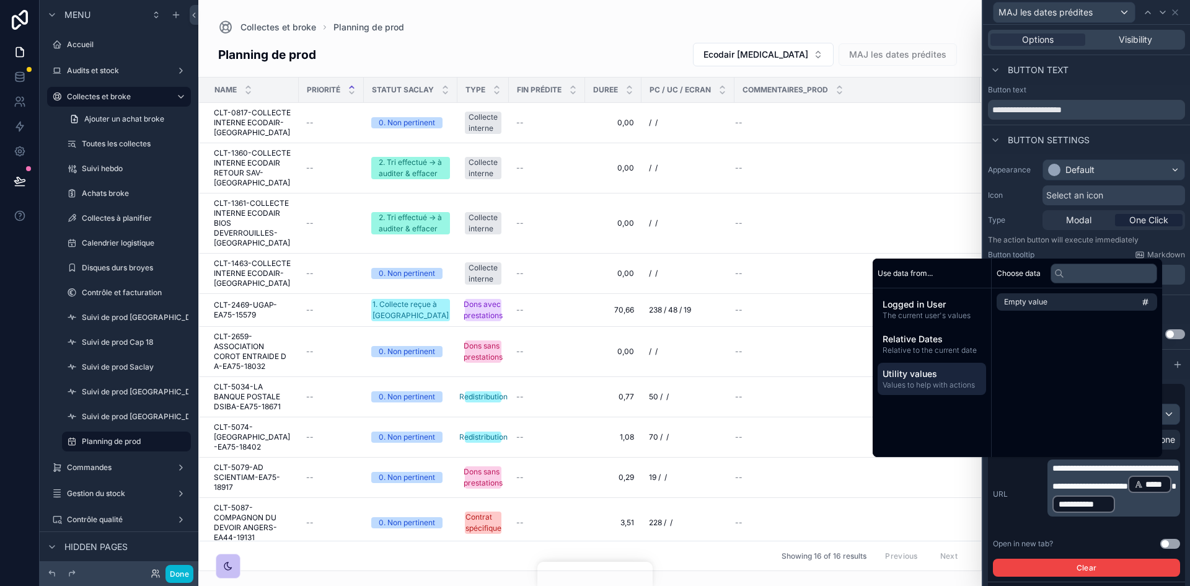
click at [1127, 514] on p "**********" at bounding box center [1114, 488] width 125 height 52
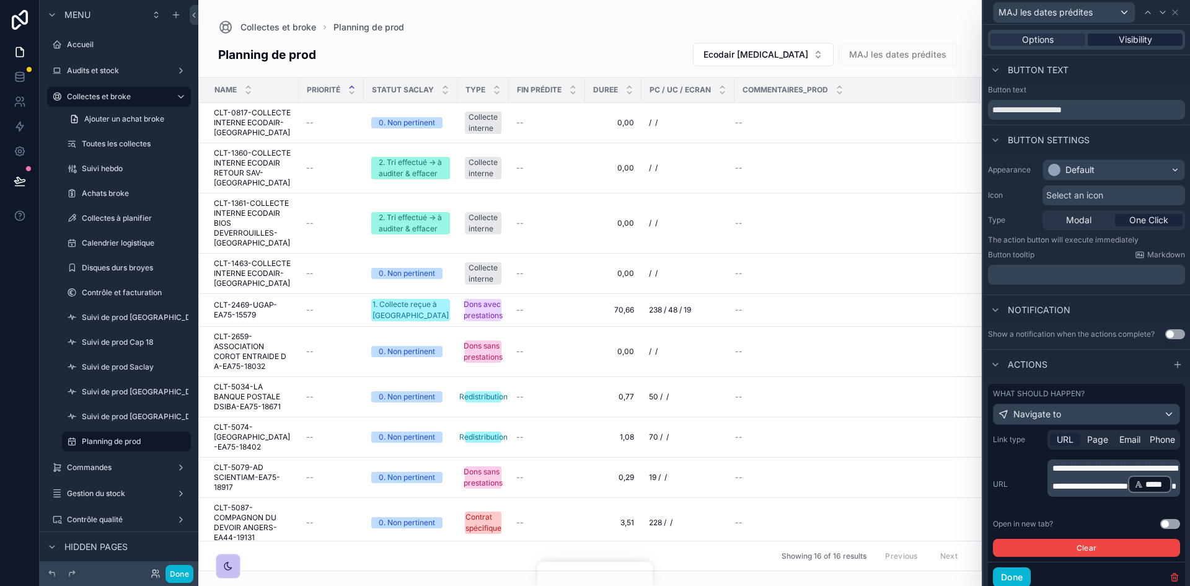
click at [1130, 37] on span "Visibility" at bounding box center [1134, 39] width 33 height 12
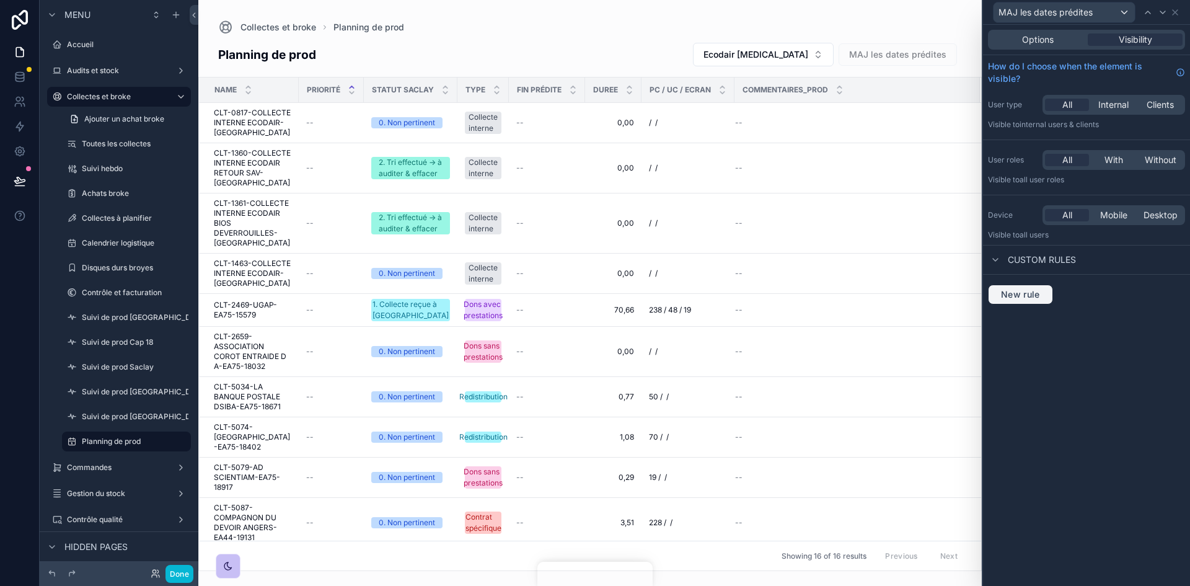
click at [1030, 294] on span "New rule" at bounding box center [1020, 294] width 49 height 11
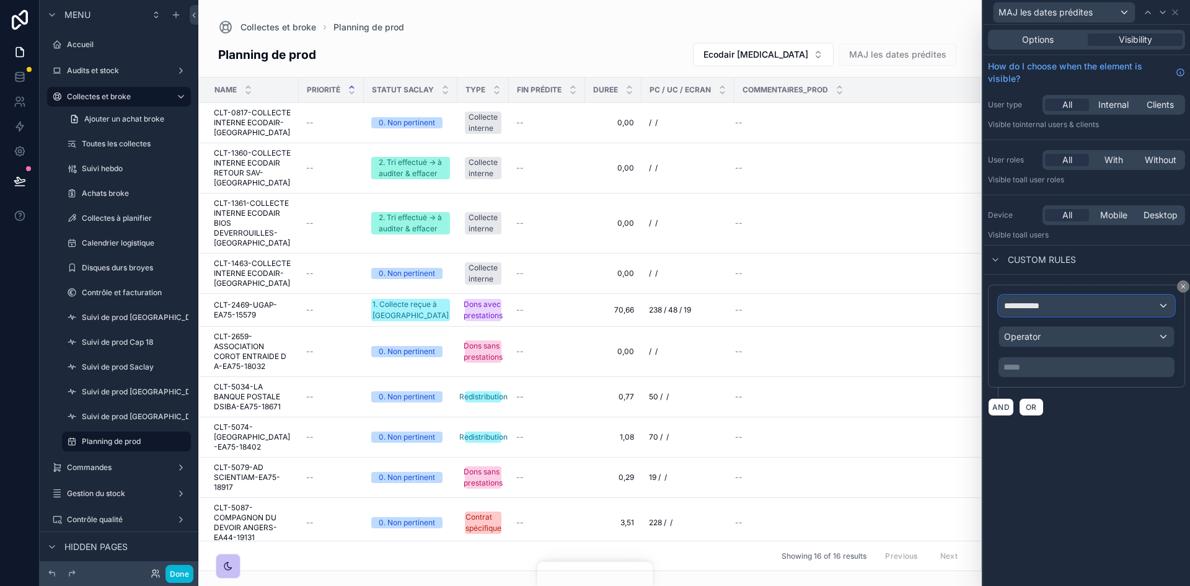
click at [1050, 315] on div "**********" at bounding box center [1086, 306] width 175 height 20
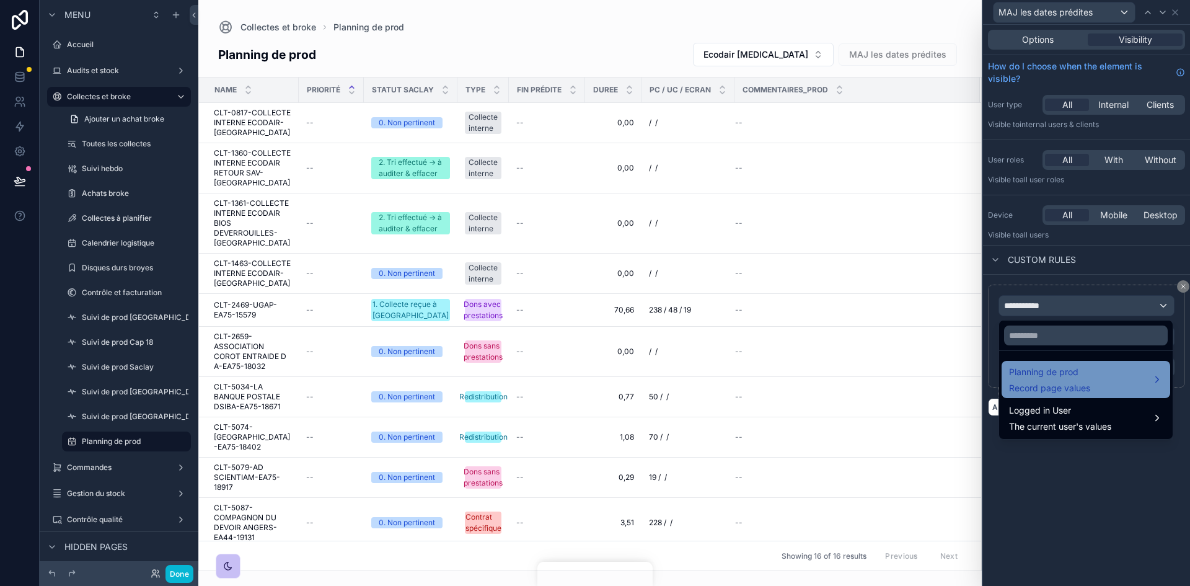
click at [1062, 374] on span "Planning de prod" at bounding box center [1049, 371] width 81 height 15
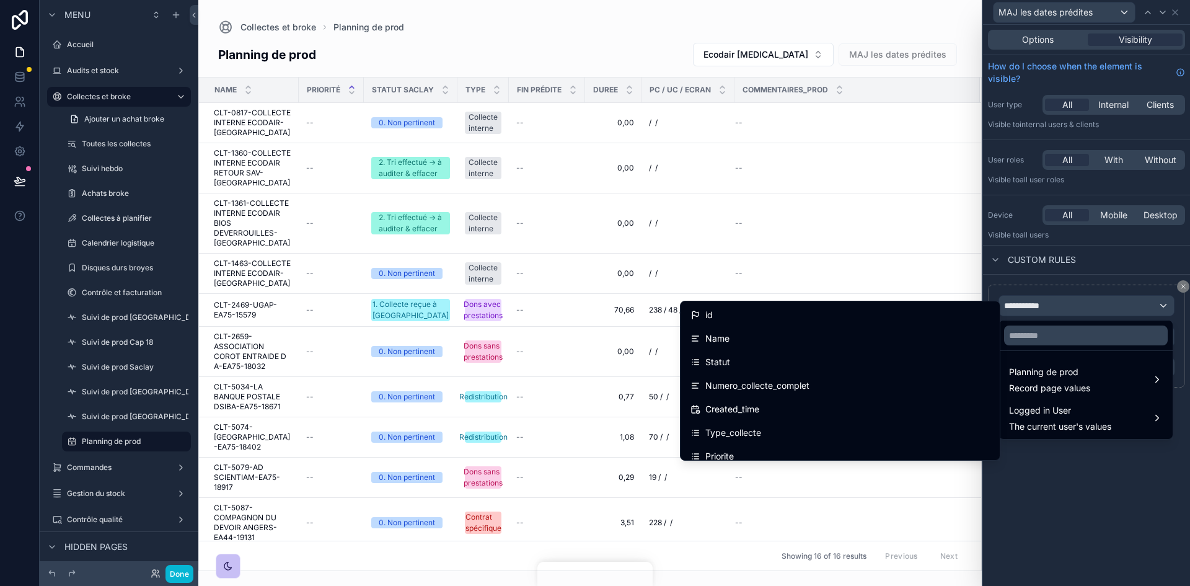
click at [1099, 500] on div at bounding box center [1086, 293] width 207 height 586
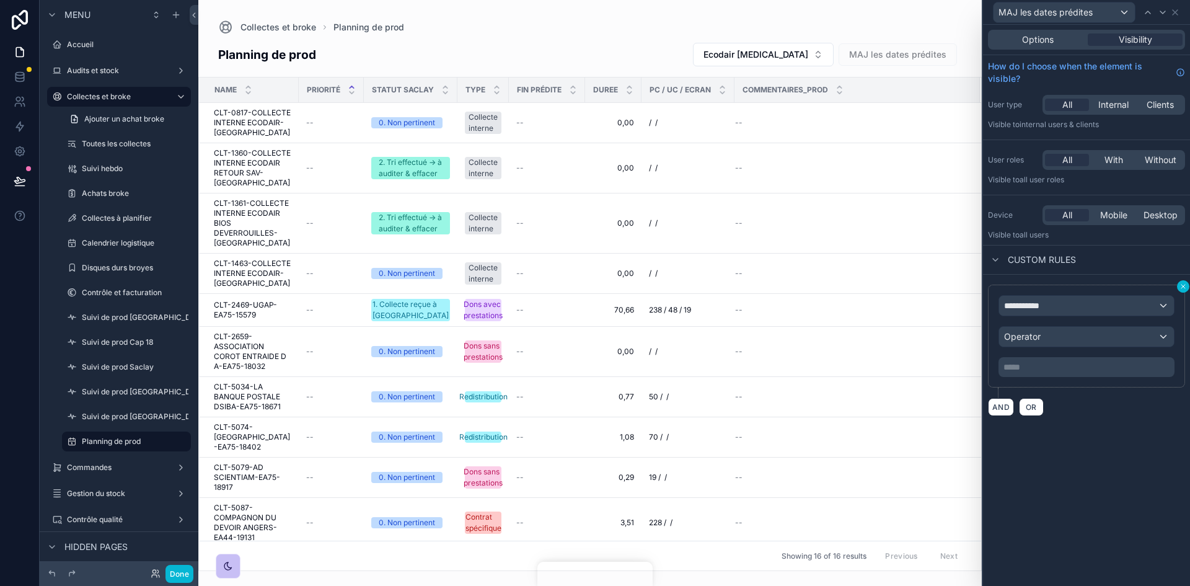
click at [1182, 287] on icon at bounding box center [1183, 286] width 4 height 4
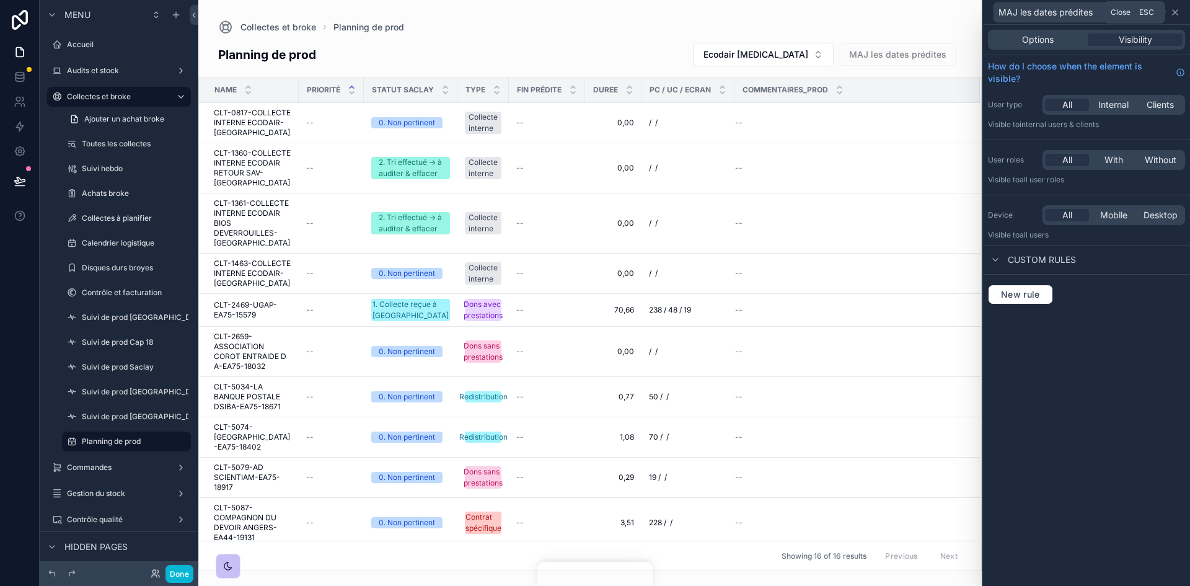
click at [1170, 12] on icon at bounding box center [1175, 12] width 10 height 10
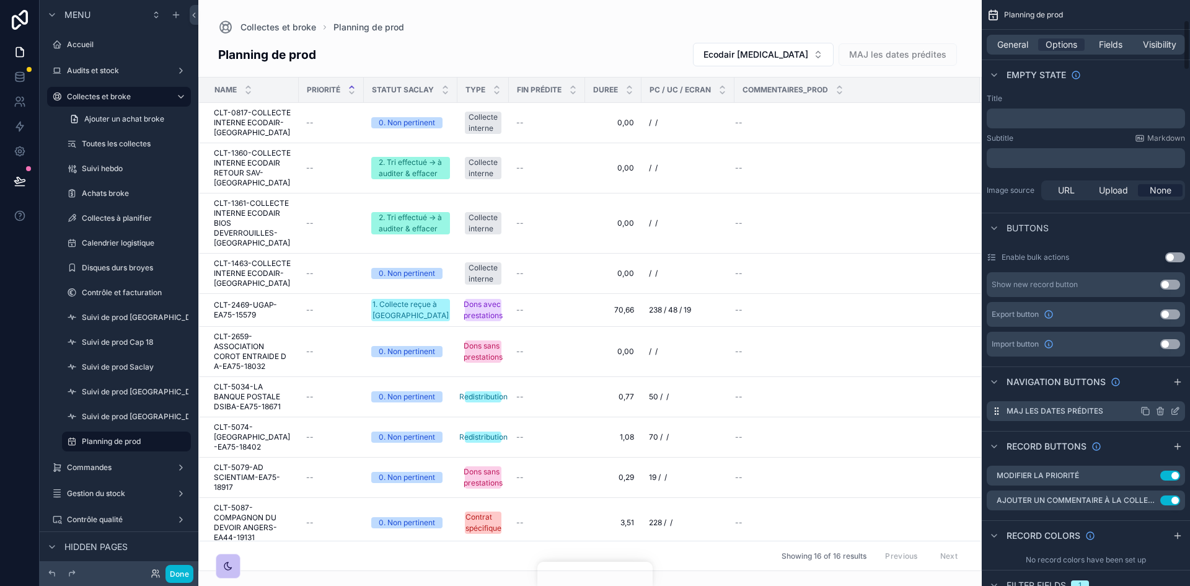
click at [1174, 411] on icon "scrollable content" at bounding box center [1176, 409] width 5 height 5
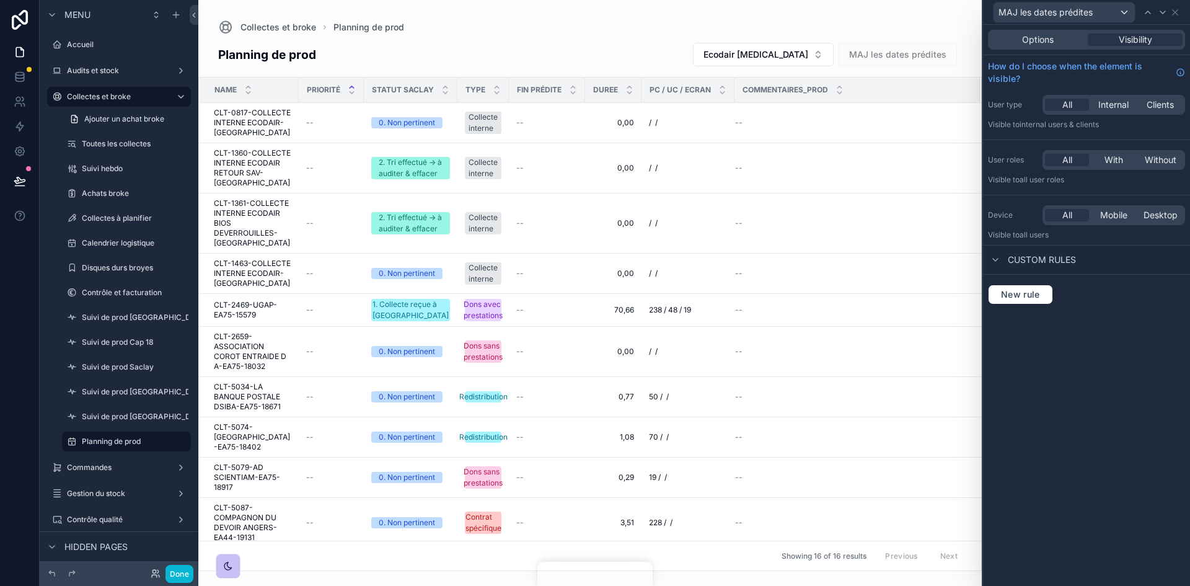
click at [1040, 46] on div "Options Visibility" at bounding box center [1086, 40] width 197 height 20
click at [1044, 37] on span "Options" at bounding box center [1038, 39] width 32 height 12
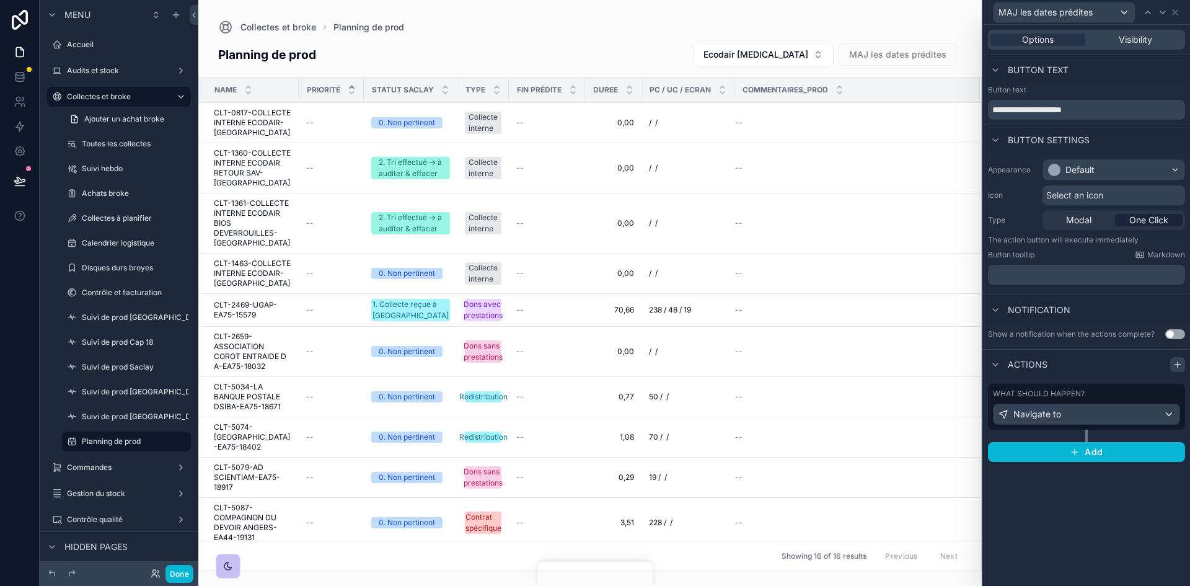
click at [1178, 362] on icon at bounding box center [1177, 364] width 10 height 10
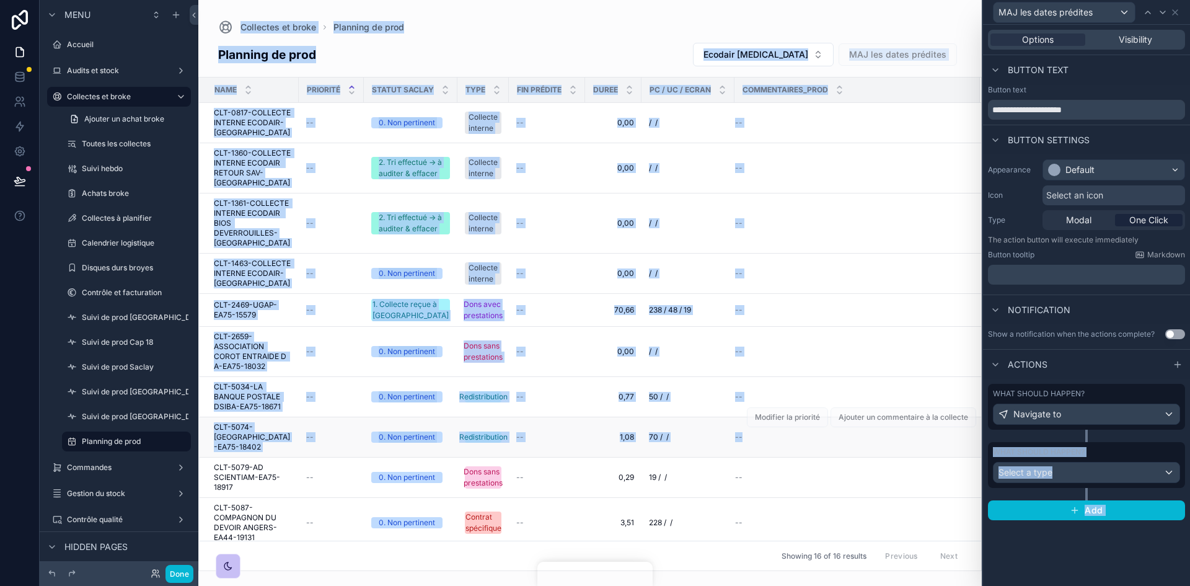
drag, startPoint x: 1107, startPoint y: 395, endPoint x: 933, endPoint y: 446, distance: 181.4
click at [933, 446] on div "**********" at bounding box center [595, 293] width 1190 height 586
click at [1066, 418] on div "Navigate to" at bounding box center [1086, 414] width 186 height 20
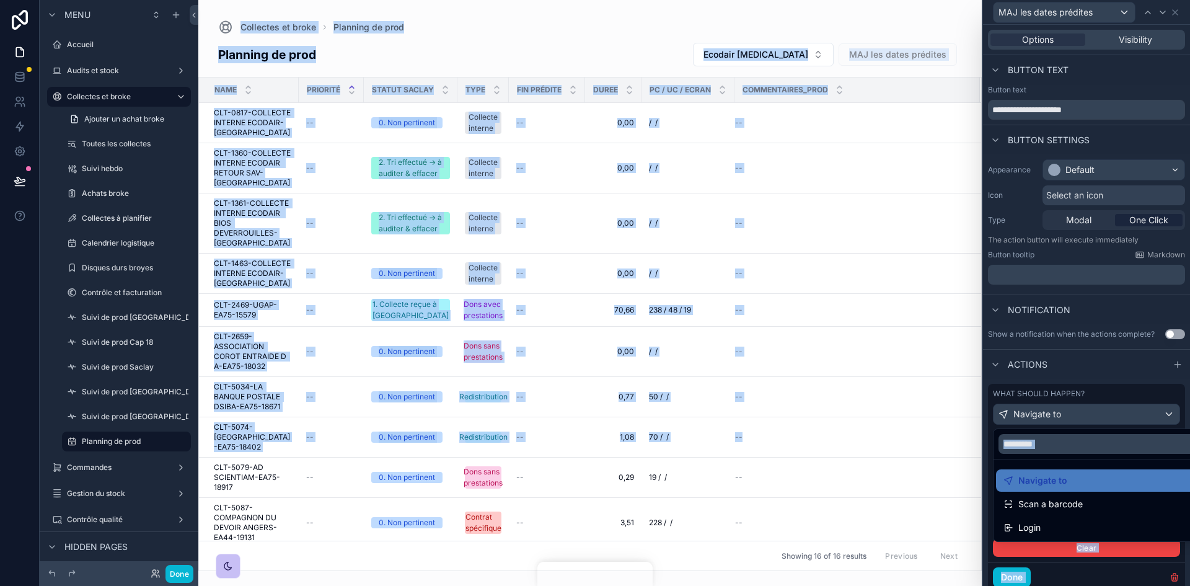
click at [1073, 385] on div at bounding box center [1086, 293] width 207 height 586
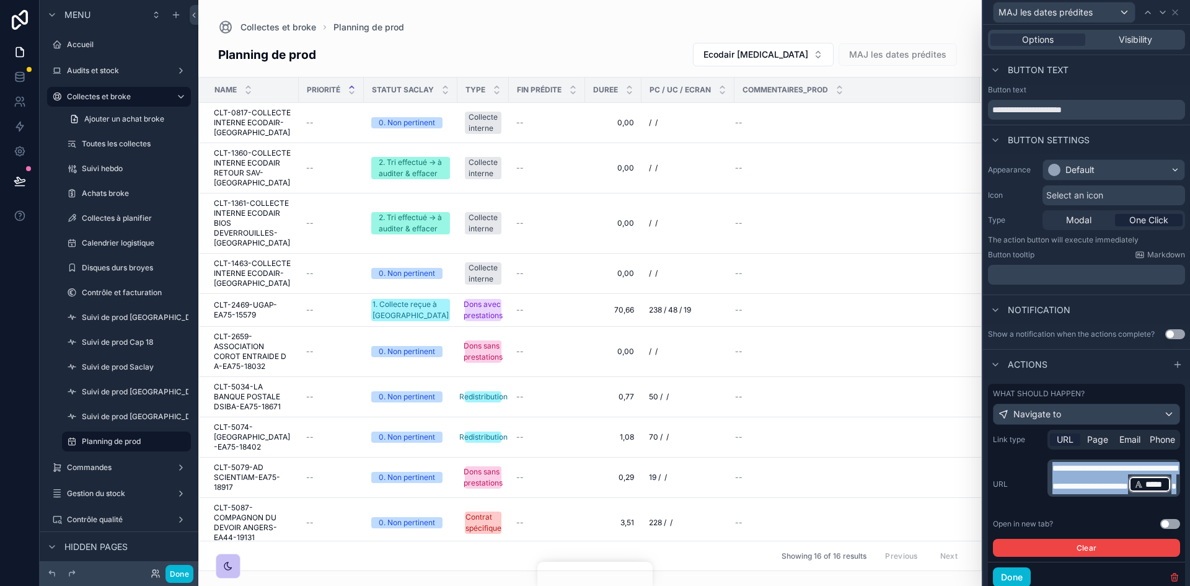
drag, startPoint x: 1151, startPoint y: 495, endPoint x: 1003, endPoint y: 467, distance: 150.7
click at [1003, 467] on div "**********" at bounding box center [1086, 484] width 187 height 50
copy p "**********"
click at [1170, 370] on div at bounding box center [1177, 364] width 15 height 15
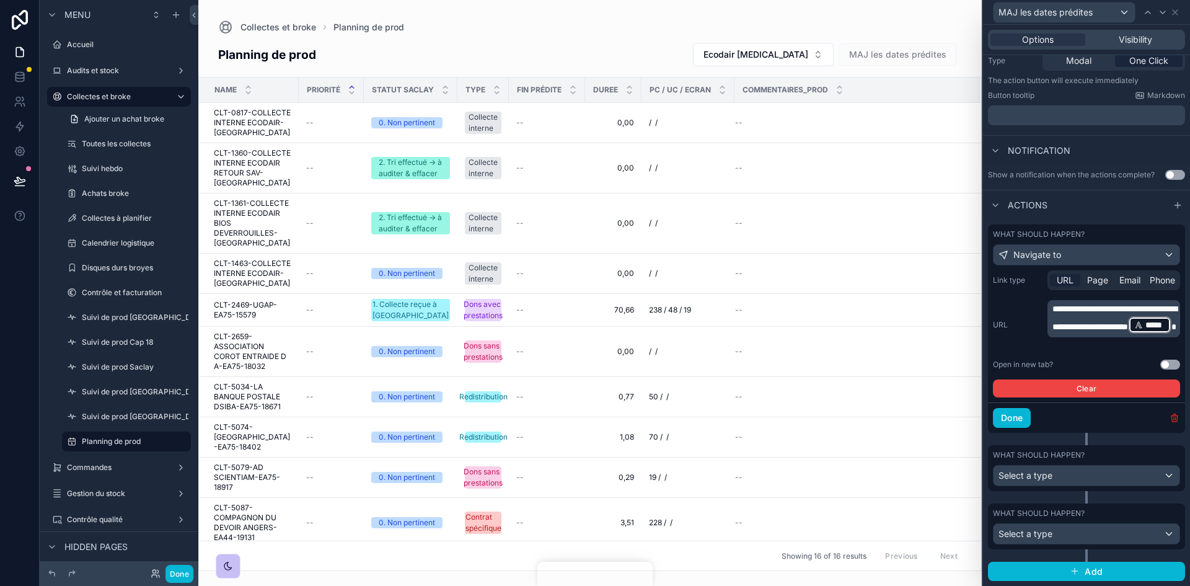
click at [1171, 415] on icon "button" at bounding box center [1174, 418] width 6 height 6
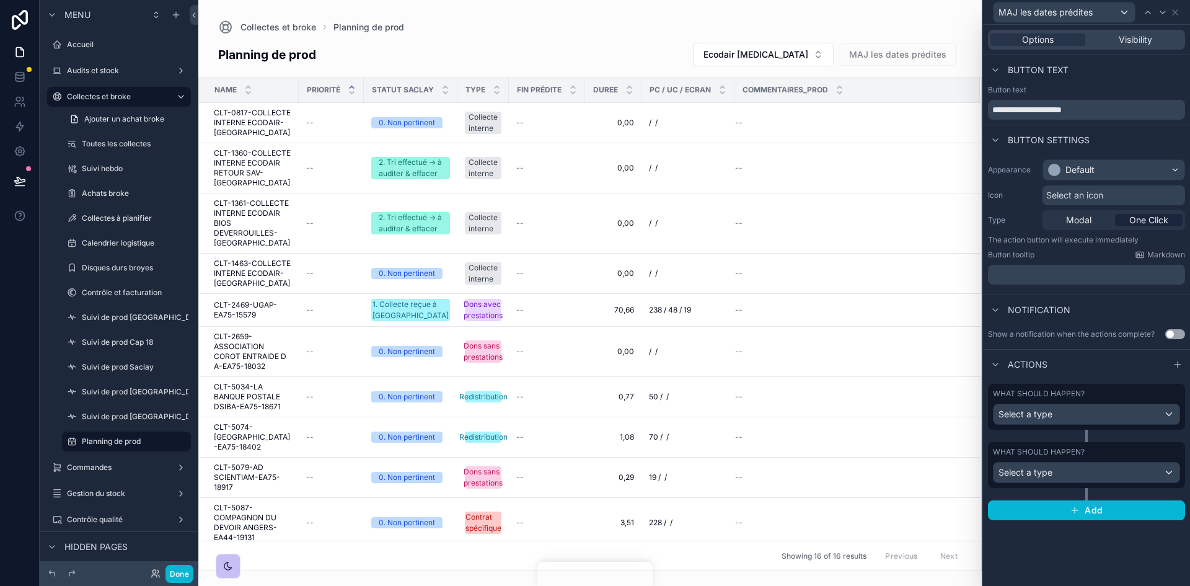
scroll to position [0, 0]
click at [1084, 477] on div "Select a type" at bounding box center [1086, 472] width 186 height 20
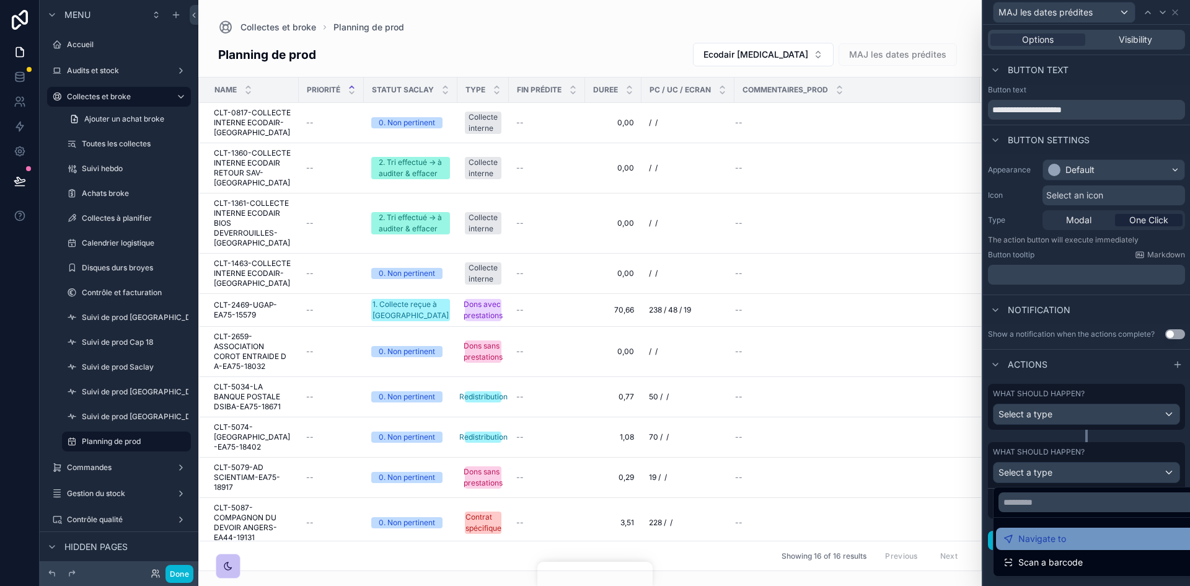
click at [1054, 533] on span "Navigate to" at bounding box center [1042, 538] width 48 height 15
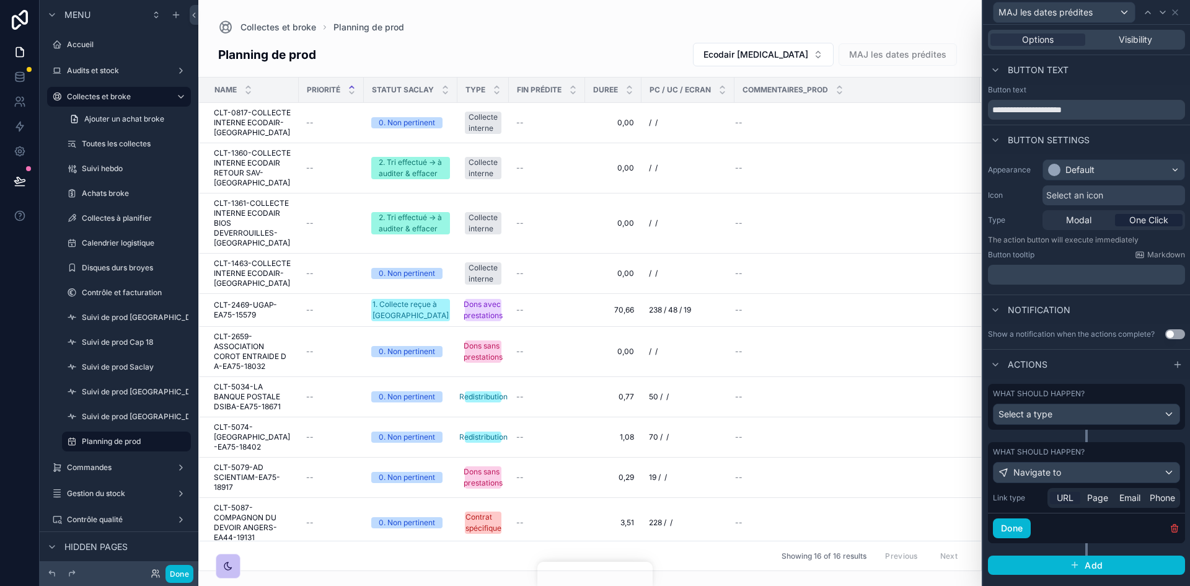
click at [1066, 500] on span "URL" at bounding box center [1064, 497] width 17 height 12
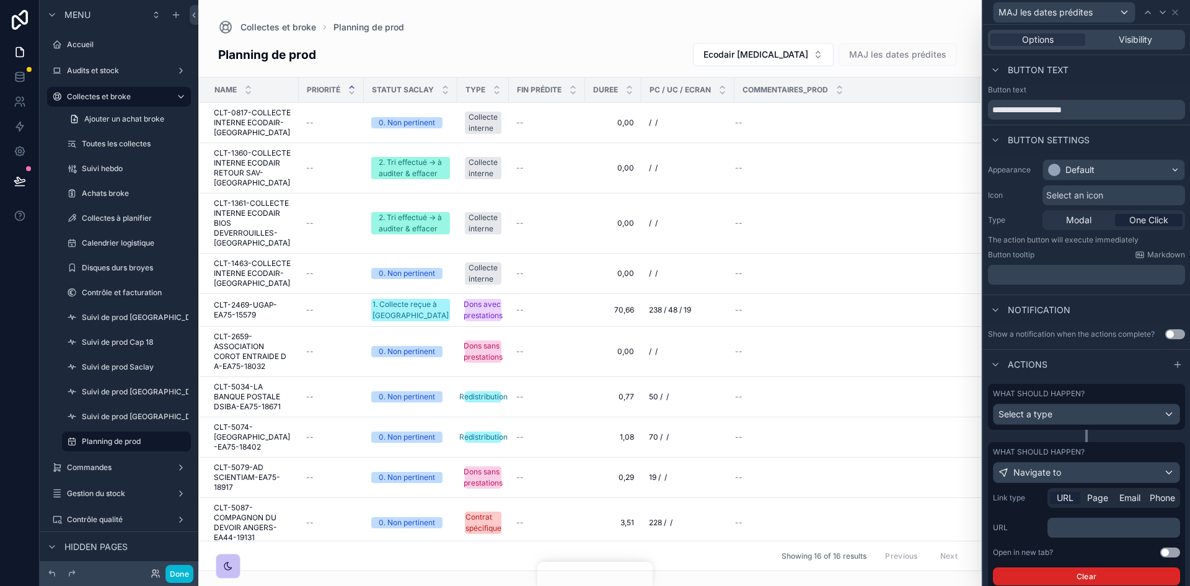
scroll to position [71, 0]
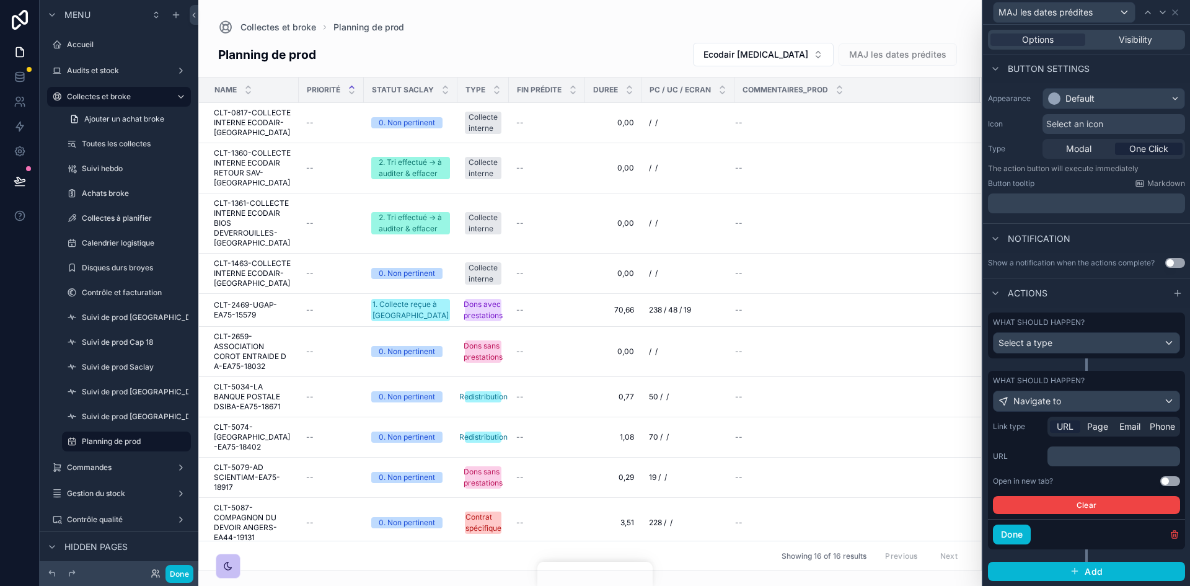
click at [1064, 454] on p "﻿" at bounding box center [1114, 456] width 125 height 12
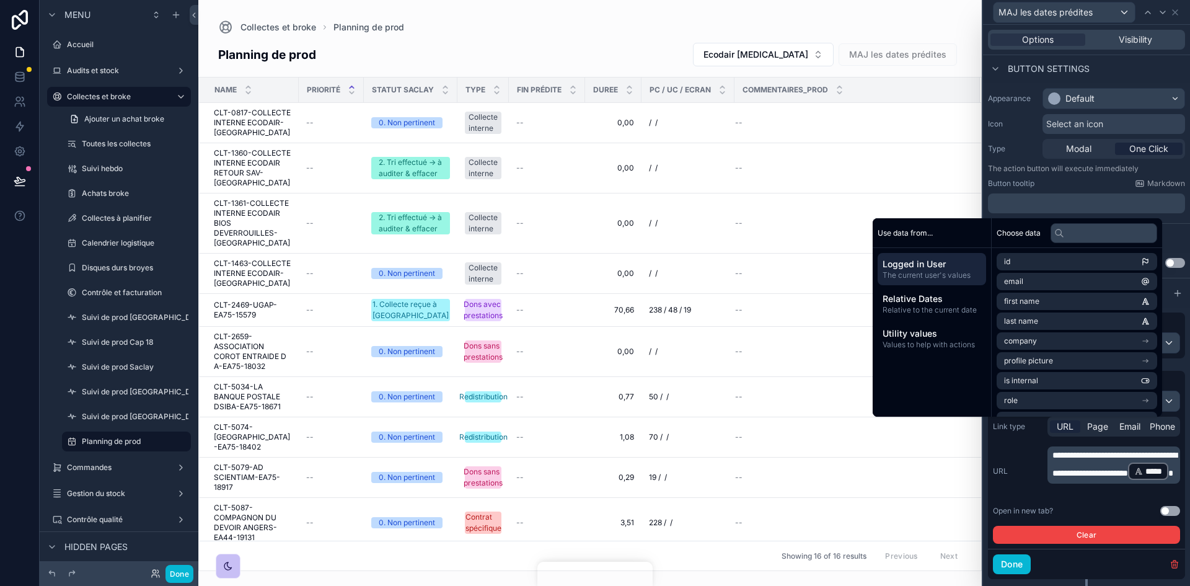
scroll to position [99, 0]
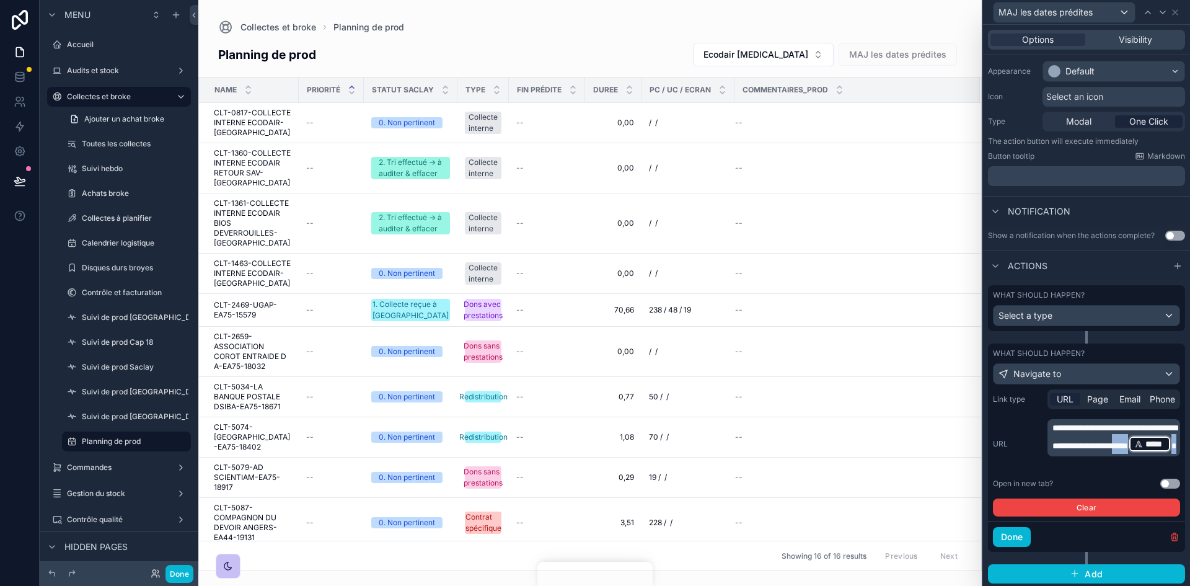
drag, startPoint x: 1150, startPoint y: 454, endPoint x: 1084, endPoint y: 456, distance: 65.7
click at [1084, 454] on p "**********" at bounding box center [1114, 437] width 125 height 32
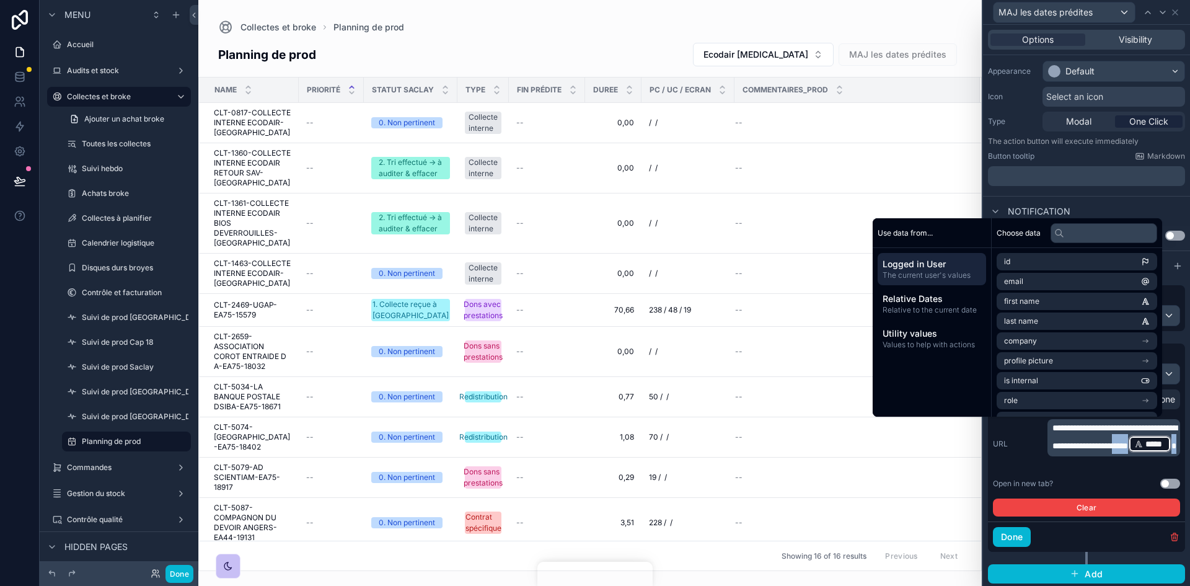
click at [1171, 450] on span "scrollable content" at bounding box center [1173, 445] width 5 height 9
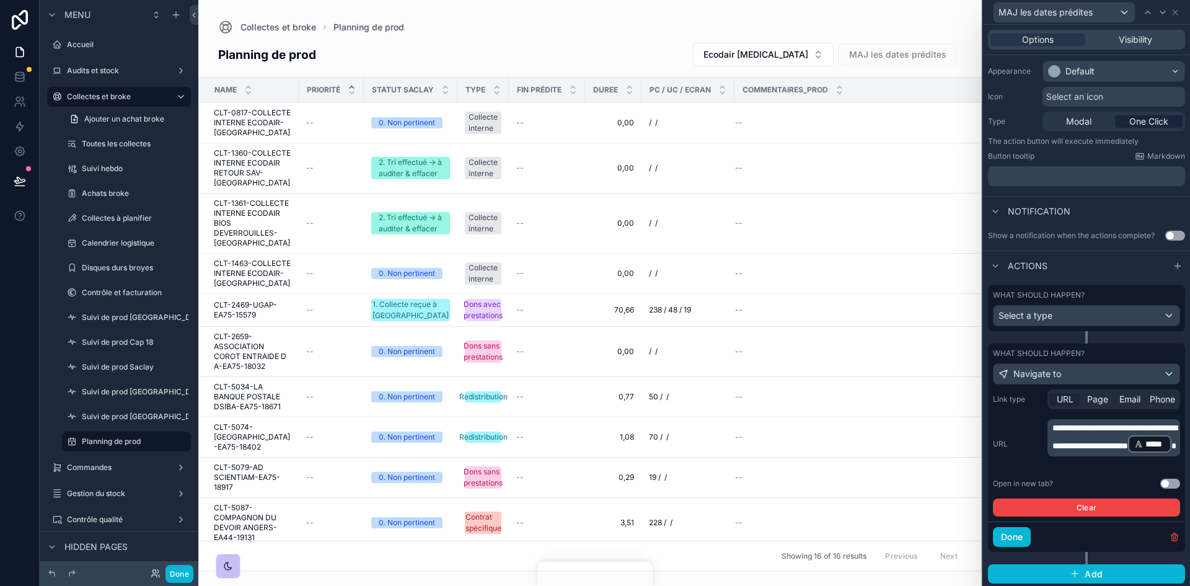
scroll to position [250, 0]
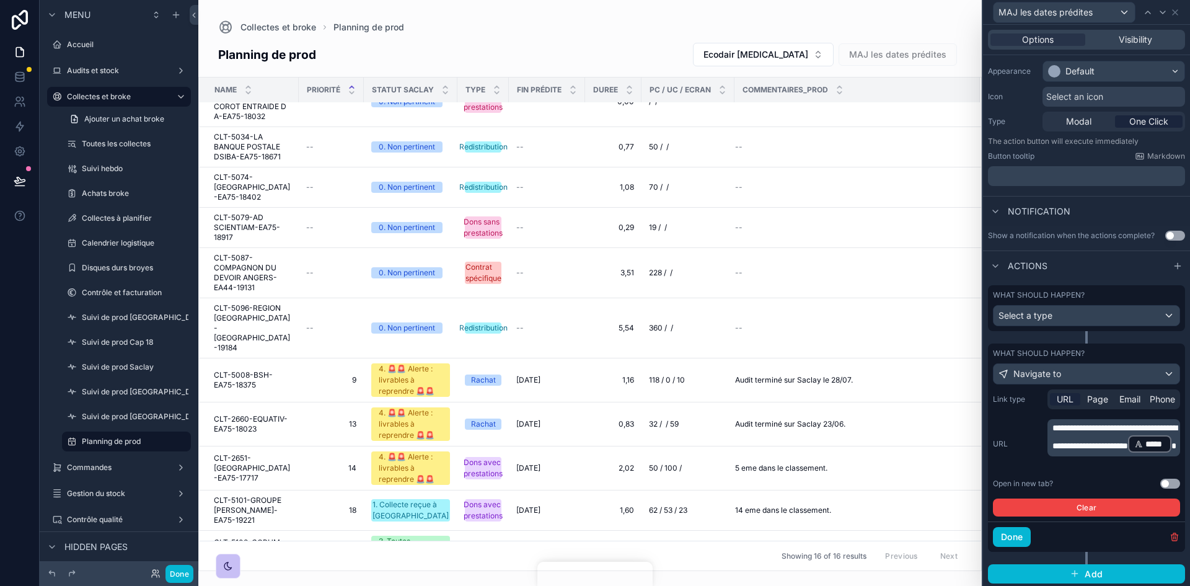
drag, startPoint x: 1135, startPoint y: 294, endPoint x: 1141, endPoint y: 296, distance: 7.3
click at [1141, 296] on div "What should happen?" at bounding box center [1086, 295] width 187 height 10
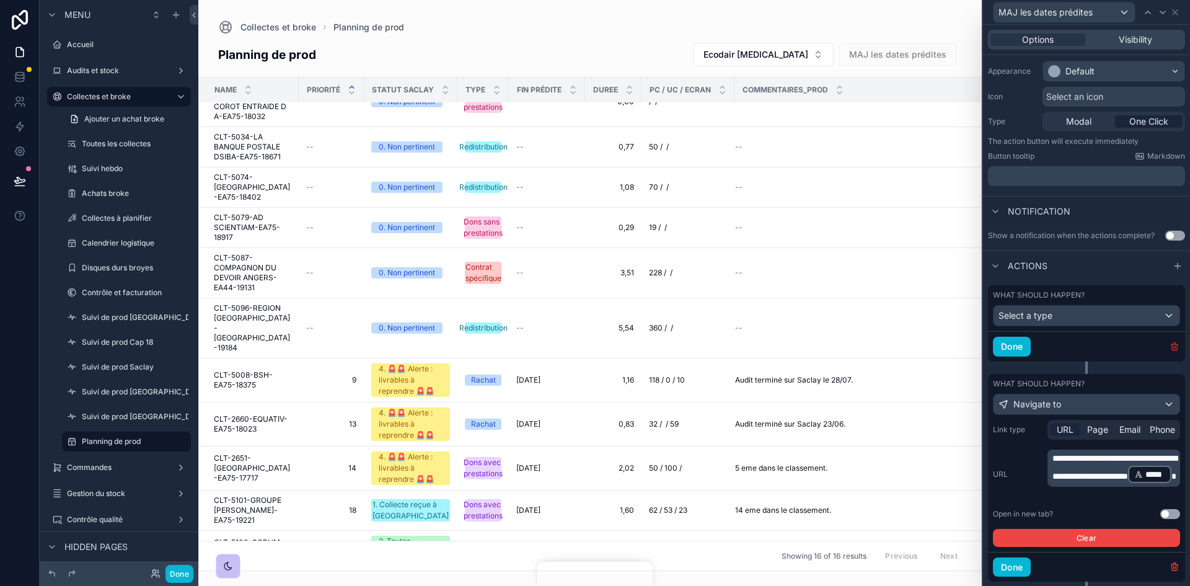
click at [1171, 344] on icon "button" at bounding box center [1174, 344] width 7 height 0
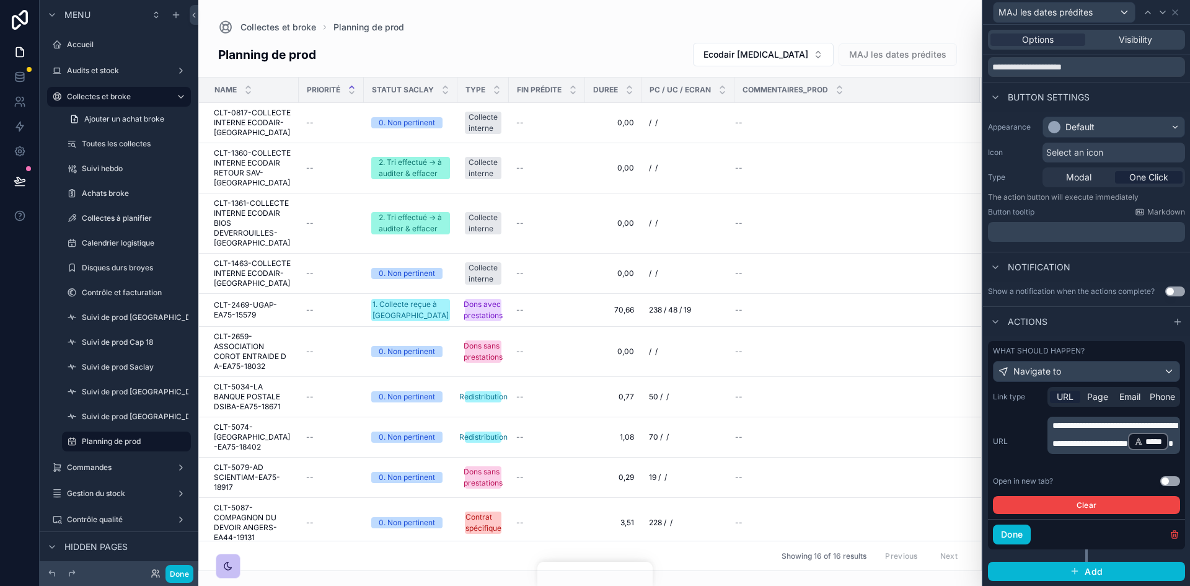
scroll to position [43, 0]
click at [1017, 530] on button "Done" at bounding box center [1012, 534] width 38 height 20
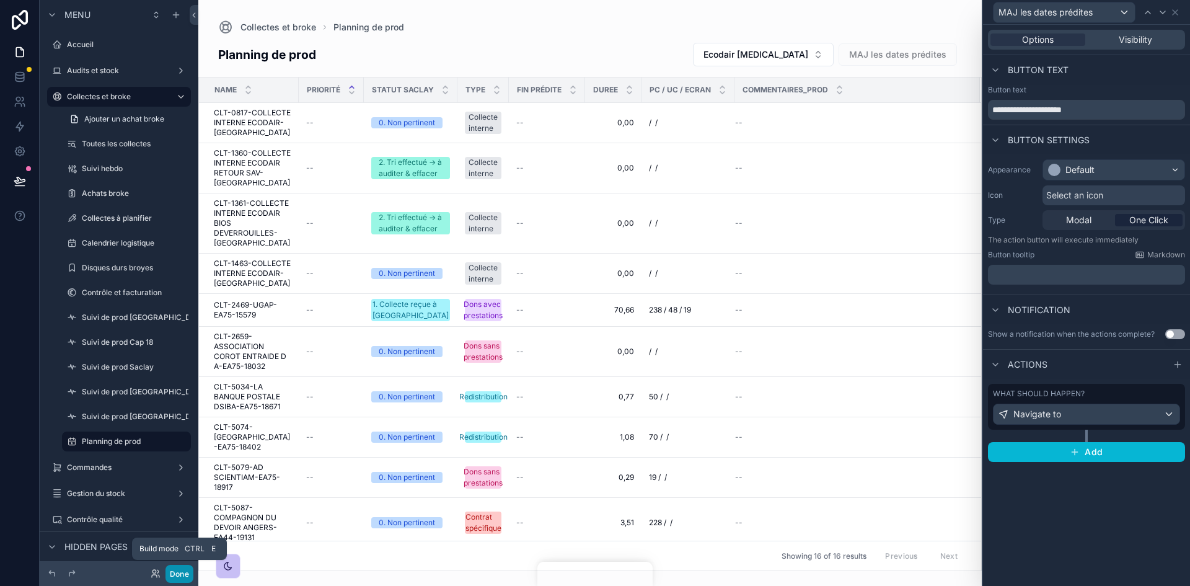
click at [177, 567] on button "Done" at bounding box center [179, 573] width 28 height 18
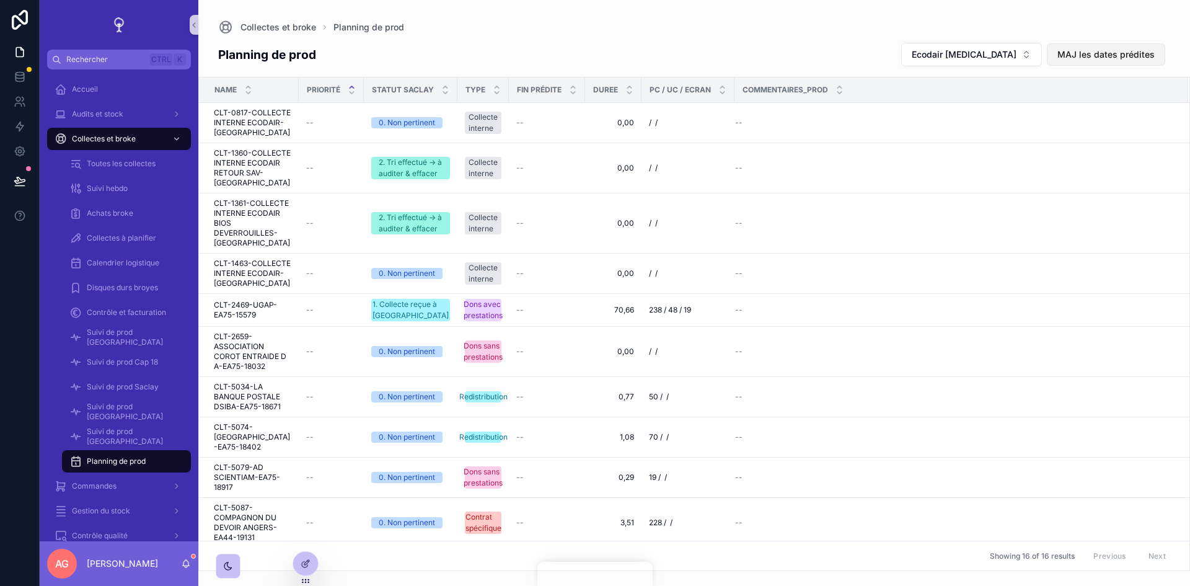
click at [1100, 55] on span "MAJ les dates prédites" at bounding box center [1105, 54] width 97 height 12
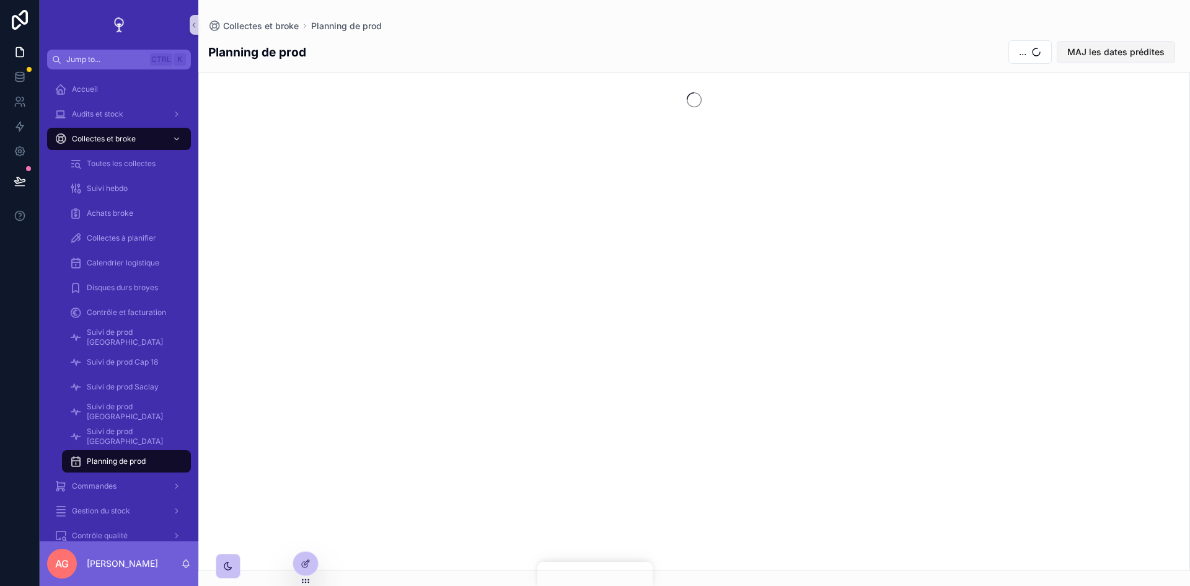
click at [1133, 57] on span "MAJ les dates prédites" at bounding box center [1115, 52] width 97 height 12
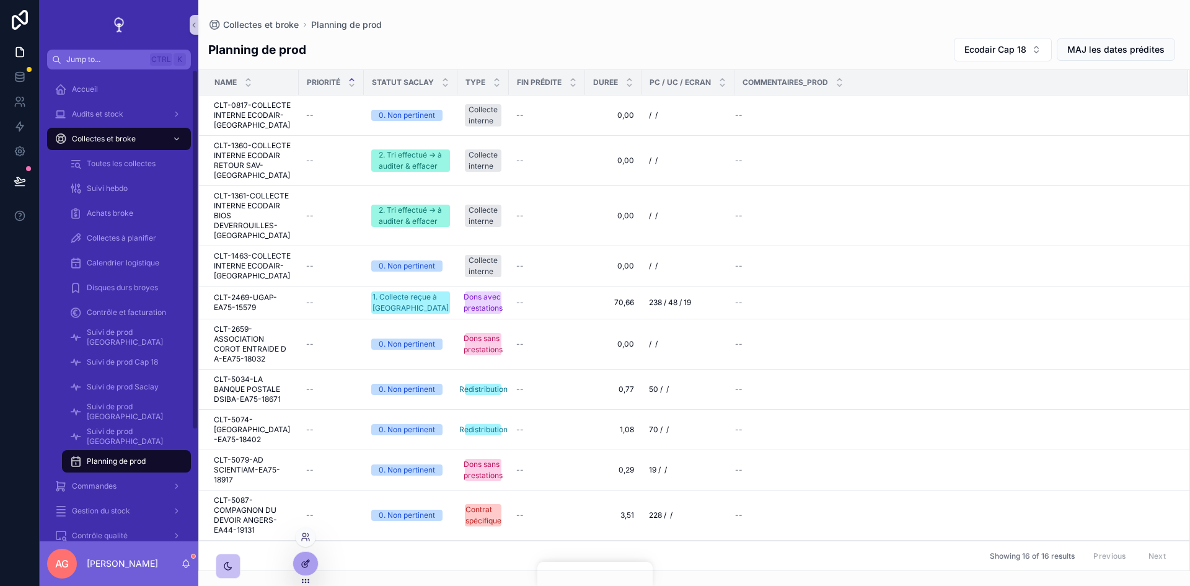
click at [309, 553] on div at bounding box center [305, 563] width 25 height 24
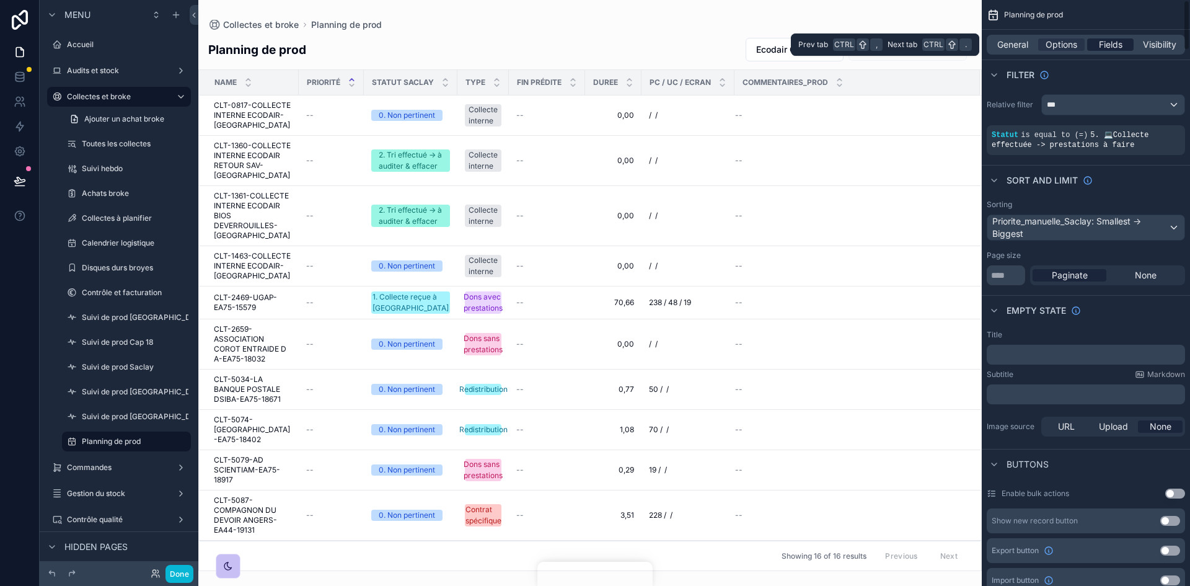
click at [1117, 46] on span "Fields" at bounding box center [1111, 44] width 24 height 12
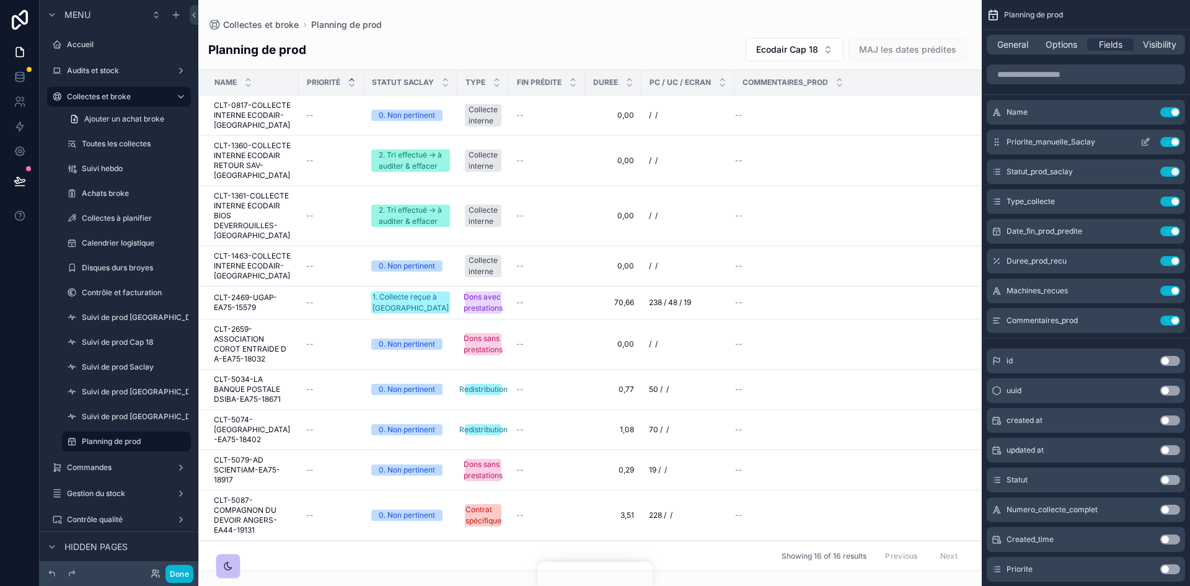
click at [1146, 142] on icon "scrollable content" at bounding box center [1146, 140] width 5 height 5
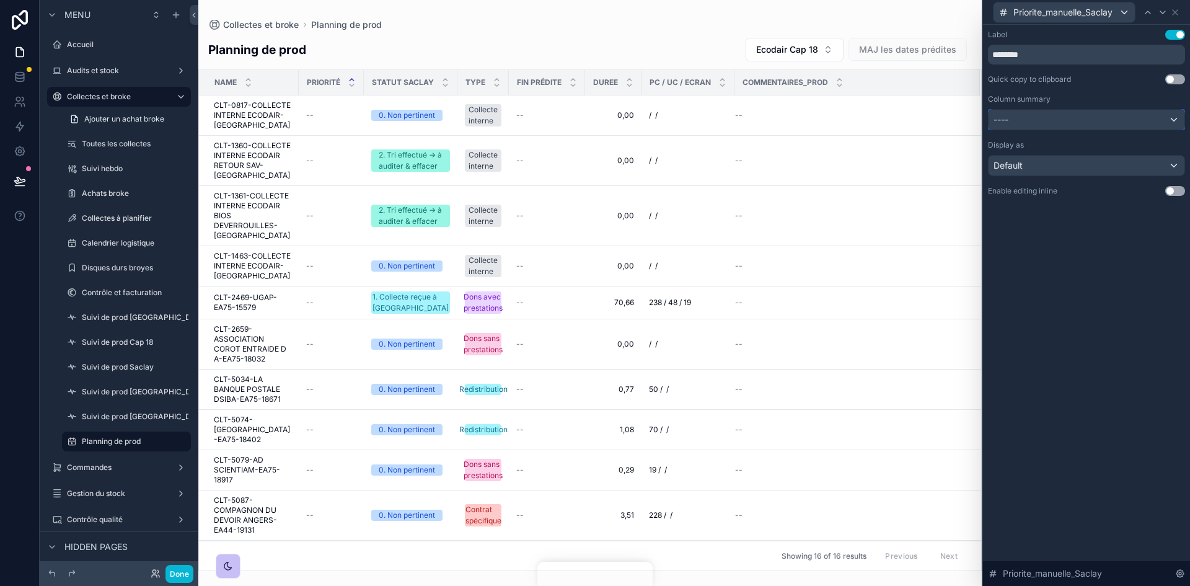
click at [1068, 118] on div "----" at bounding box center [1086, 120] width 196 height 20
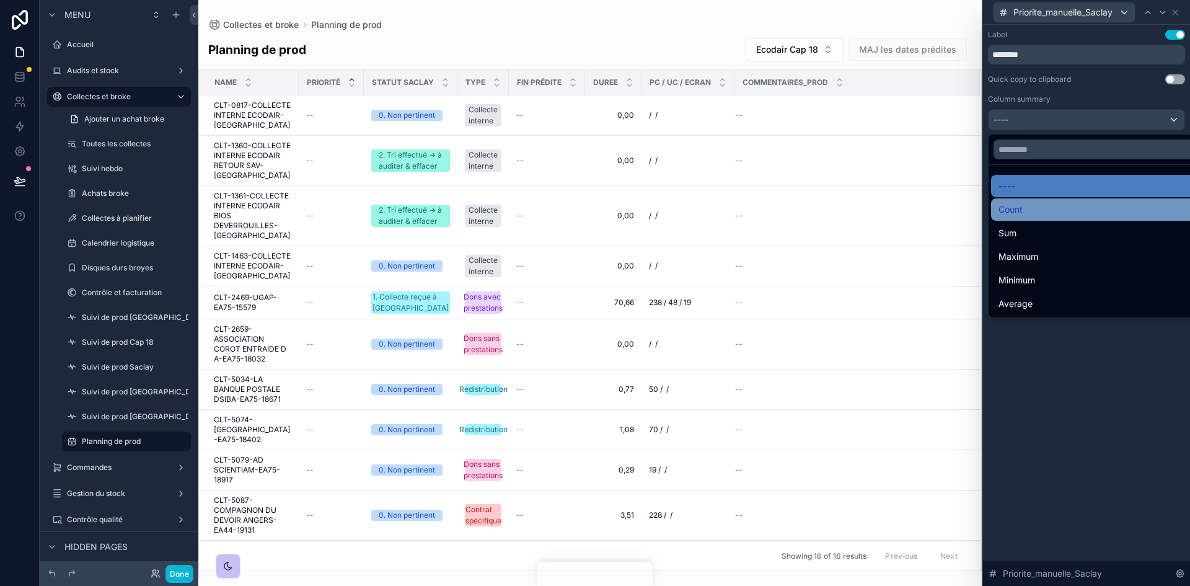
click at [1028, 214] on div "Count" at bounding box center [1100, 209] width 204 height 15
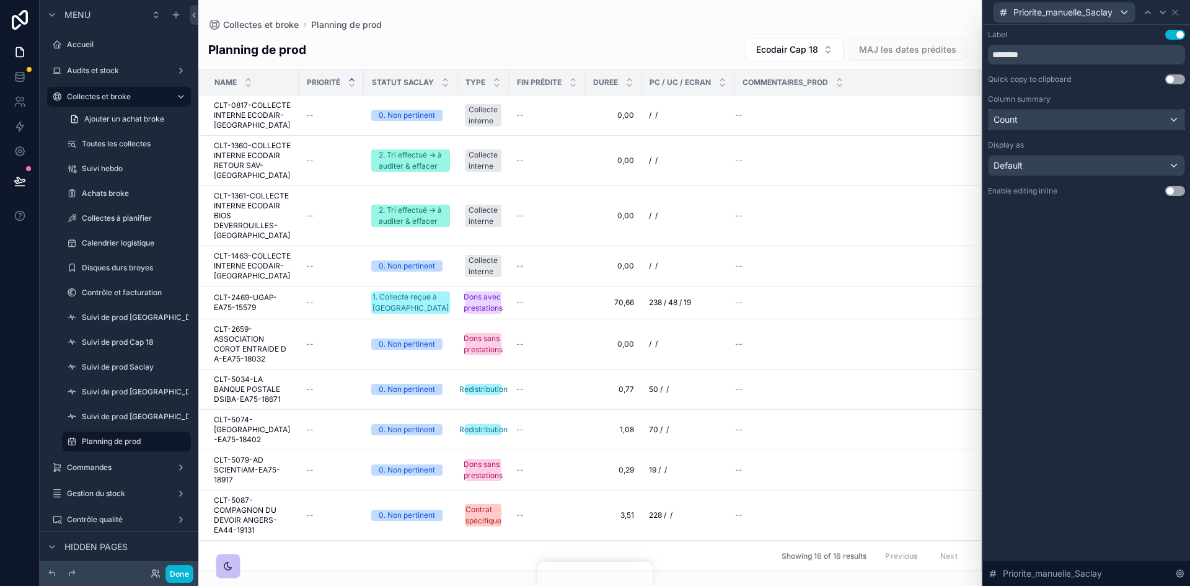
click at [1040, 115] on div "Count" at bounding box center [1086, 120] width 196 height 20
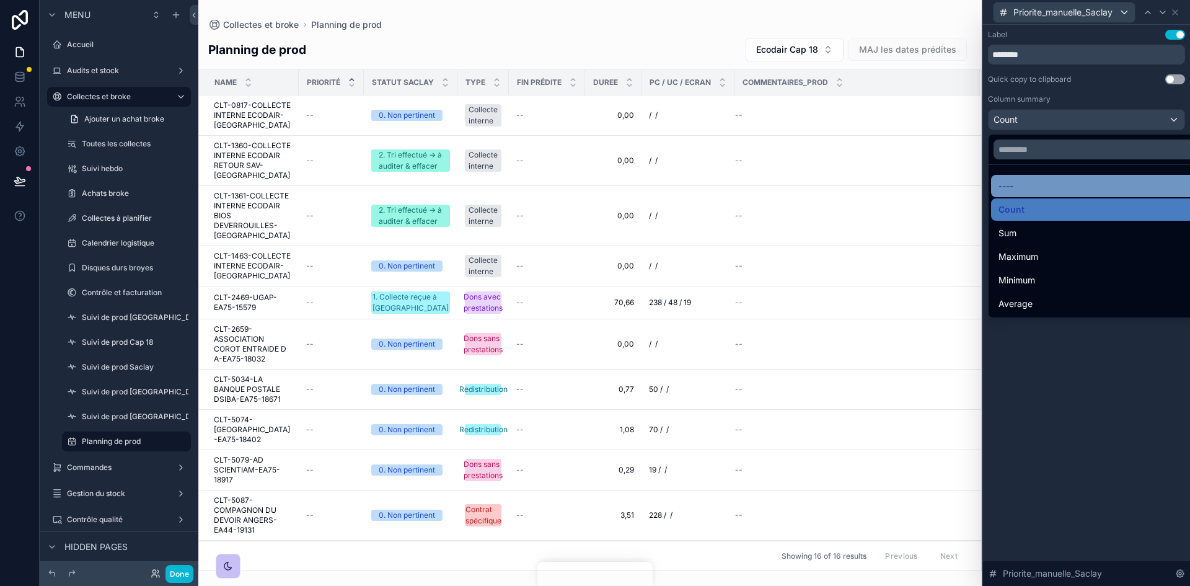
click at [1017, 186] on div "----" at bounding box center [1100, 185] width 204 height 15
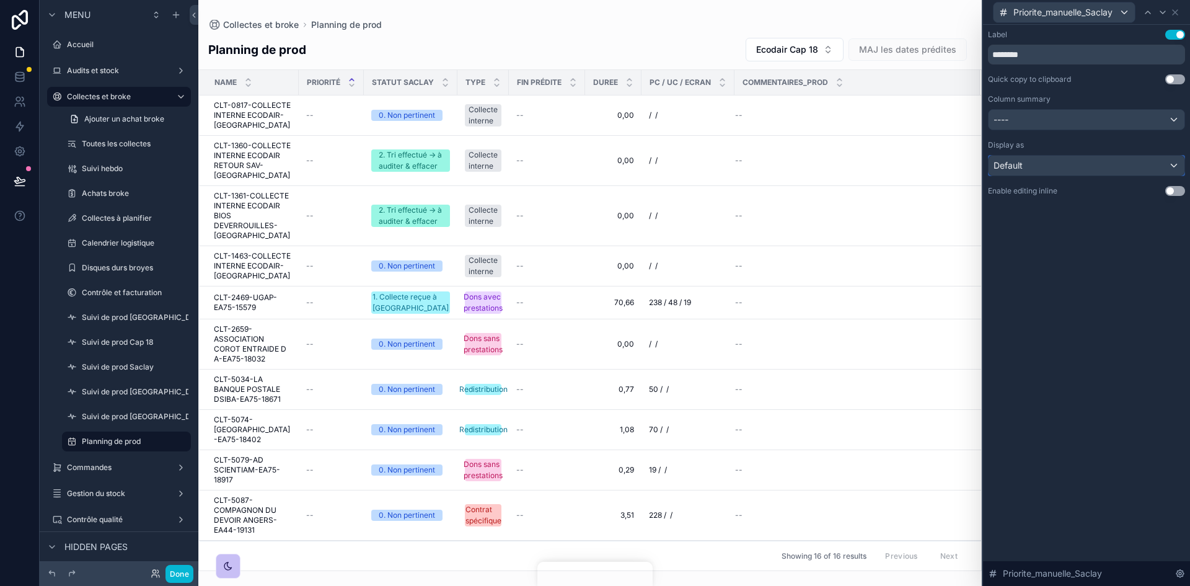
click at [1177, 169] on div "Default" at bounding box center [1086, 166] width 196 height 20
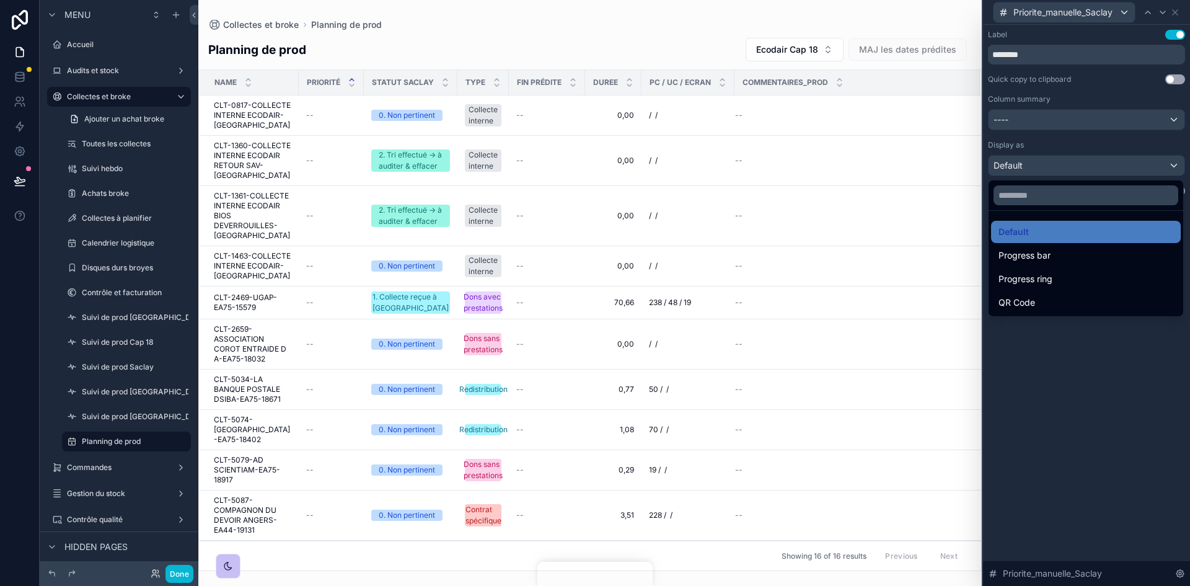
click at [1058, 355] on div at bounding box center [1086, 293] width 207 height 586
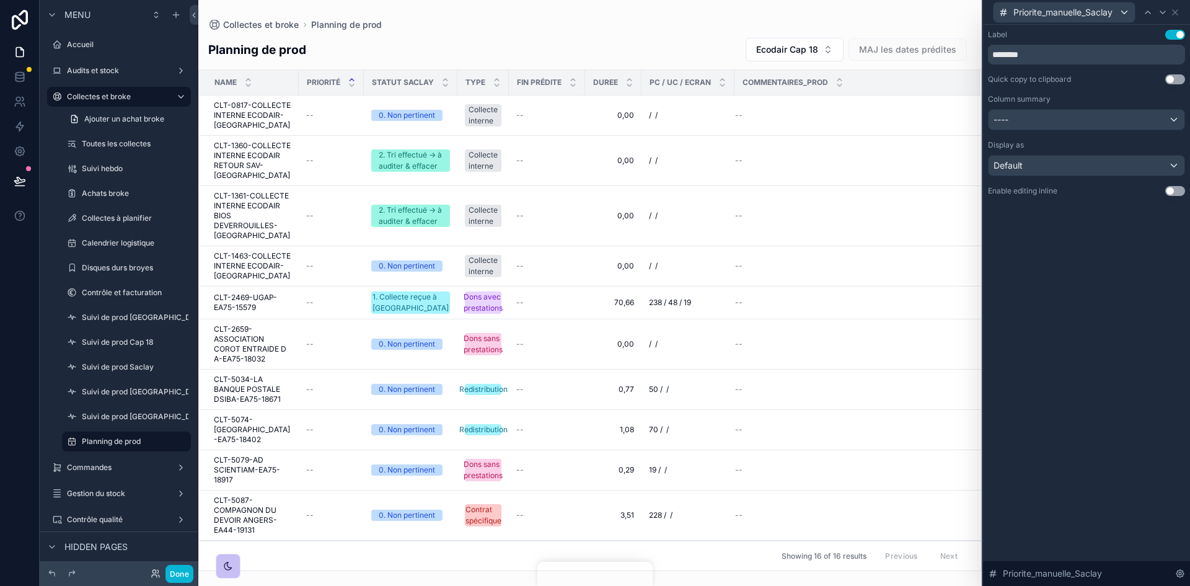
click at [1177, 79] on button "Use setting" at bounding box center [1175, 79] width 20 height 10
click at [1179, 190] on button "Use setting" at bounding box center [1175, 191] width 20 height 10
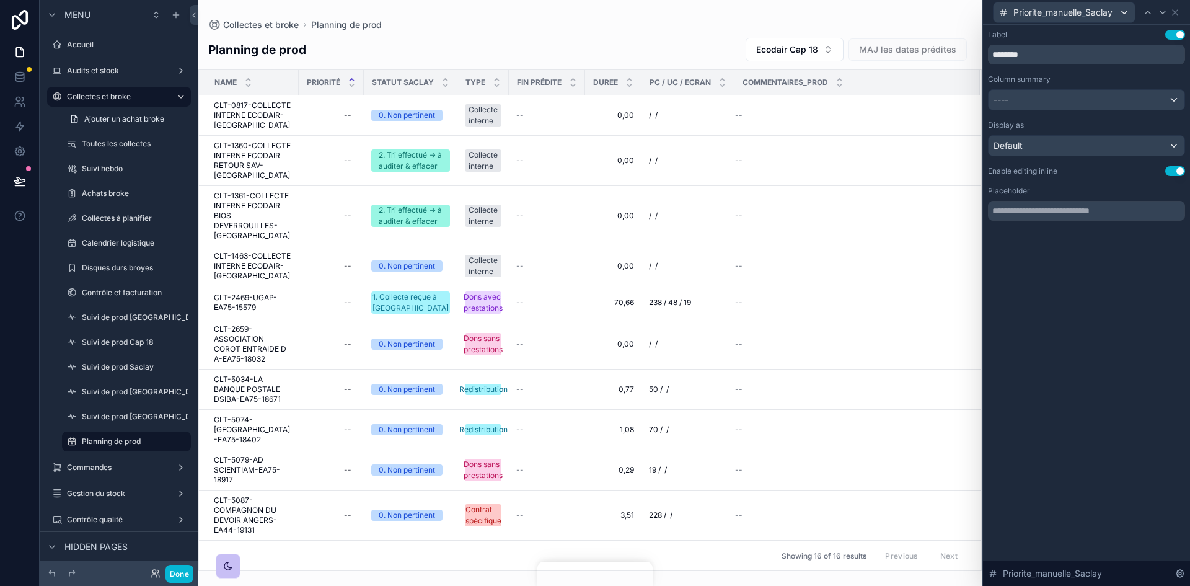
click at [1167, 169] on button "Use setting" at bounding box center [1175, 171] width 20 height 10
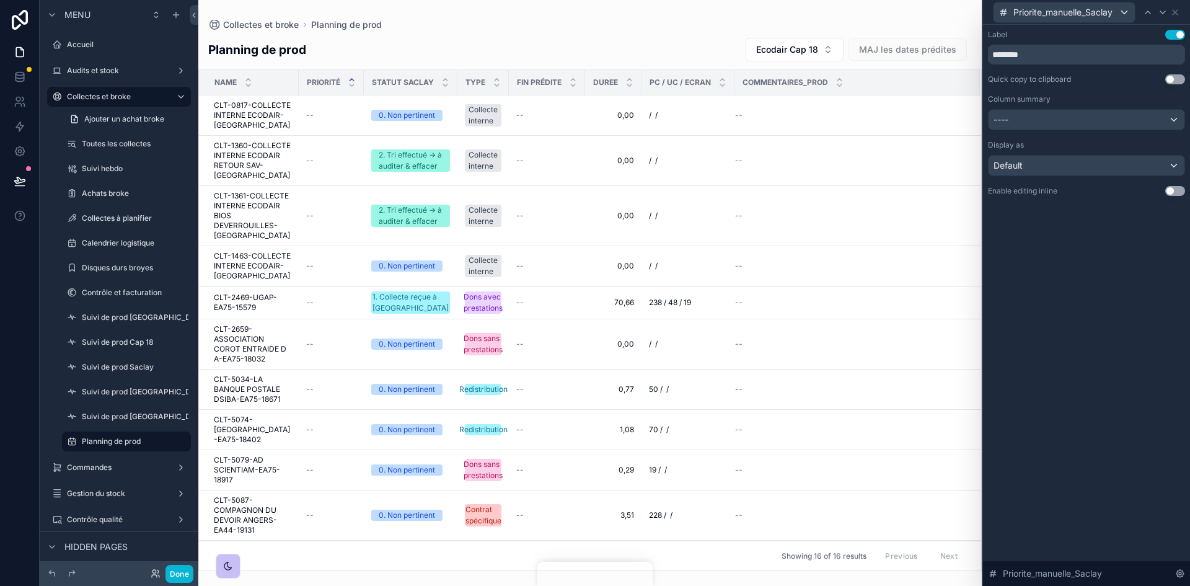
click at [1178, 190] on button "Use setting" at bounding box center [1175, 191] width 20 height 10
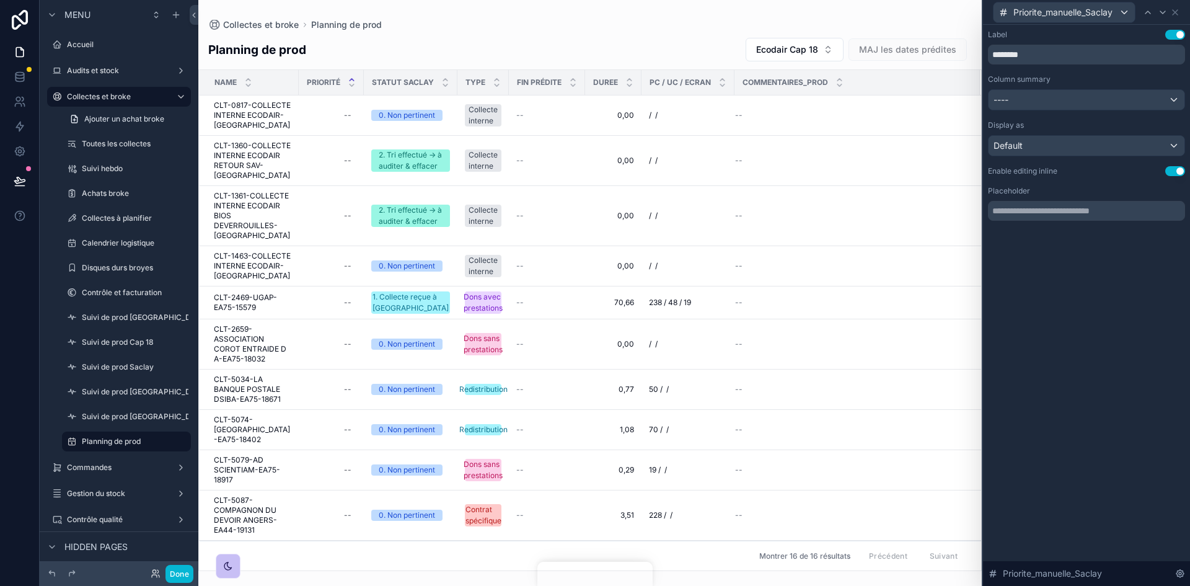
click at [1175, 173] on button "Use setting" at bounding box center [1175, 171] width 20 height 10
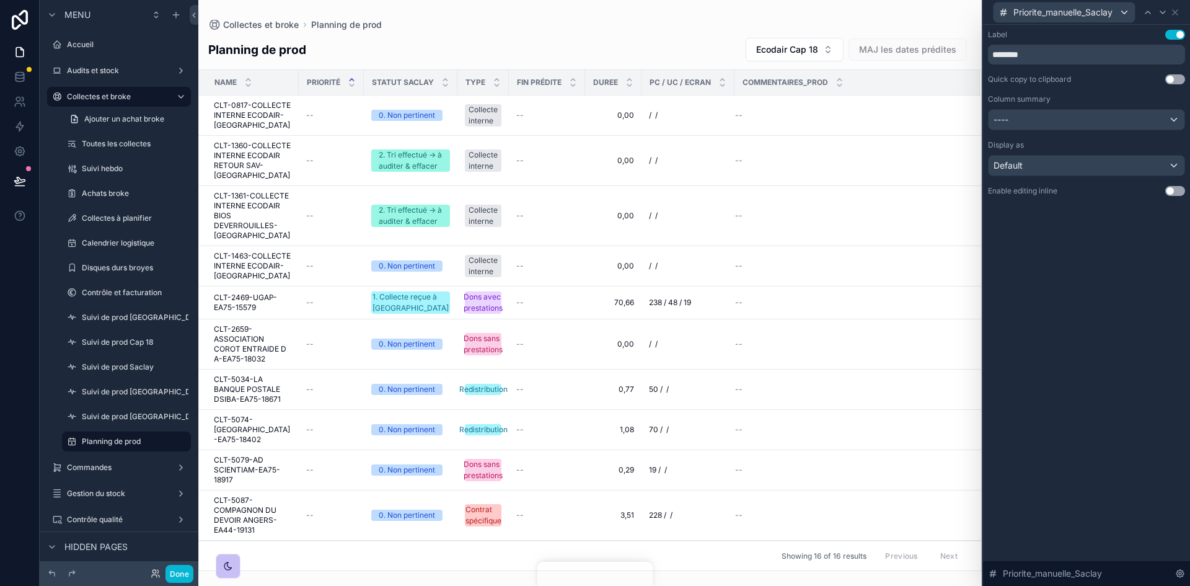
click at [1175, 32] on button "Use setting" at bounding box center [1175, 35] width 20 height 10
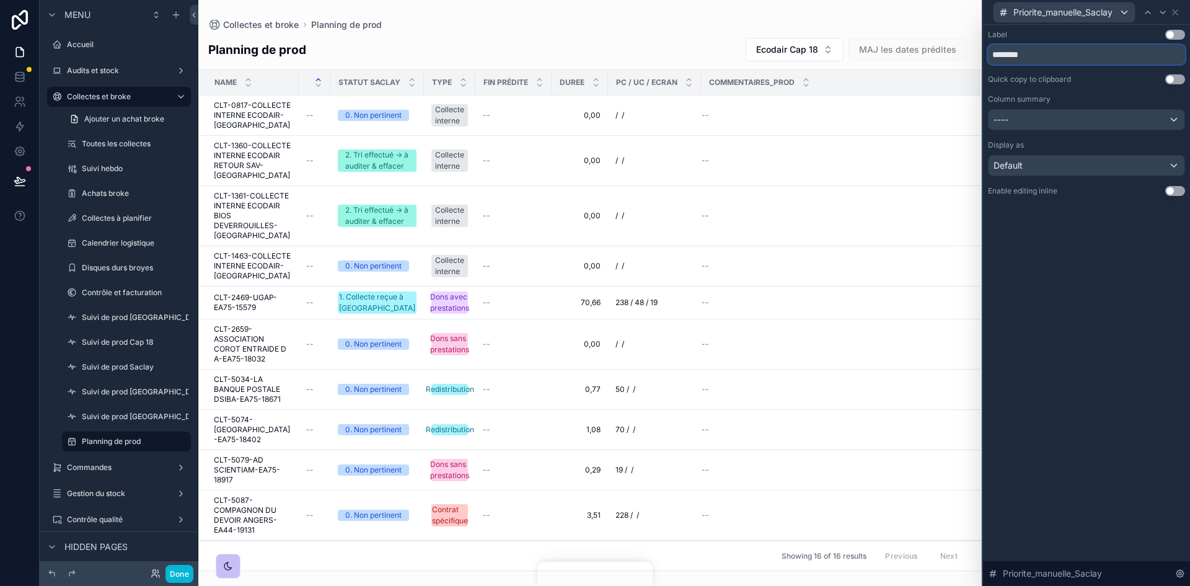
drag, startPoint x: 1020, startPoint y: 55, endPoint x: 1006, endPoint y: 61, distance: 14.7
click at [1006, 61] on input "********" at bounding box center [1086, 55] width 197 height 20
type input "****"
click at [1178, 15] on icon at bounding box center [1175, 12] width 10 height 10
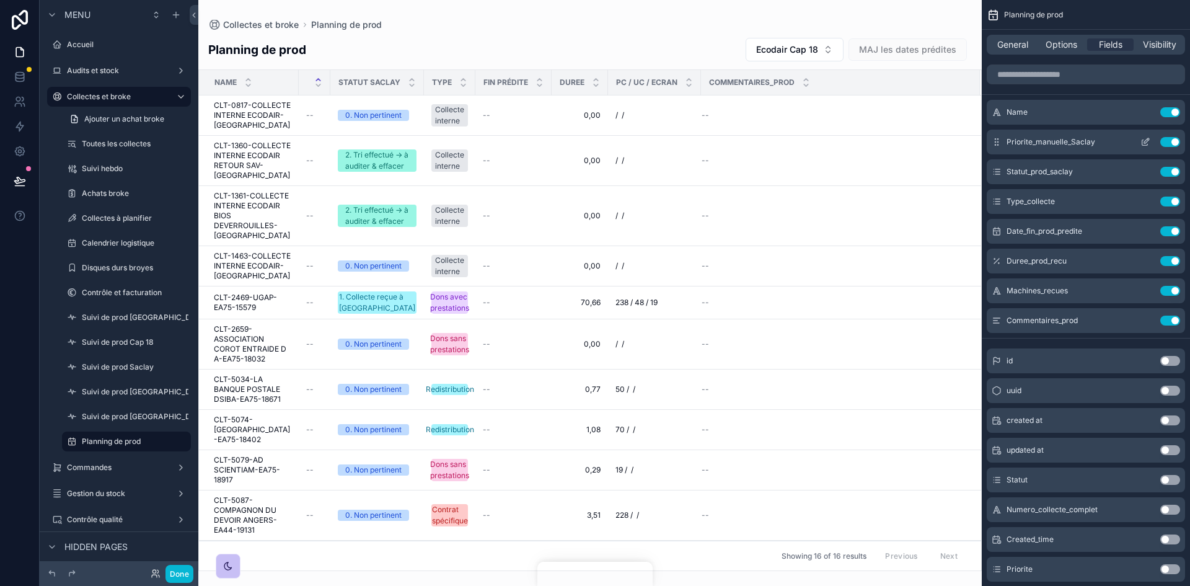
click at [1144, 142] on icon "scrollable content" at bounding box center [1145, 142] width 10 height 10
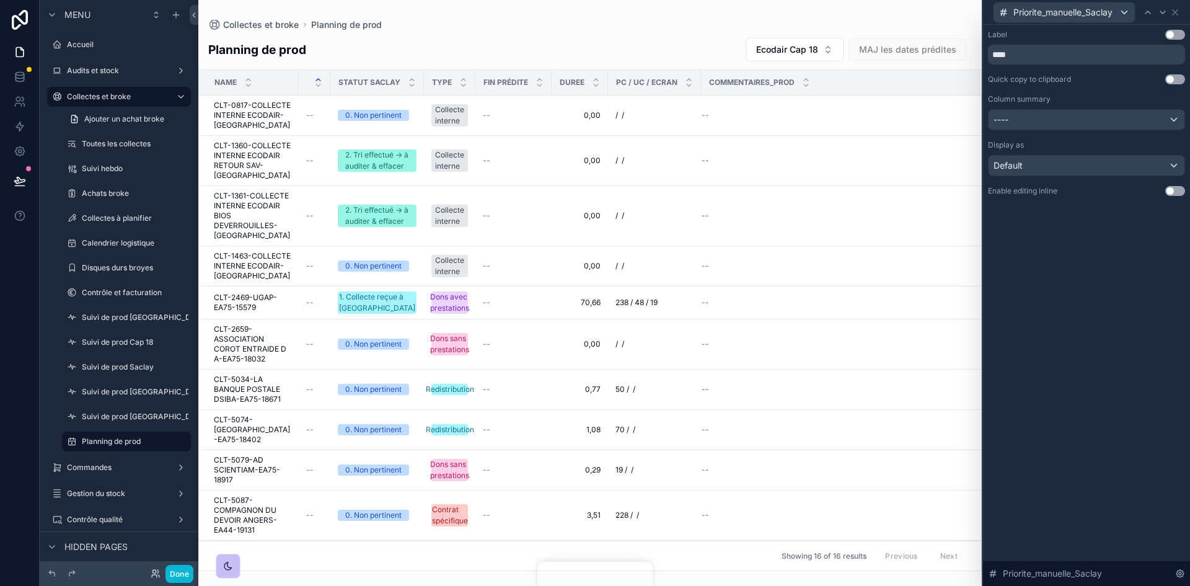
click at [1172, 37] on button "Use setting" at bounding box center [1175, 35] width 20 height 10
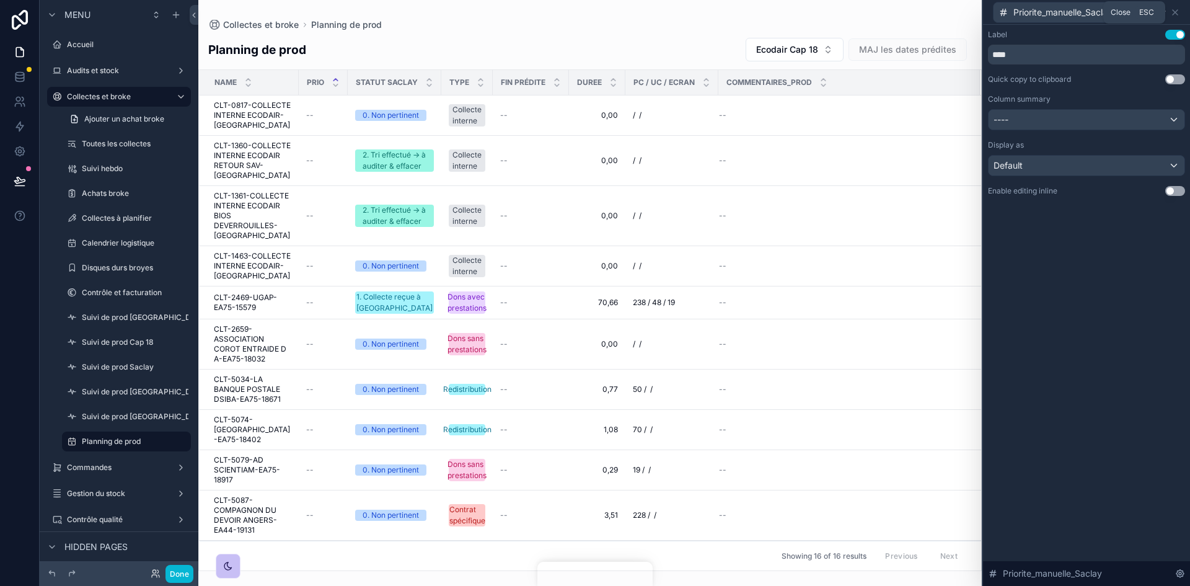
click at [1178, 7] on icon at bounding box center [1175, 12] width 10 height 10
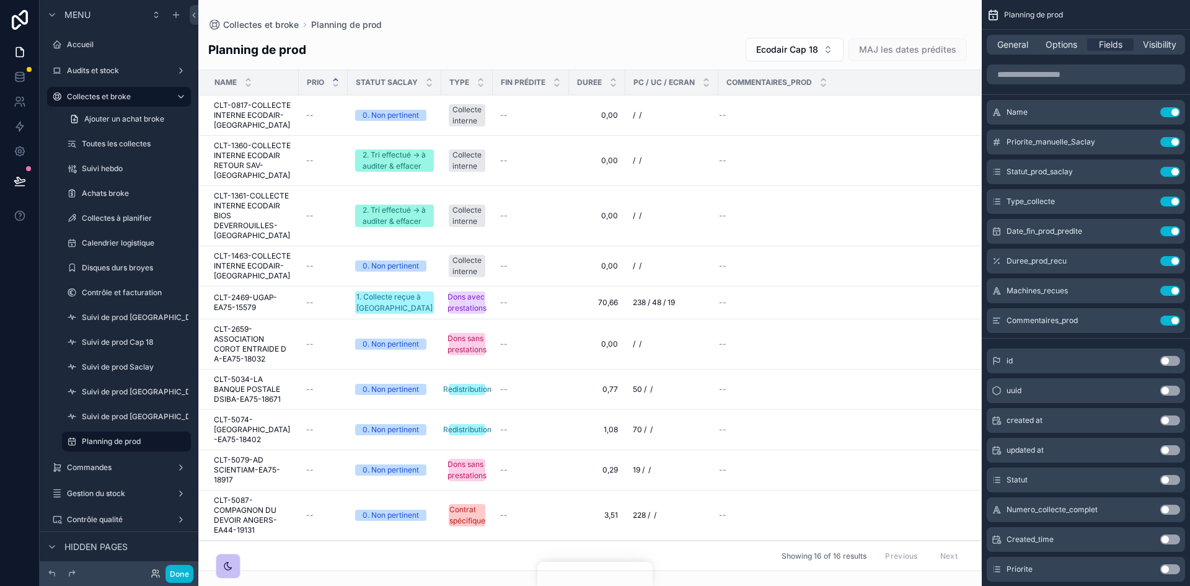
click at [827, 46] on div "scrollable content" at bounding box center [589, 293] width 783 height 586
click at [835, 53] on button "Ecodair Cap 18" at bounding box center [794, 50] width 98 height 24
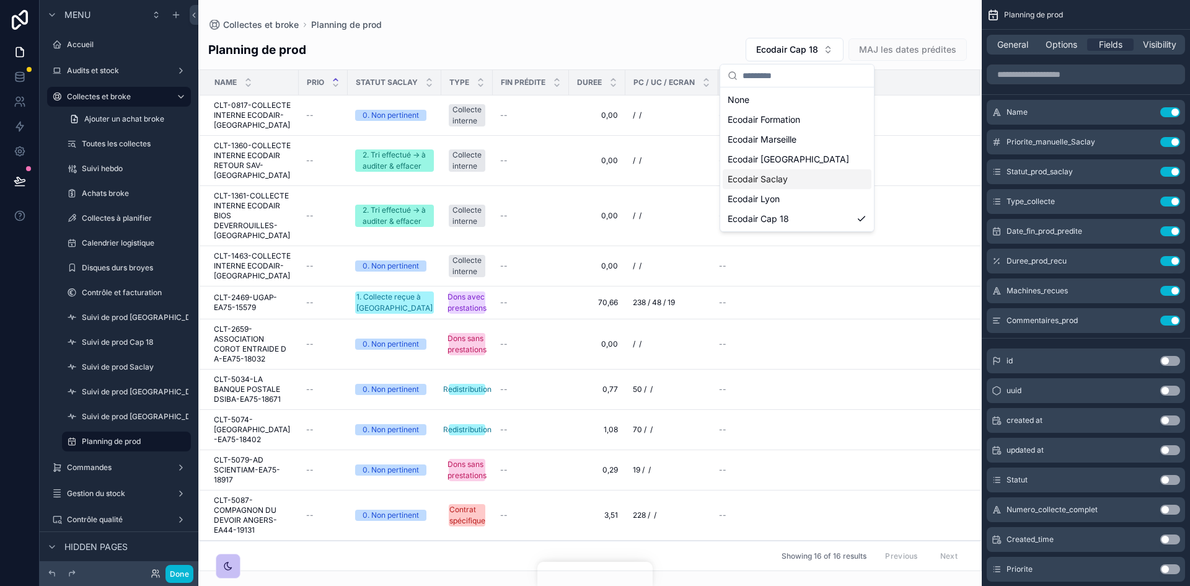
click at [791, 174] on div "Ecodair Saclay" at bounding box center [796, 179] width 149 height 20
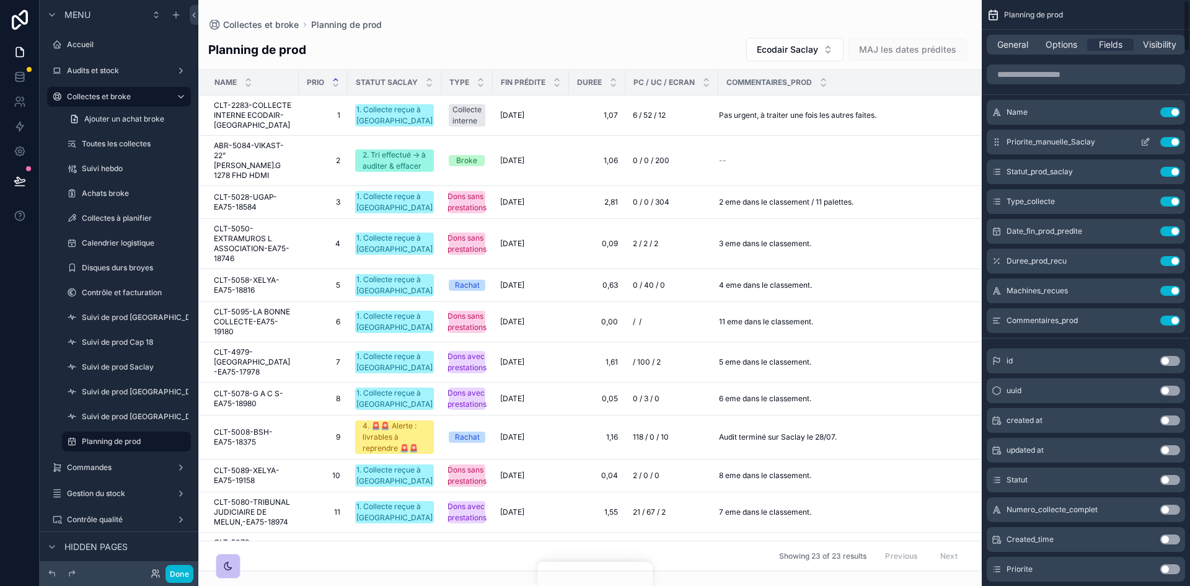
click at [1143, 143] on icon "scrollable content" at bounding box center [1145, 142] width 10 height 10
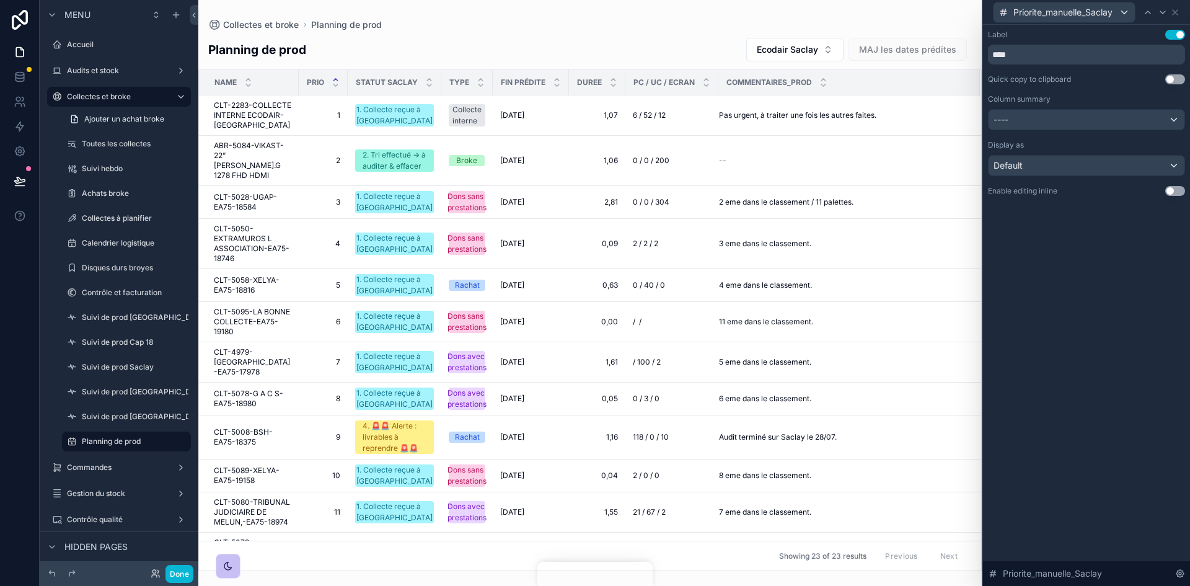
click at [1176, 35] on button "Use setting" at bounding box center [1175, 35] width 20 height 10
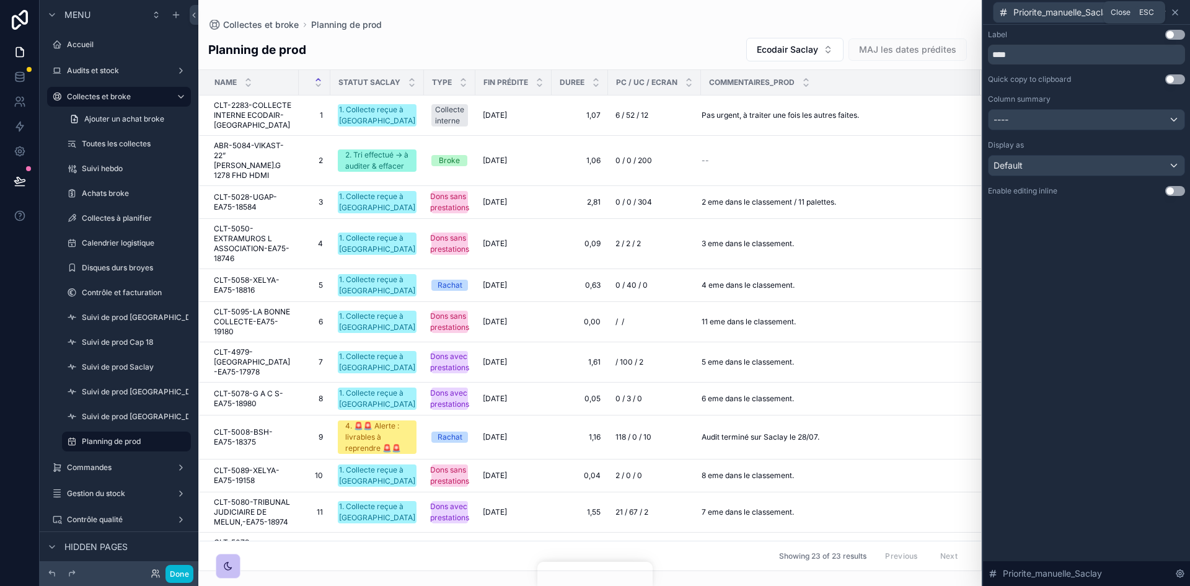
click at [1176, 7] on icon at bounding box center [1175, 12] width 10 height 10
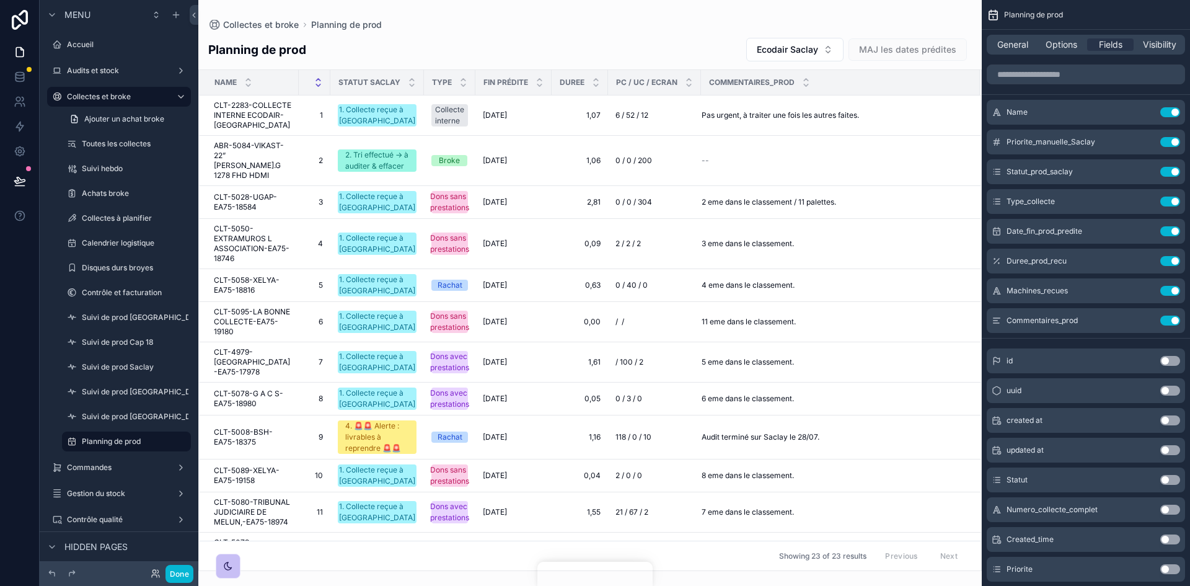
click at [319, 87] on icon "scrollable content" at bounding box center [318, 85] width 8 height 8
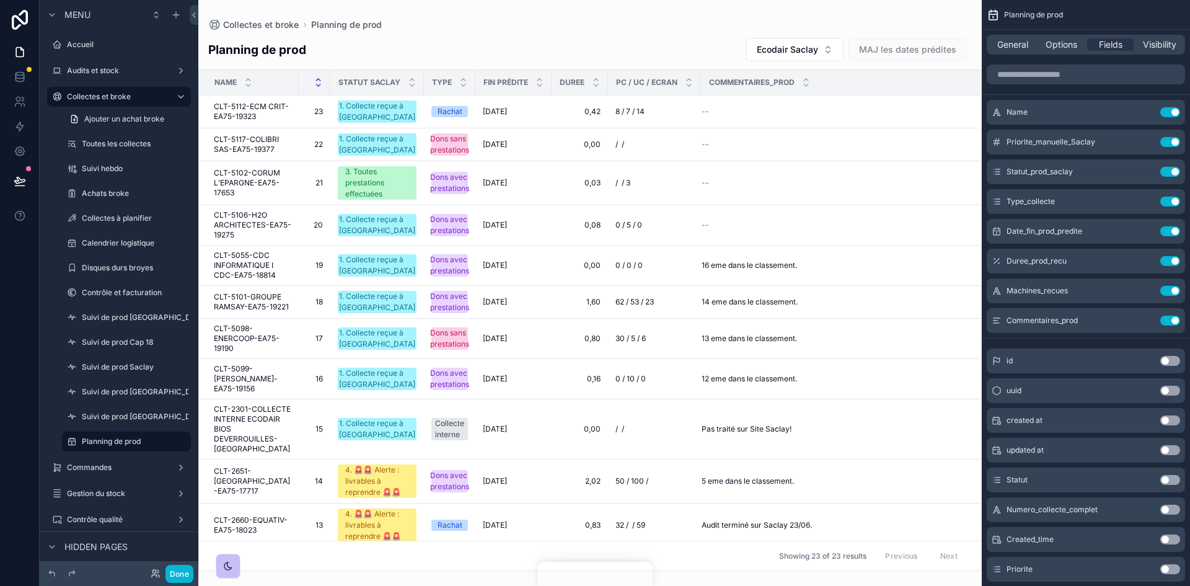
click at [320, 79] on icon "scrollable content" at bounding box center [318, 80] width 8 height 8
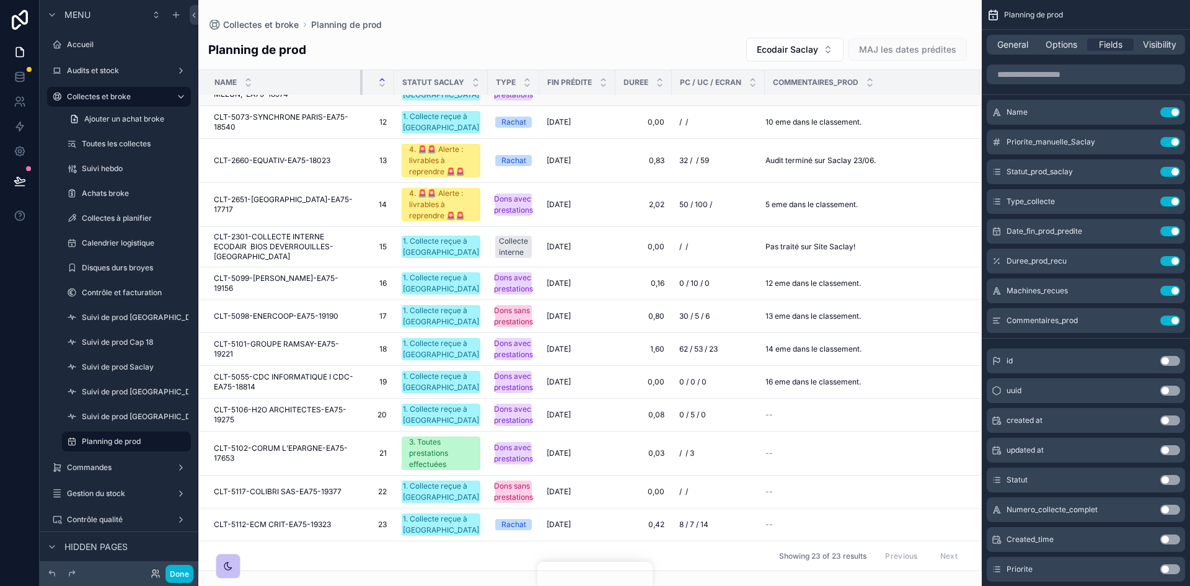
scroll to position [366, 0]
drag, startPoint x: 297, startPoint y: 85, endPoint x: 362, endPoint y: 103, distance: 67.1
click at [362, 103] on table "Name Statut Saclay Type Fin prédite Duree PC / UC / Ecran Commentaires_prod CLT…" at bounding box center [590, 124] width 782 height 832
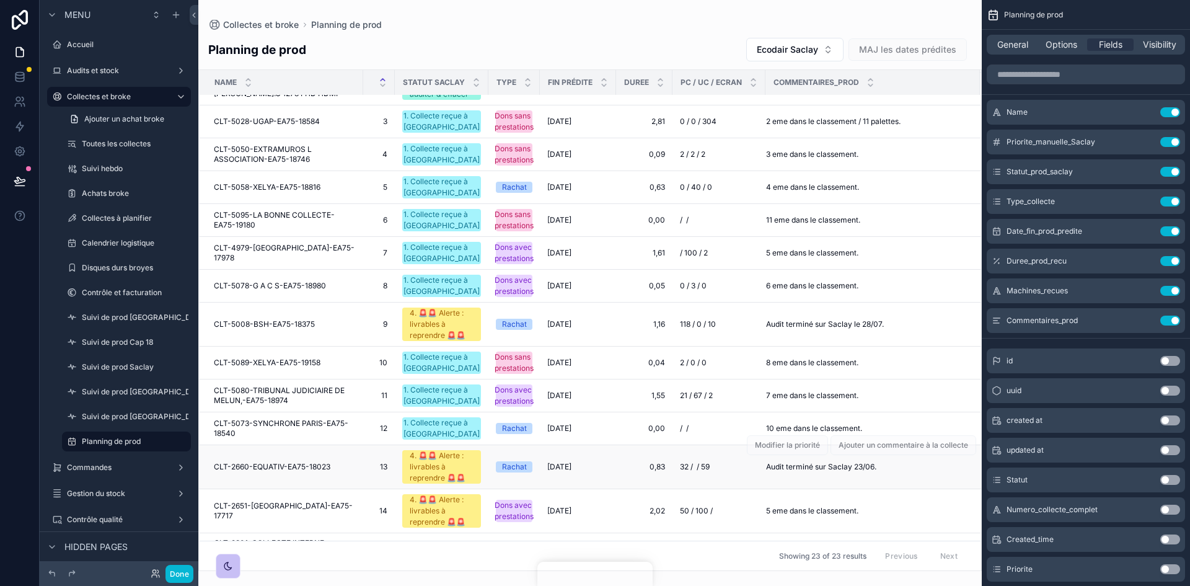
scroll to position [0, 0]
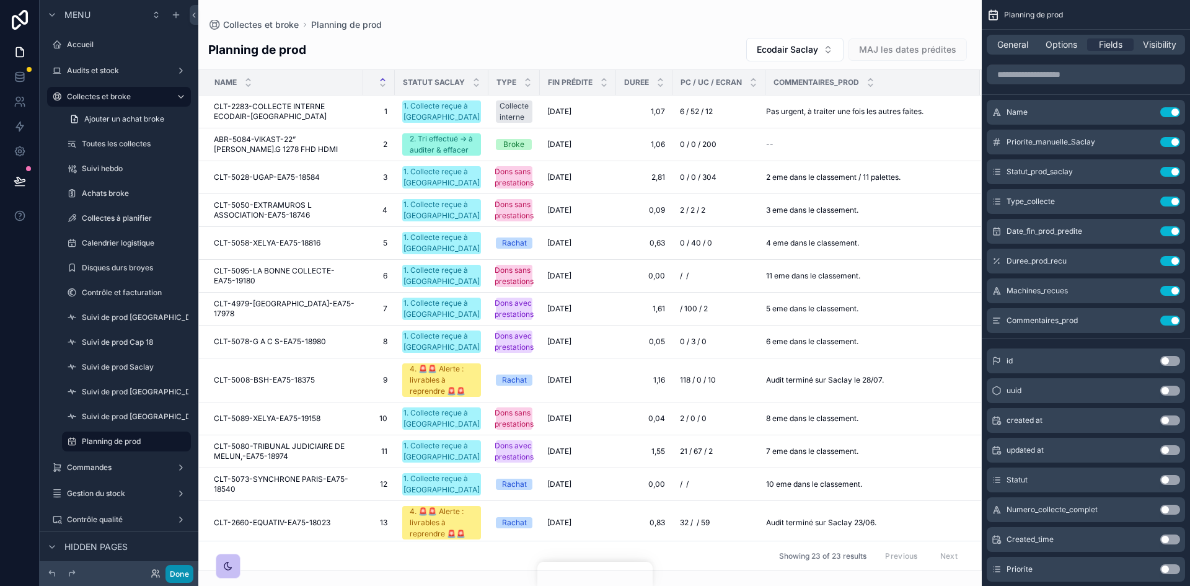
click at [167, 575] on button "Done" at bounding box center [179, 573] width 28 height 18
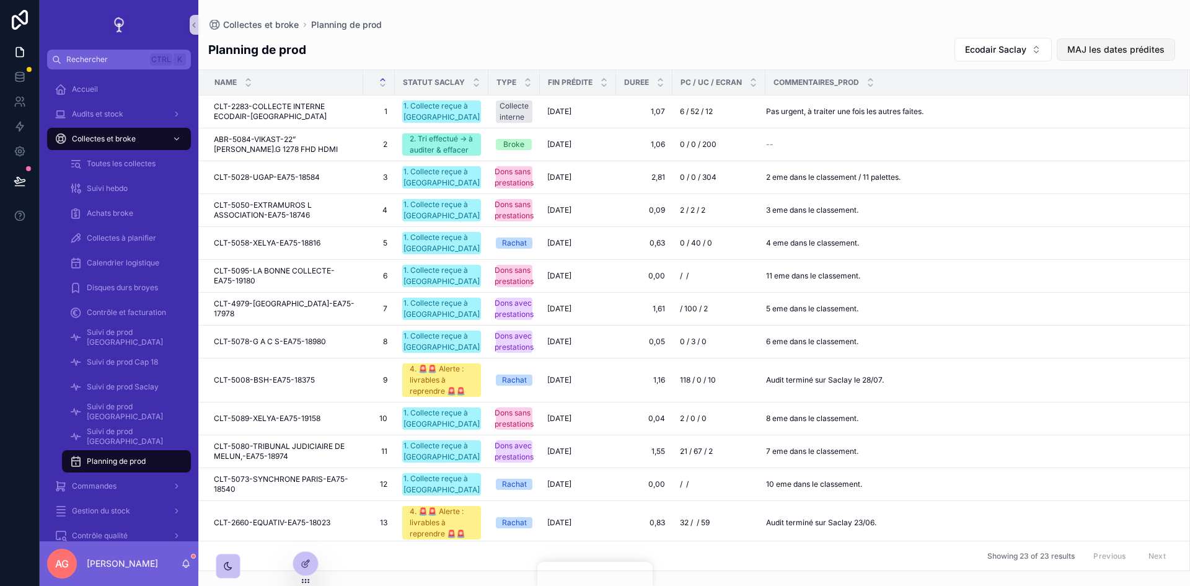
click at [1099, 46] on span "MAJ les dates prédites" at bounding box center [1115, 49] width 97 height 12
drag, startPoint x: 1089, startPoint y: 51, endPoint x: 1187, endPoint y: 75, distance: 100.7
click at [1089, 51] on span "MAJ les dates prédites" at bounding box center [1115, 49] width 97 height 12
click at [1127, 42] on button "MAJ les dates prédites" at bounding box center [1115, 49] width 118 height 22
click at [1099, 43] on span "MAJ les dates prédites" at bounding box center [1115, 49] width 97 height 12
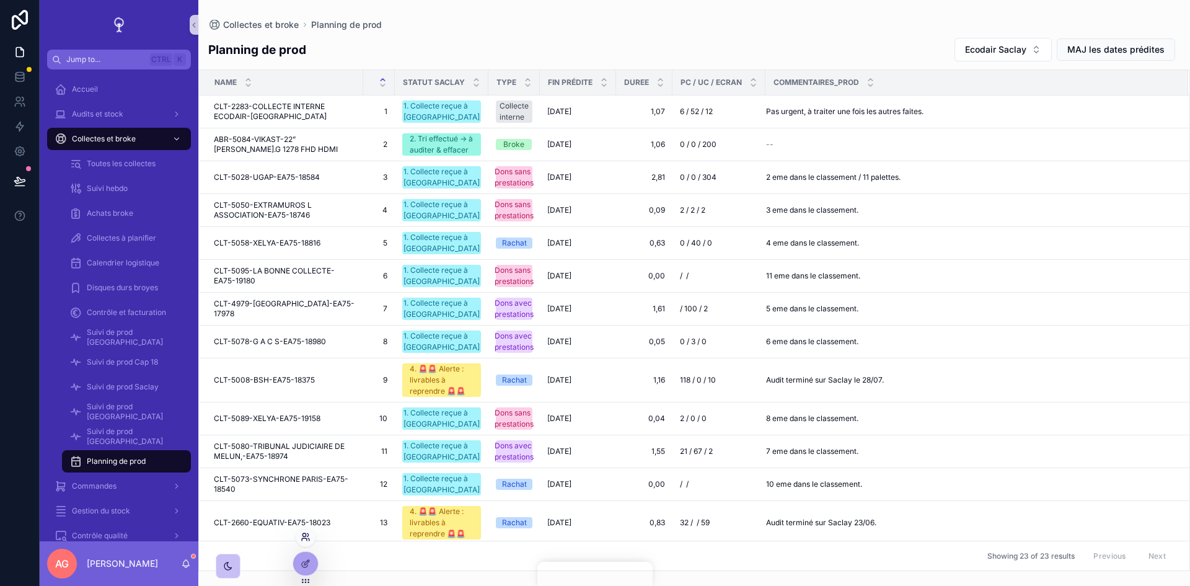
click at [302, 534] on icon at bounding box center [303, 534] width 3 height 3
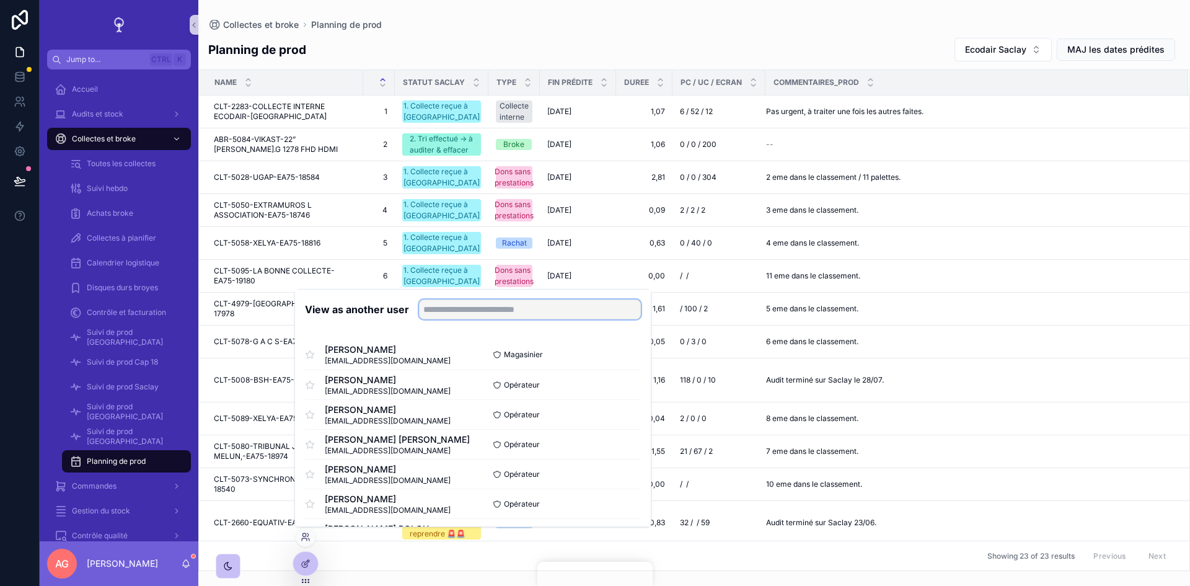
click at [508, 312] on input "text" at bounding box center [530, 309] width 222 height 20
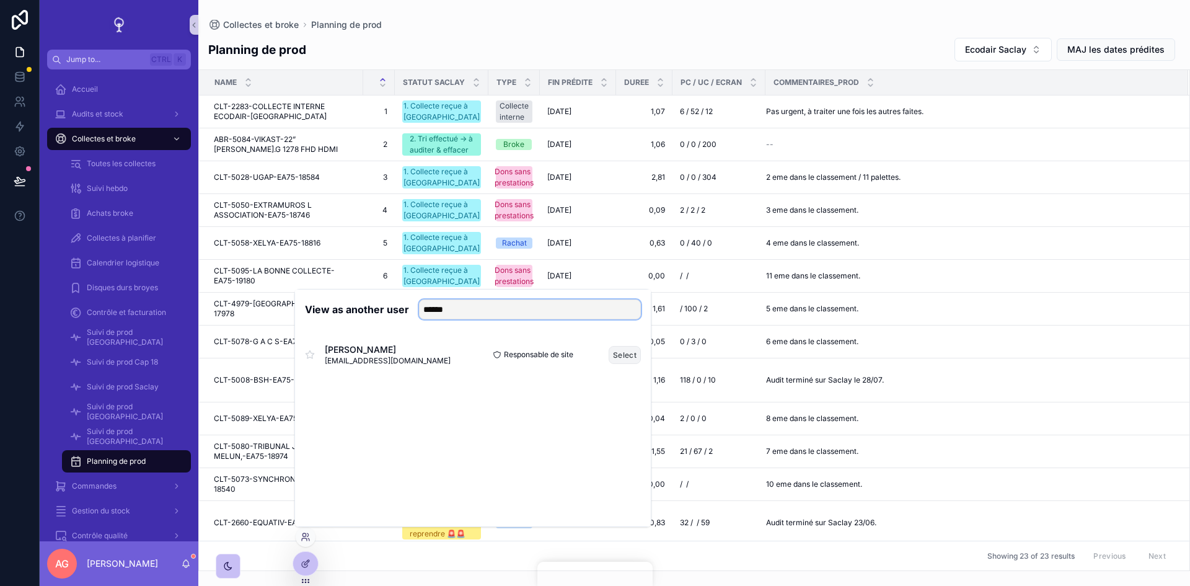
type input "******"
click at [631, 353] on button "Select" at bounding box center [624, 355] width 32 height 18
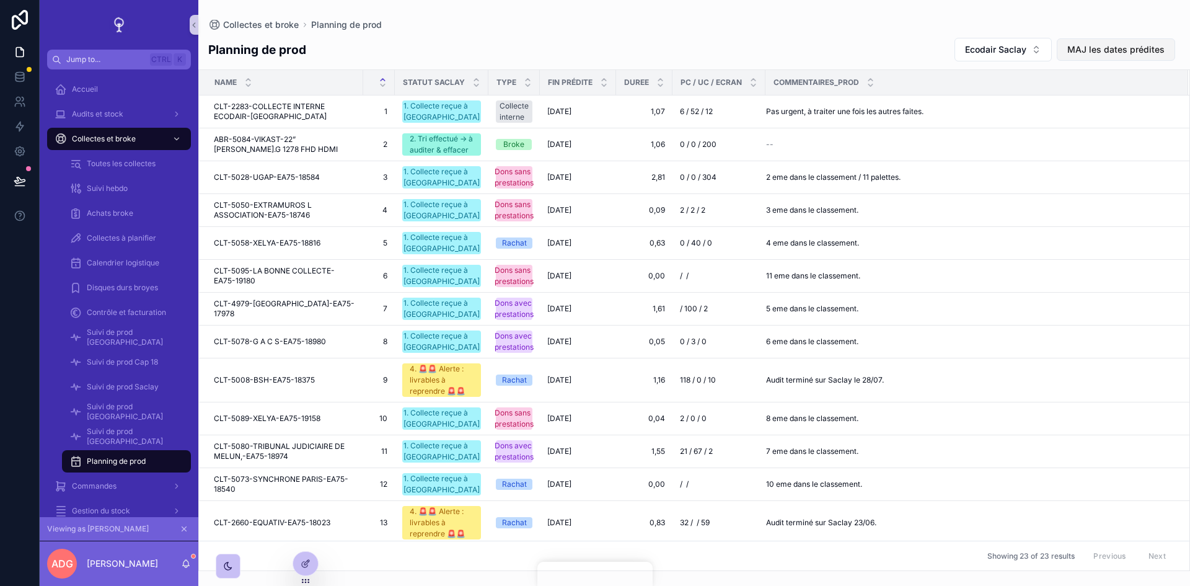
click at [1095, 51] on span "MAJ les dates prédites" at bounding box center [1115, 49] width 97 height 12
click at [25, 120] on icon at bounding box center [20, 126] width 12 height 12
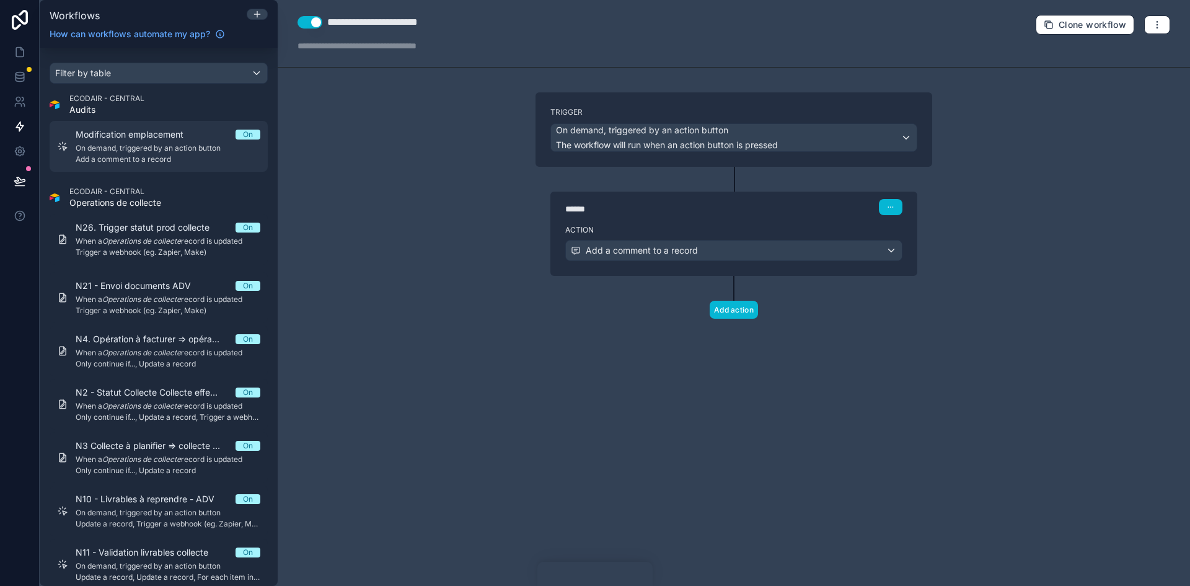
click at [150, 154] on span "Add a comment to a record" at bounding box center [168, 159] width 185 height 10
click at [749, 213] on div "******" at bounding box center [658, 209] width 186 height 12
click at [698, 227] on label "Action" at bounding box center [733, 230] width 337 height 10
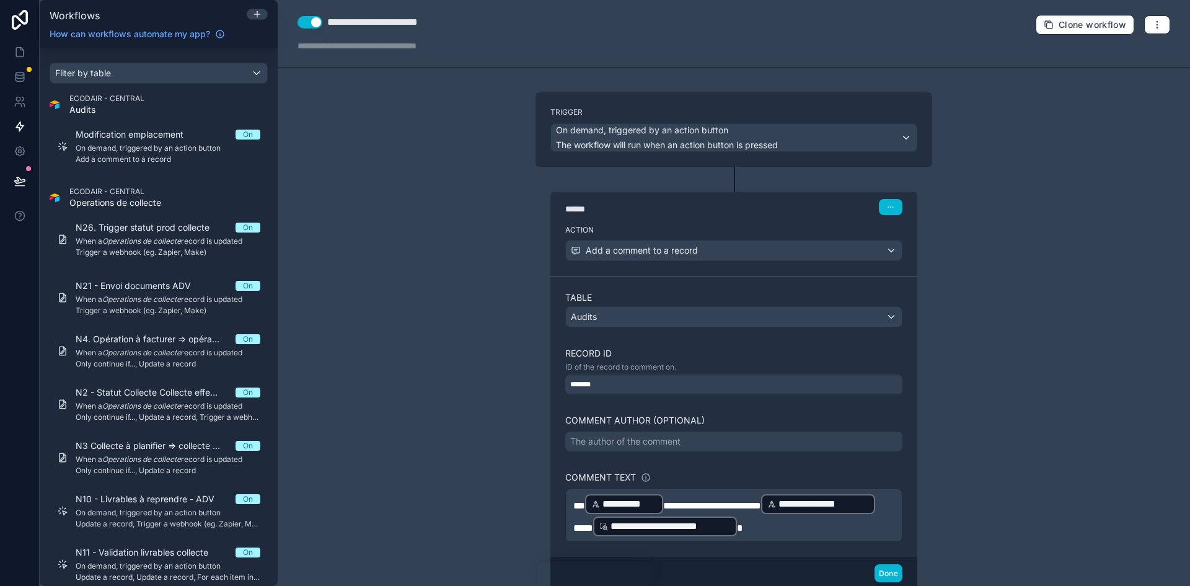
click at [704, 116] on label "Trigger" at bounding box center [733, 112] width 367 height 10
click at [699, 116] on label "Trigger" at bounding box center [733, 112] width 367 height 10
click at [19, 50] on icon at bounding box center [20, 52] width 12 height 12
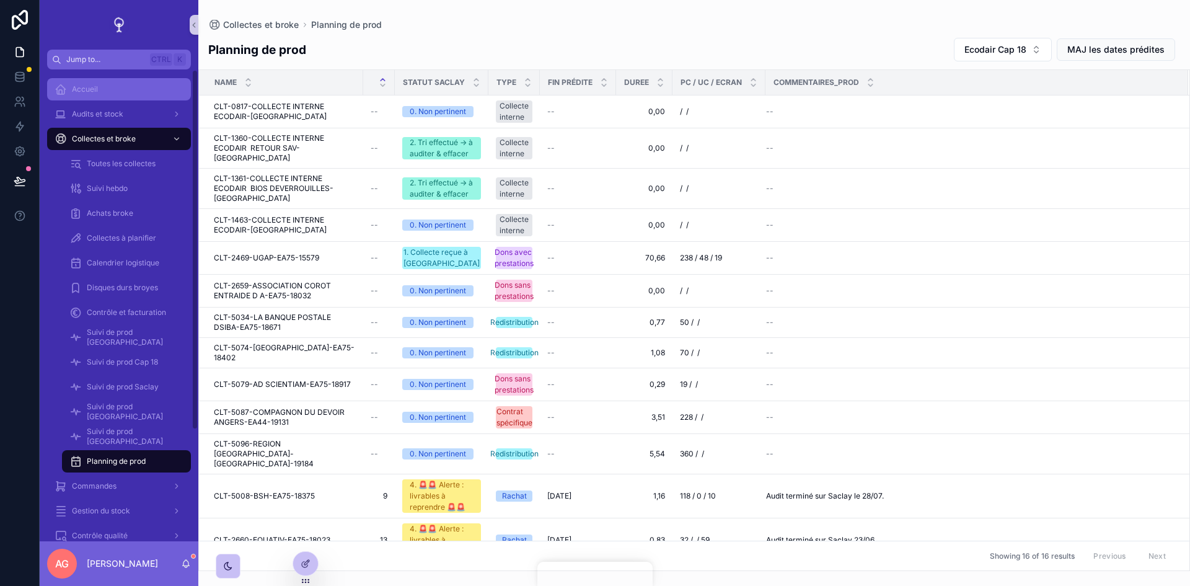
click at [119, 81] on div "Accueil" at bounding box center [119, 89] width 129 height 20
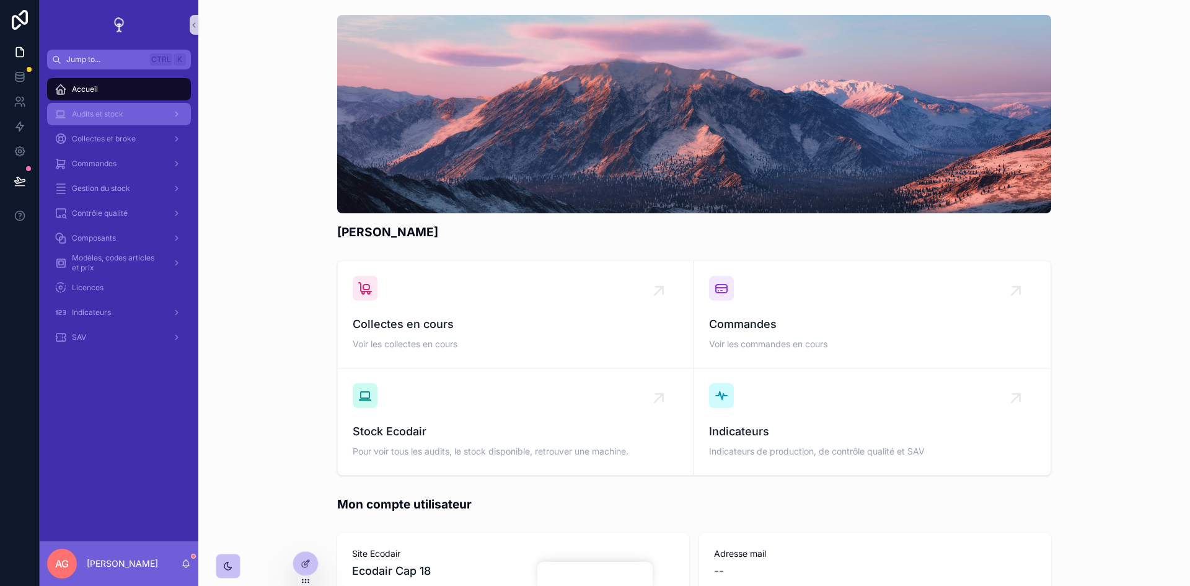
click at [116, 111] on span "Audits et stock" at bounding box center [97, 114] width 51 height 10
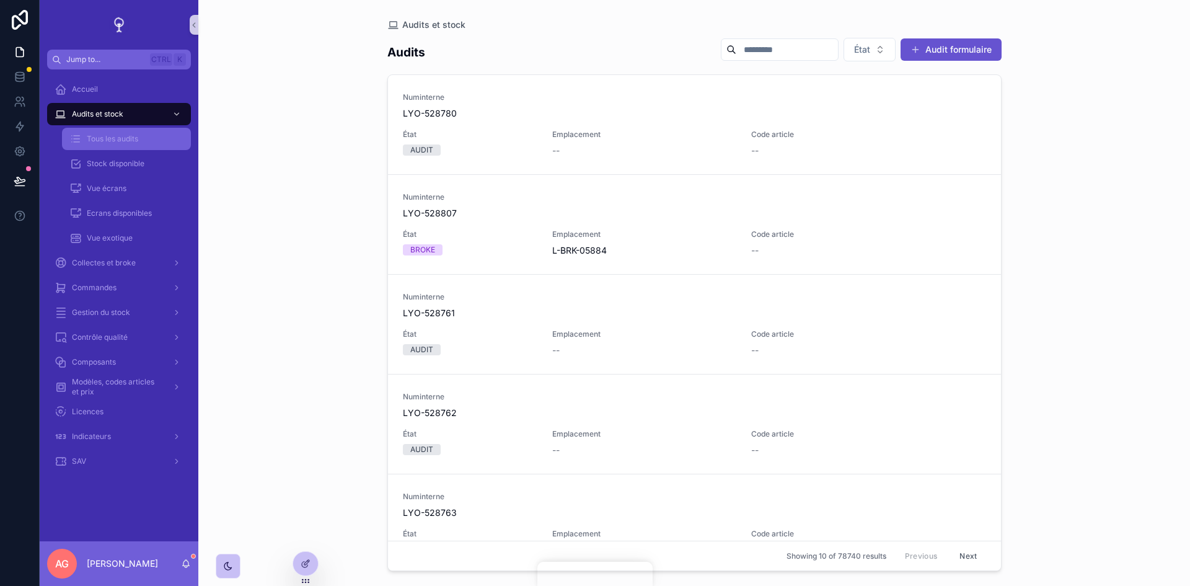
click at [144, 137] on div "Tous les audits" at bounding box center [126, 139] width 114 height 20
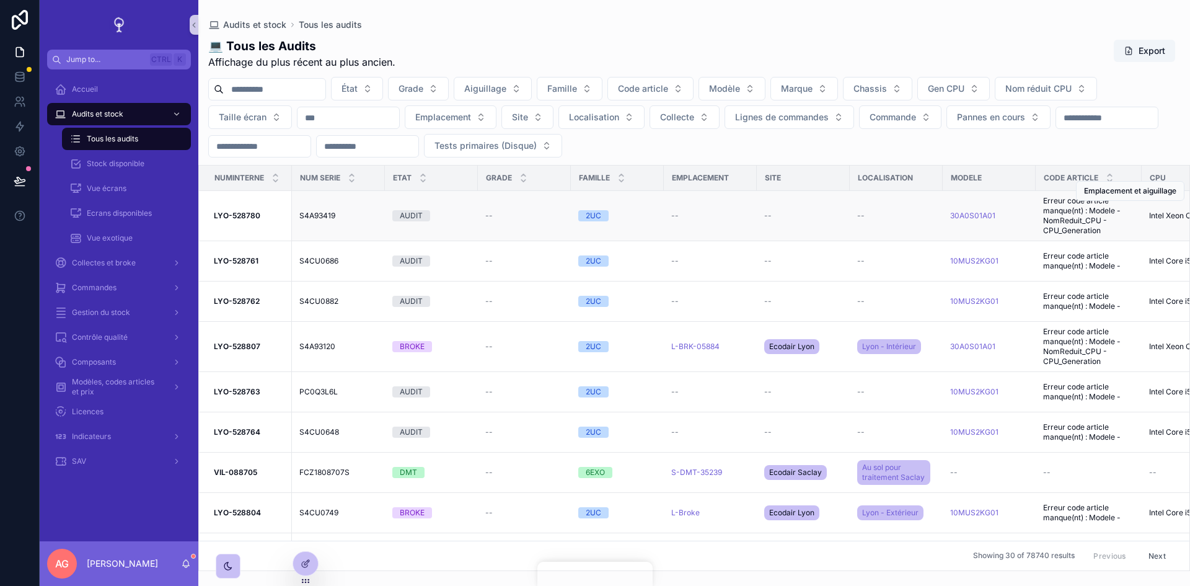
click at [461, 219] on div "AUDIT" at bounding box center [431, 215] width 78 height 11
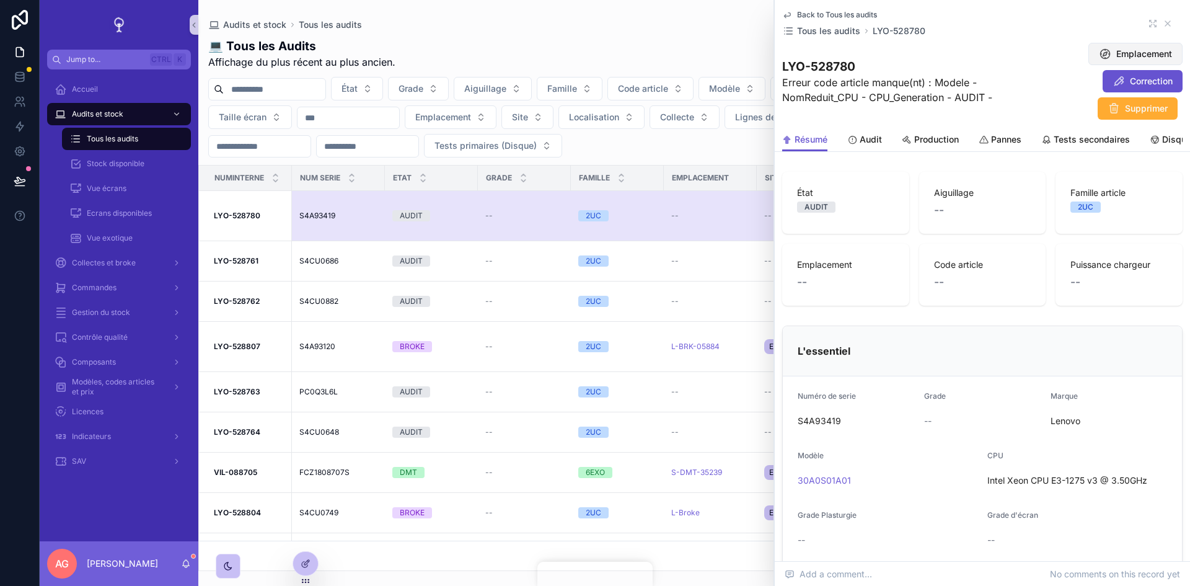
click at [1099, 55] on icon "scrollable content" at bounding box center [1105, 54] width 12 height 12
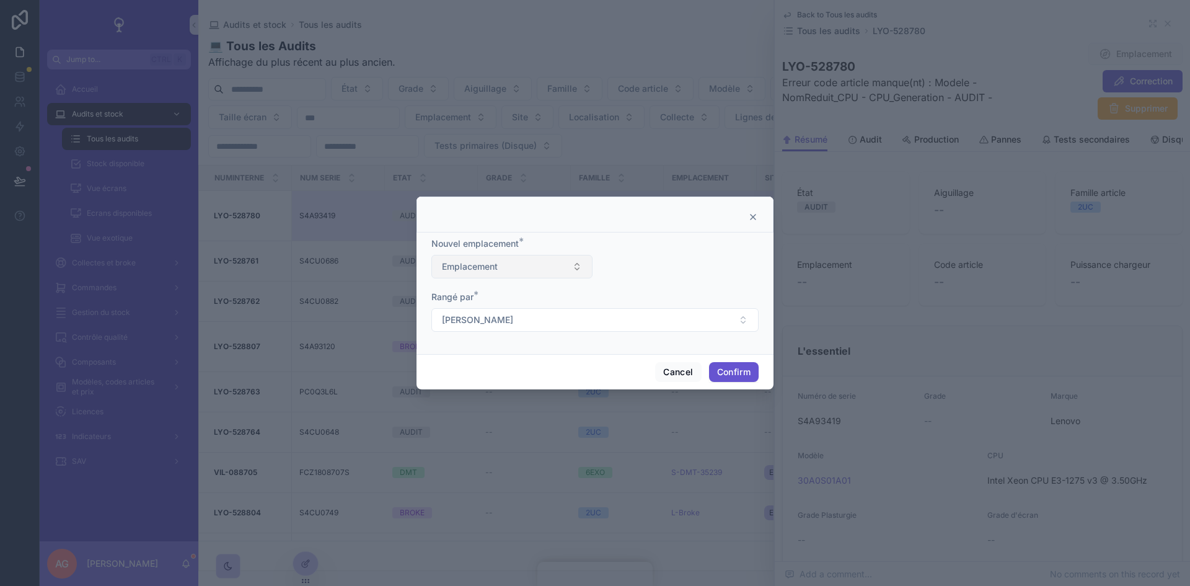
click at [571, 266] on button "Emplacement" at bounding box center [511, 267] width 161 height 24
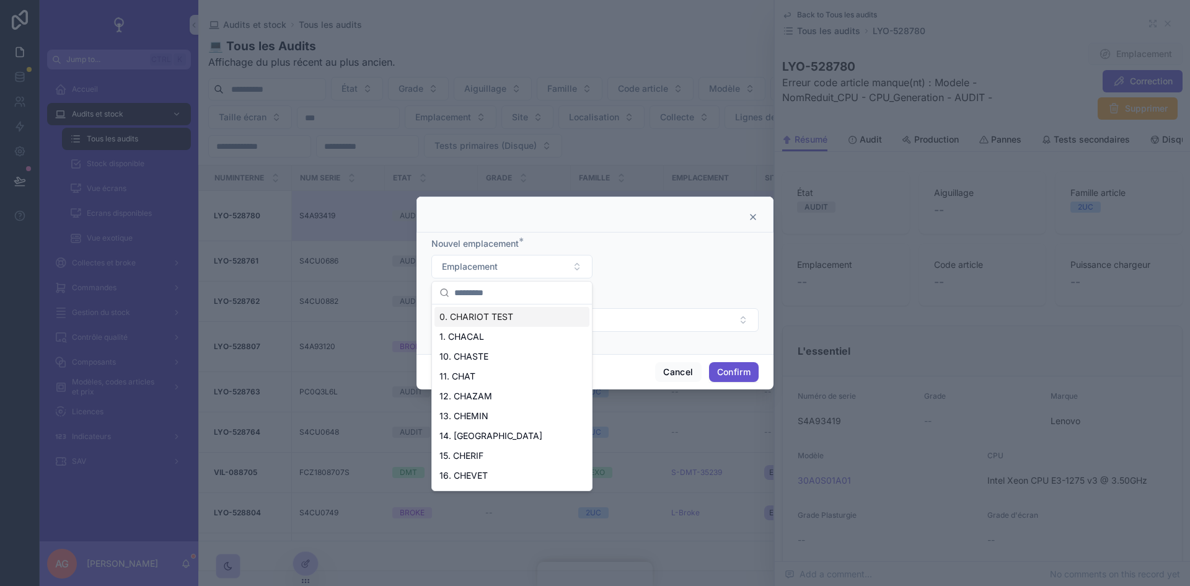
click at [747, 217] on div at bounding box center [595, 217] width 326 height 10
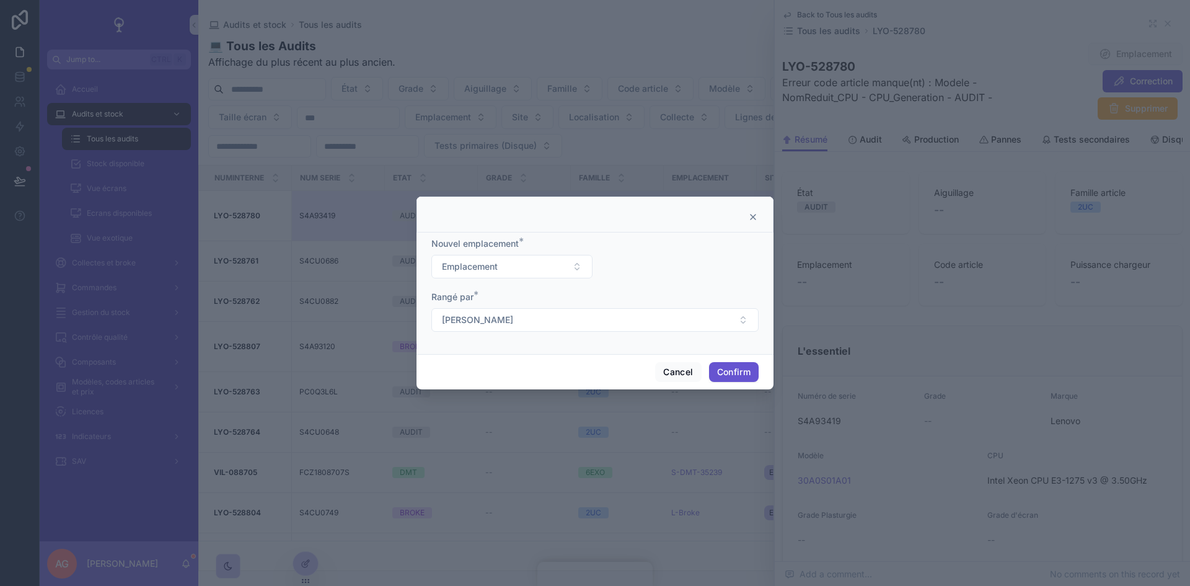
click at [755, 214] on icon at bounding box center [753, 217] width 10 height 10
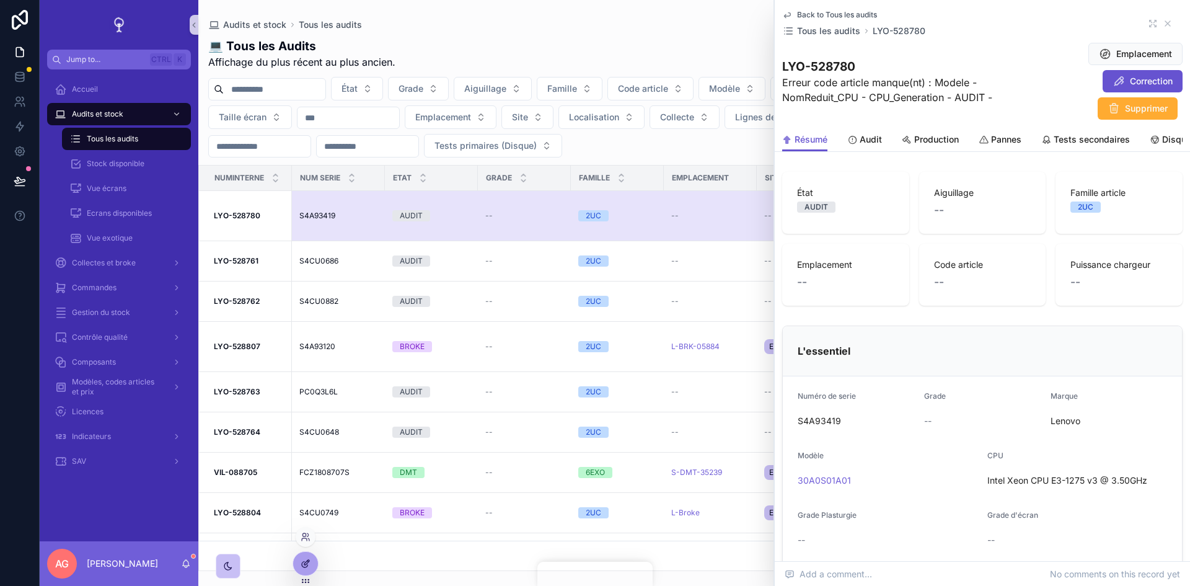
click at [310, 561] on icon at bounding box center [306, 563] width 10 height 10
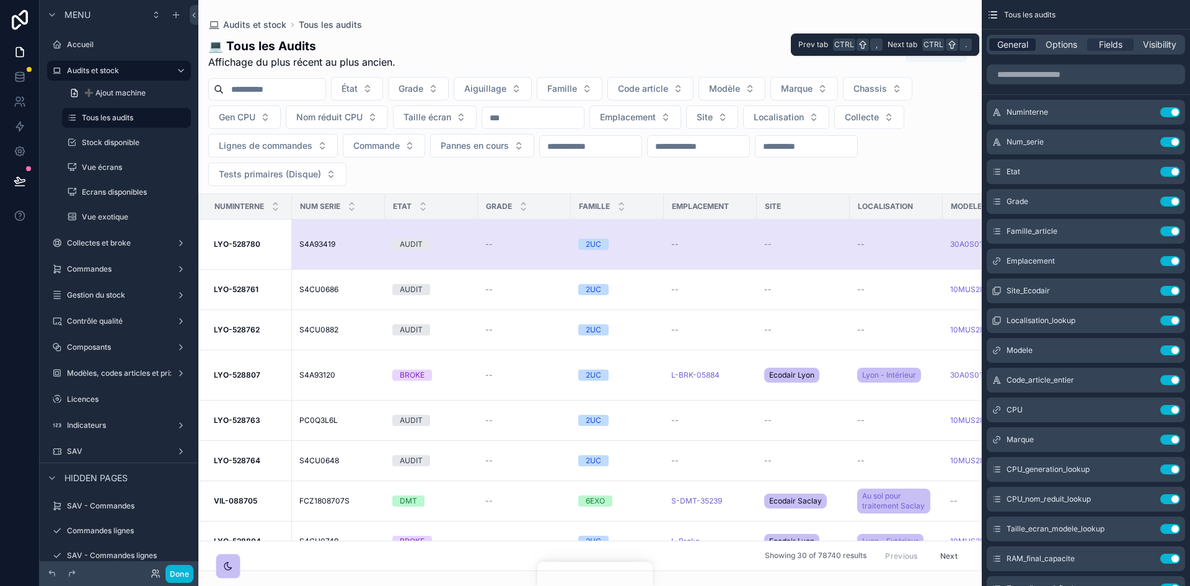
click at [1012, 47] on span "General" at bounding box center [1012, 44] width 31 height 12
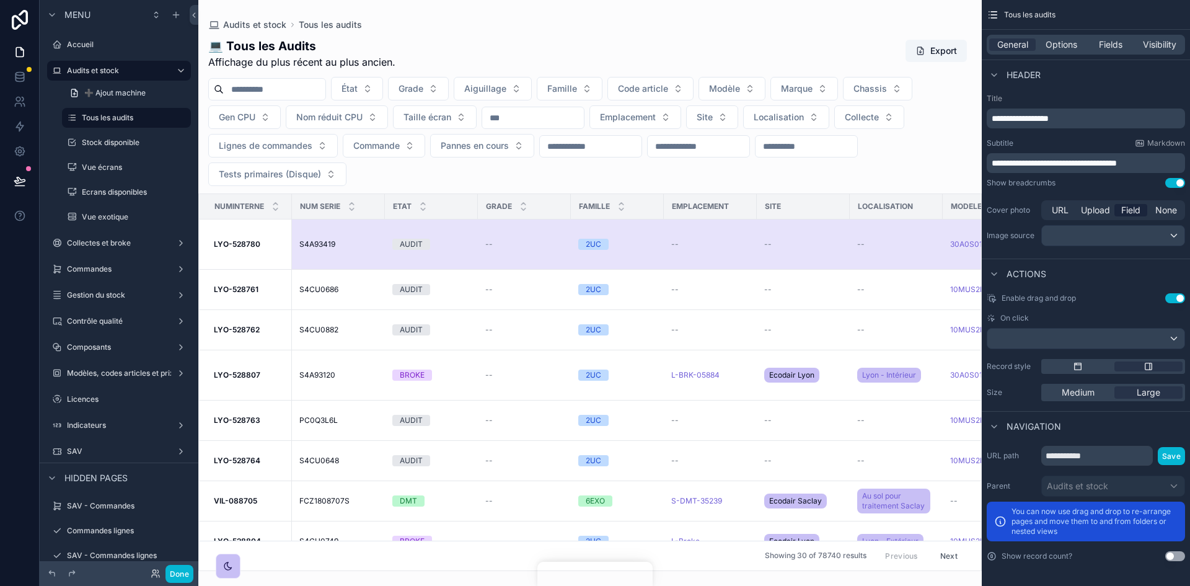
scroll to position [227, 0]
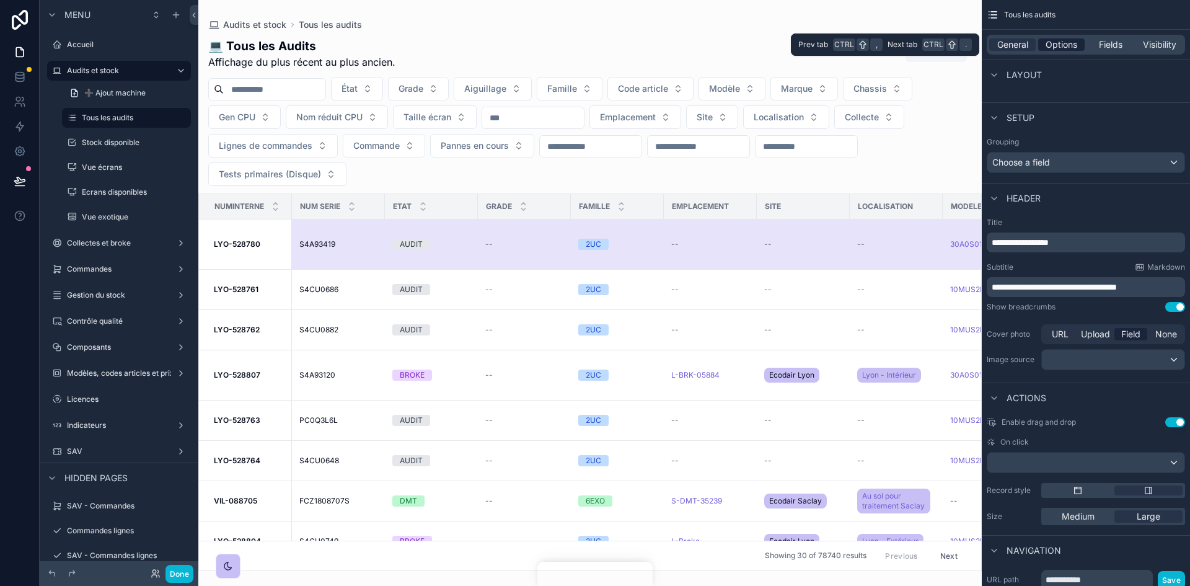
click at [1063, 41] on span "Options" at bounding box center [1061, 44] width 32 height 12
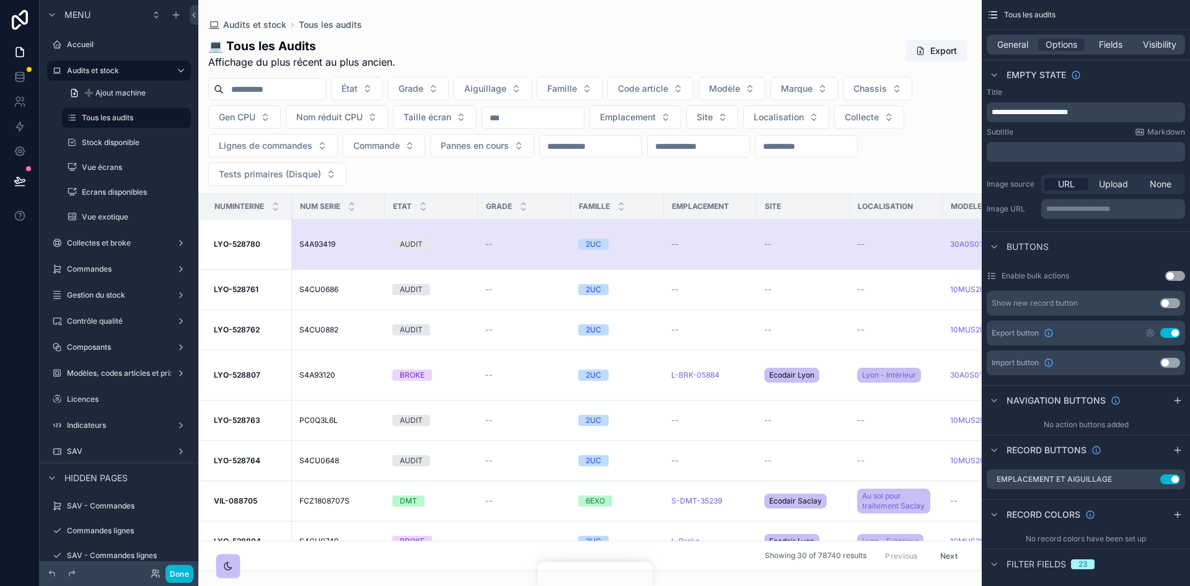
drag, startPoint x: 426, startPoint y: 562, endPoint x: 435, endPoint y: 566, distance: 10.3
click at [435, 566] on div "scrollable content" at bounding box center [589, 293] width 783 height 586
click at [1148, 479] on icon "scrollable content" at bounding box center [1150, 479] width 10 height 10
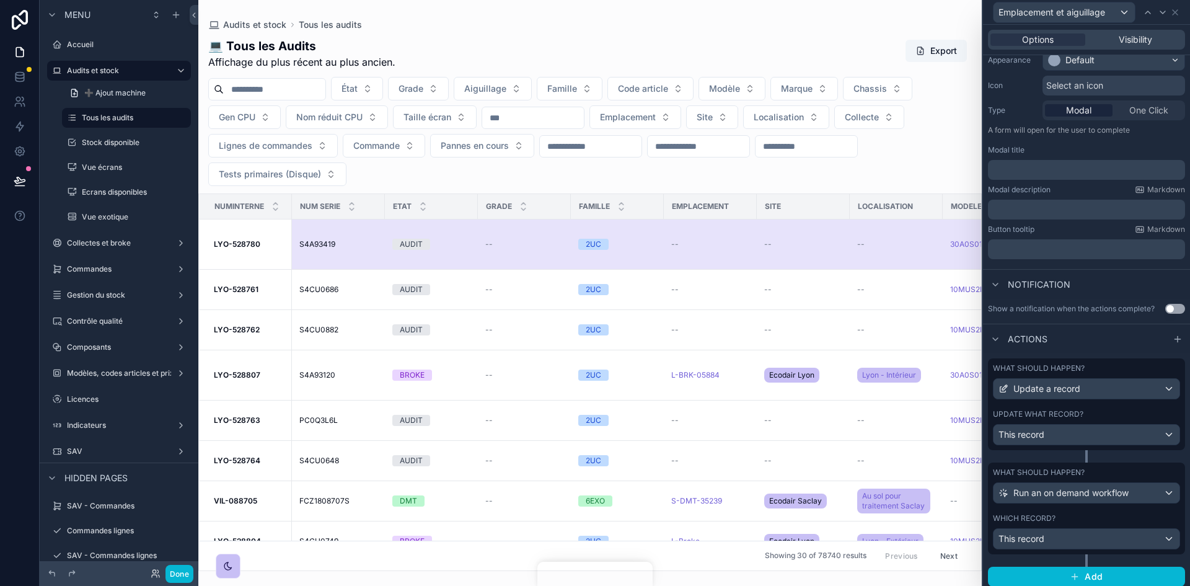
scroll to position [115, 0]
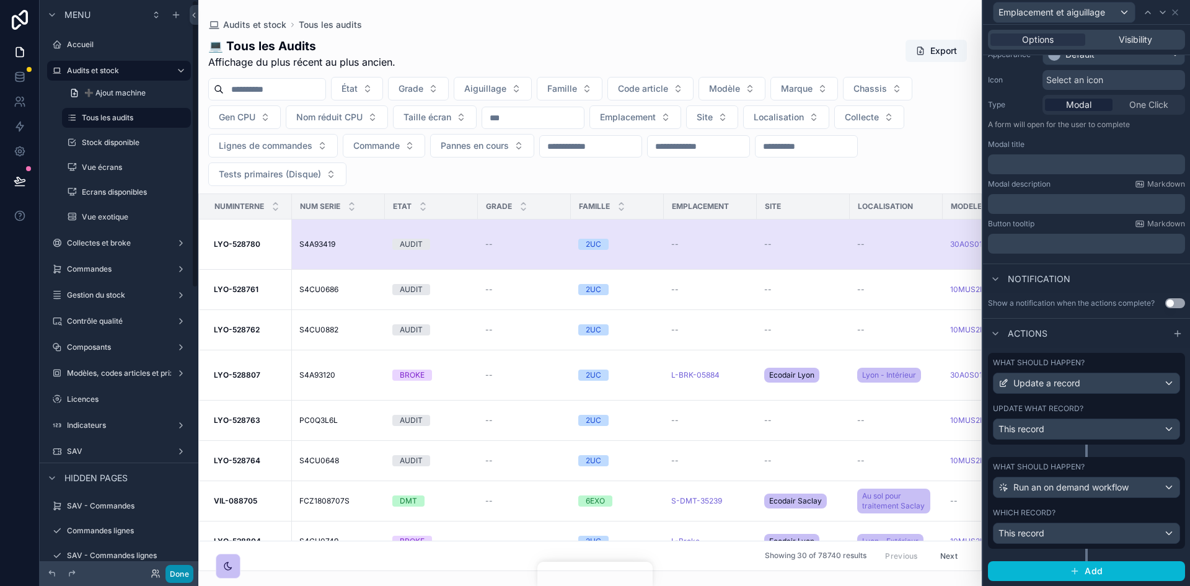
click at [187, 571] on button "Done" at bounding box center [179, 573] width 28 height 18
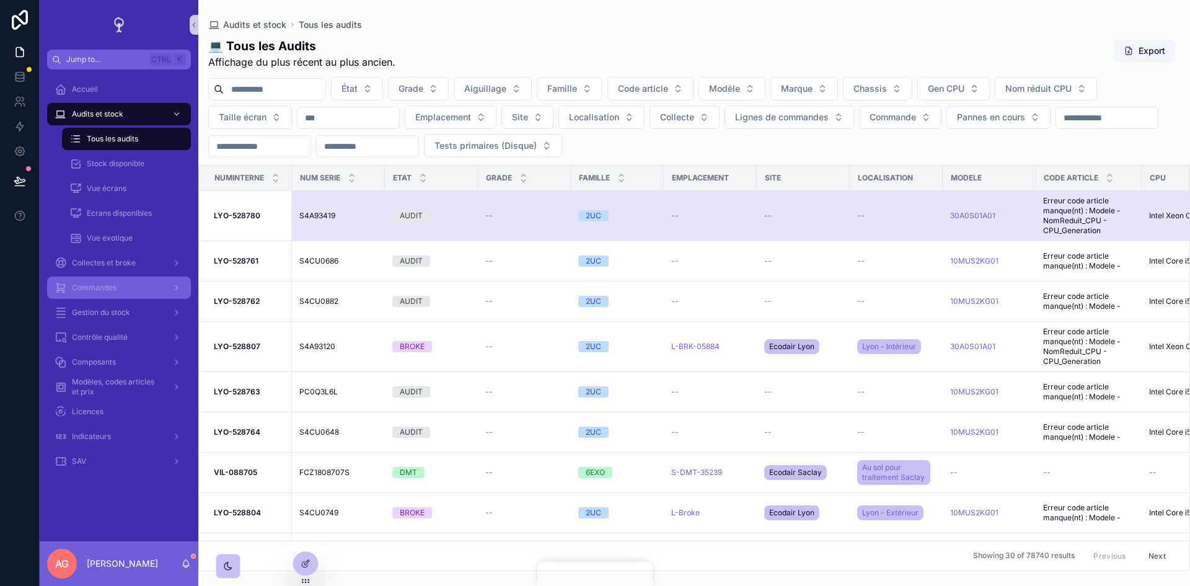
click at [131, 287] on div "Commandes" at bounding box center [119, 288] width 129 height 20
click at [112, 266] on span "Collectes et broke" at bounding box center [104, 263] width 64 height 10
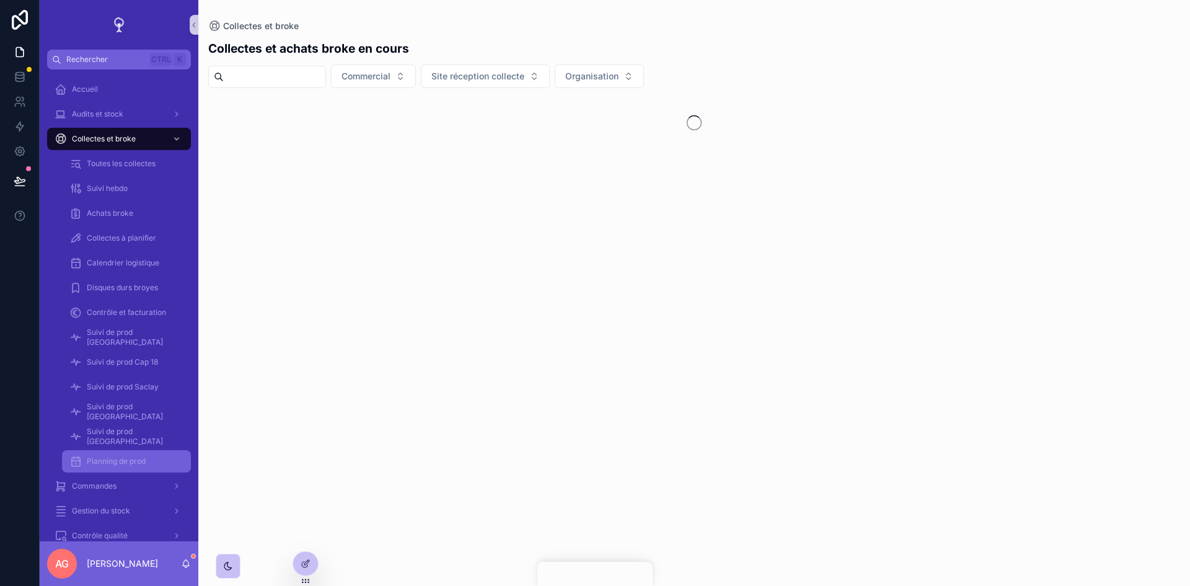
click at [118, 464] on span "Planning de prod" at bounding box center [116, 461] width 59 height 10
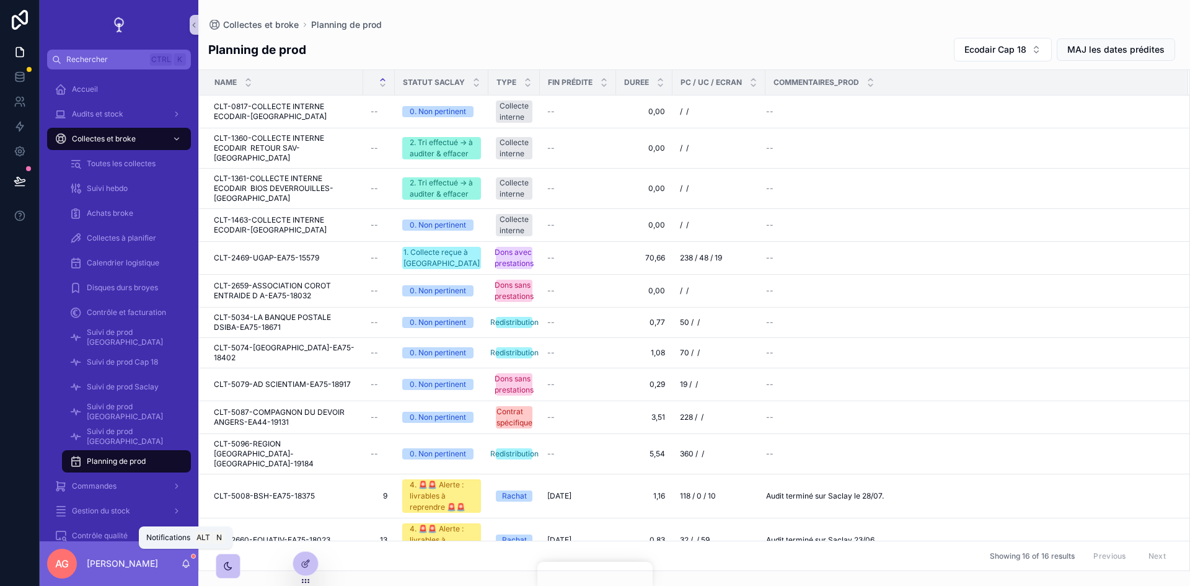
click at [191, 555] on span "scrollable content" at bounding box center [193, 555] width 5 height 5
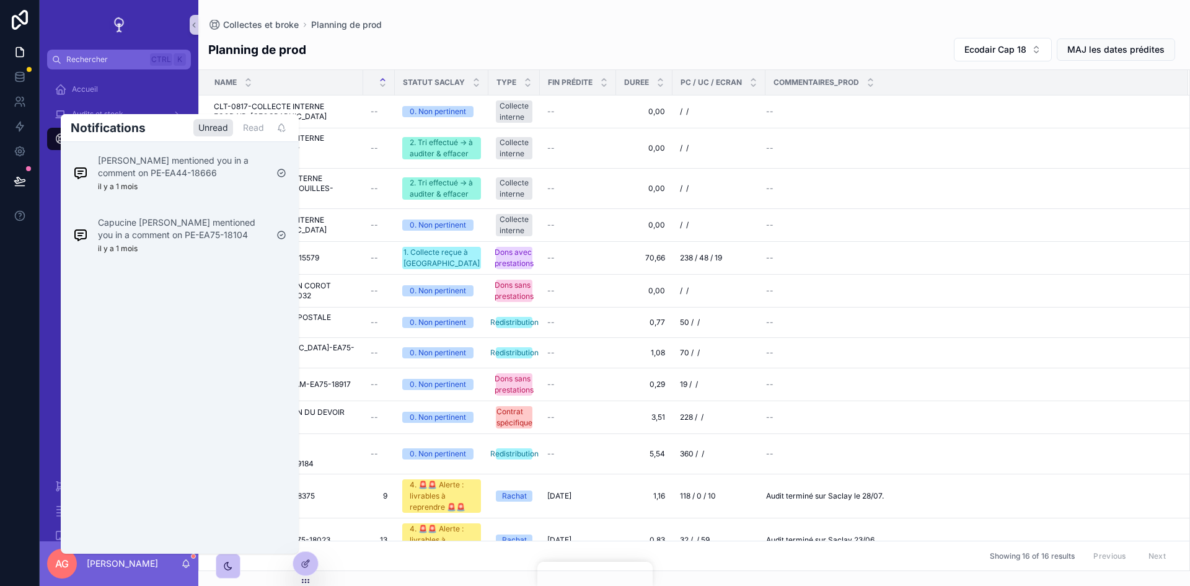
drag, startPoint x: 203, startPoint y: 230, endPoint x: 207, endPoint y: 185, distance: 45.4
click at [203, 230] on p "Capucine [PERSON_NAME] mentioned you in a comment on PE-EA75-18104" at bounding box center [182, 228] width 169 height 25
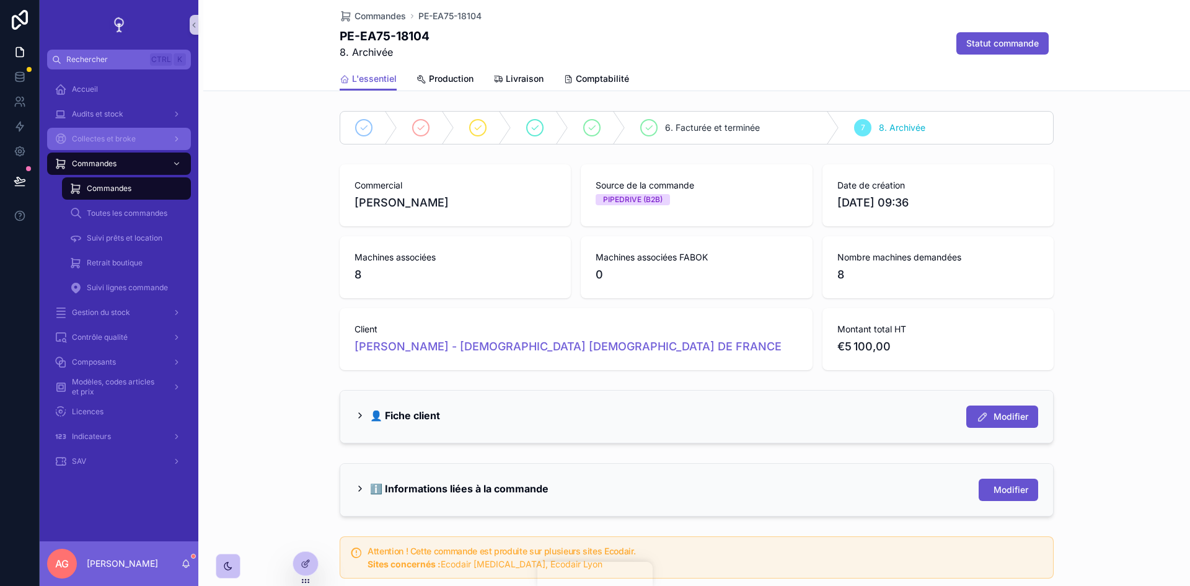
click at [95, 138] on span "Collectes et broke" at bounding box center [104, 139] width 64 height 10
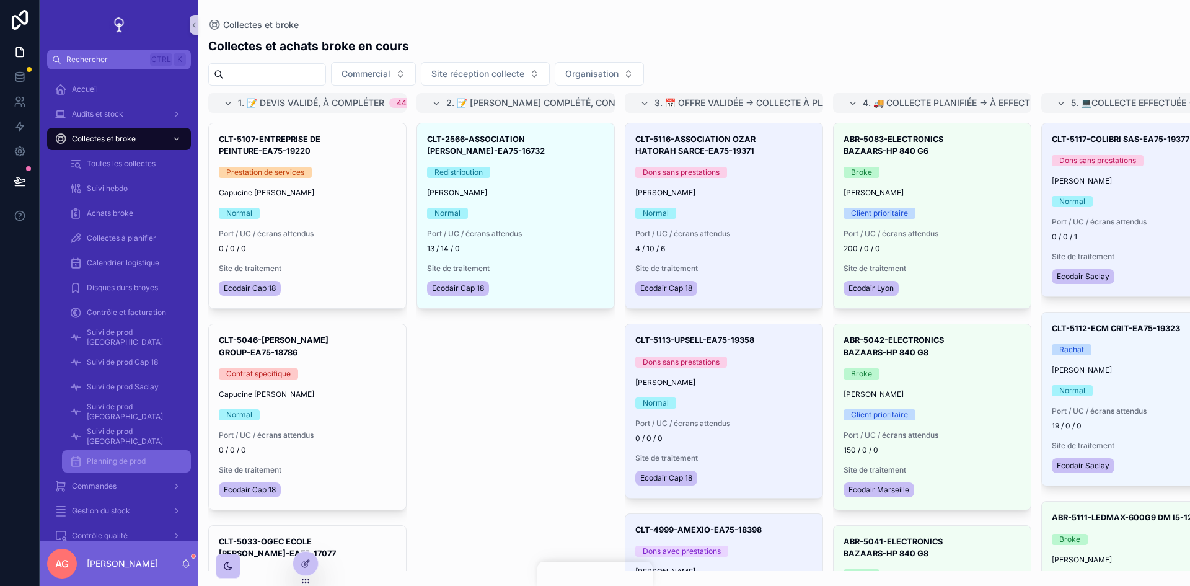
click at [127, 466] on div "Planning de prod" at bounding box center [126, 461] width 114 height 20
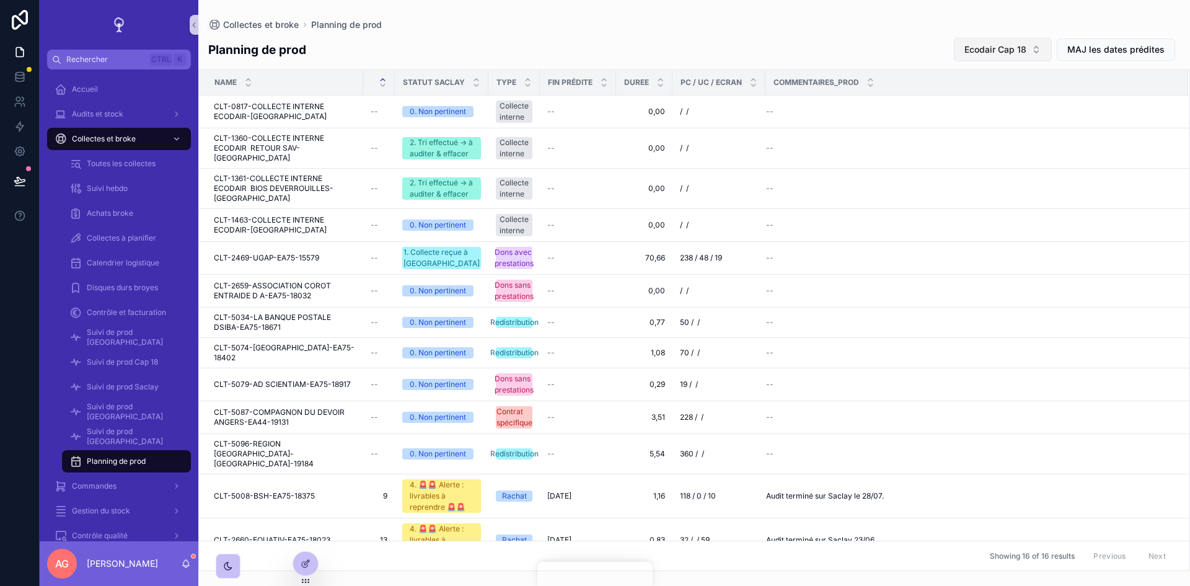
click at [1037, 51] on button "Ecodair Cap 18" at bounding box center [1003, 50] width 98 height 24
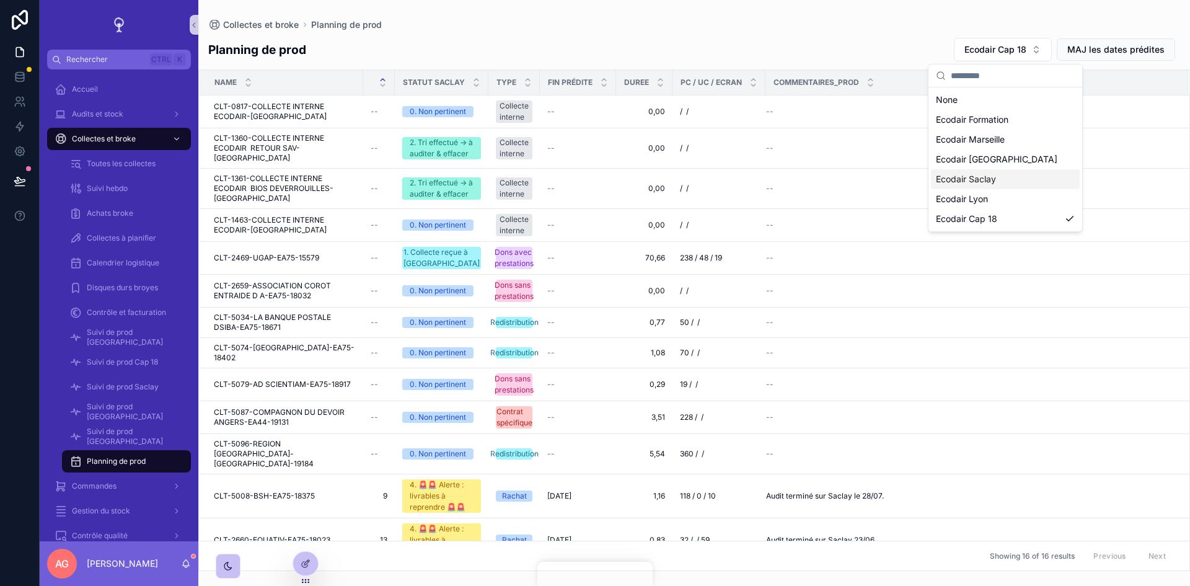
click at [991, 184] on span "Ecodair Saclay" at bounding box center [966, 179] width 60 height 12
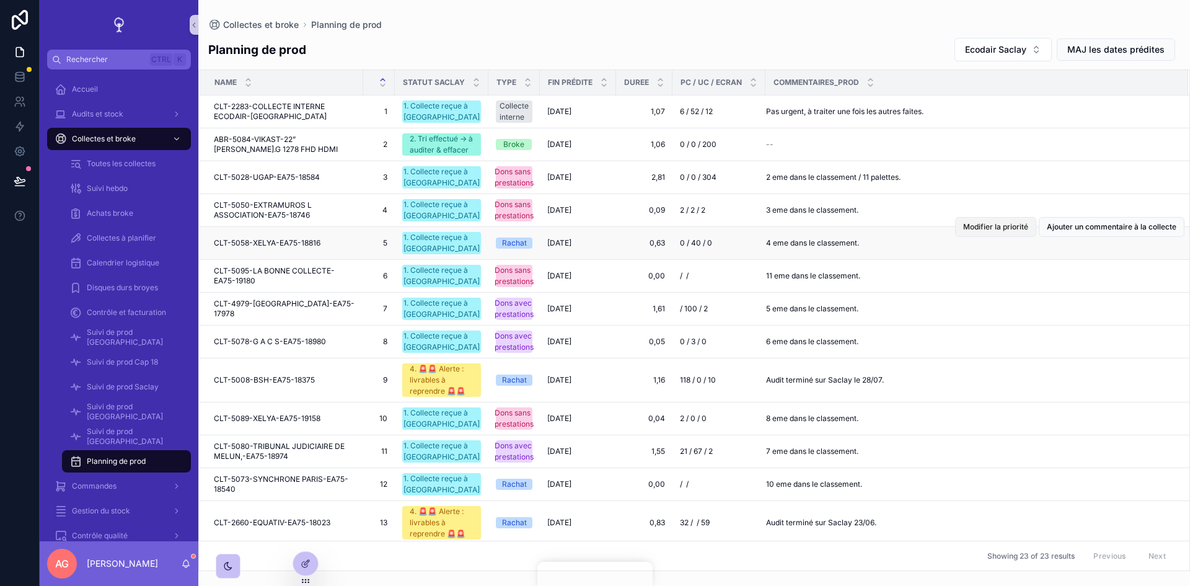
click at [1006, 232] on span "Modifier la priorité" at bounding box center [995, 227] width 65 height 10
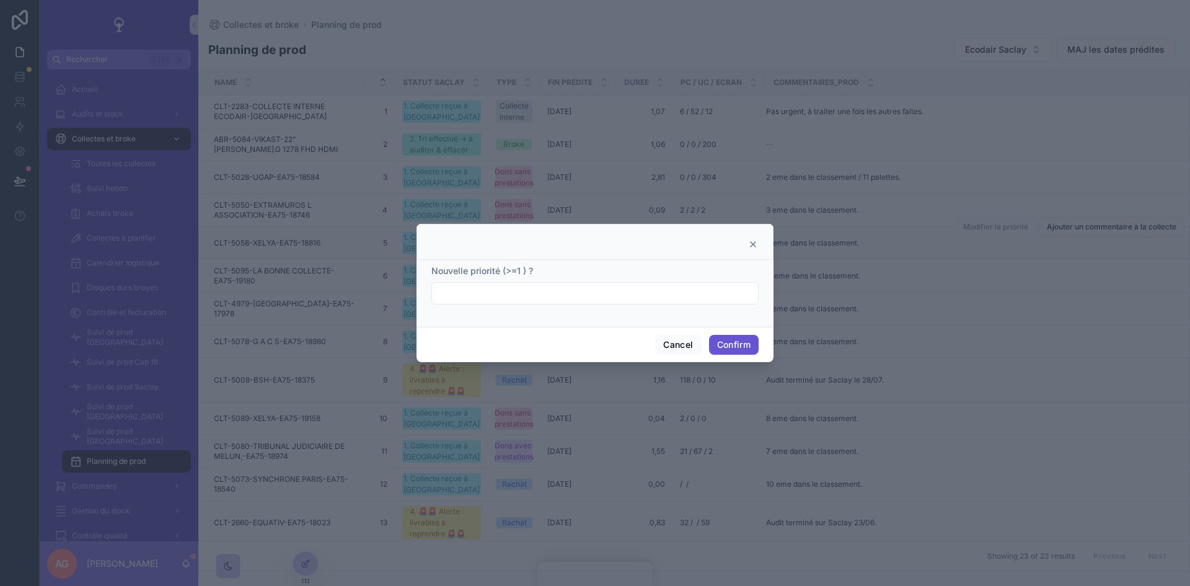
click at [523, 291] on input "text" at bounding box center [595, 292] width 326 height 17
type input "*"
click at [730, 344] on button "Confirm" at bounding box center [734, 345] width 50 height 20
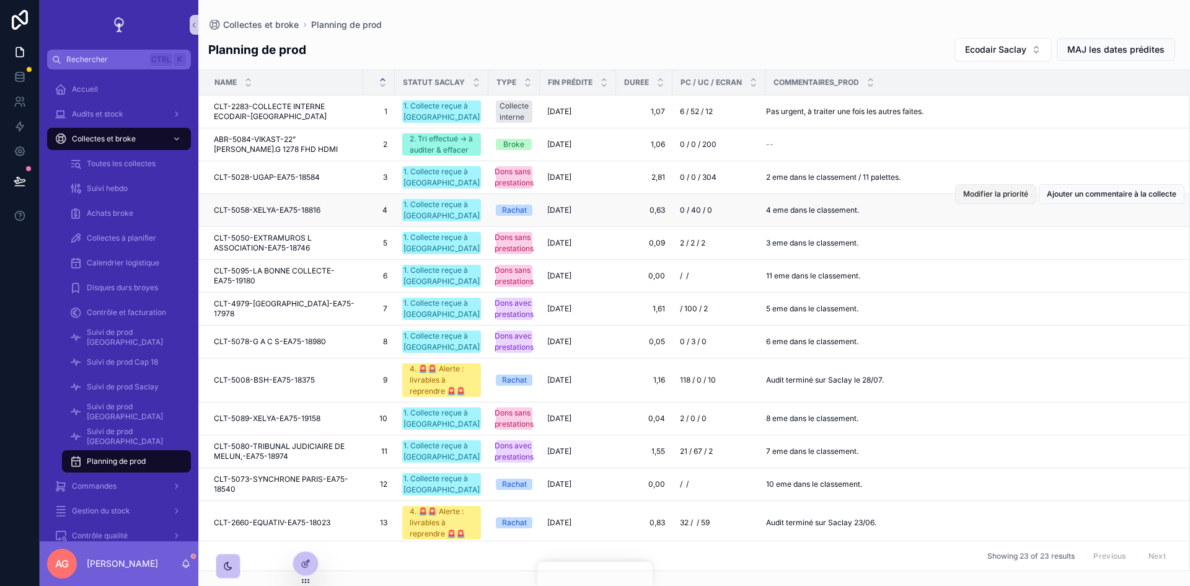
click at [989, 199] on span "Modifier la priorité" at bounding box center [995, 194] width 65 height 10
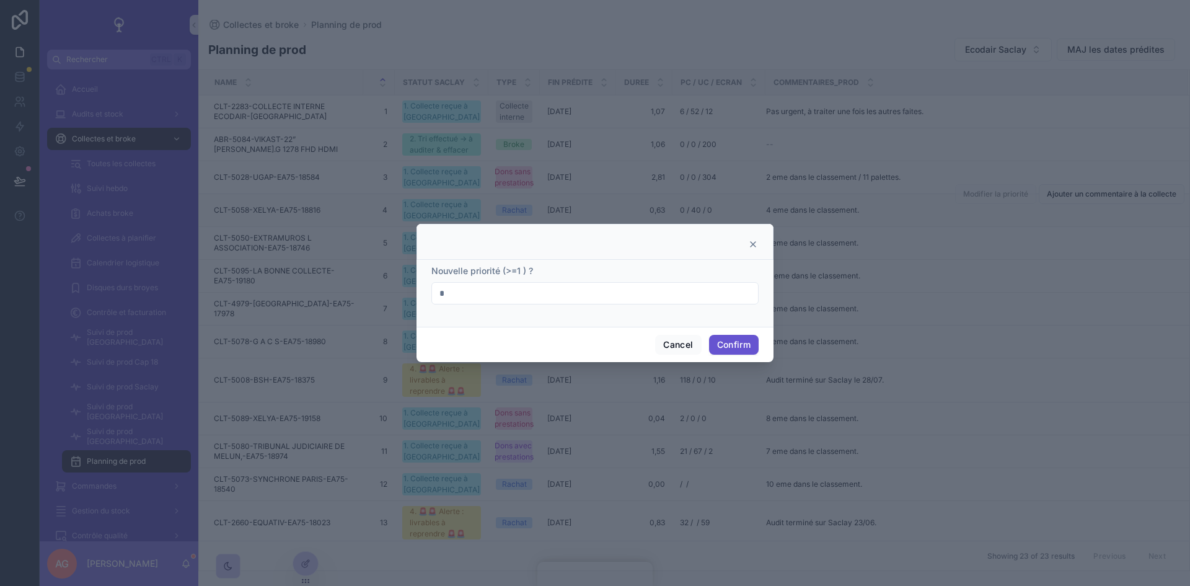
click at [477, 296] on input "*" at bounding box center [595, 292] width 326 height 17
click at [753, 246] on icon at bounding box center [753, 244] width 10 height 10
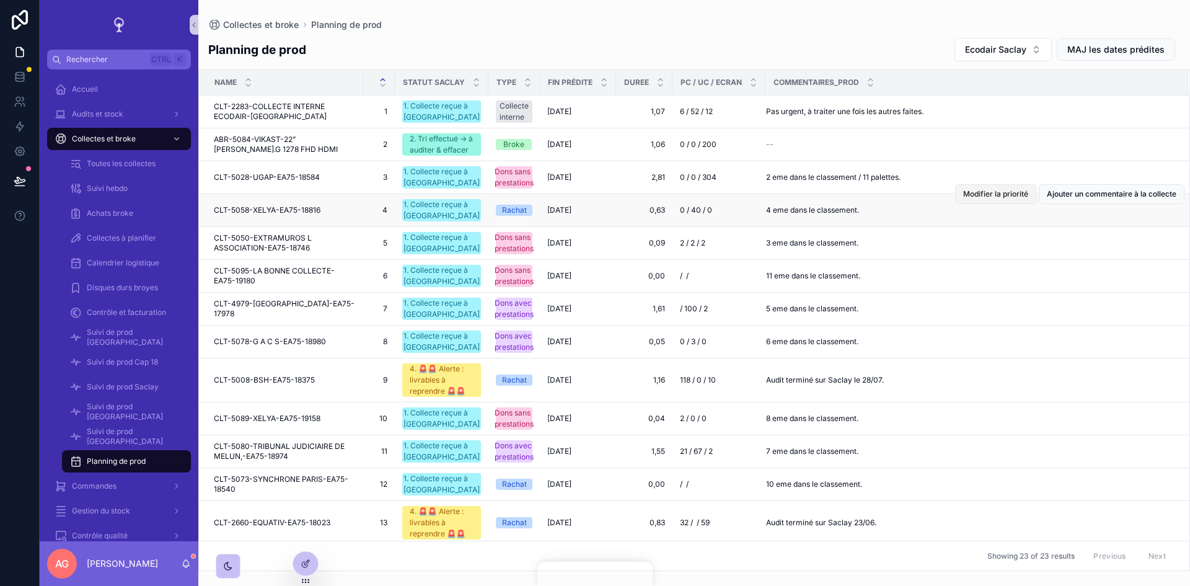
click at [1002, 204] on button "Modifier la priorité" at bounding box center [995, 194] width 81 height 20
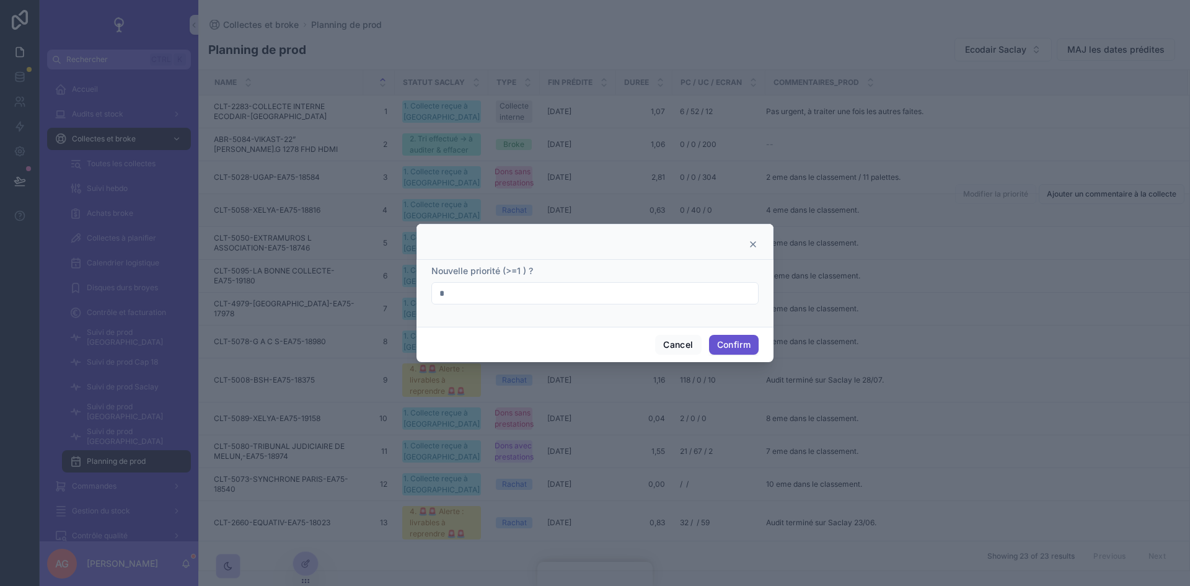
click at [465, 302] on input "*" at bounding box center [595, 292] width 326 height 17
type input "*"
click at [731, 336] on button "Confirm" at bounding box center [734, 345] width 50 height 20
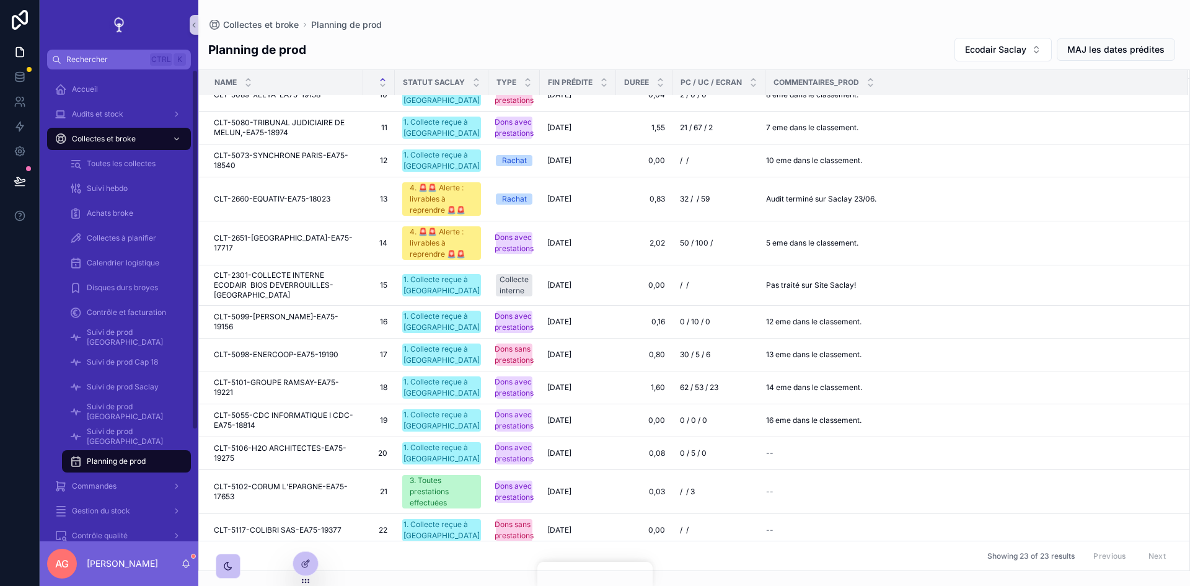
scroll to position [366, 0]
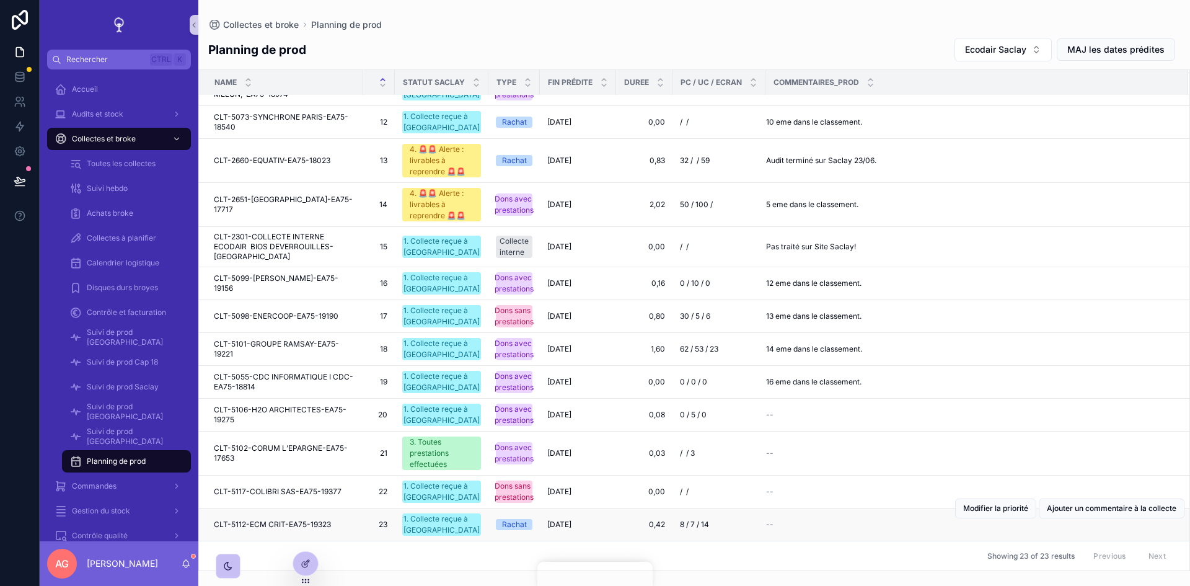
click at [281, 521] on span "CLT-5112-ECM CRIT-EA75-19323" at bounding box center [272, 524] width 117 height 10
